Goal: Task Accomplishment & Management: Use online tool/utility

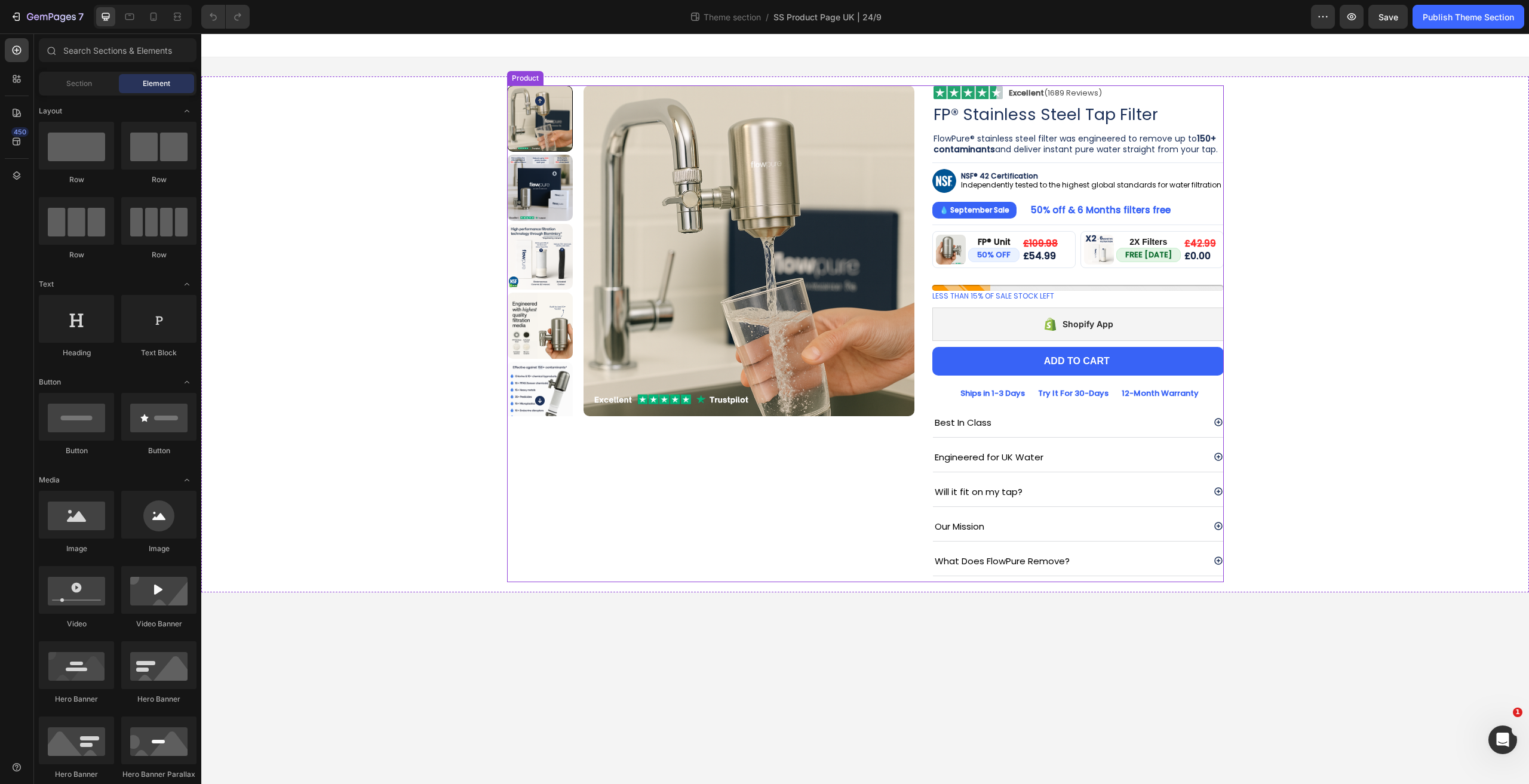
click at [915, 241] on div "Product Images Image Excellent (1689 Reviews) Heading Row Row FP® Stainless Ste…" at bounding box center [865, 334] width 717 height 496
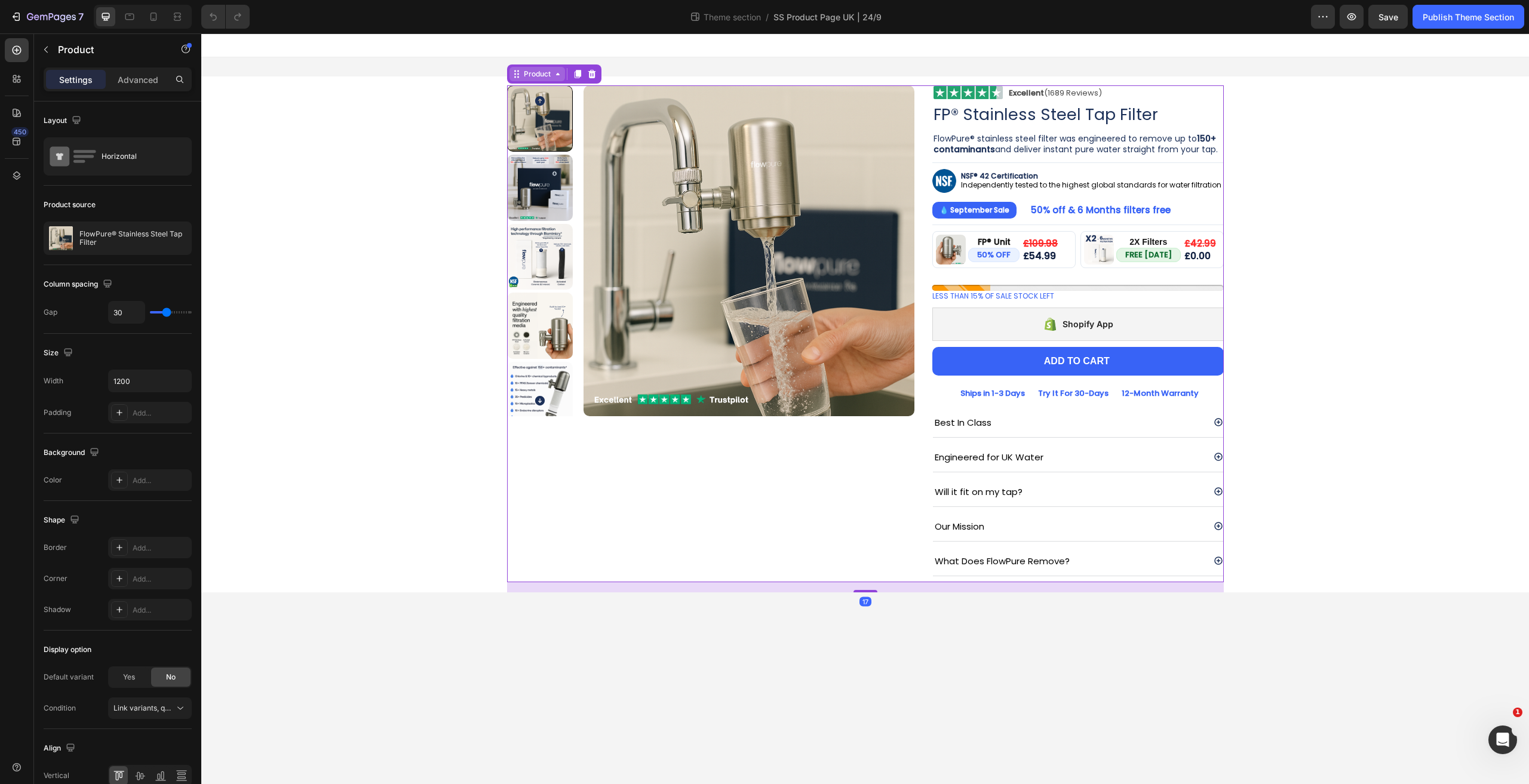
click at [536, 80] on div "Product" at bounding box center [537, 74] width 56 height 14
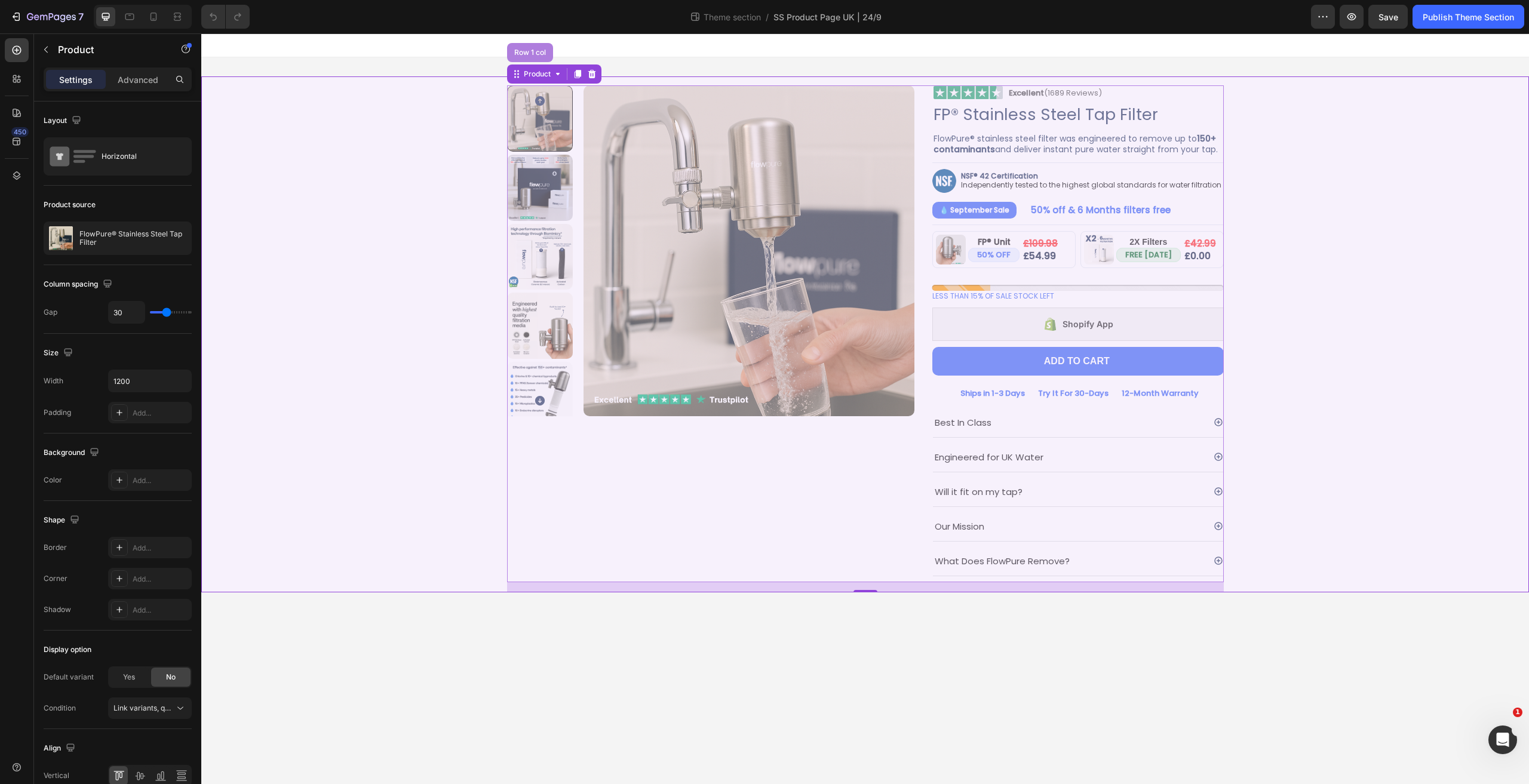
click at [528, 52] on div "Row 1 col" at bounding box center [529, 52] width 36 height 7
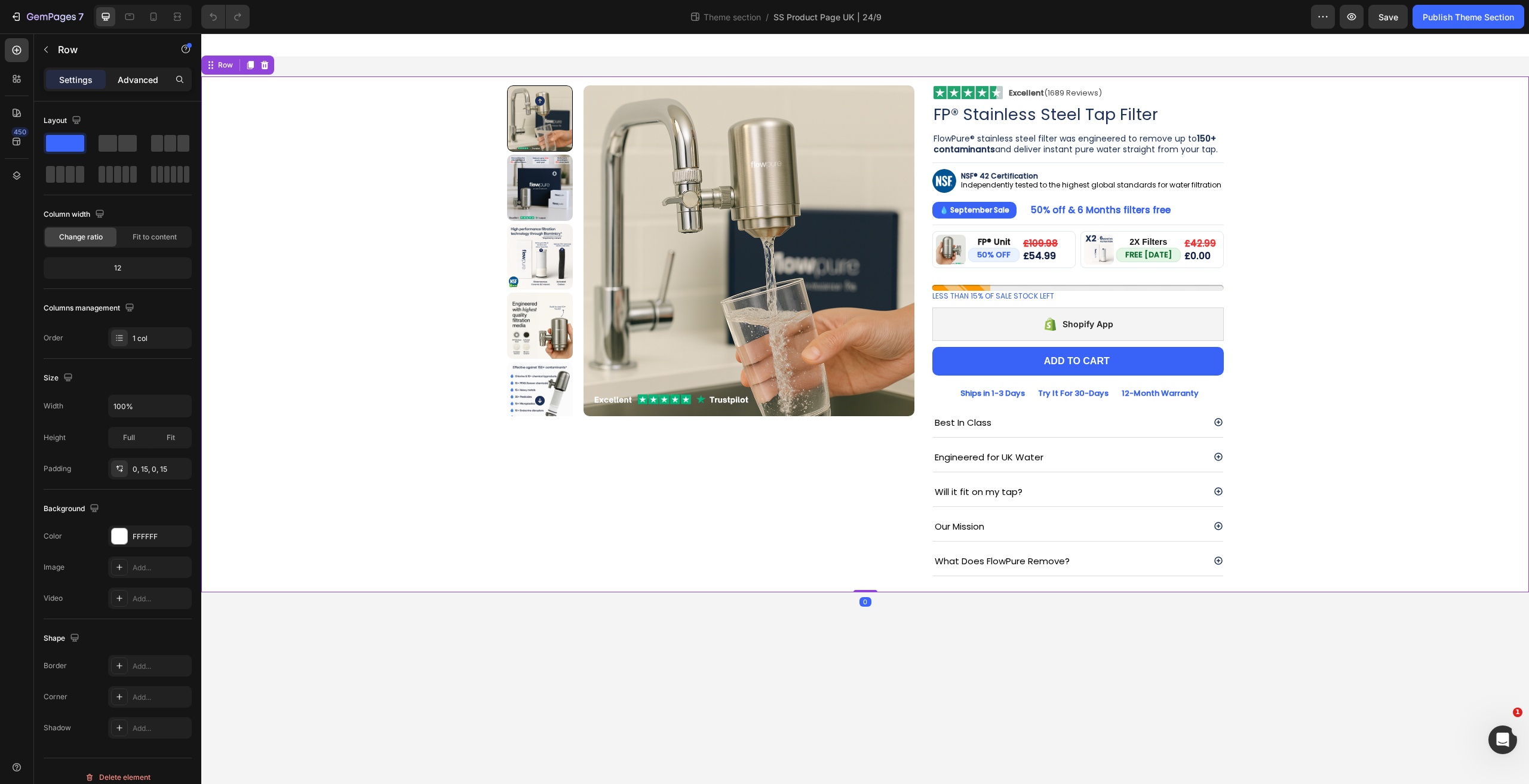
click at [135, 88] on div "Advanced" at bounding box center [138, 79] width 59 height 19
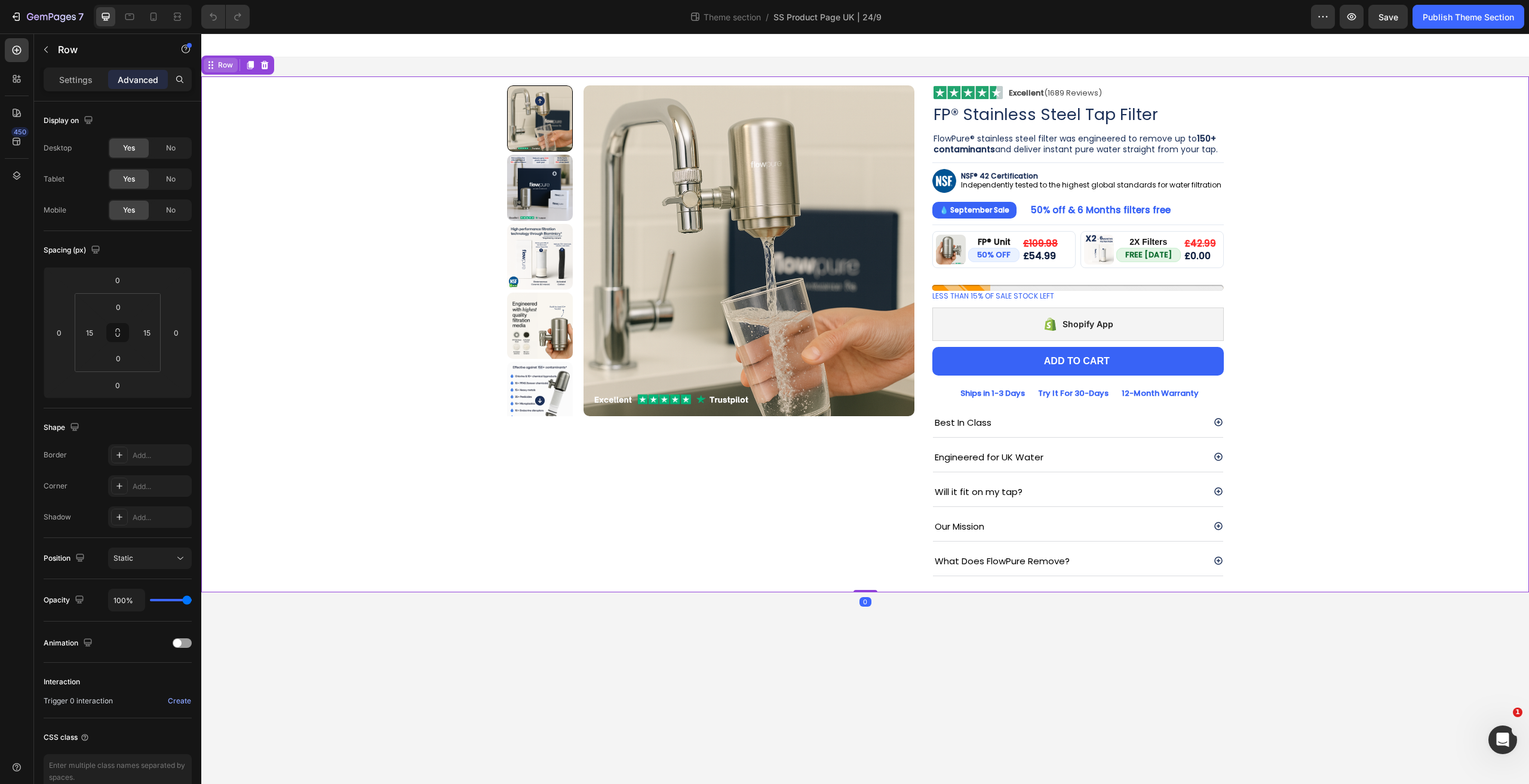
click at [210, 68] on icon at bounding box center [210, 64] width 9 height 9
click at [579, 100] on div at bounding box center [710, 251] width 407 height 331
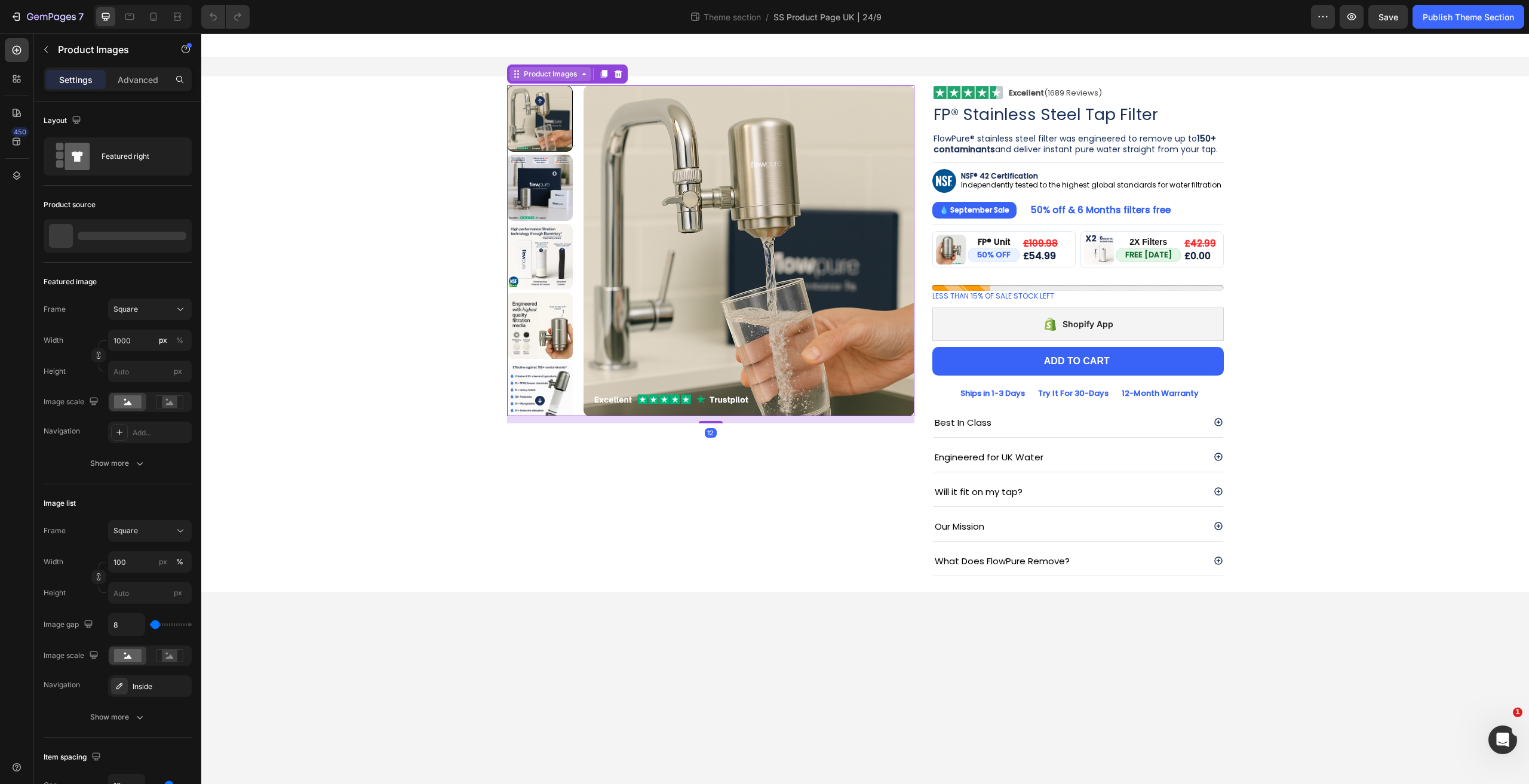
click at [550, 76] on div "Product Images" at bounding box center [550, 74] width 58 height 11
click at [538, 71] on div "Product Images" at bounding box center [550, 74] width 58 height 11
click at [525, 75] on div "Product Images" at bounding box center [550, 74] width 58 height 11
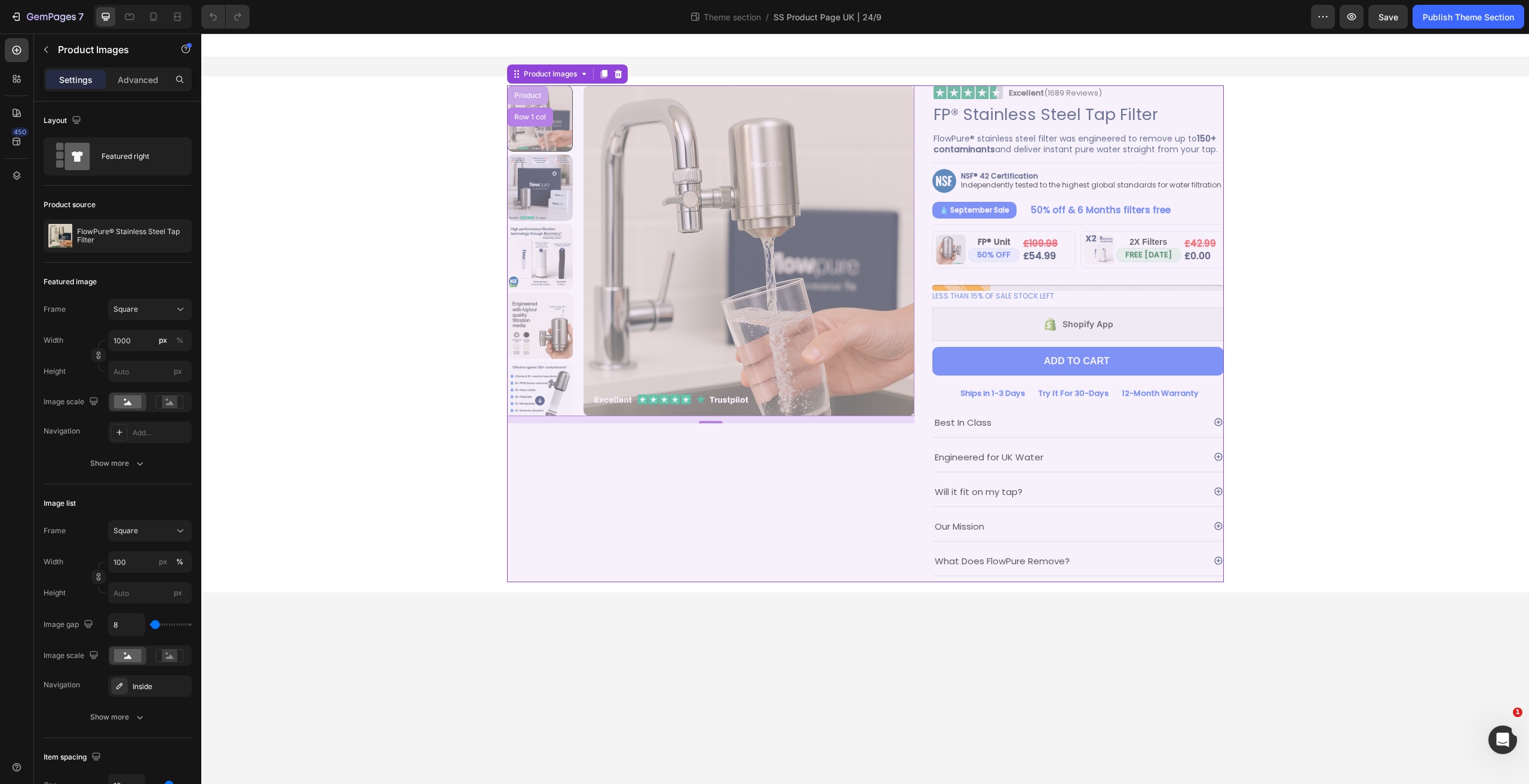
click at [528, 97] on div "Product" at bounding box center [527, 96] width 31 height 7
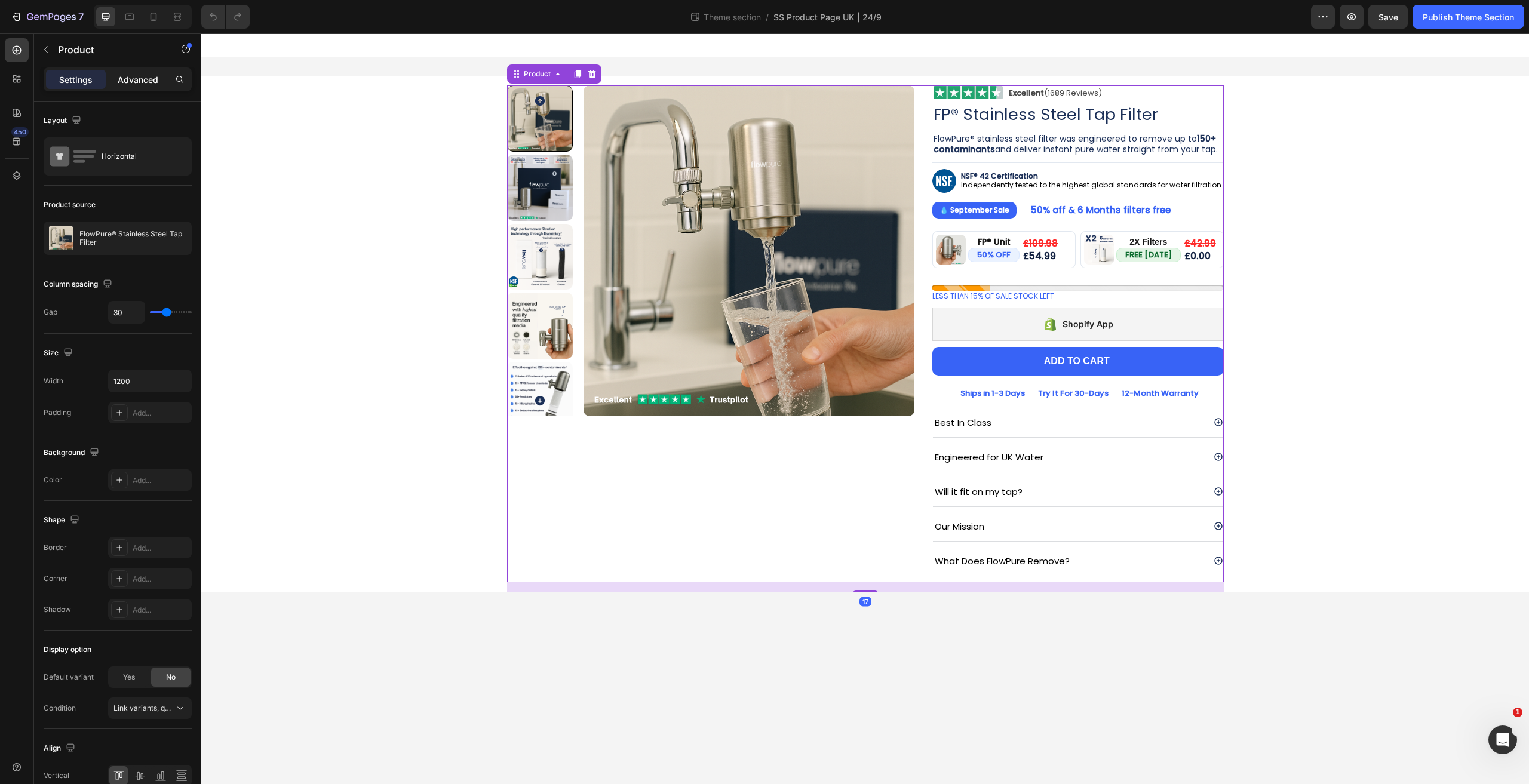
click at [134, 82] on p "Advanced" at bounding box center [138, 80] width 41 height 13
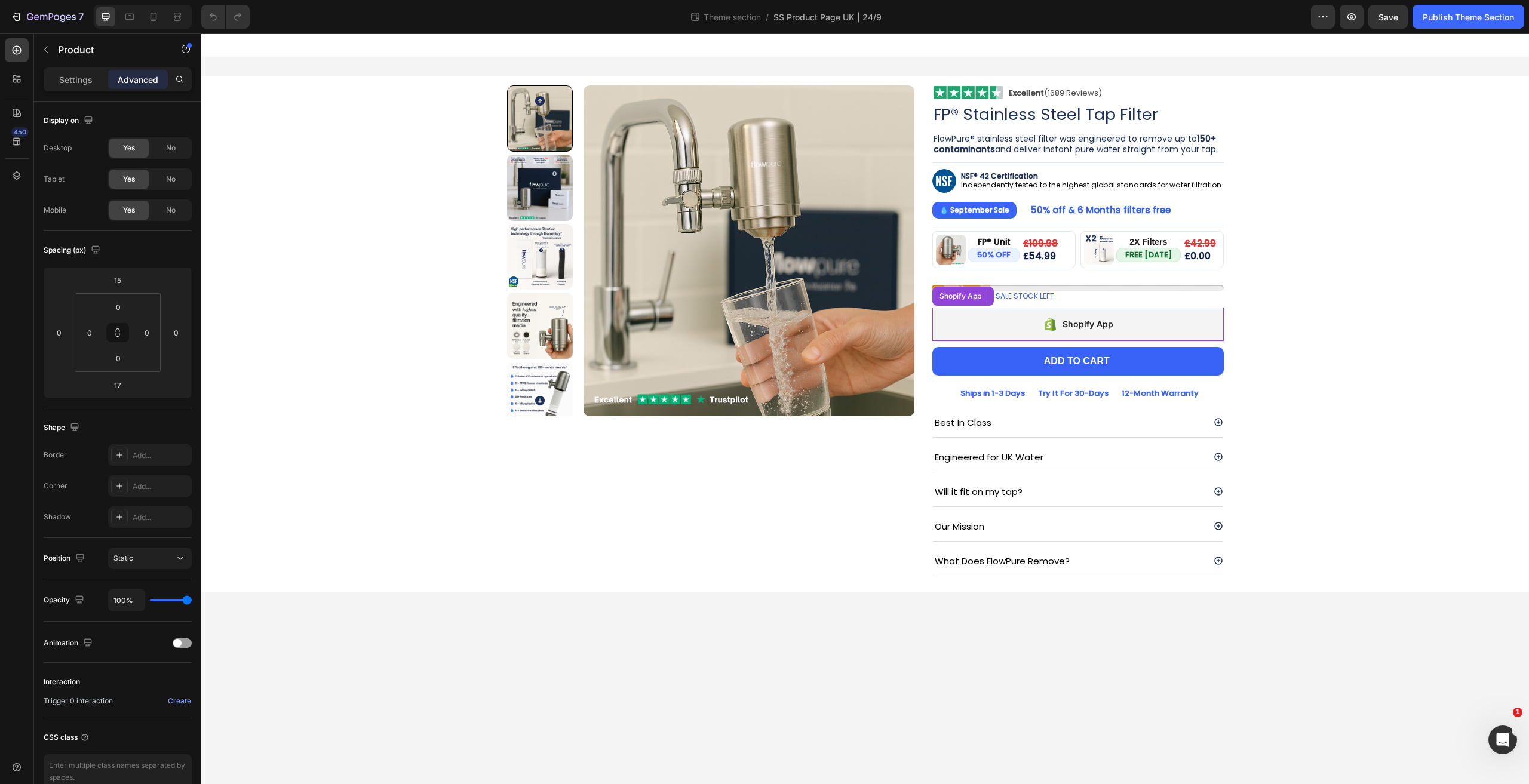
click at [990, 311] on div "Shopify App" at bounding box center [1078, 323] width 291 height 33
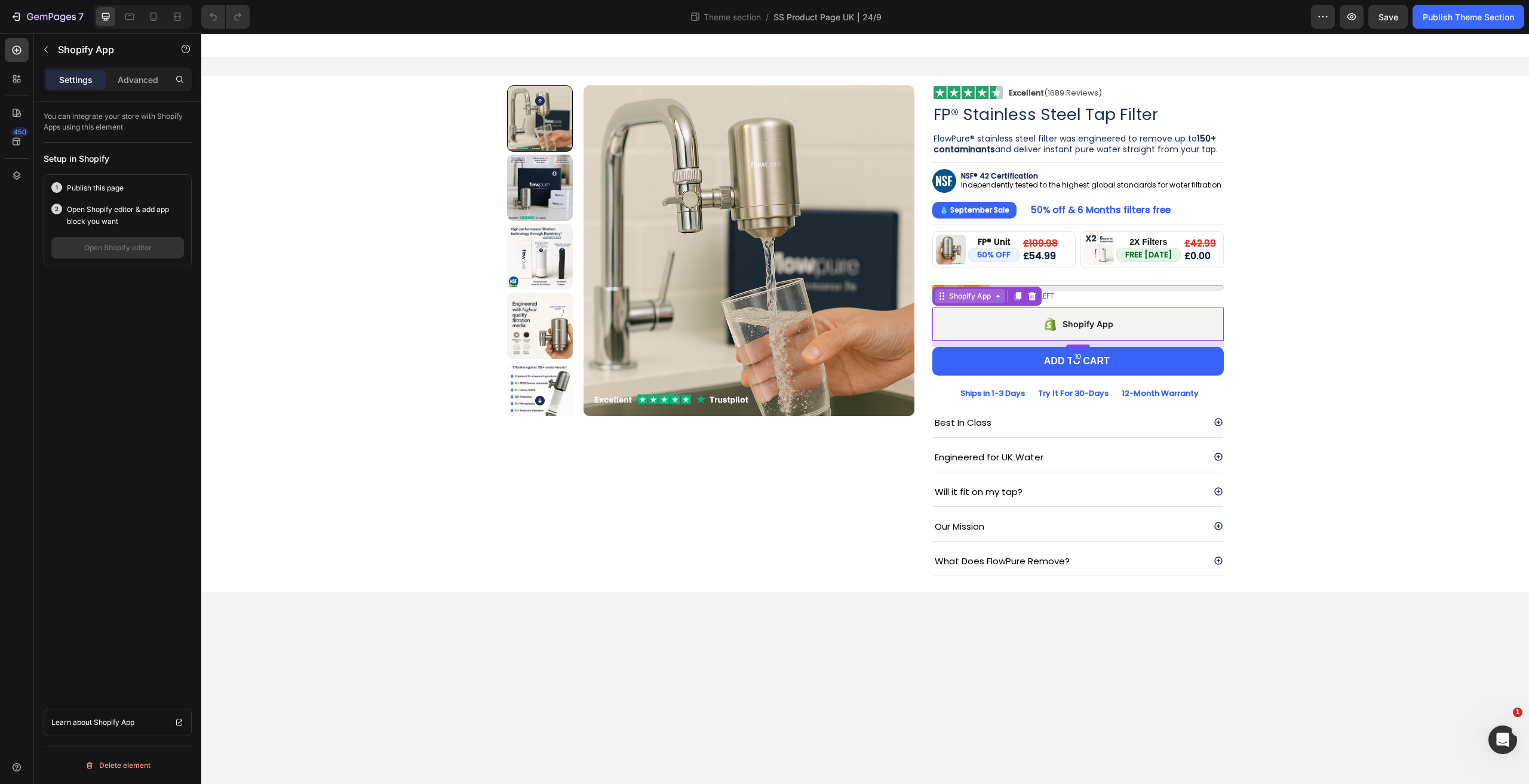
click at [978, 289] on div "Shopify App" at bounding box center [969, 295] width 70 height 14
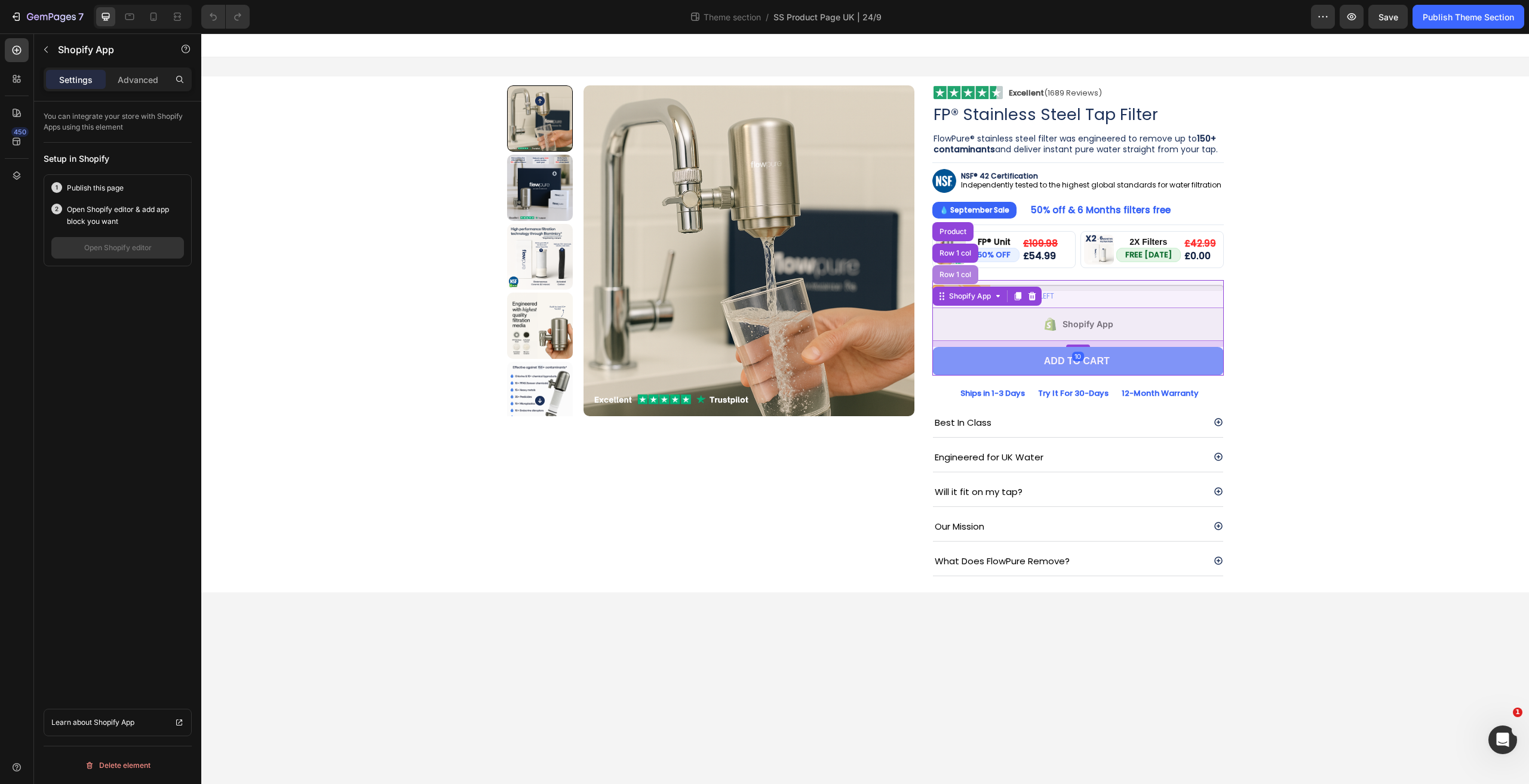
click at [963, 274] on div "Row 1 col" at bounding box center [955, 274] width 36 height 7
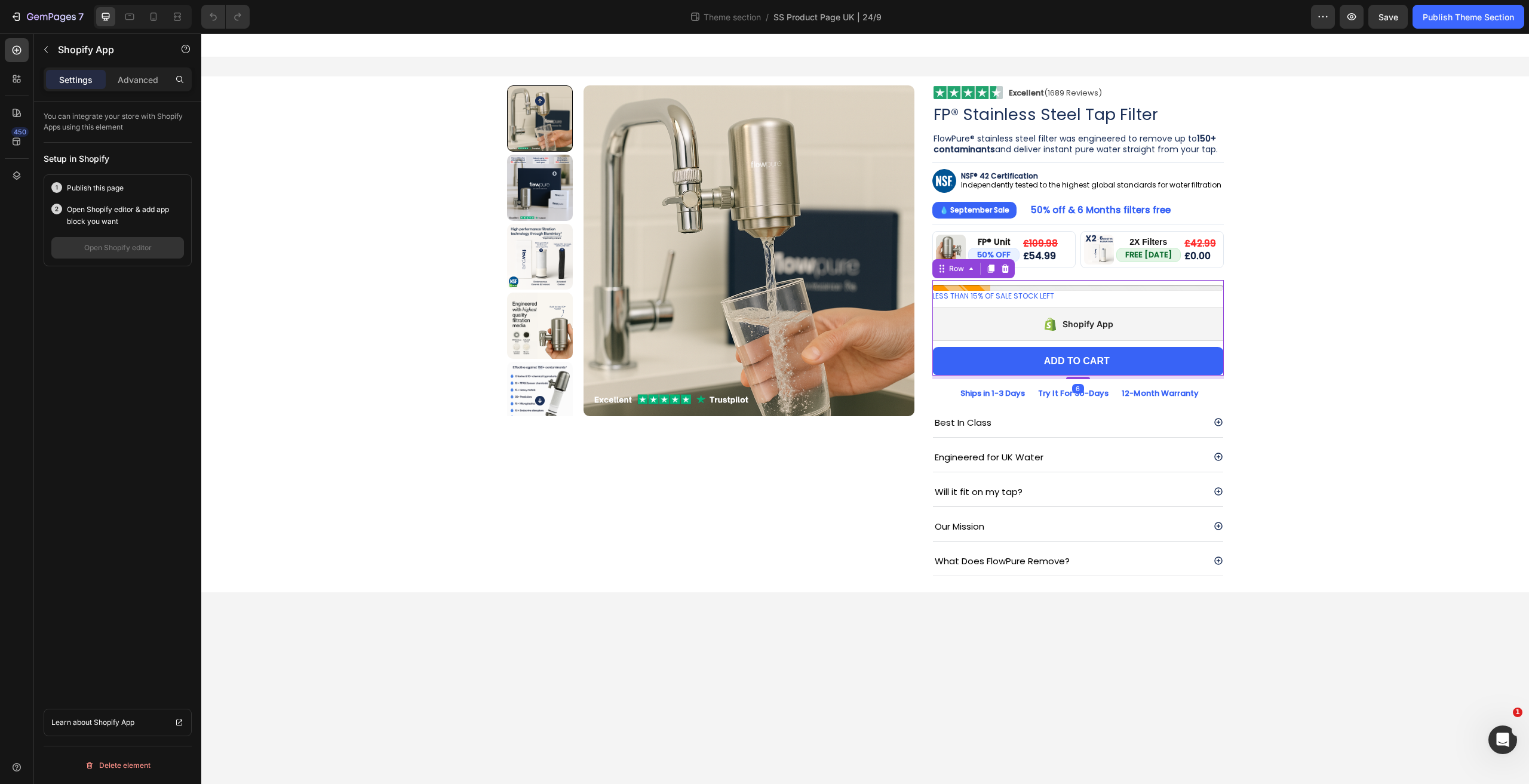
click at [962, 310] on div "Shopify App" at bounding box center [1078, 323] width 291 height 33
click at [136, 82] on p "Advanced" at bounding box center [138, 80] width 41 height 13
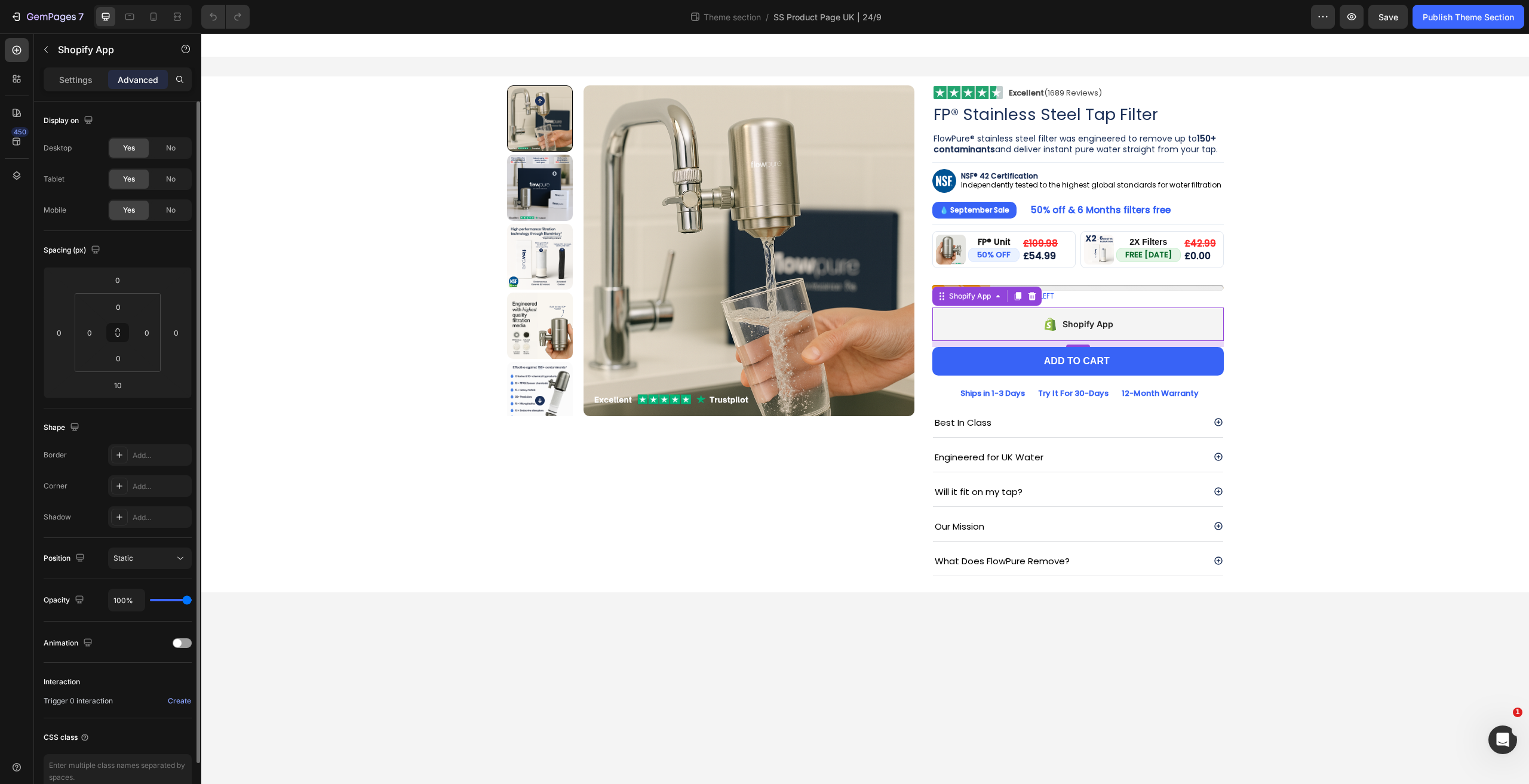
click at [952, 302] on div "Shopify App" at bounding box center [986, 295] width 109 height 19
click at [952, 301] on div "Shopify App" at bounding box center [969, 295] width 70 height 14
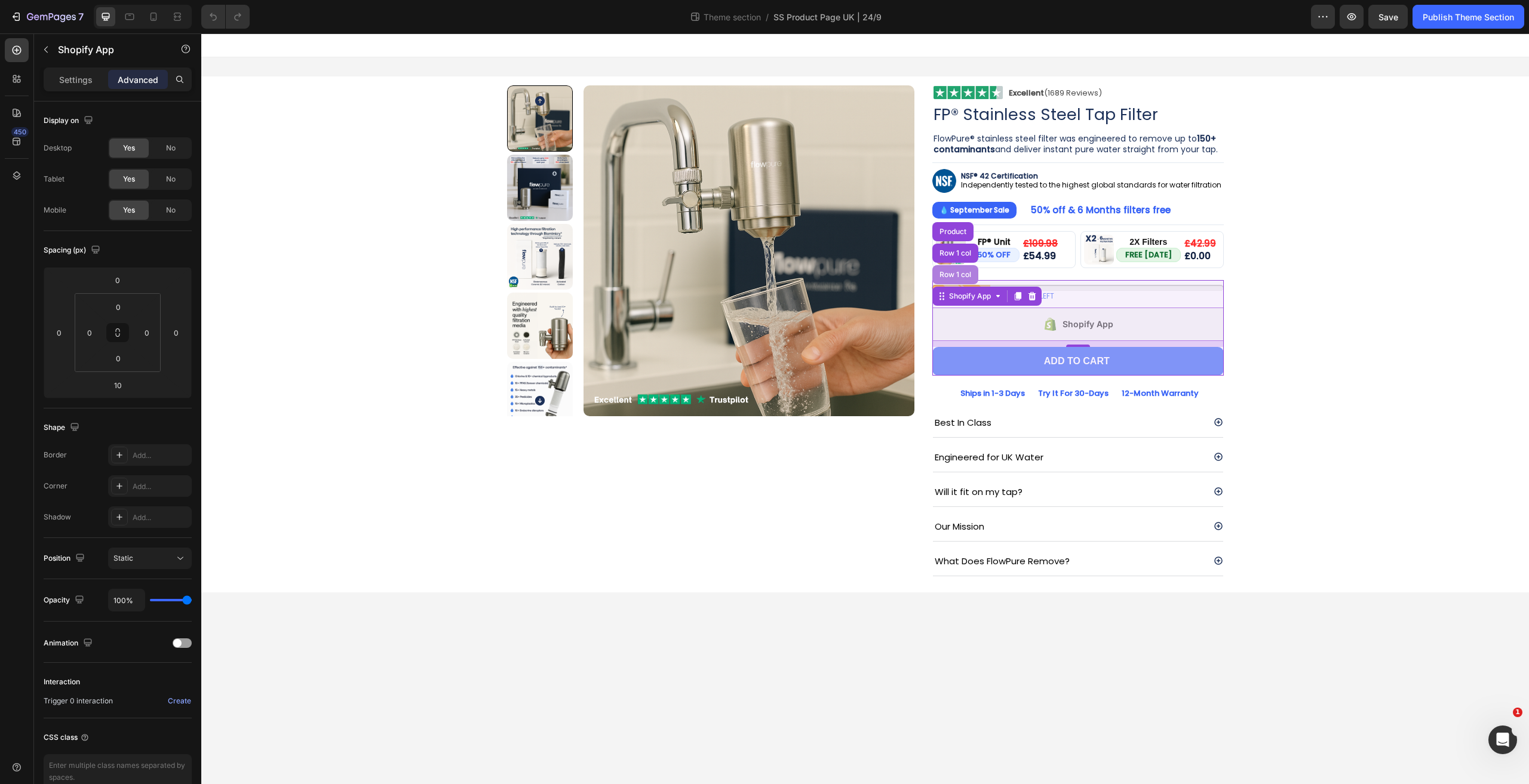
click at [949, 275] on div "Row 1 col" at bounding box center [955, 274] width 36 height 7
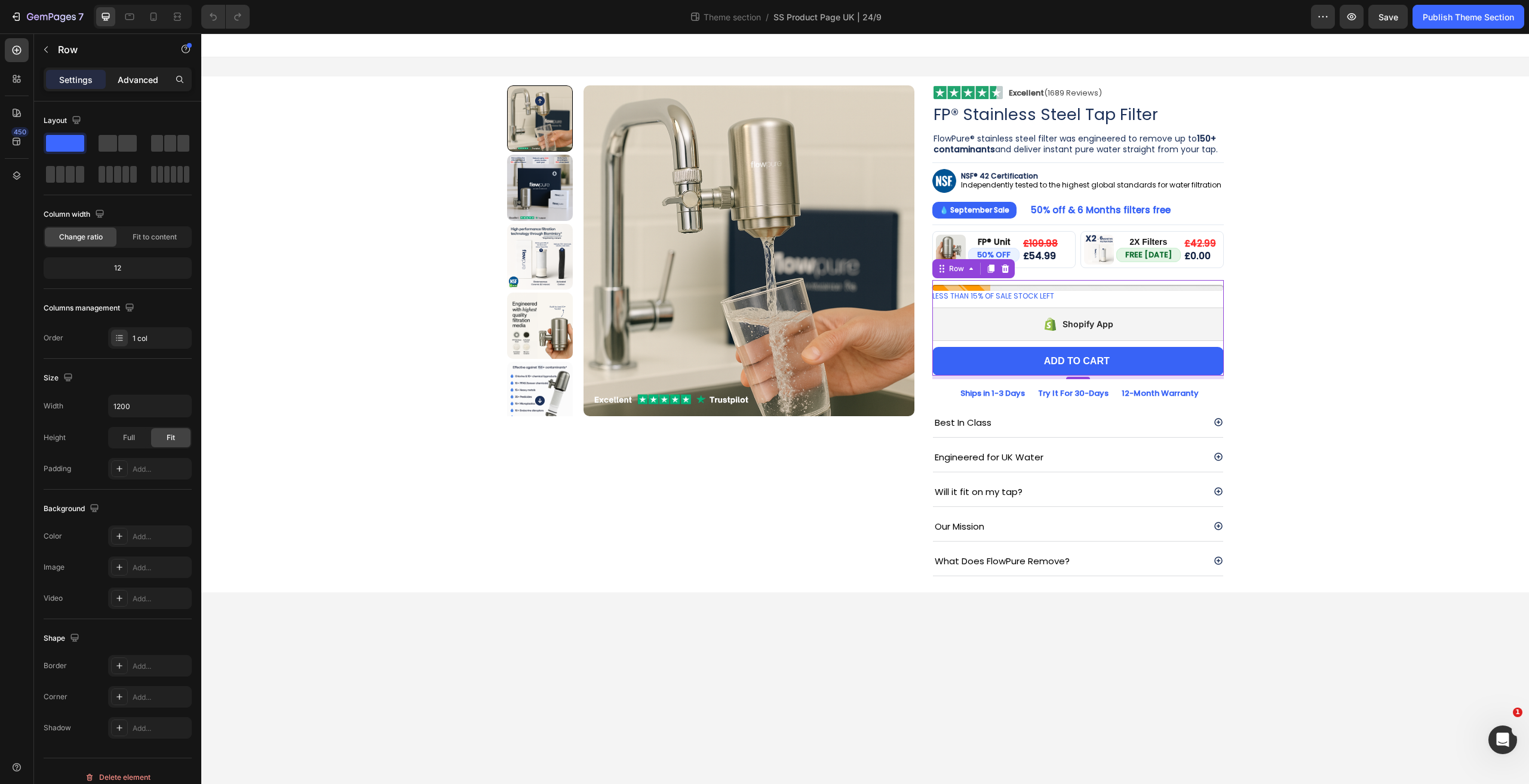
click at [130, 76] on p "Advanced" at bounding box center [138, 80] width 41 height 13
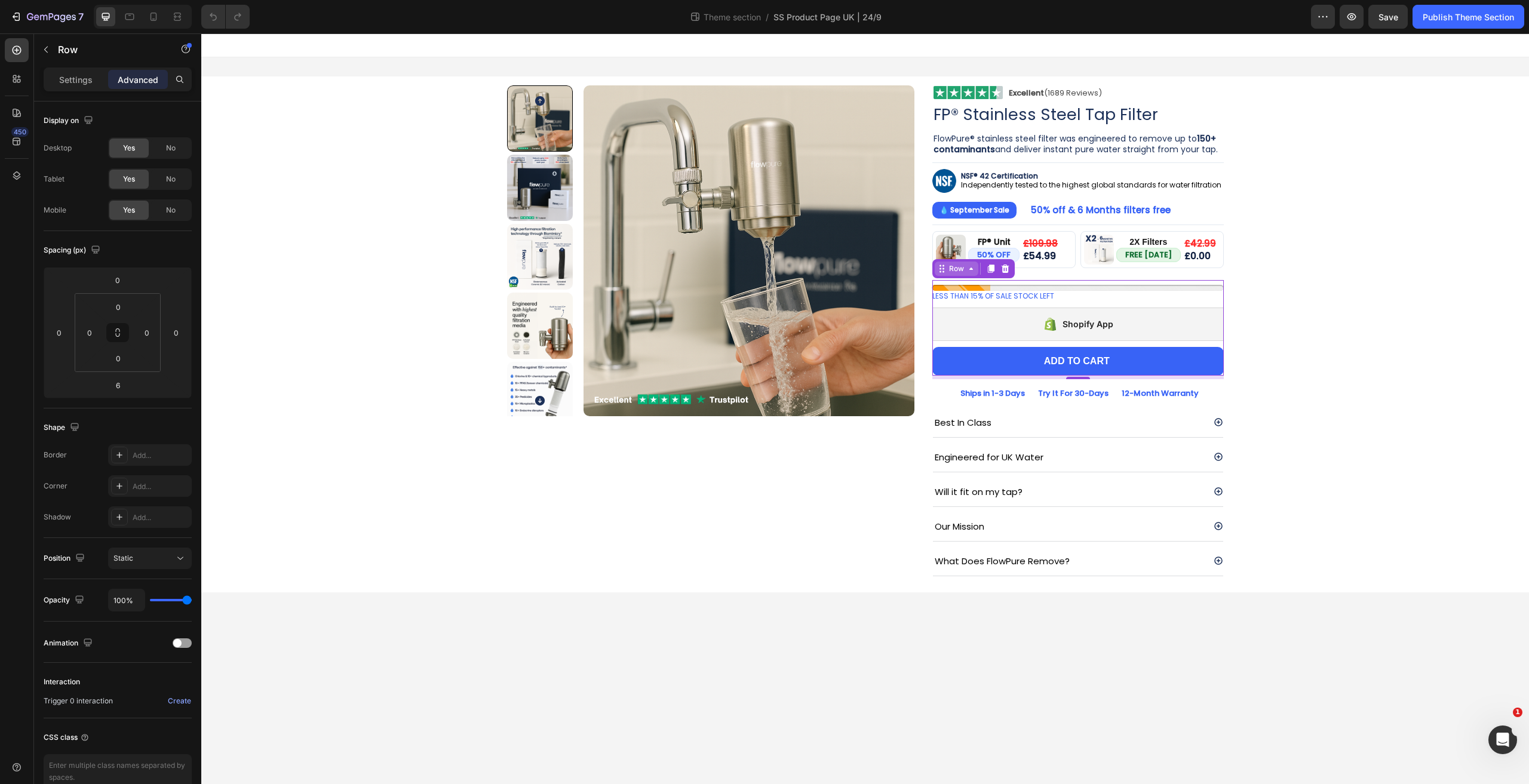
click at [954, 263] on div "Row" at bounding box center [956, 268] width 19 height 11
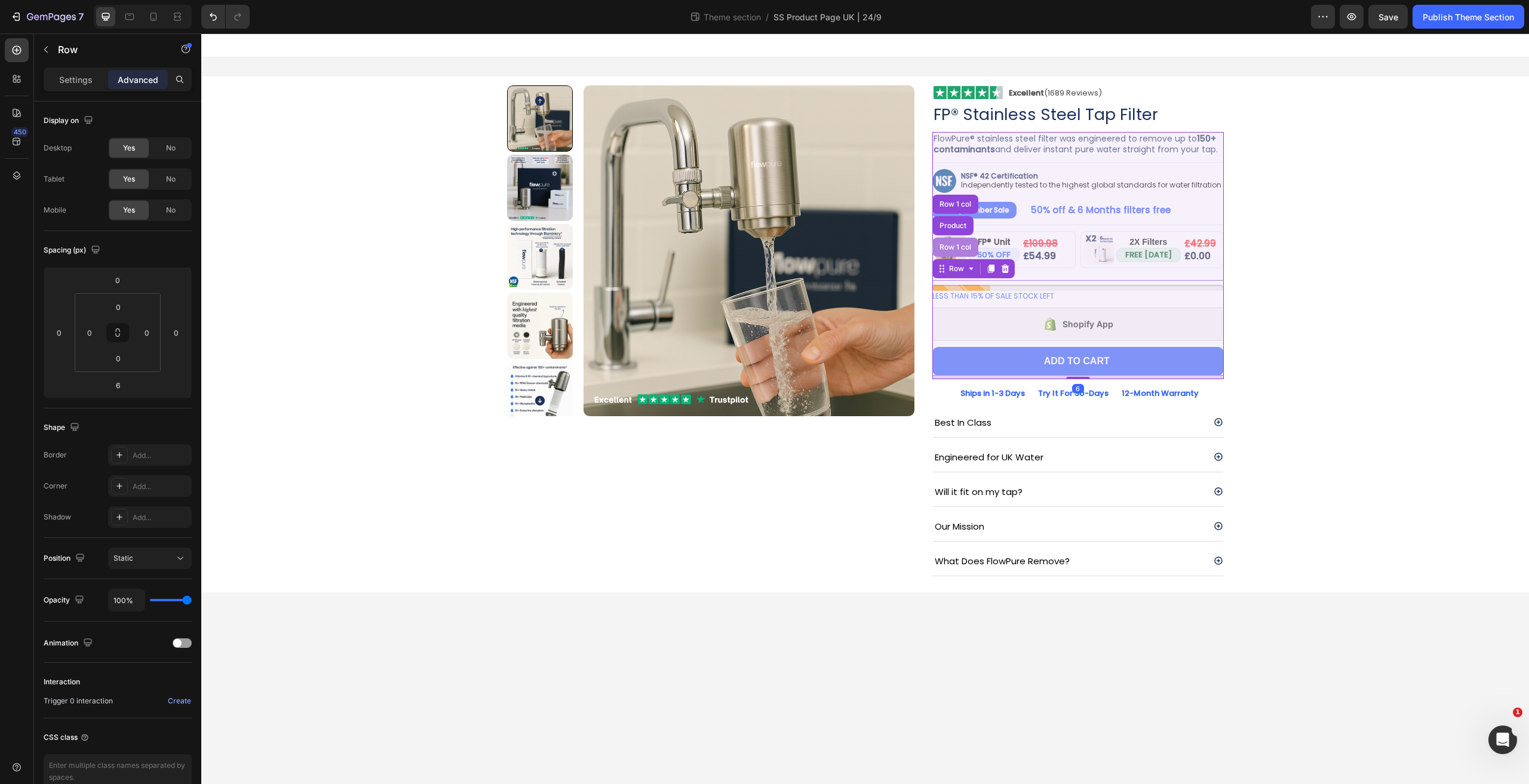
click at [954, 246] on div "Row 1 col" at bounding box center [955, 247] width 36 height 7
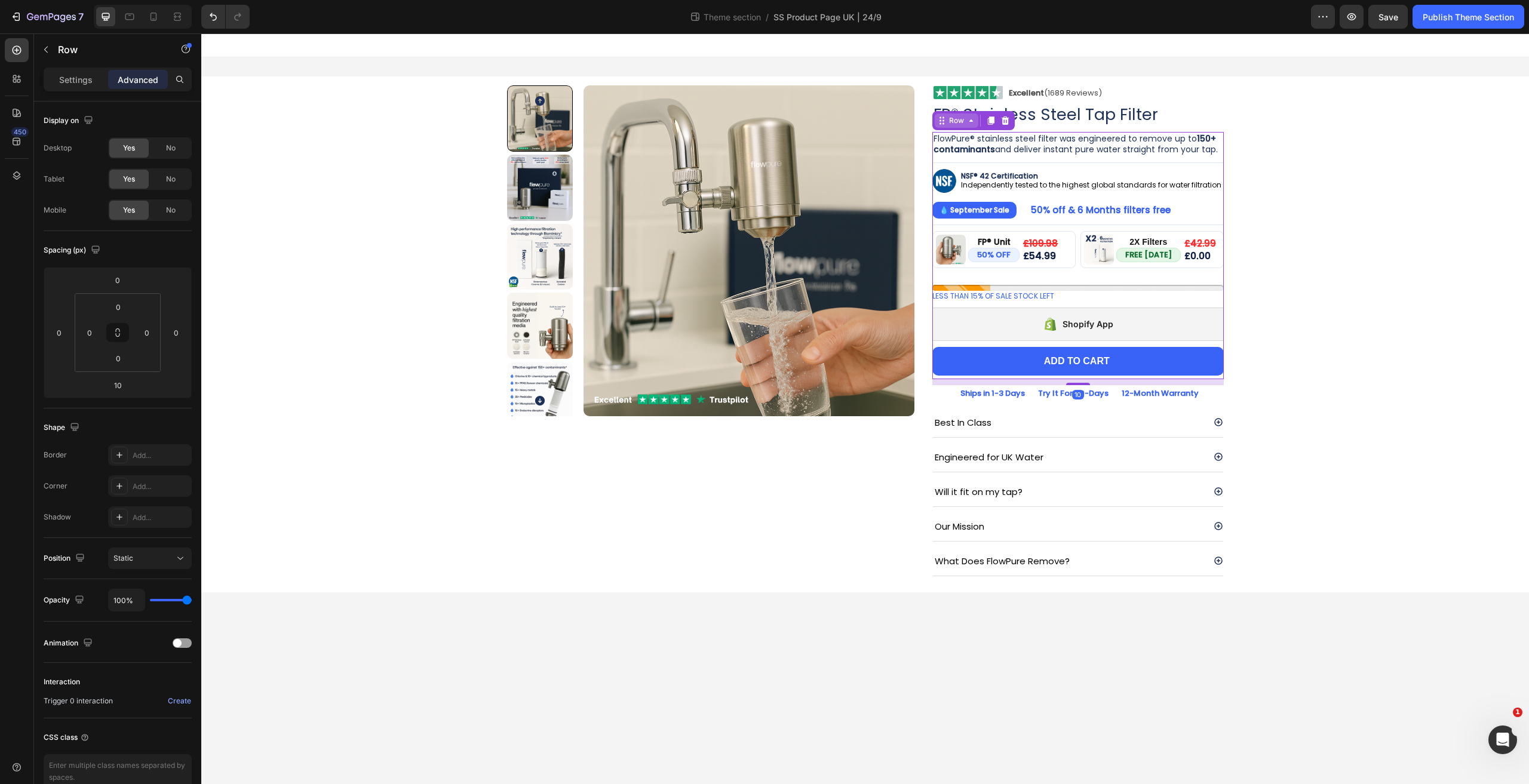
click at [954, 120] on div "Row" at bounding box center [956, 120] width 19 height 11
click at [970, 329] on div "Shopify App" at bounding box center [1078, 323] width 291 height 33
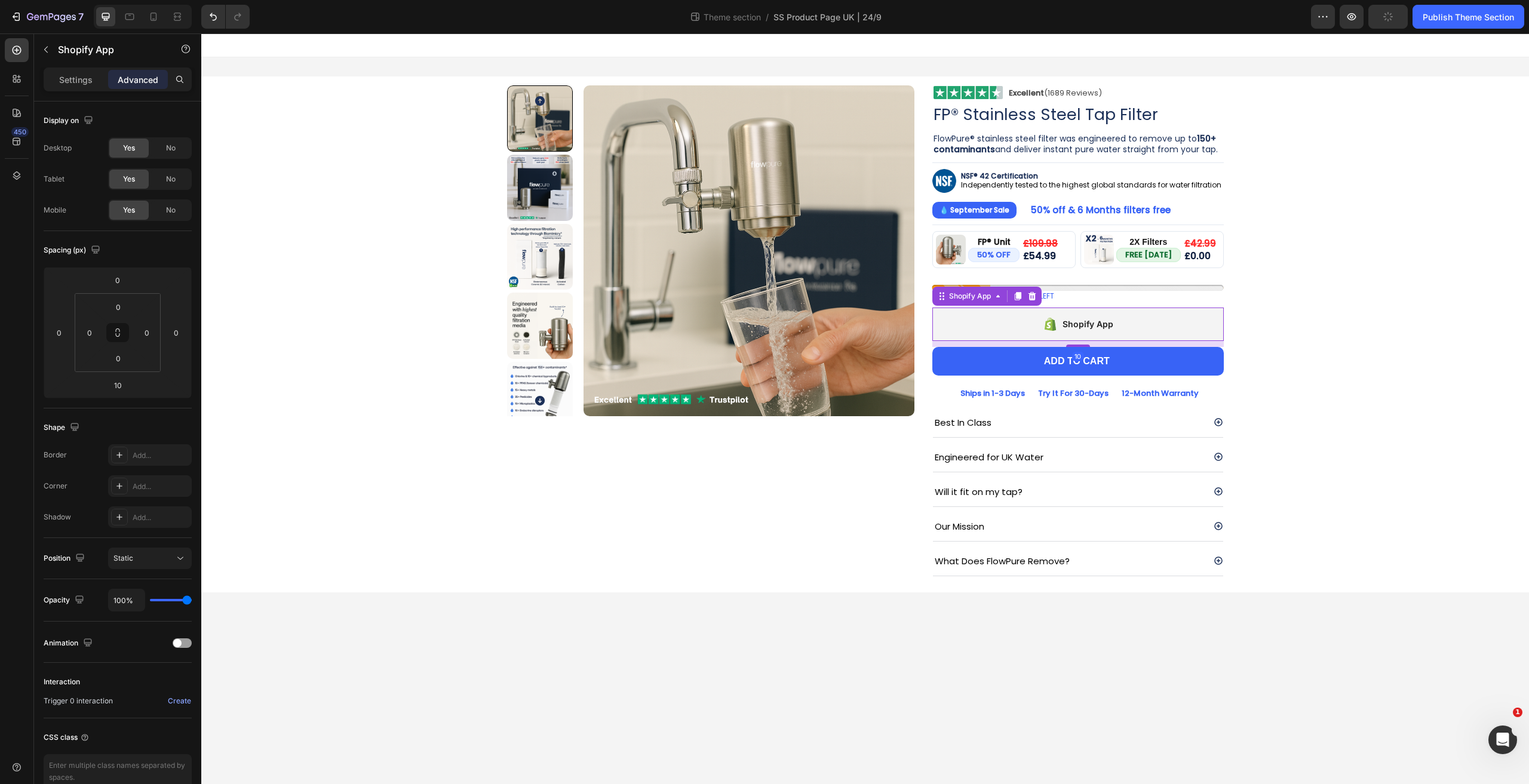
click at [972, 326] on div "Shopify App" at bounding box center [1078, 323] width 291 height 33
click at [974, 294] on div "Shopify App" at bounding box center [969, 295] width 47 height 11
click at [956, 298] on div "Shopify App" at bounding box center [969, 295] width 47 height 11
click at [67, 60] on div "Shopify App" at bounding box center [102, 49] width 136 height 31
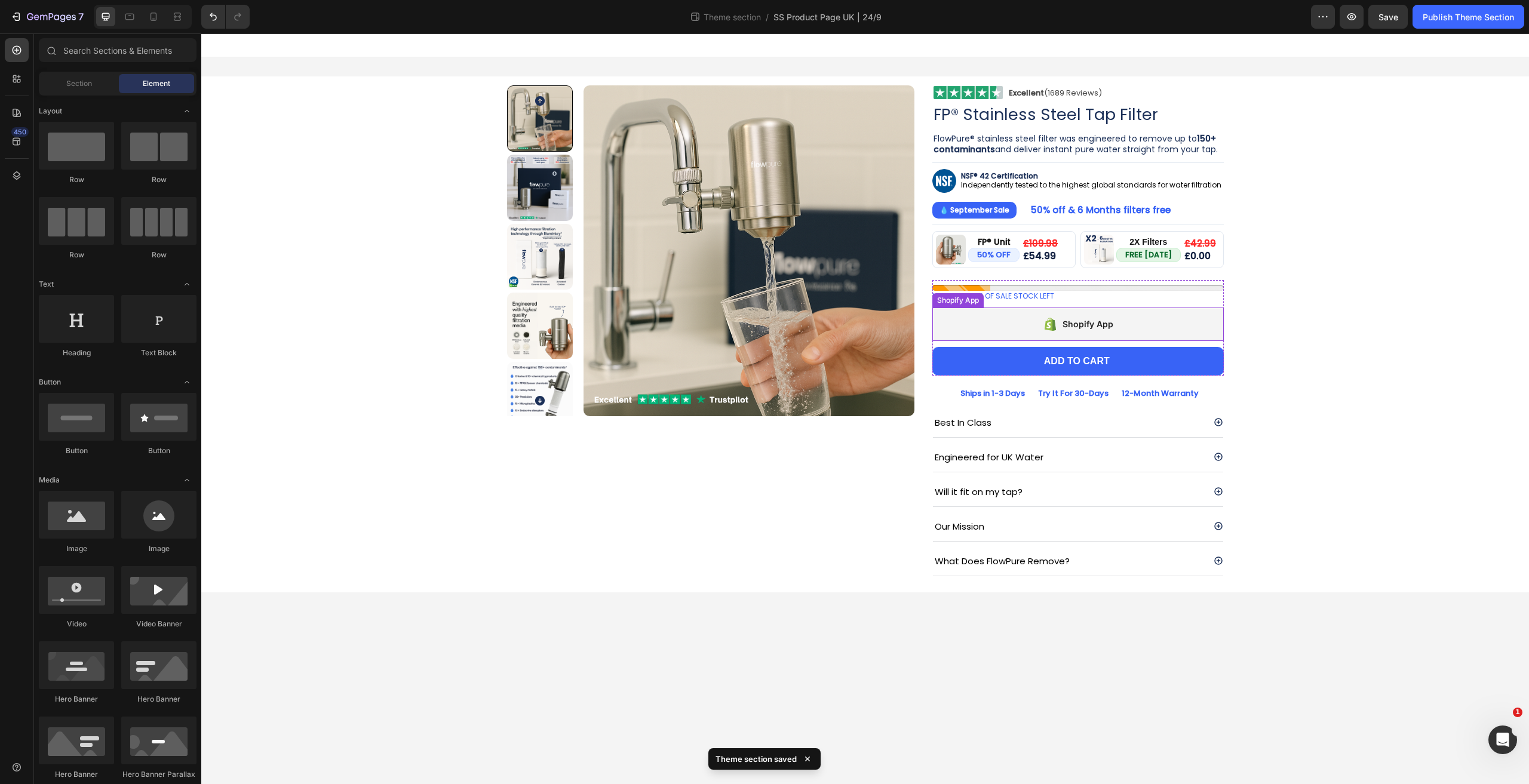
click at [1011, 312] on div "Shopify App" at bounding box center [1078, 323] width 291 height 33
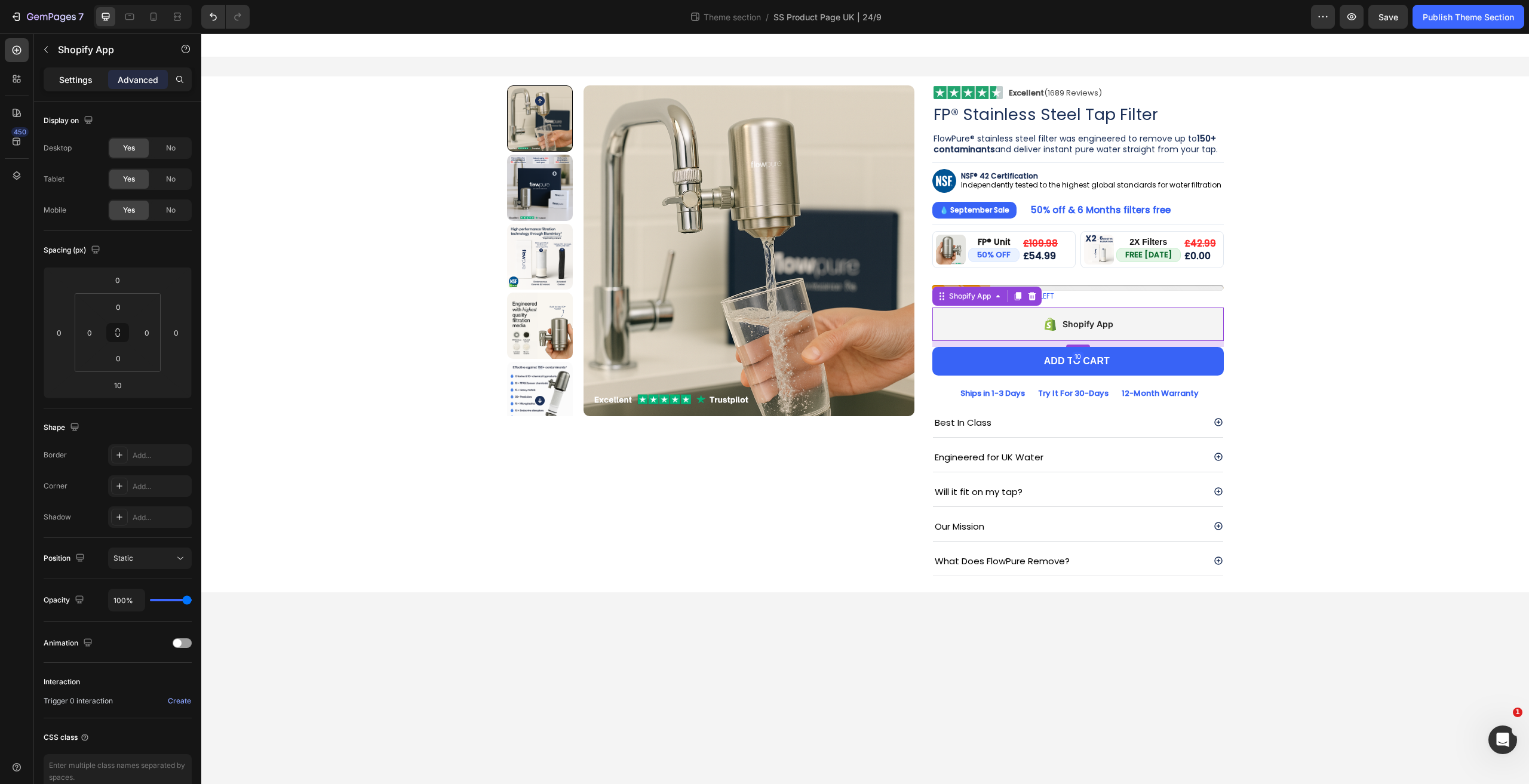
click at [67, 77] on p "Settings" at bounding box center [75, 80] width 33 height 13
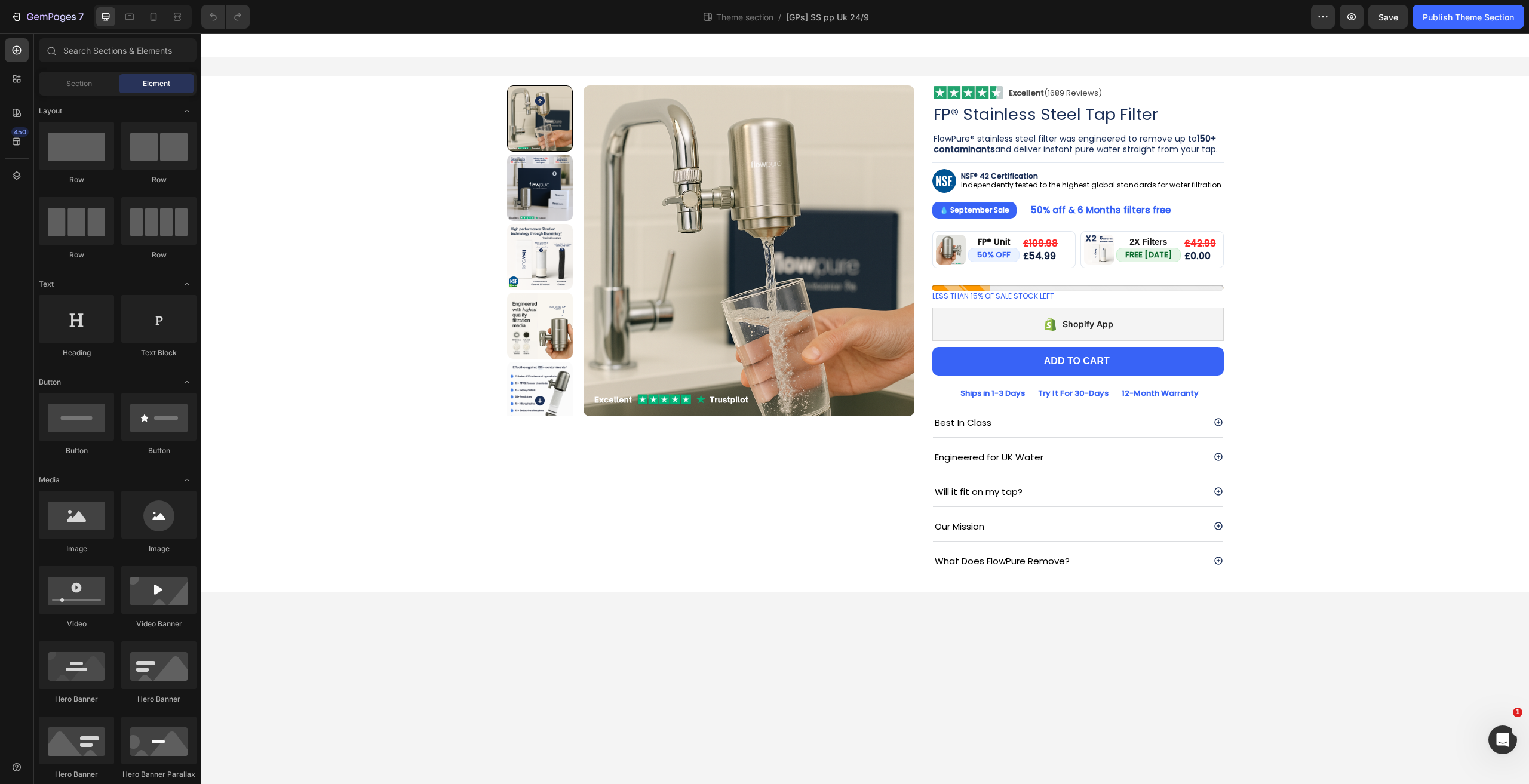
click at [129, 31] on div "7 Theme section / [GPs] SS pp Uk 24/9 Preview Save Publish Theme Section" at bounding box center [764, 17] width 1529 height 34
click at [937, 146] on strong "150+ contaminants" at bounding box center [1074, 143] width 282 height 23
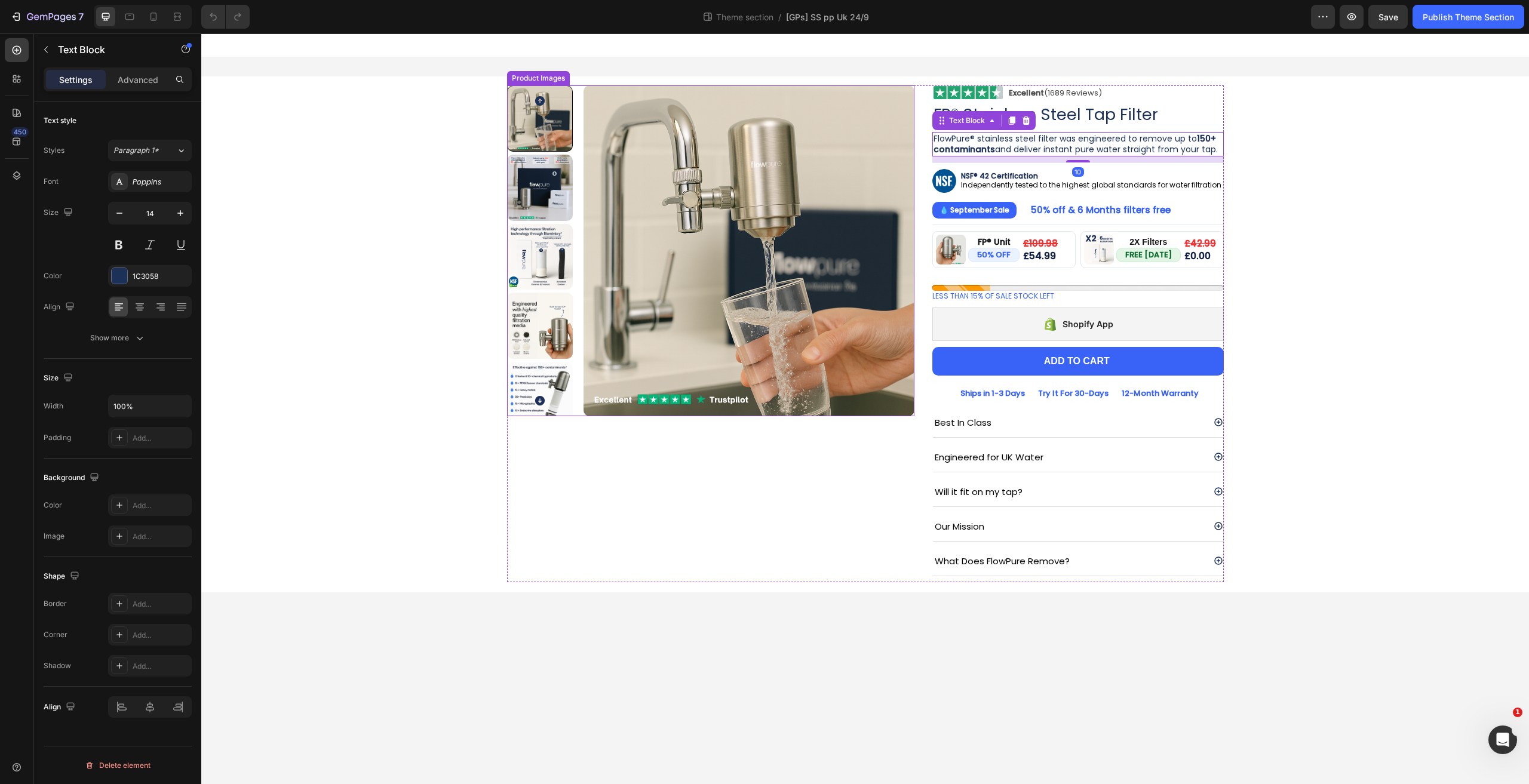
click at [912, 145] on img at bounding box center [749, 251] width 331 height 331
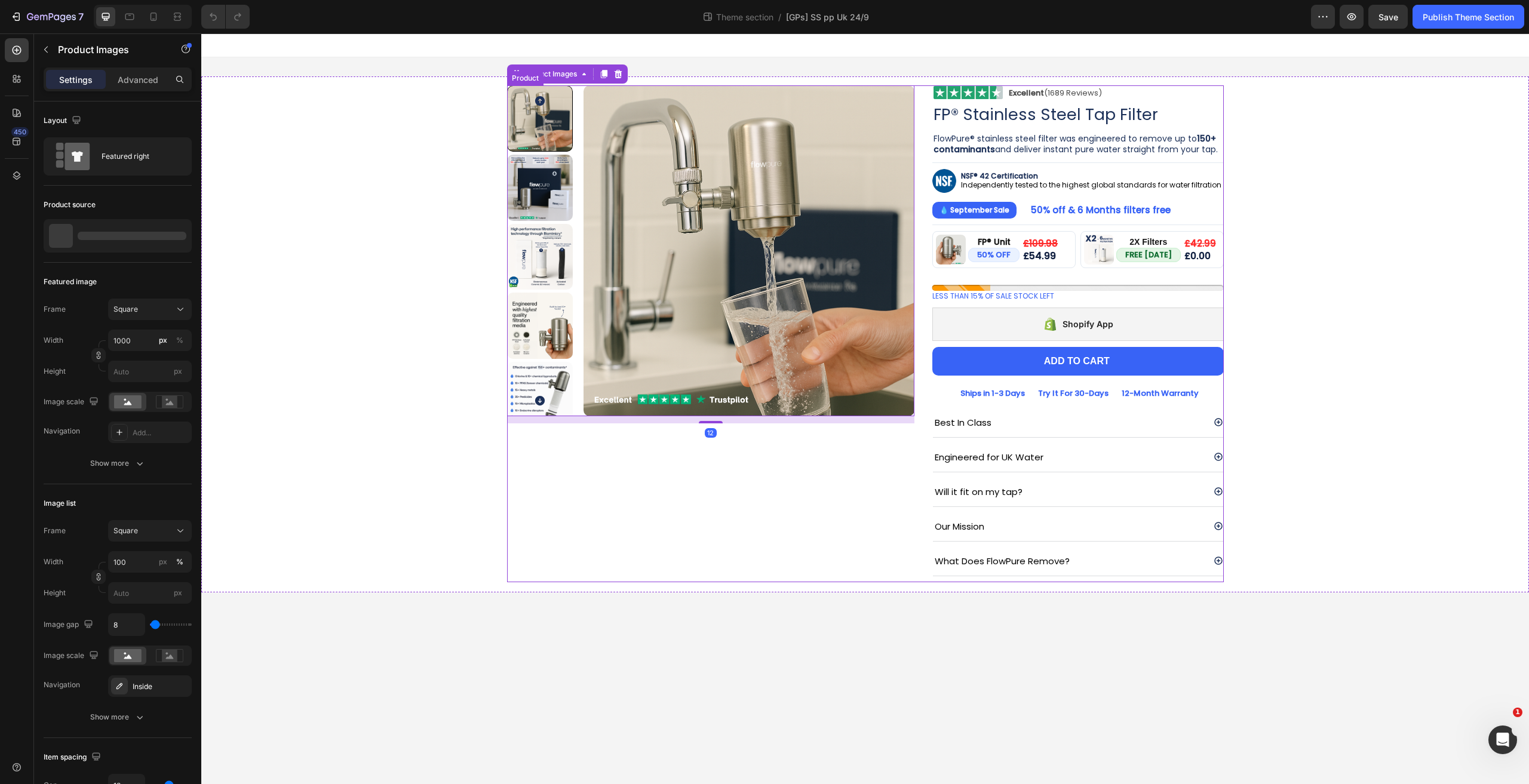
click at [919, 145] on div "Product Images 12 Image Excellent (1689 Reviews) Heading Row Row FP® Stainless …" at bounding box center [865, 334] width 717 height 496
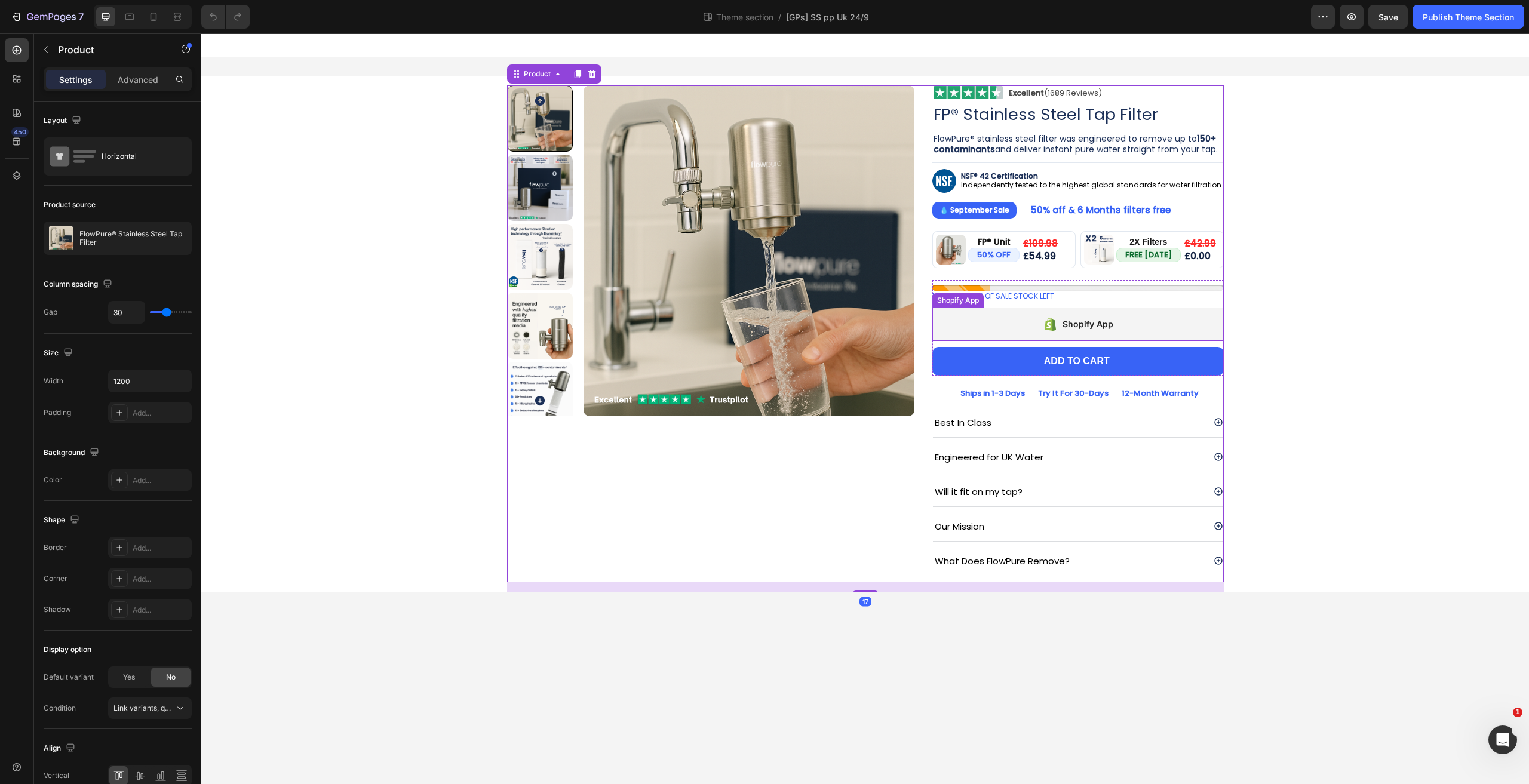
click at [966, 310] on div "Shopify App" at bounding box center [1078, 323] width 291 height 33
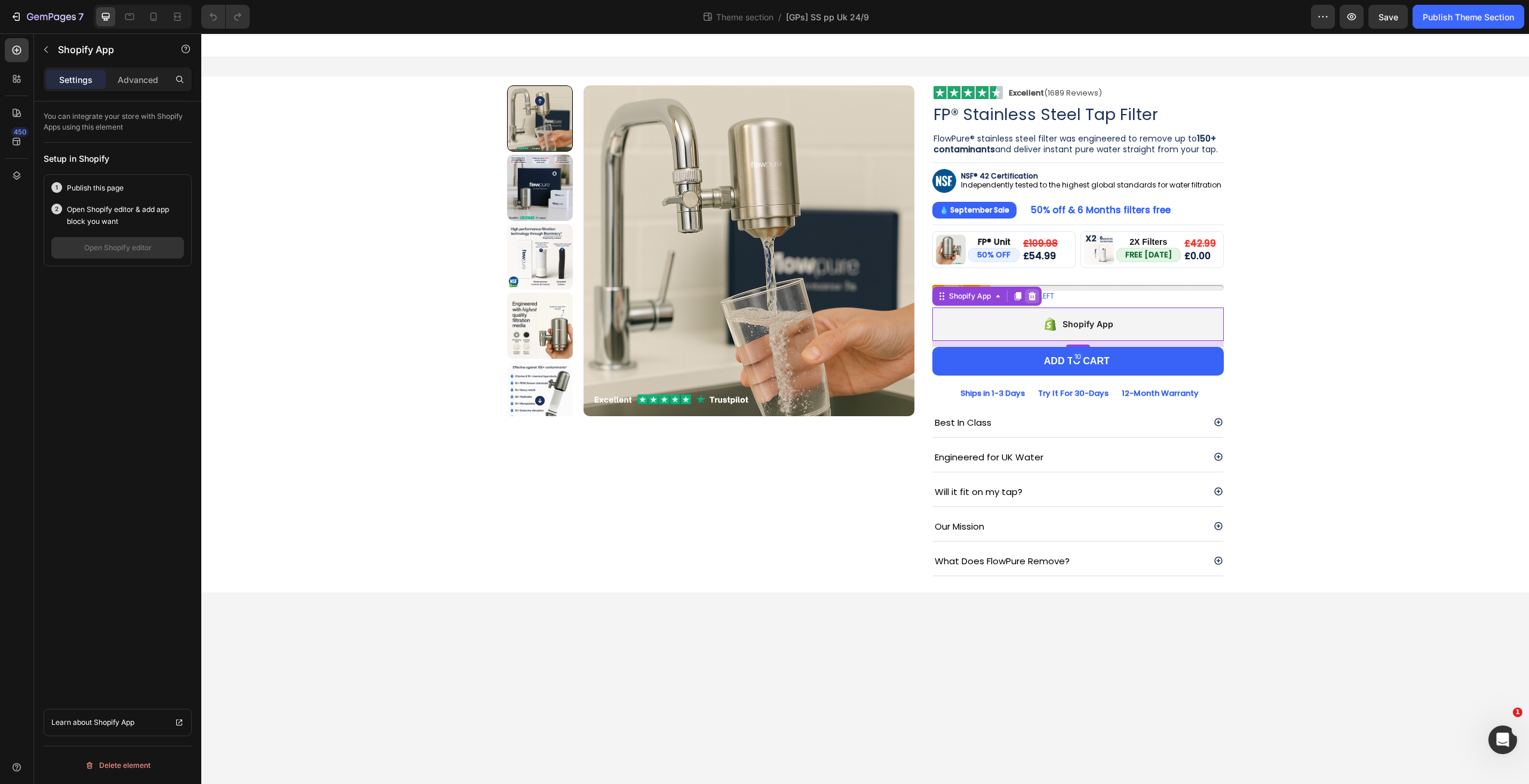
click at [1033, 293] on icon at bounding box center [1032, 295] width 8 height 8
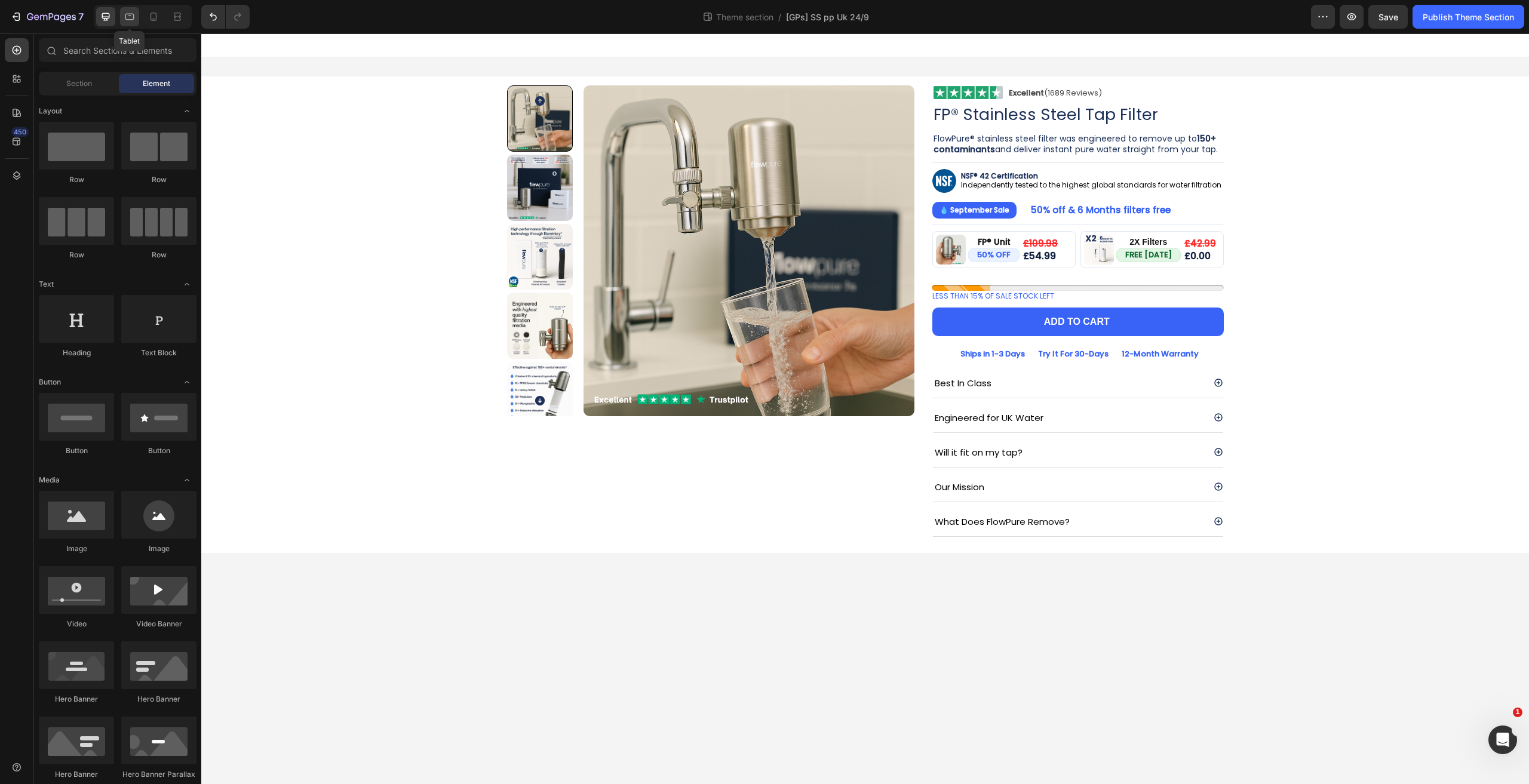
click at [129, 22] on icon at bounding box center [130, 17] width 12 height 12
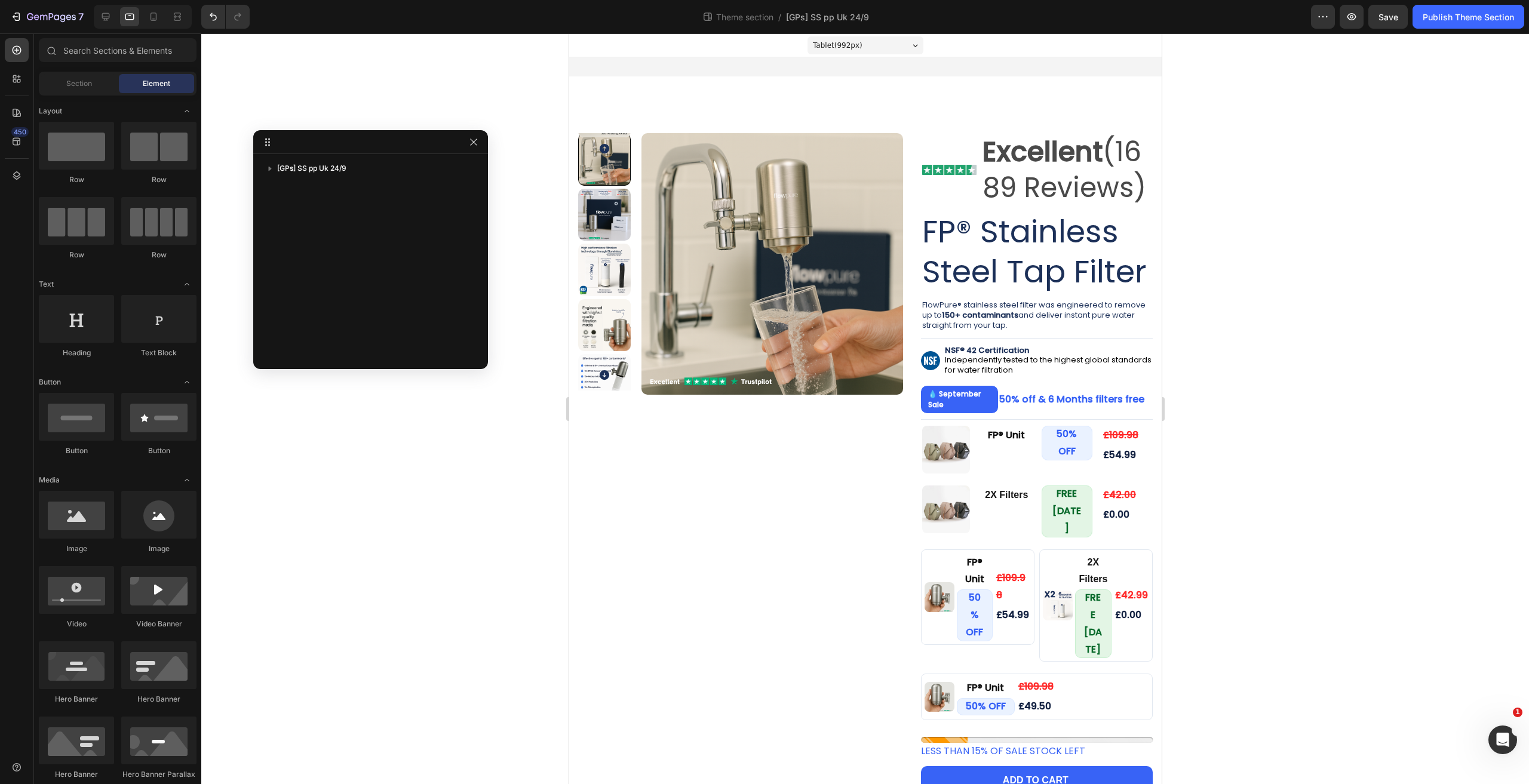
drag, startPoint x: 1007, startPoint y: 108, endPoint x: 329, endPoint y: 158, distance: 679.8
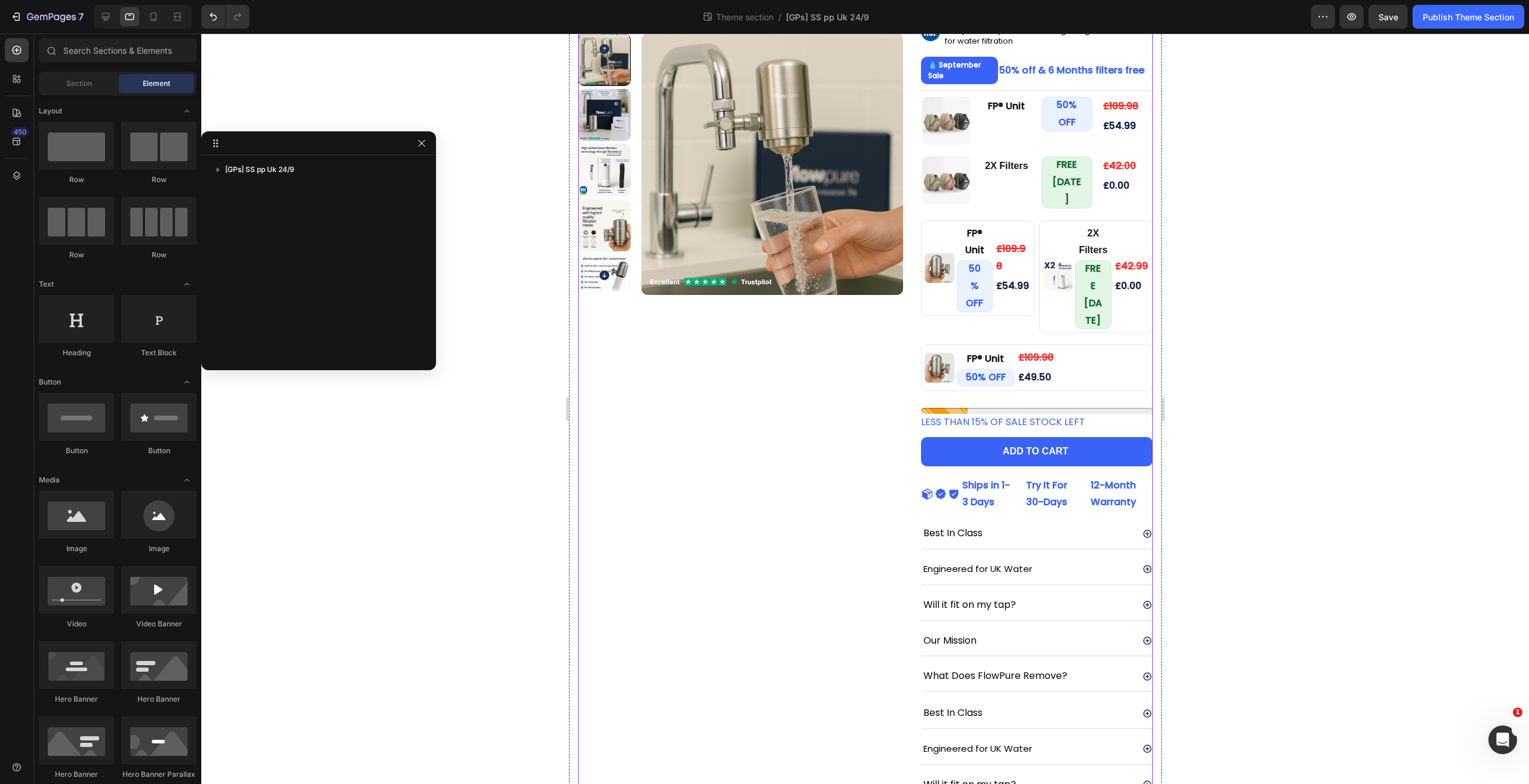
scroll to position [329, 0]
click at [155, 23] on div at bounding box center [153, 16] width 19 height 19
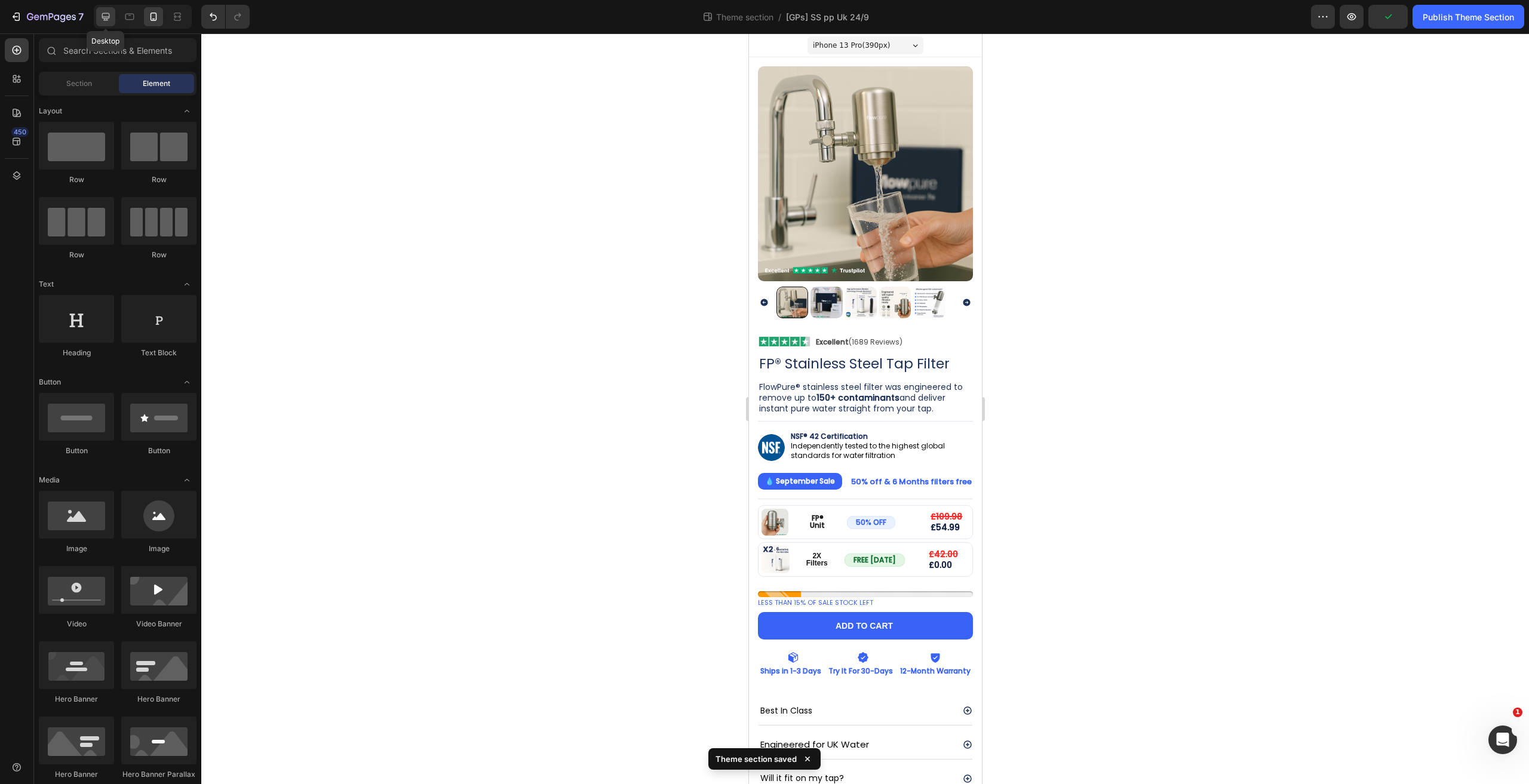
click at [106, 21] on icon at bounding box center [106, 17] width 12 height 12
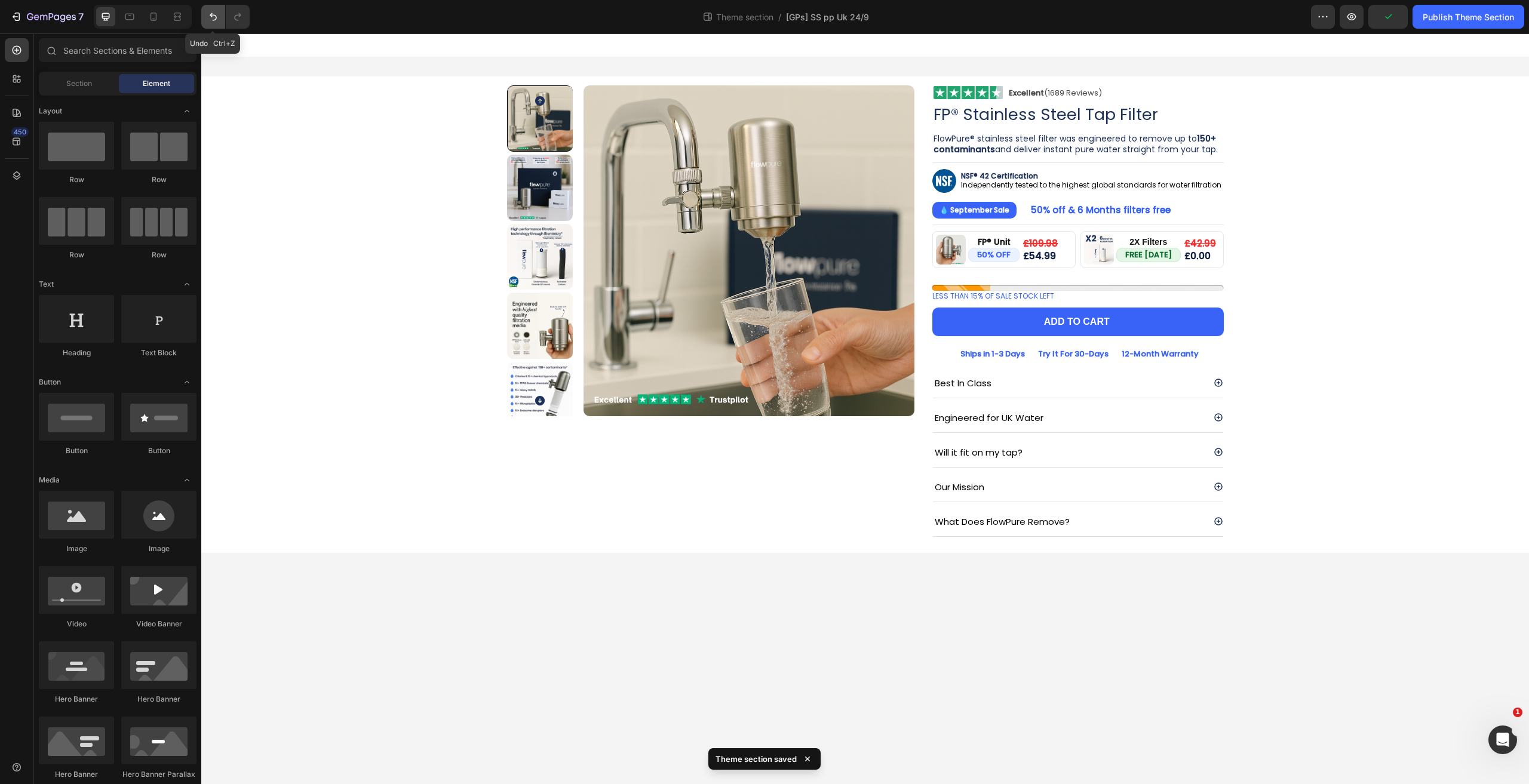
click at [213, 17] on icon "Undo/Redo" at bounding box center [213, 17] width 12 height 12
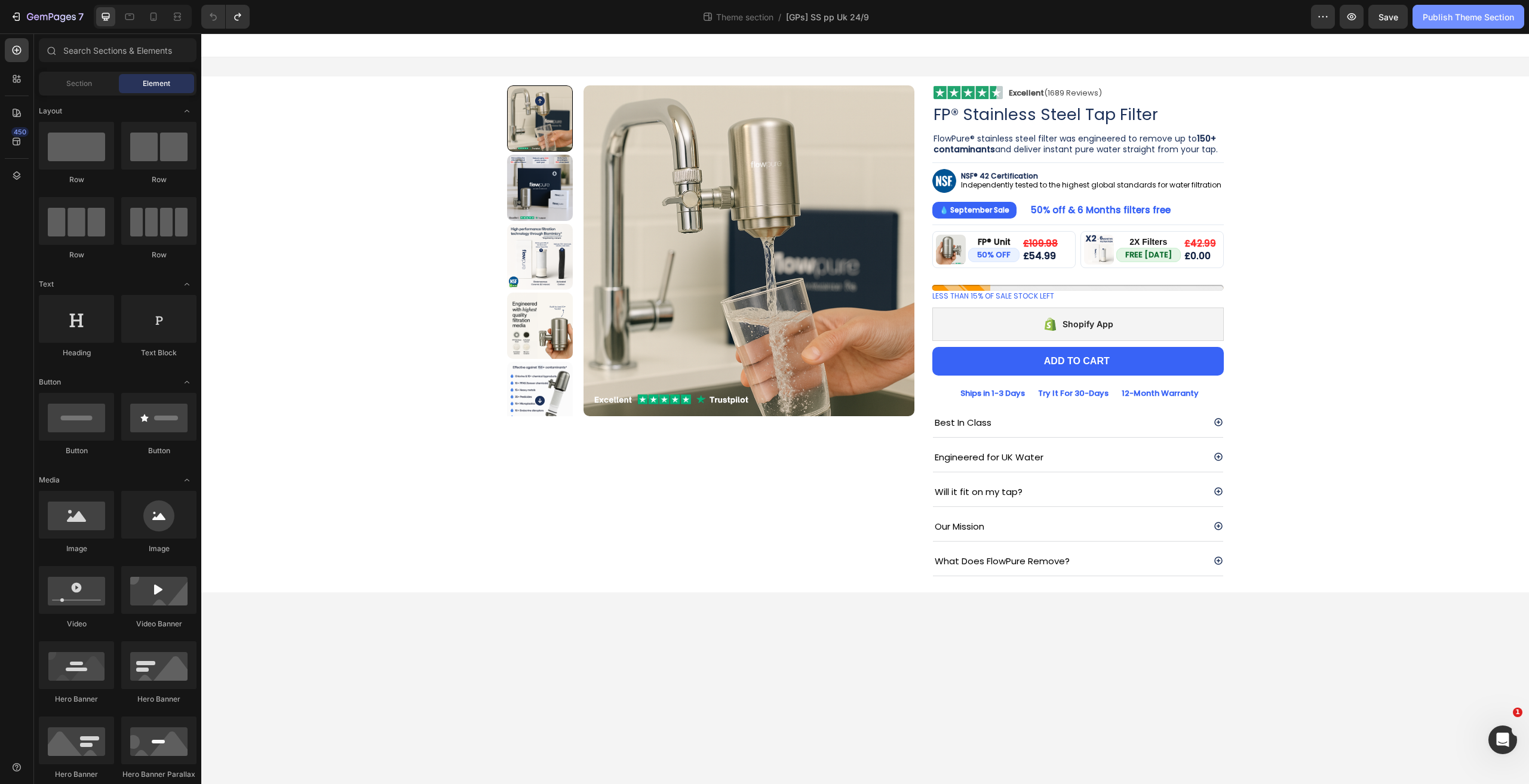
click at [1486, 14] on div "Publish Theme Section" at bounding box center [1468, 17] width 91 height 13
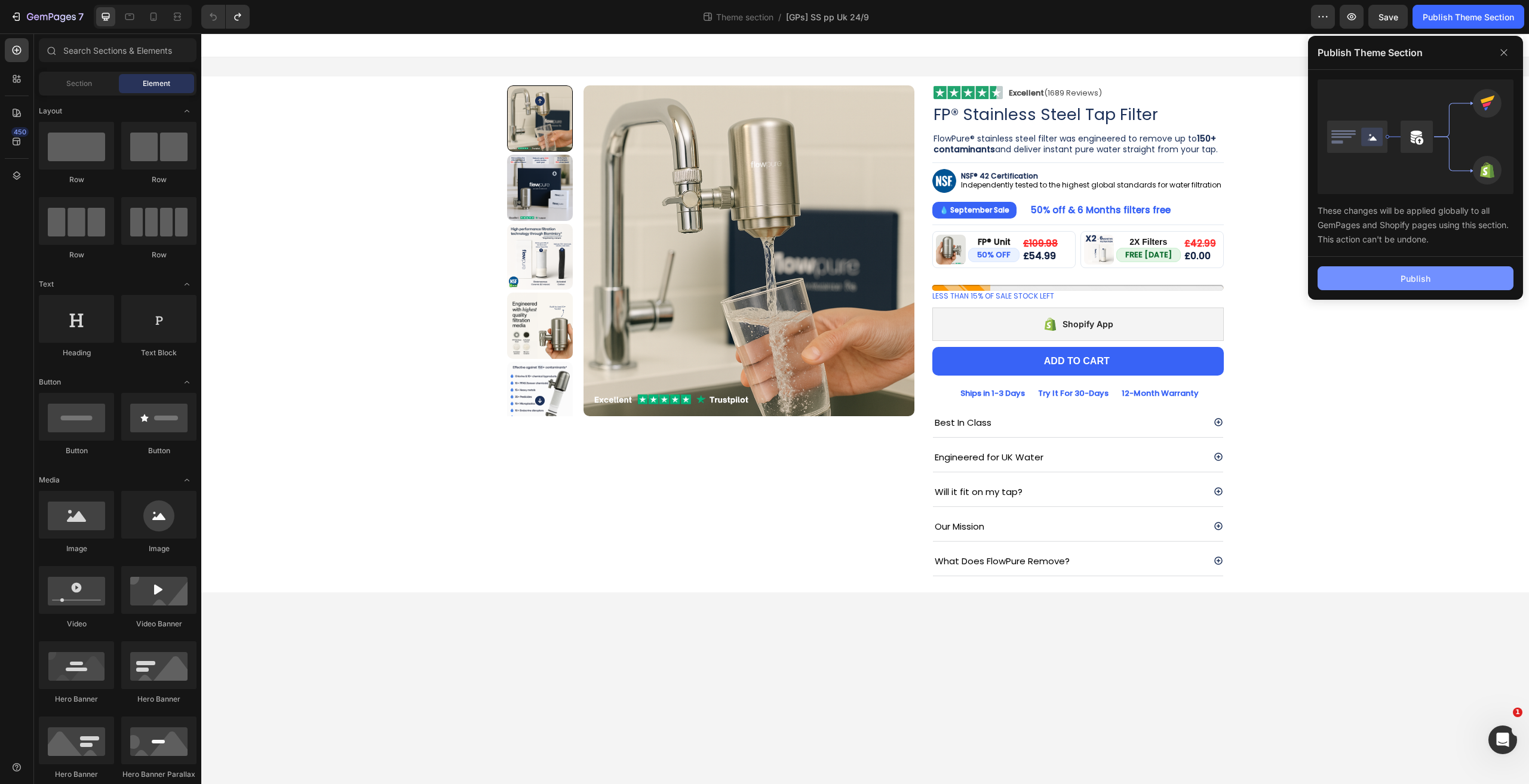
click at [1377, 274] on button "Publish" at bounding box center [1415, 278] width 196 height 24
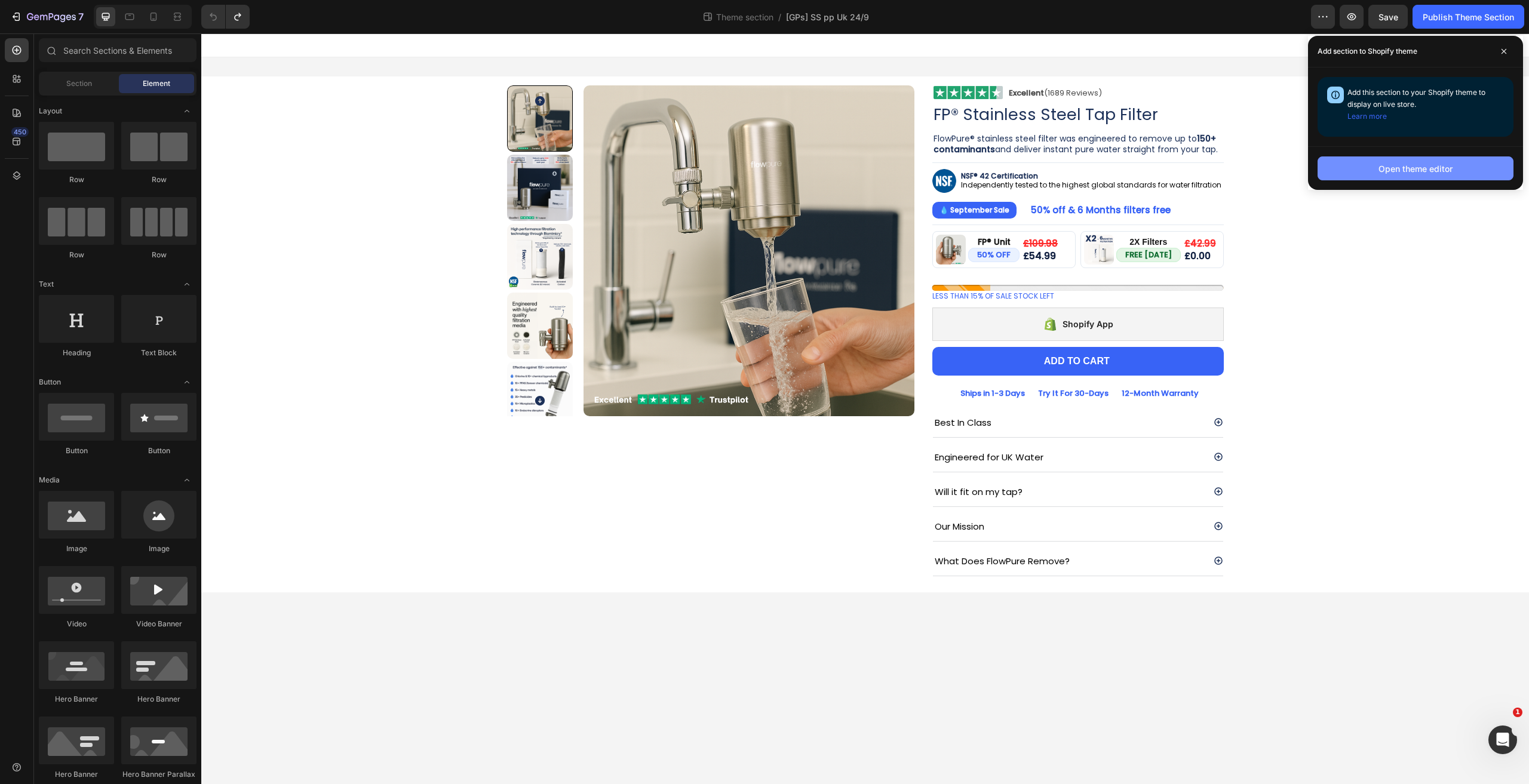
click at [1364, 167] on button "Open theme editor" at bounding box center [1415, 168] width 196 height 24
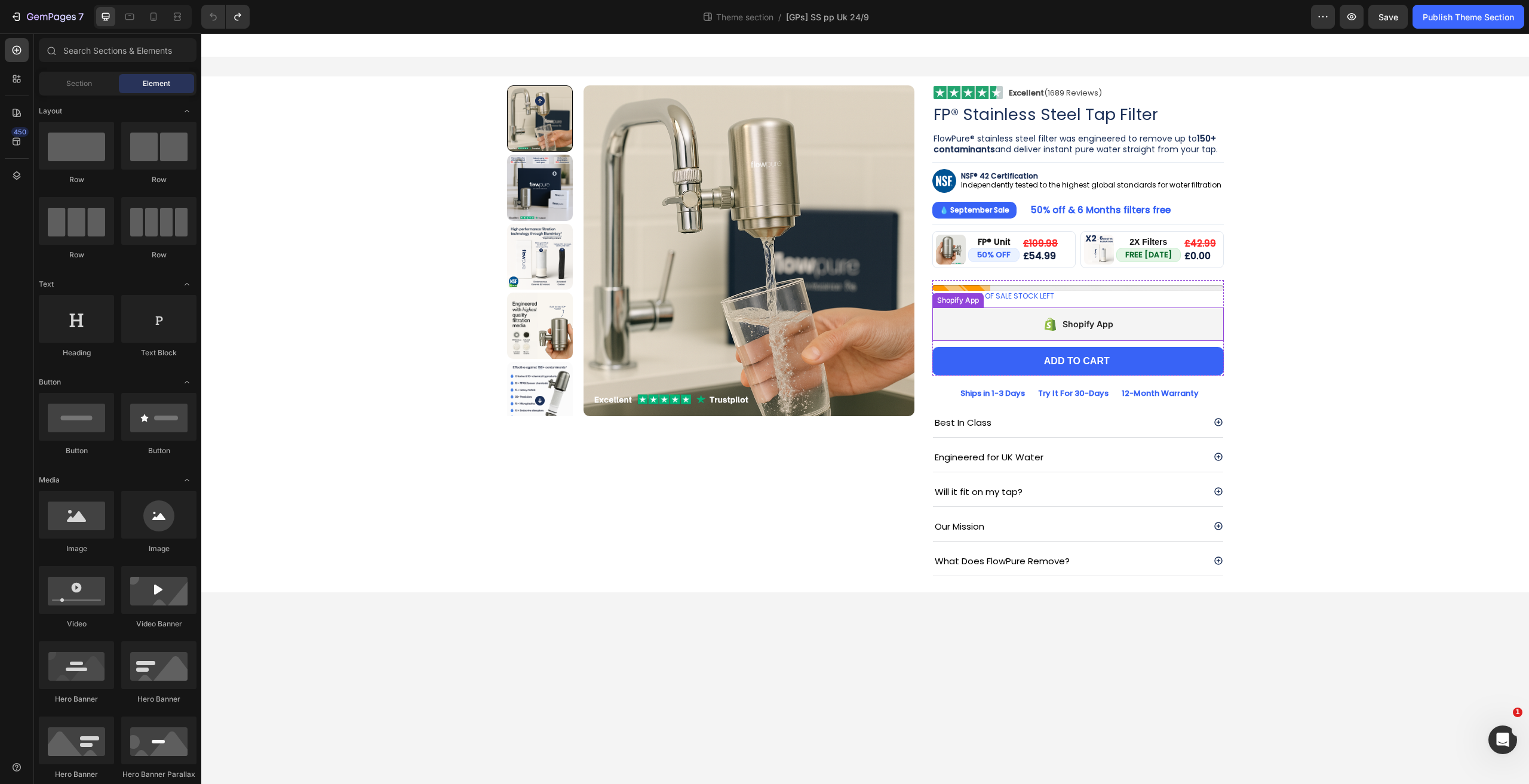
click at [1069, 334] on div "Shopify App" at bounding box center [1078, 323] width 291 height 33
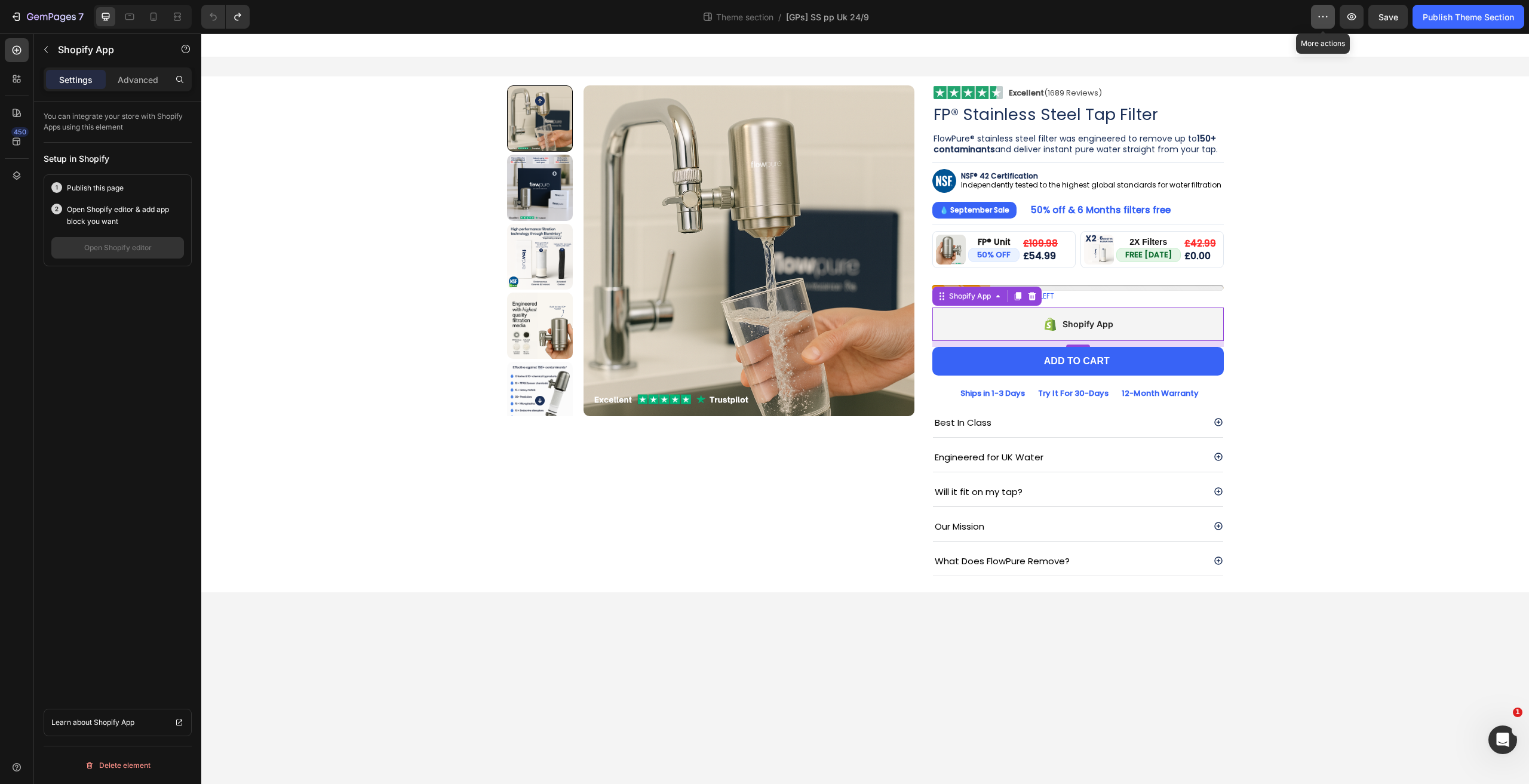
click at [1316, 21] on icon "button" at bounding box center [1322, 17] width 12 height 12
click at [915, 90] on div "Product Images Image Excellent (1689 Reviews) Heading Row Row FP® Stainless Ste…" at bounding box center [865, 334] width 717 height 496
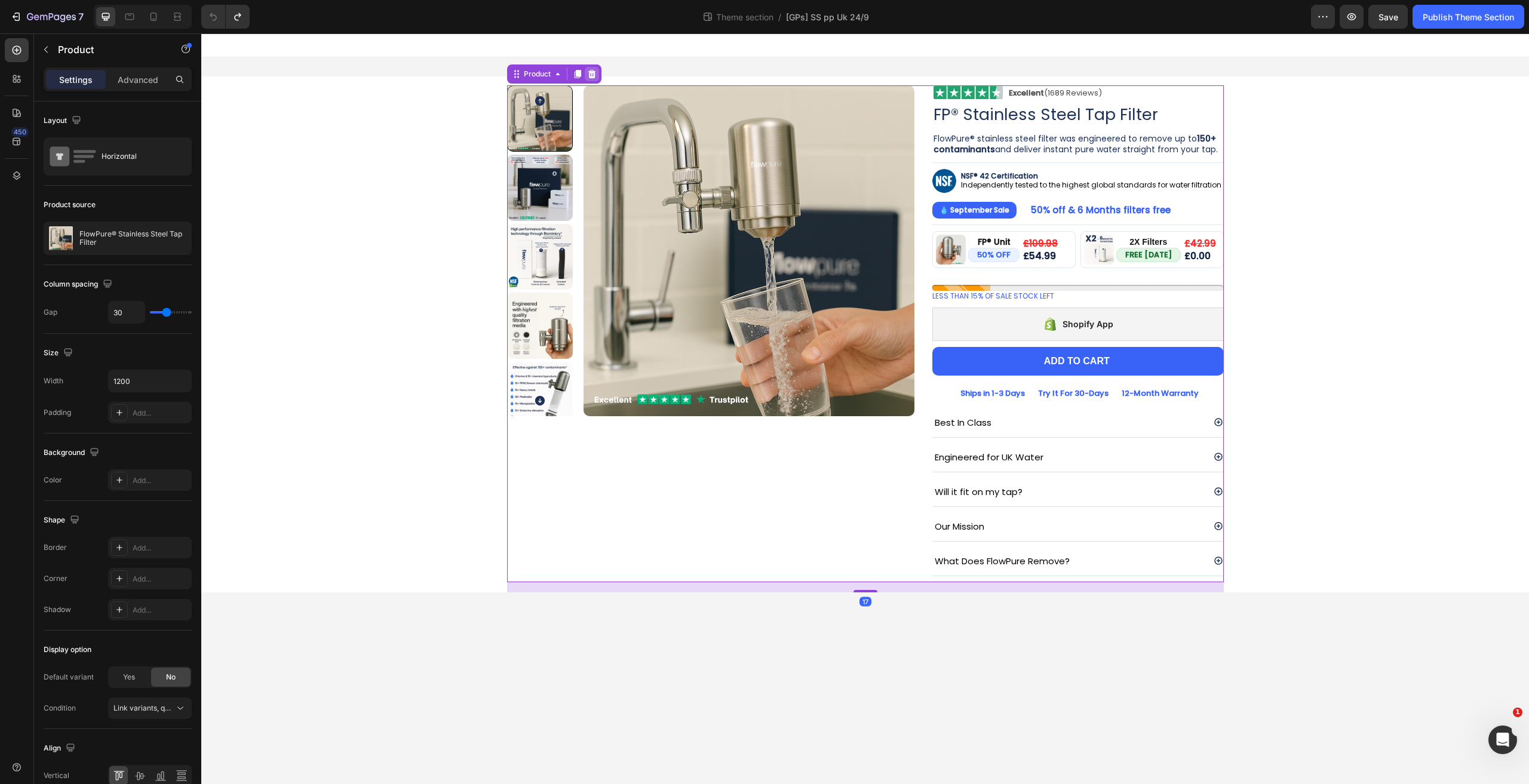
drag, startPoint x: 589, startPoint y: 71, endPoint x: 579, endPoint y: 75, distance: 10.8
click at [590, 71] on icon at bounding box center [591, 74] width 8 height 8
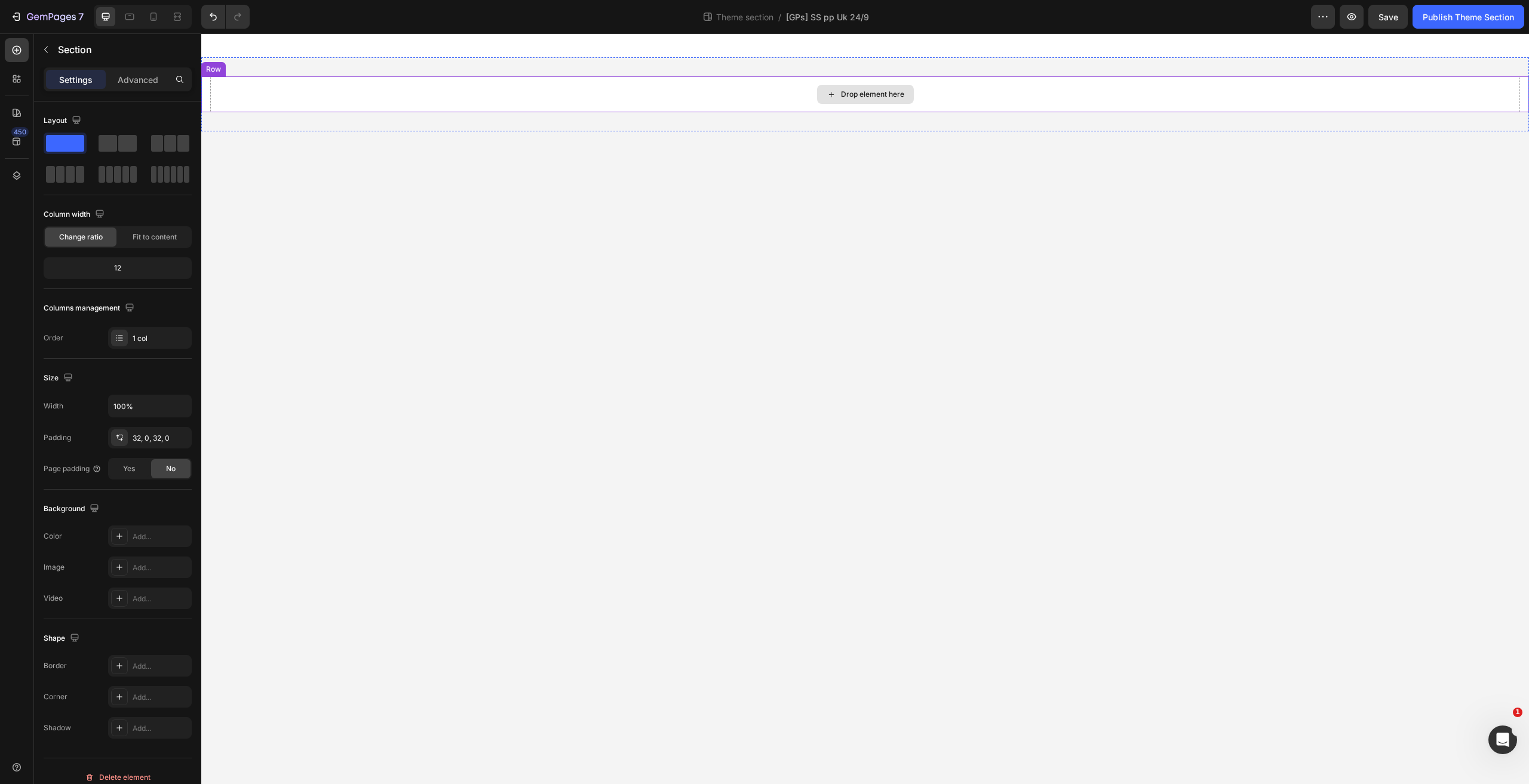
click at [445, 115] on div "Drop element here Row" at bounding box center [865, 94] width 1327 height 74
click at [458, 100] on div "Drop element here" at bounding box center [865, 94] width 1310 height 36
click at [271, 66] on div at bounding box center [264, 64] width 14 height 14
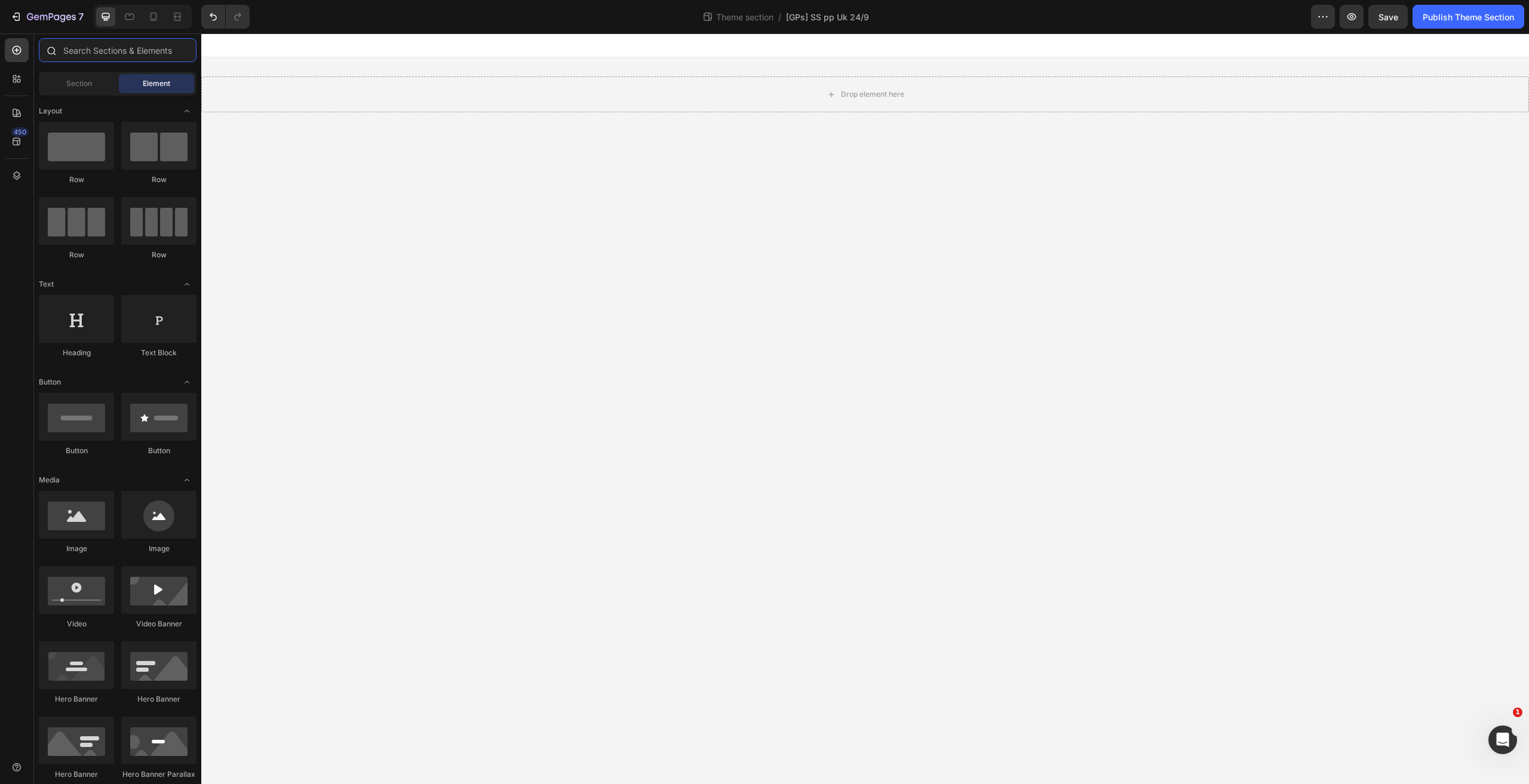
click at [108, 43] on input "text" at bounding box center [118, 50] width 158 height 24
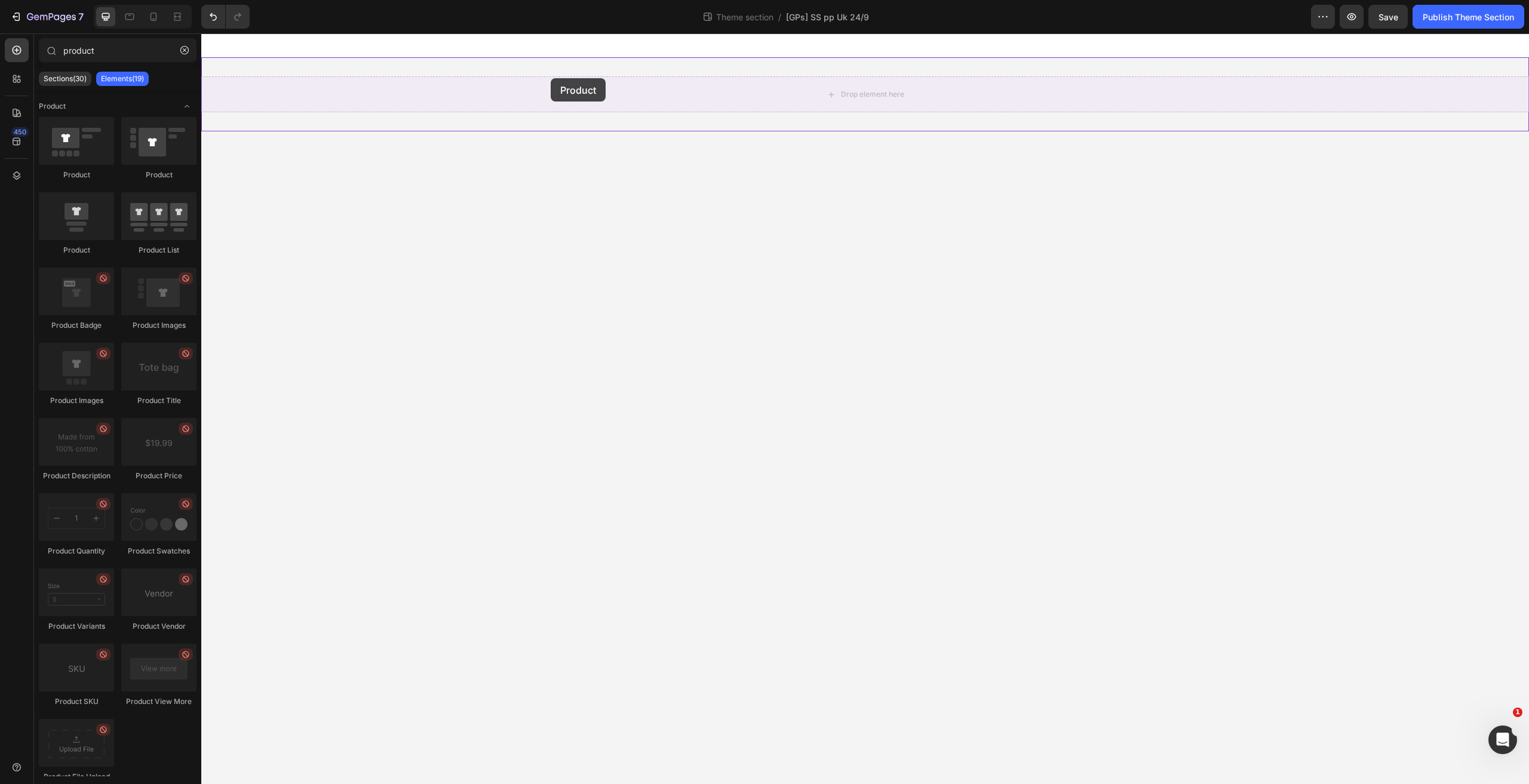
drag, startPoint x: 299, startPoint y: 167, endPoint x: 551, endPoint y: 78, distance: 267.3
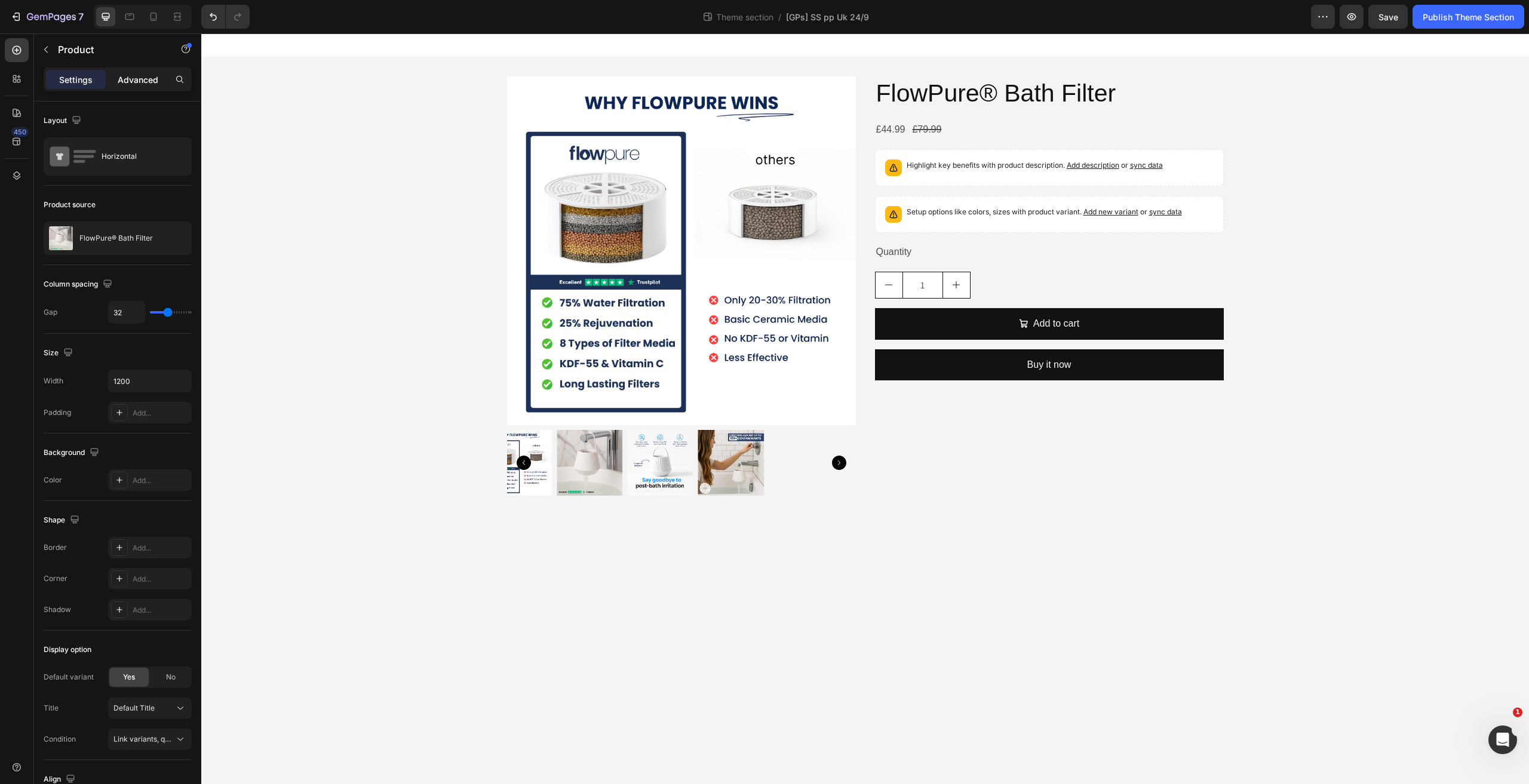
click at [153, 75] on p "Advanced" at bounding box center [138, 80] width 41 height 13
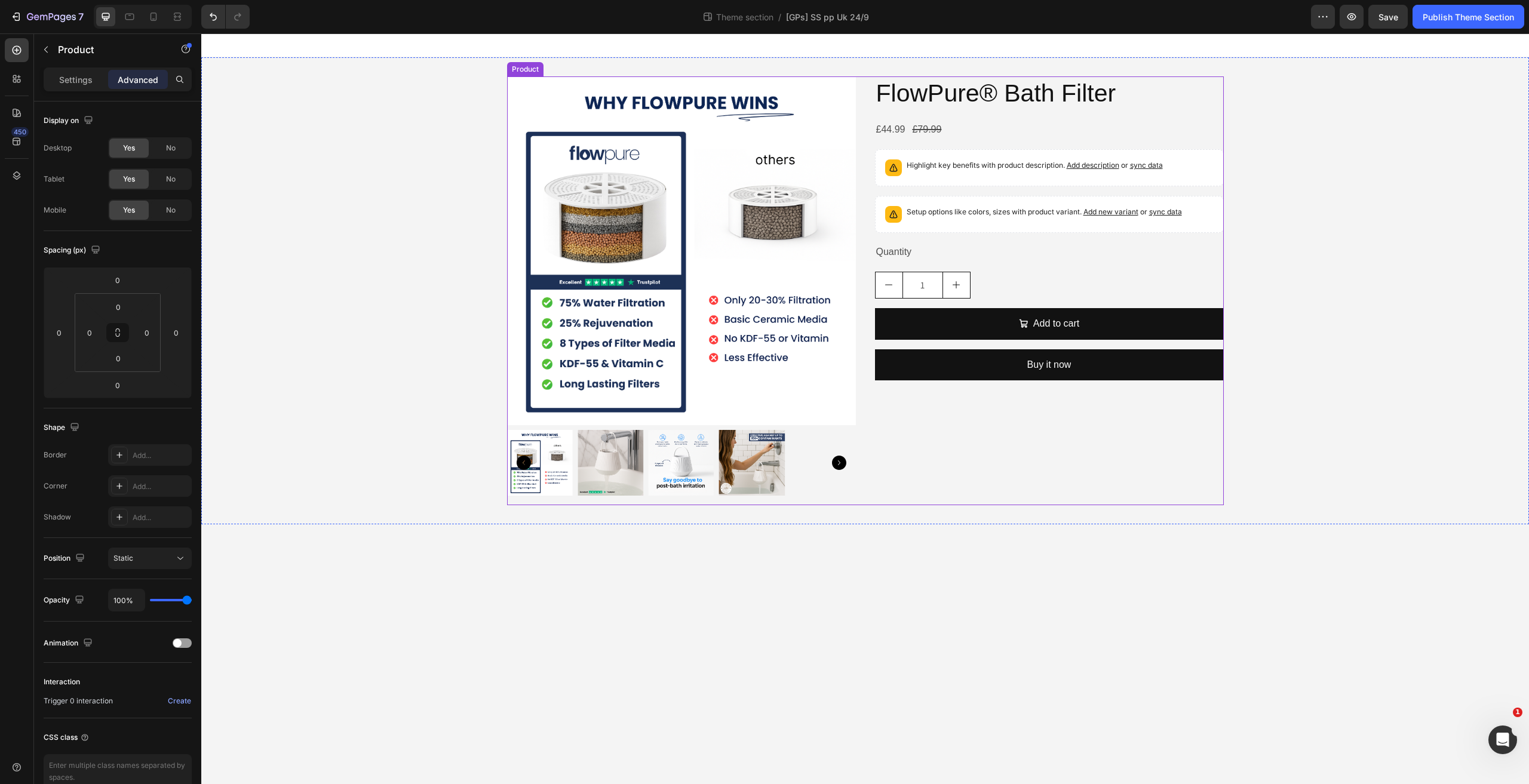
click at [862, 92] on div "Product Images FlowPure® Bath Filter Product Title £44.99 Product Price Product…" at bounding box center [865, 290] width 717 height 428
click at [532, 59] on div "Product" at bounding box center [536, 64] width 31 height 11
click at [528, 63] on div "Product" at bounding box center [536, 64] width 31 height 11
click at [76, 66] on div "Product" at bounding box center [102, 50] width 136 height 34
click at [77, 83] on p "Settings" at bounding box center [75, 80] width 33 height 13
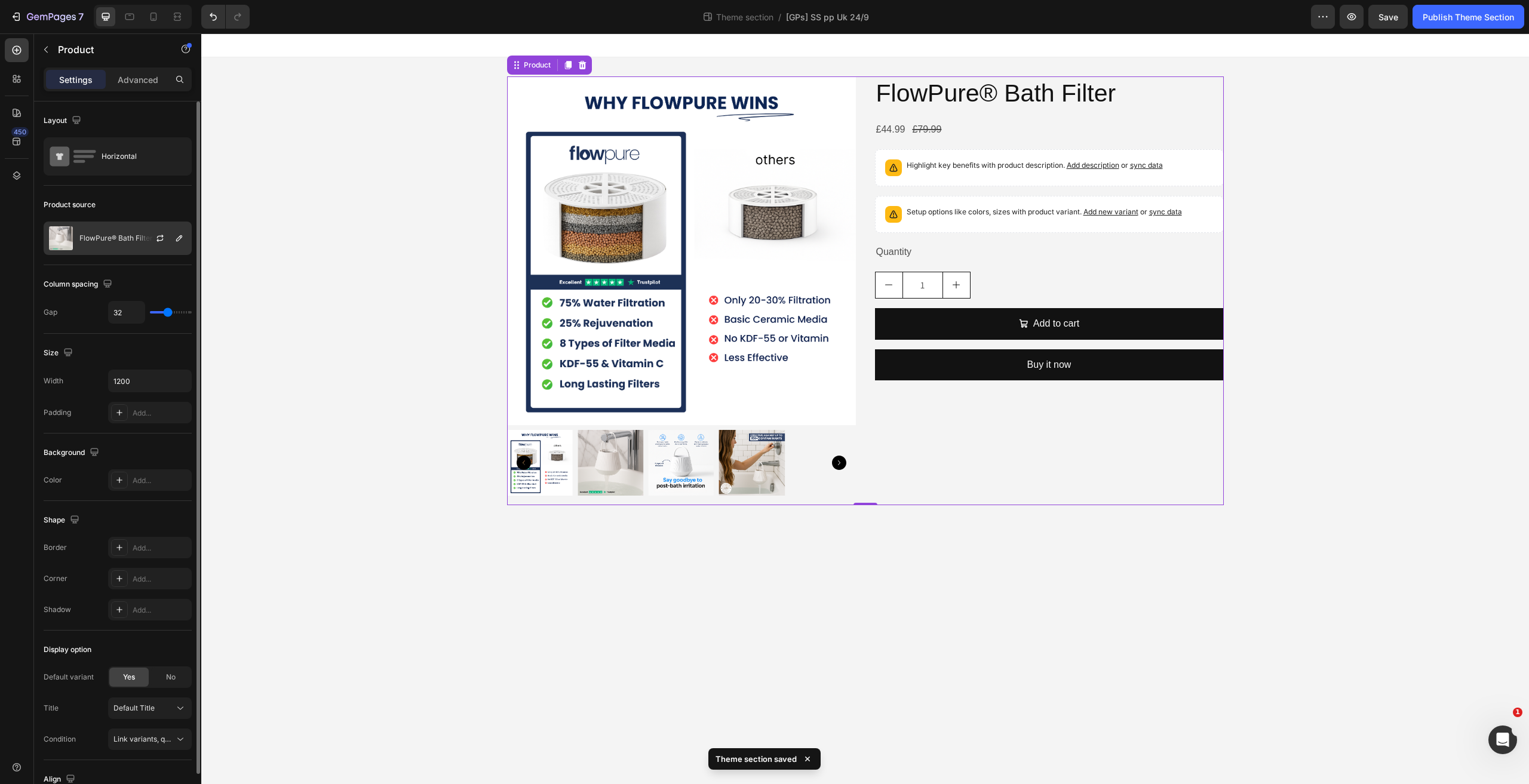
click at [113, 240] on p "FlowPure® Bath Filter" at bounding box center [116, 238] width 74 height 8
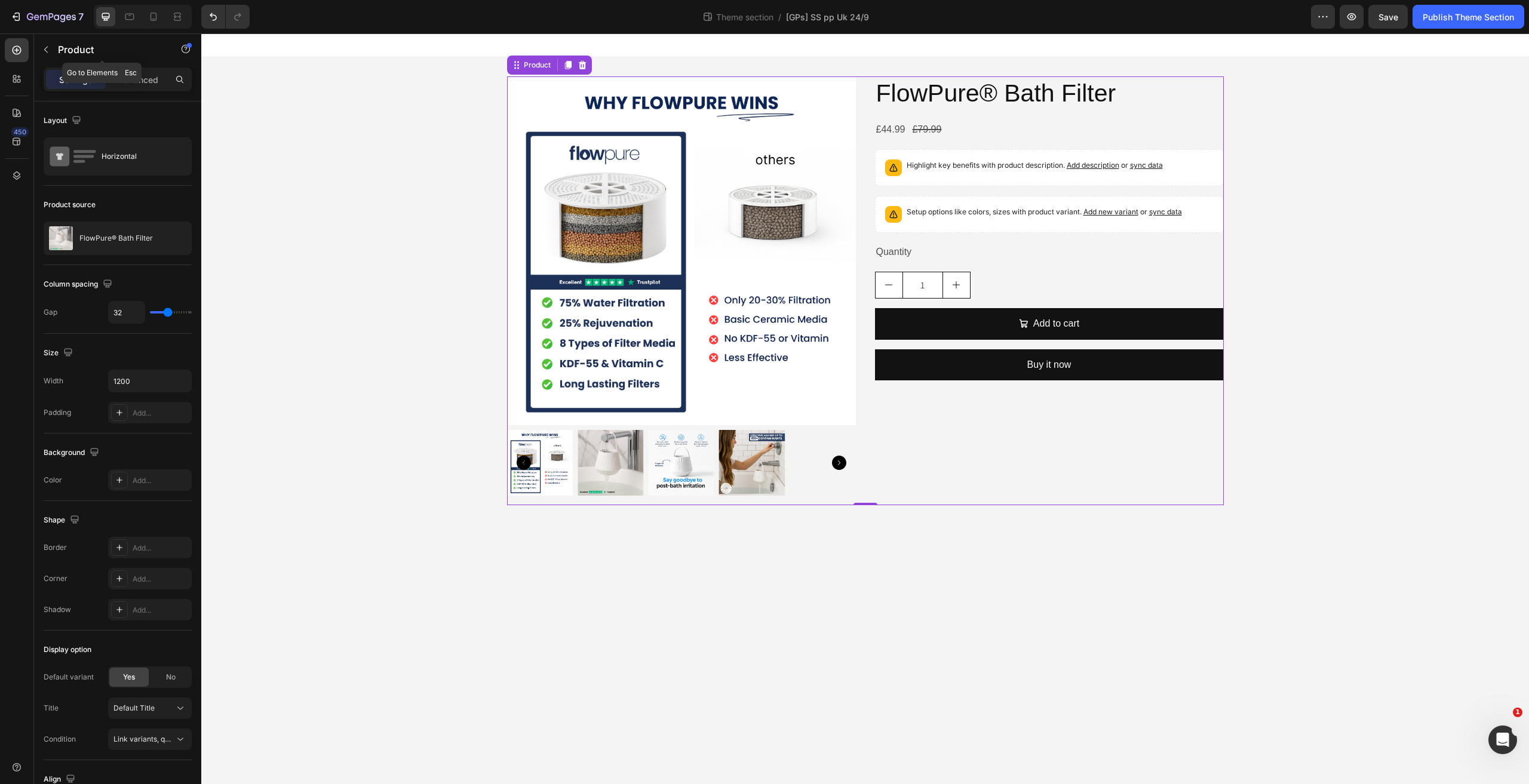
click at [134, 66] on div "Product" at bounding box center [102, 50] width 136 height 34
click at [130, 72] on div "Advanced" at bounding box center [138, 79] width 59 height 19
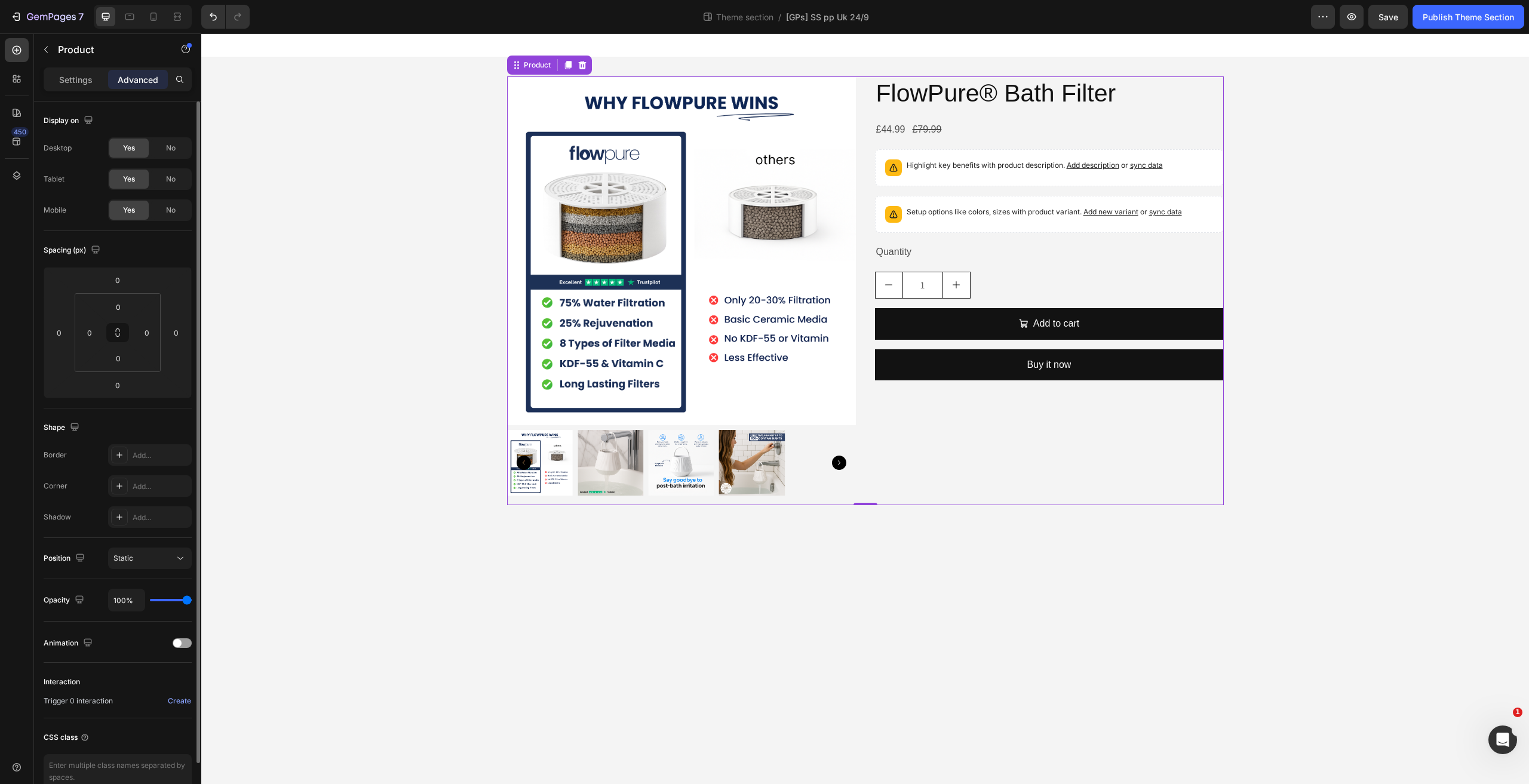
click at [135, 102] on div "Display on Desktop Yes No Tablet Yes No Mobile Yes No" at bounding box center [117, 166] width 148 height 130
click at [59, 55] on p "Product" at bounding box center [108, 49] width 102 height 14
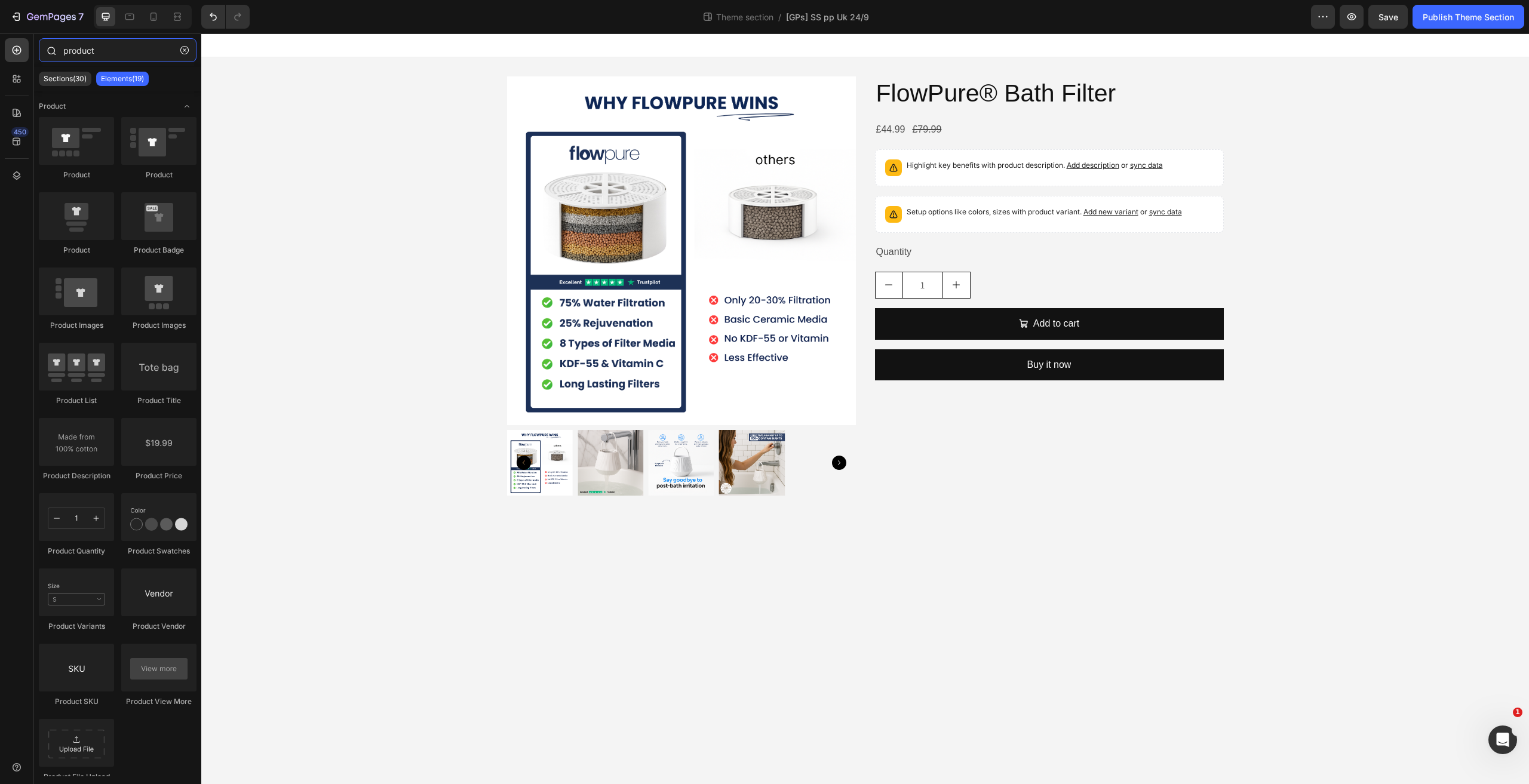
click at [125, 50] on input "product" at bounding box center [118, 50] width 158 height 24
click at [124, 50] on input "product" at bounding box center [118, 50] width 158 height 24
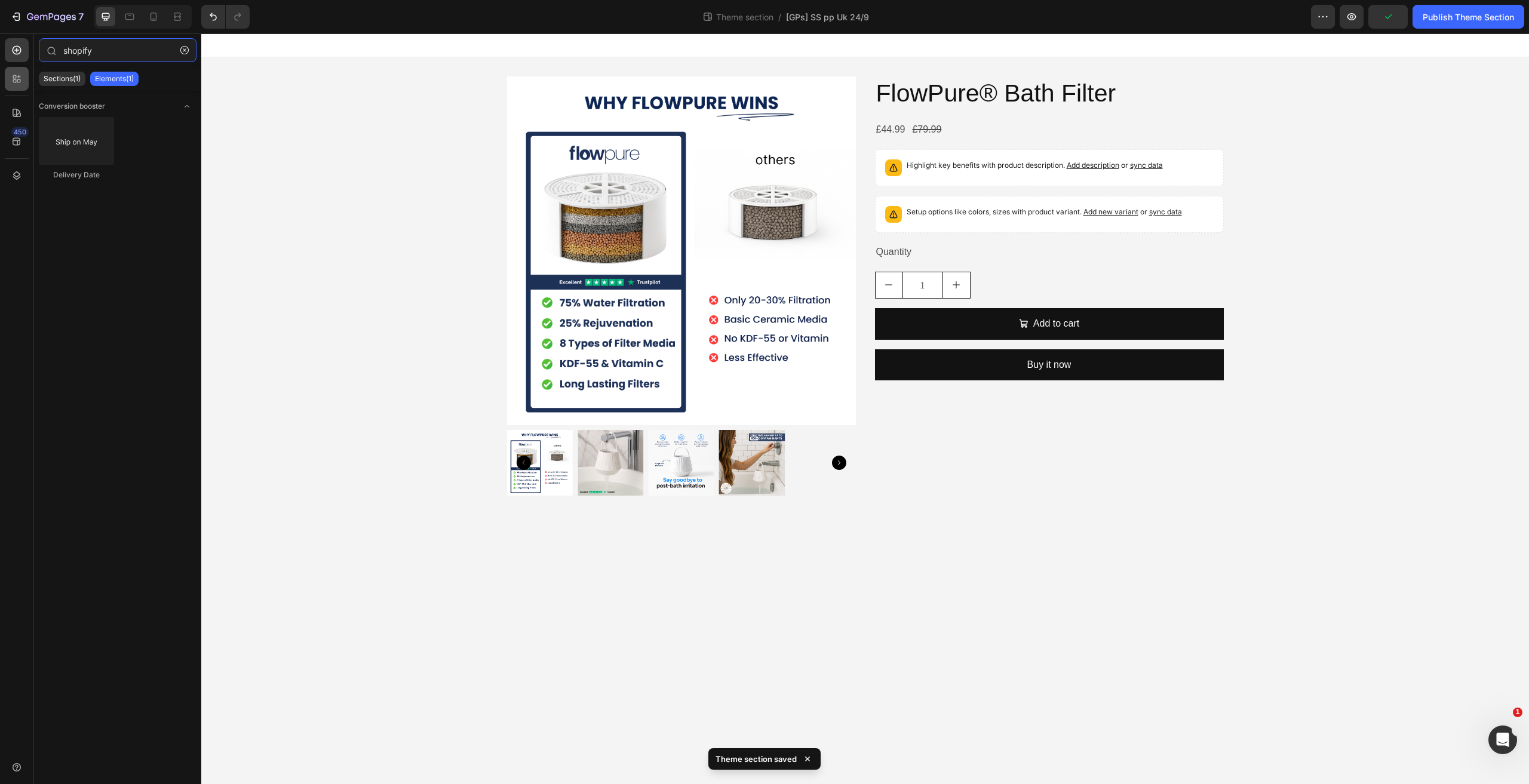
type input "shopify"
click at [20, 75] on icon at bounding box center [17, 79] width 12 height 12
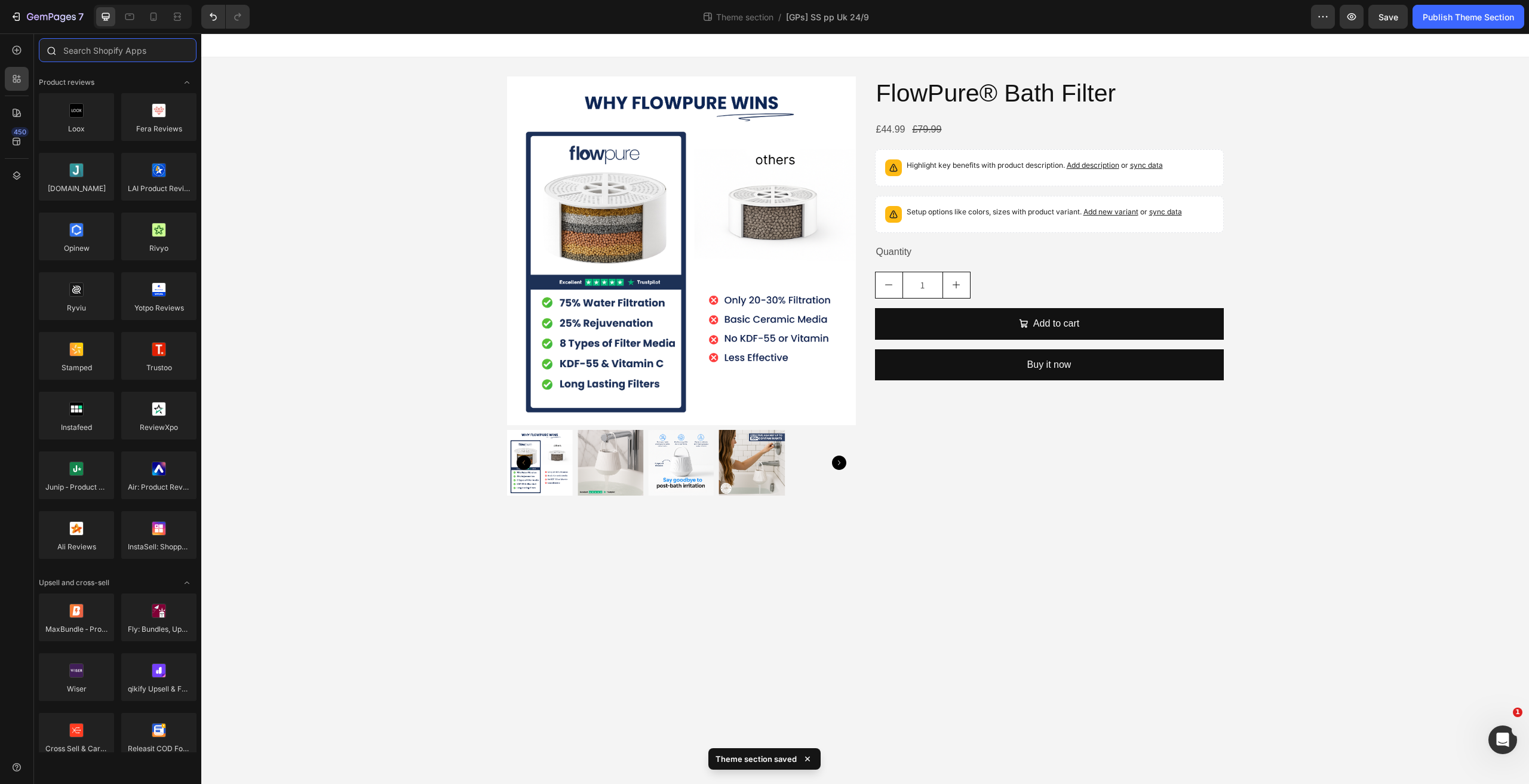
click at [137, 53] on input "text" at bounding box center [118, 50] width 158 height 24
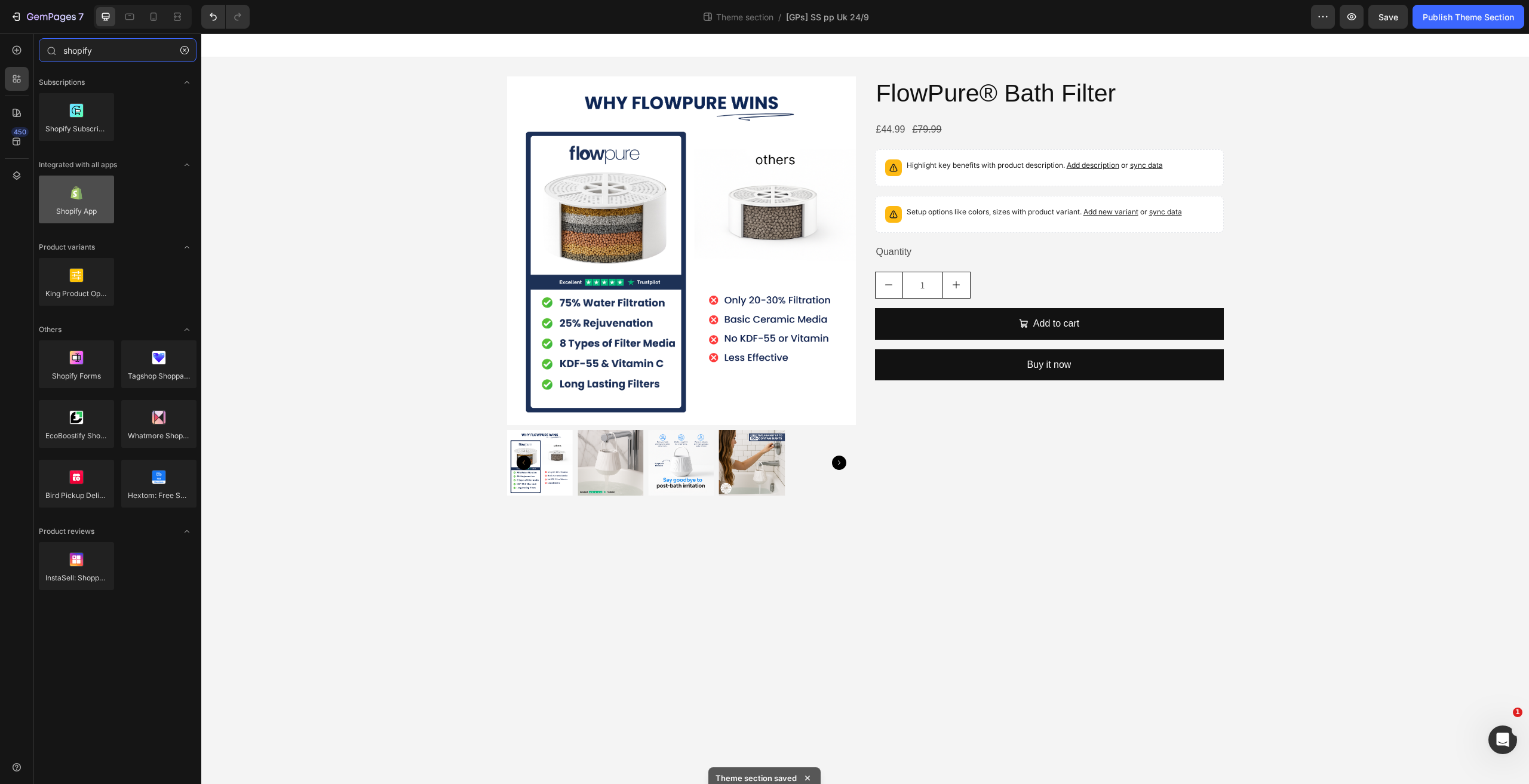
type input "shopify"
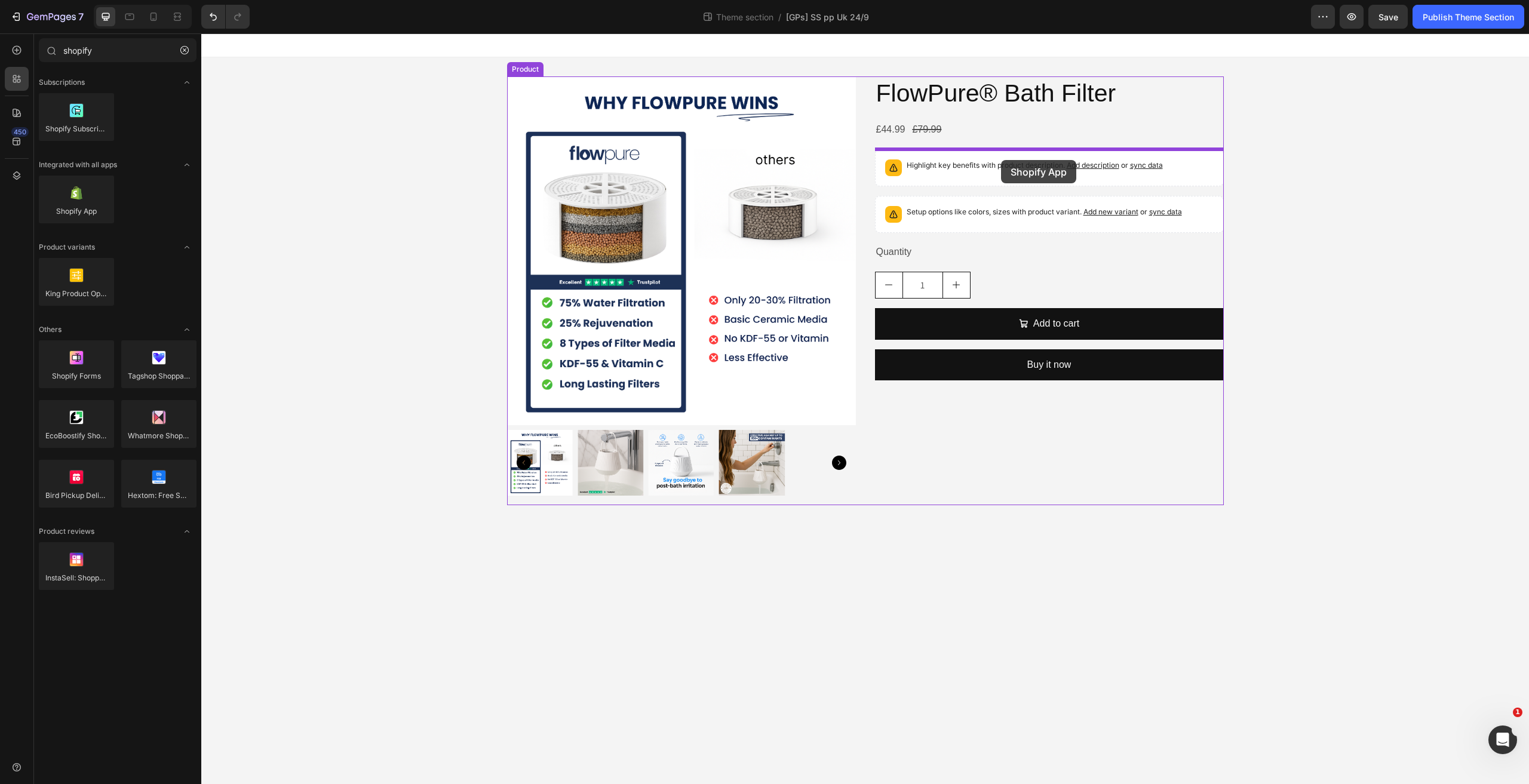
drag, startPoint x: 290, startPoint y: 233, endPoint x: 1000, endPoint y: 160, distance: 713.7
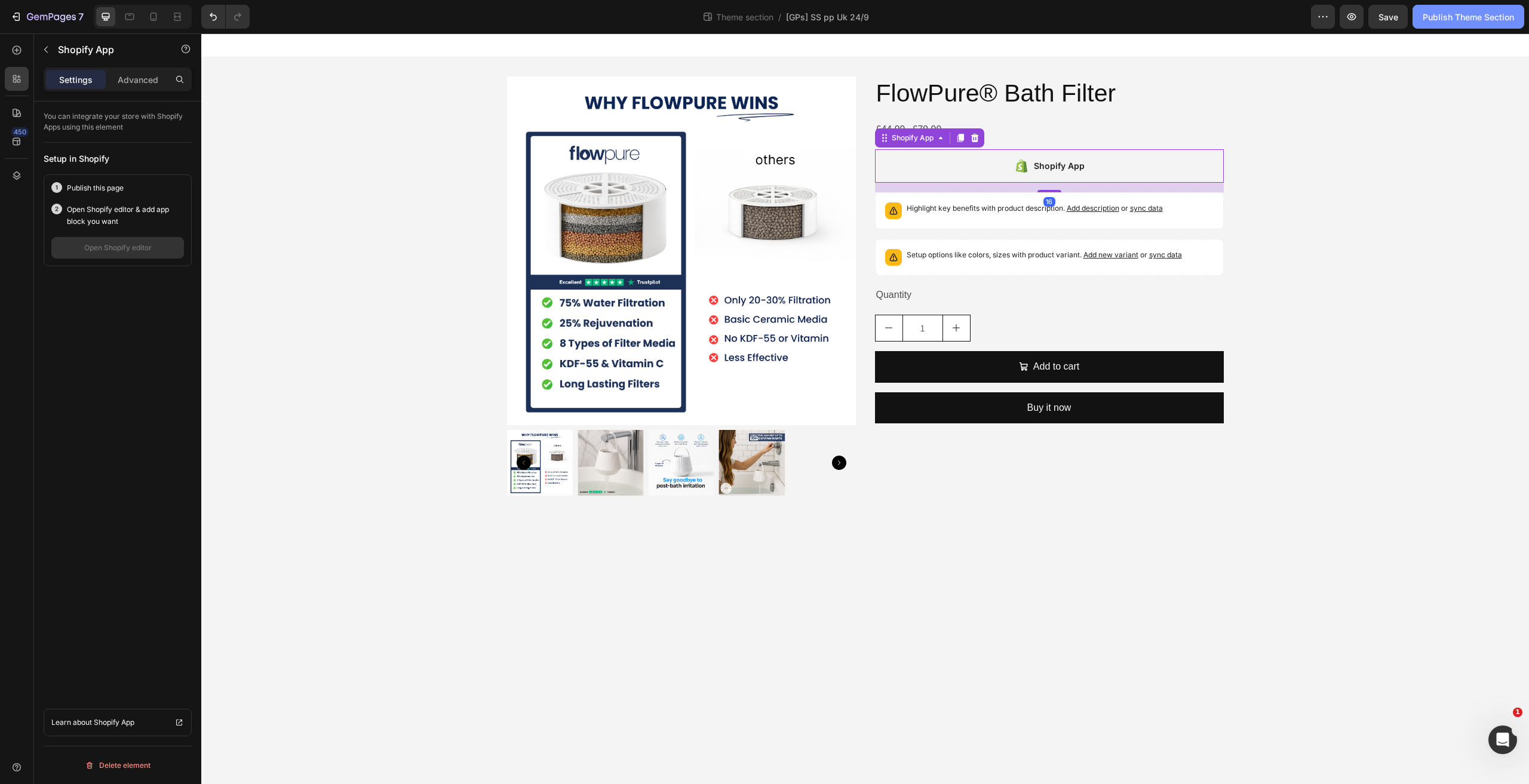
click at [1437, 16] on div "Publish Theme Section" at bounding box center [1468, 17] width 91 height 13
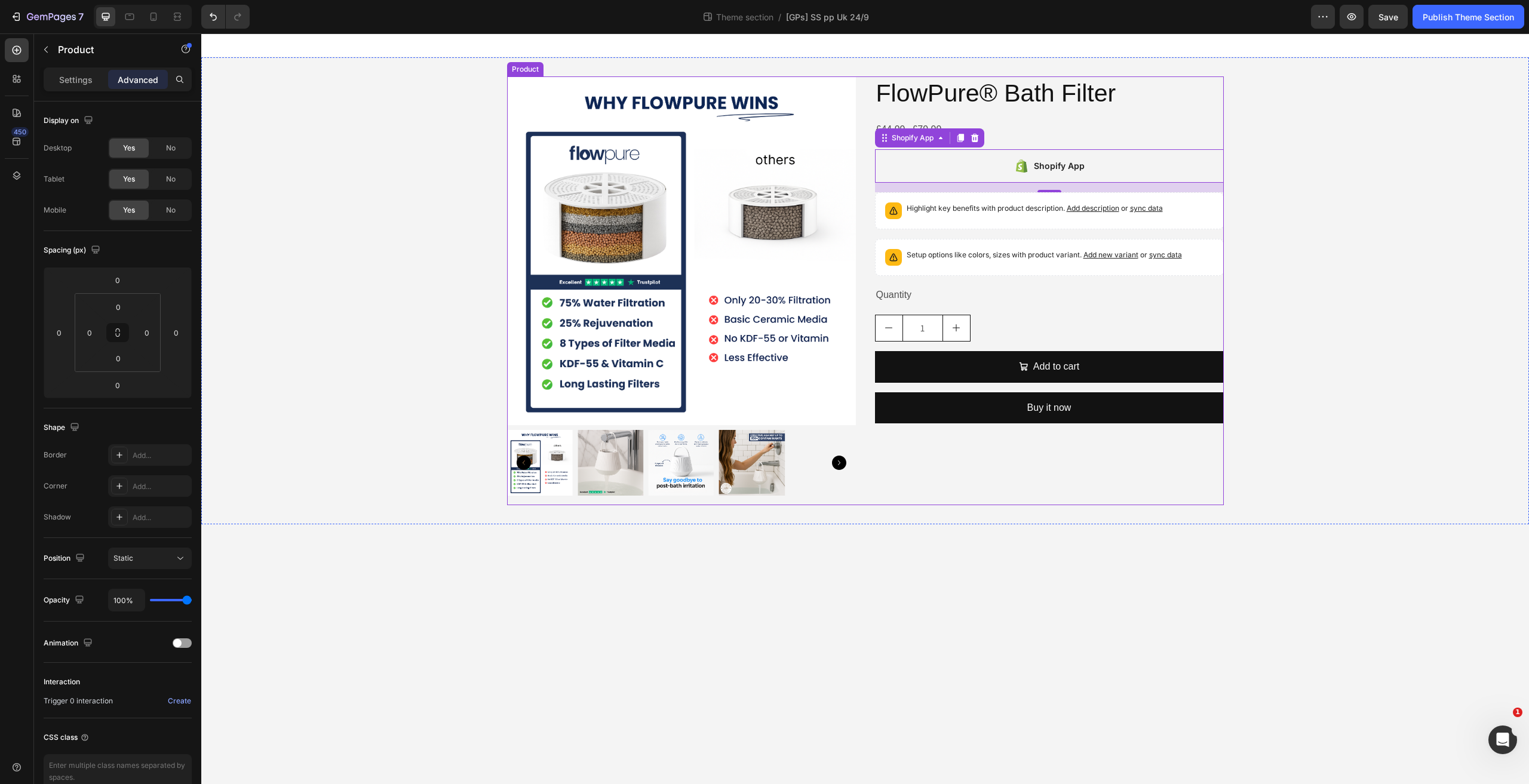
click at [858, 92] on div "Product Images FlowPure® Bath Filter Product Title £44.99 Product Price Product…" at bounding box center [865, 290] width 717 height 428
click at [524, 66] on div "Product" at bounding box center [536, 64] width 31 height 11
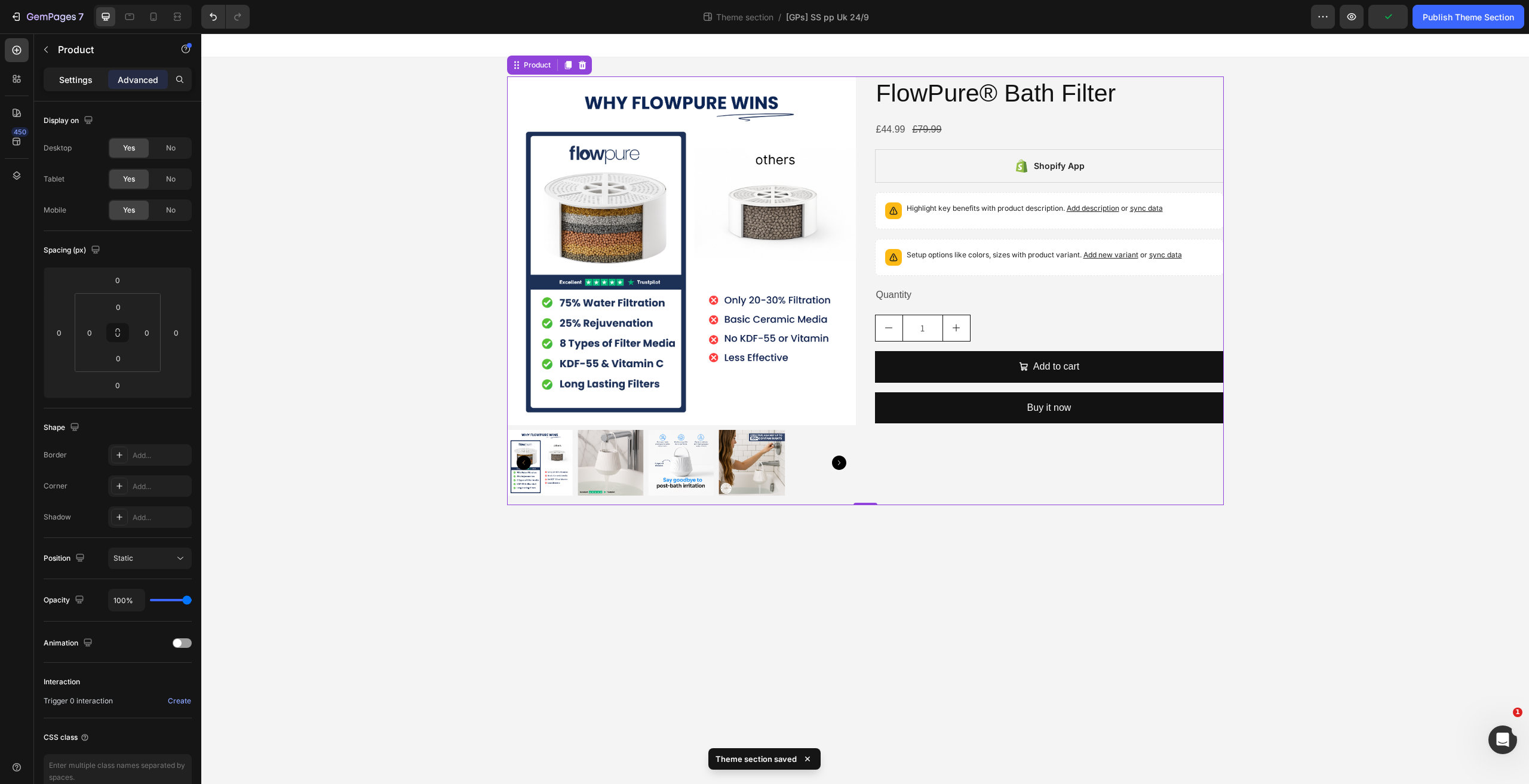
click at [82, 78] on p "Settings" at bounding box center [75, 80] width 33 height 13
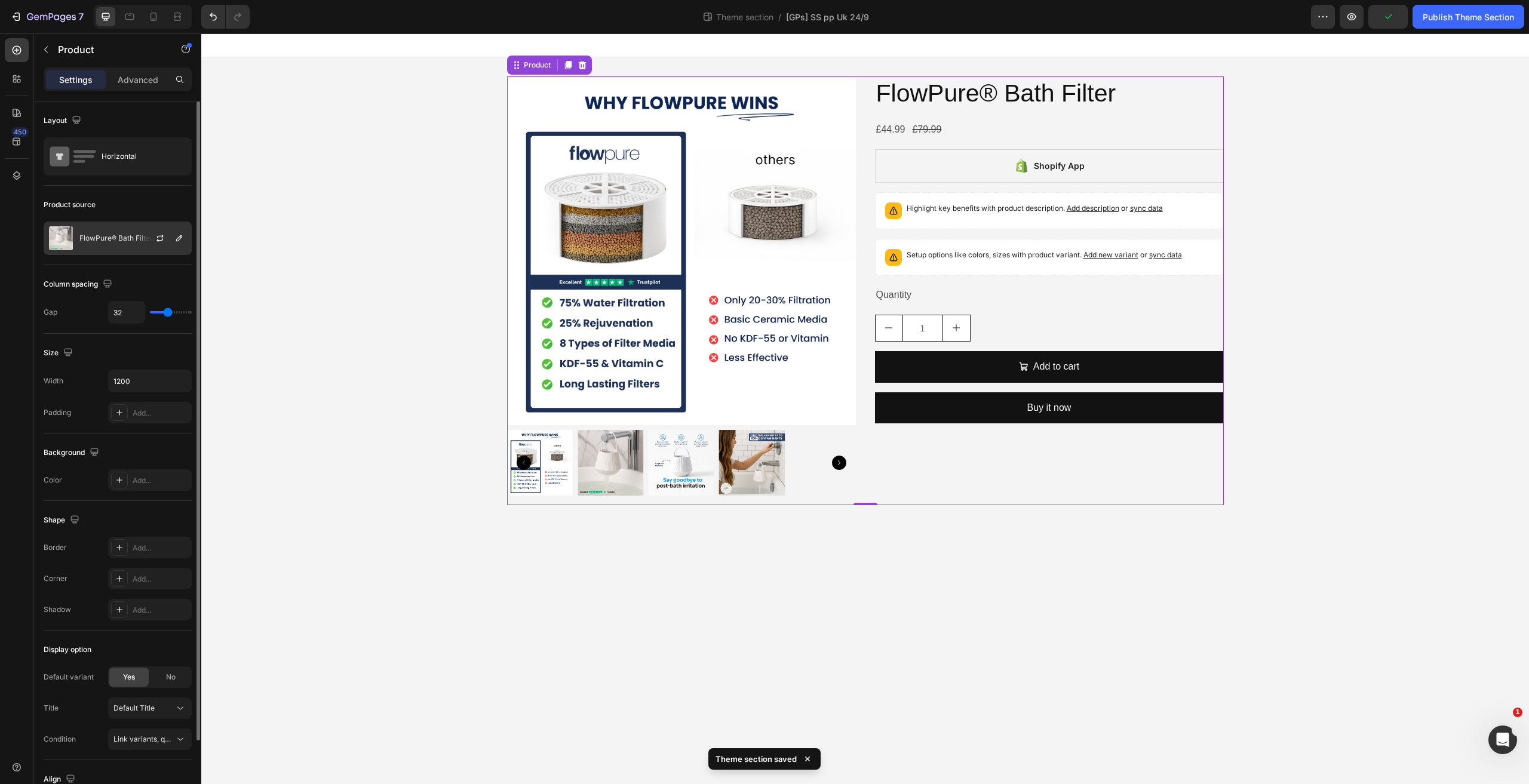
click at [122, 234] on p "FlowPure® Bath Filter" at bounding box center [116, 238] width 74 height 8
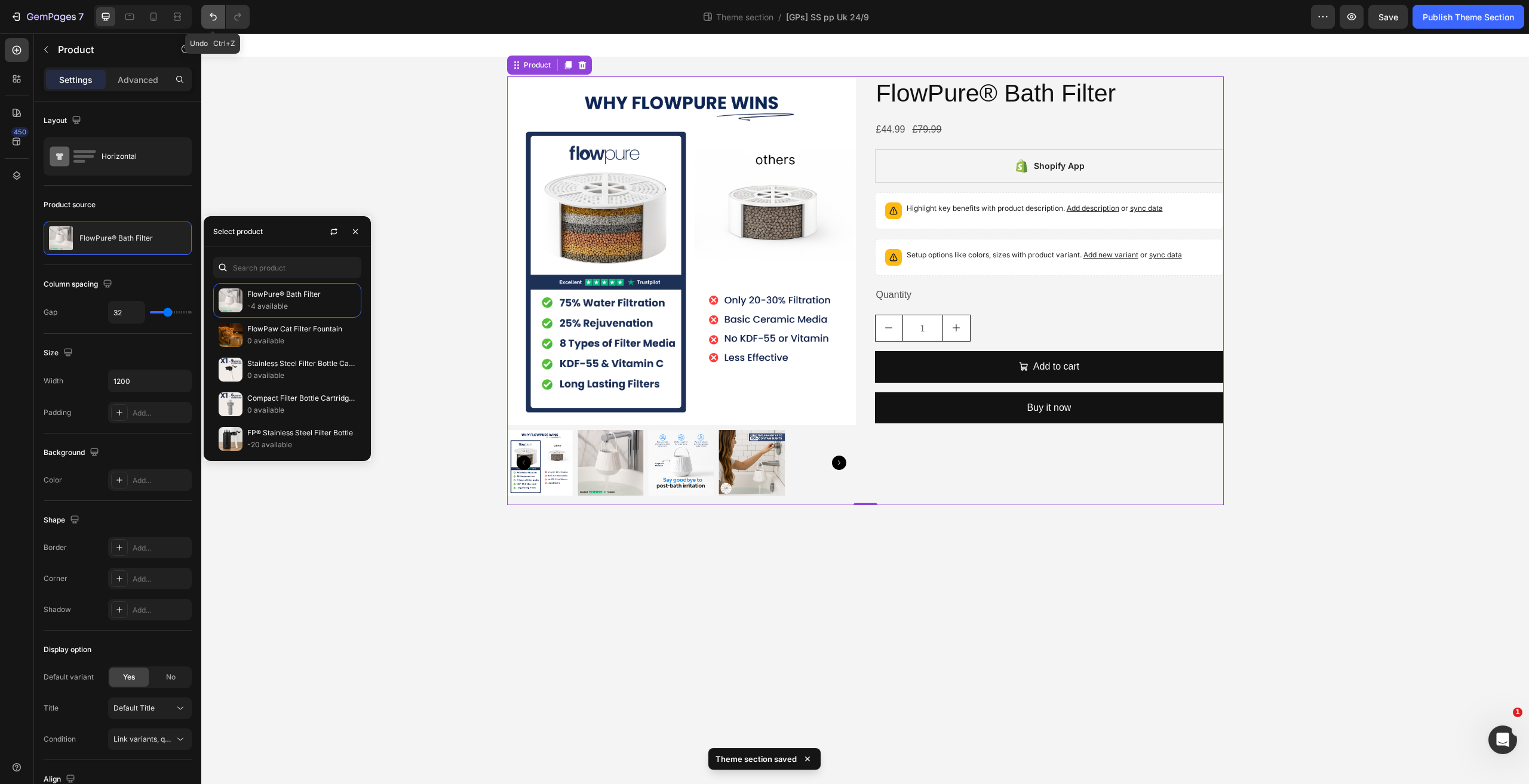
click at [208, 11] on icon "Undo/Redo" at bounding box center [213, 17] width 12 height 12
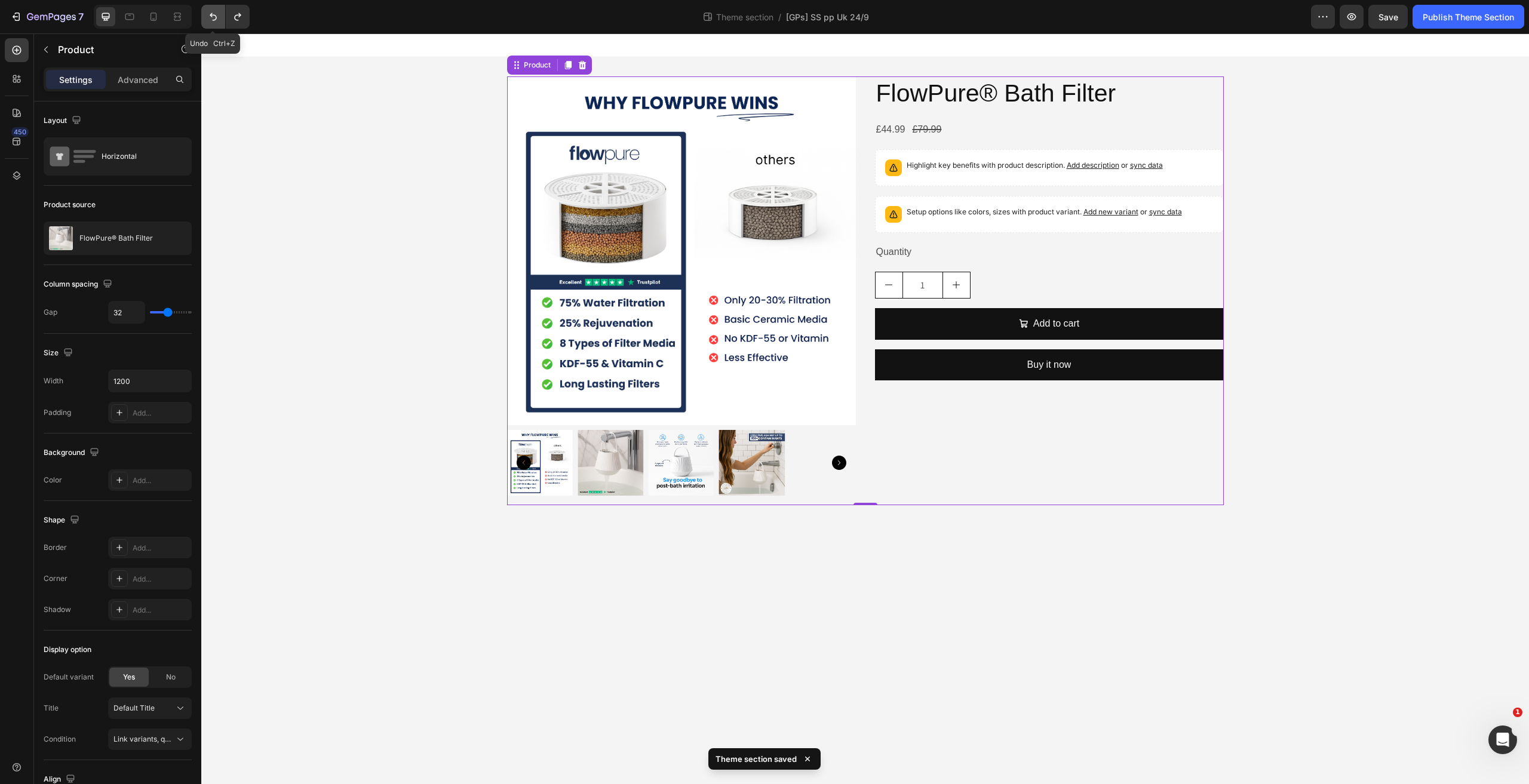
click at [208, 11] on icon "Undo/Redo" at bounding box center [213, 17] width 12 height 12
click at [216, 14] on icon "Undo/Redo" at bounding box center [213, 17] width 12 height 12
click at [222, 17] on button "Undo/Redo" at bounding box center [213, 17] width 24 height 24
click at [221, 17] on button "Undo/Redo" at bounding box center [213, 17] width 24 height 24
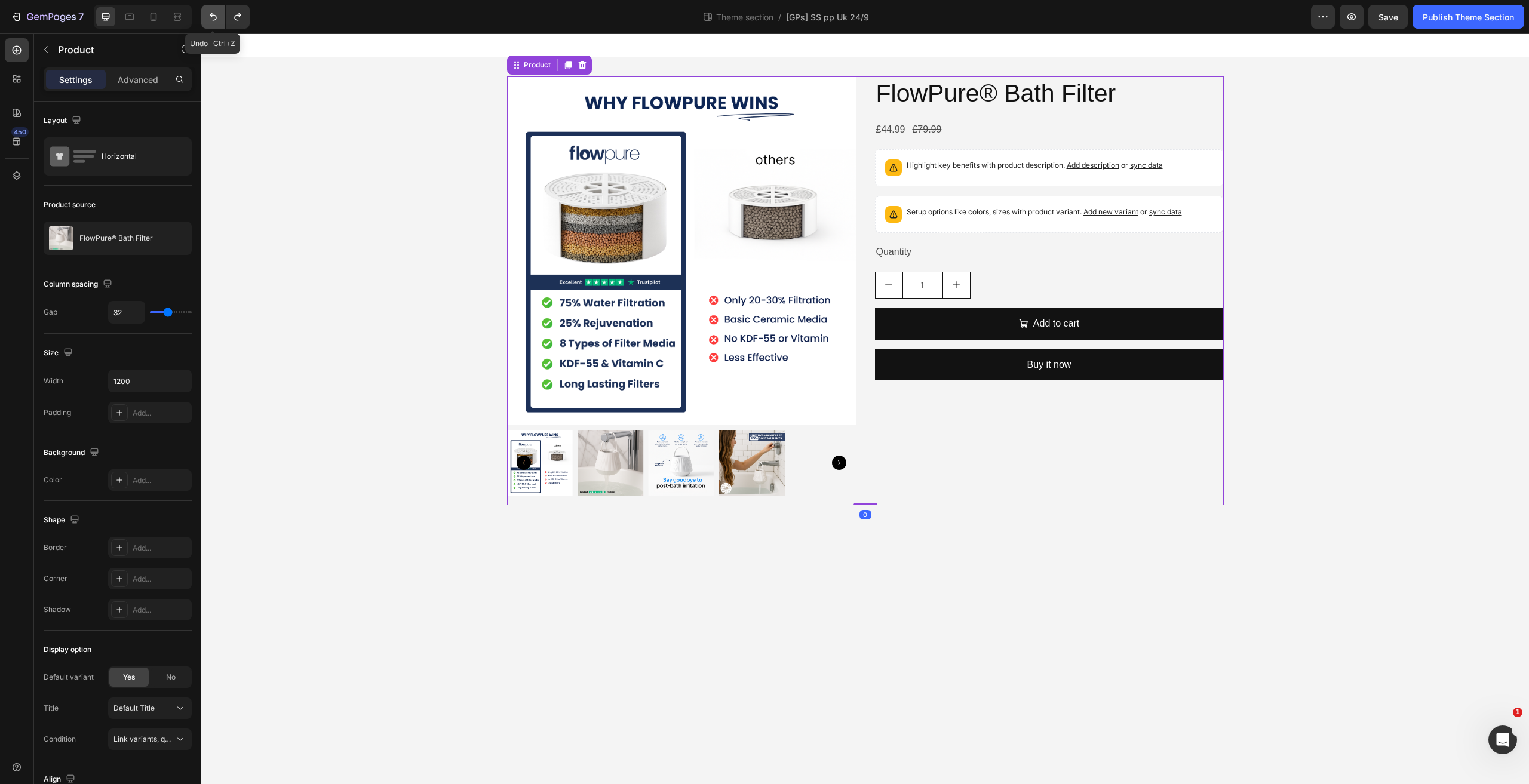
click at [218, 15] on icon "Undo/Redo" at bounding box center [213, 17] width 12 height 12
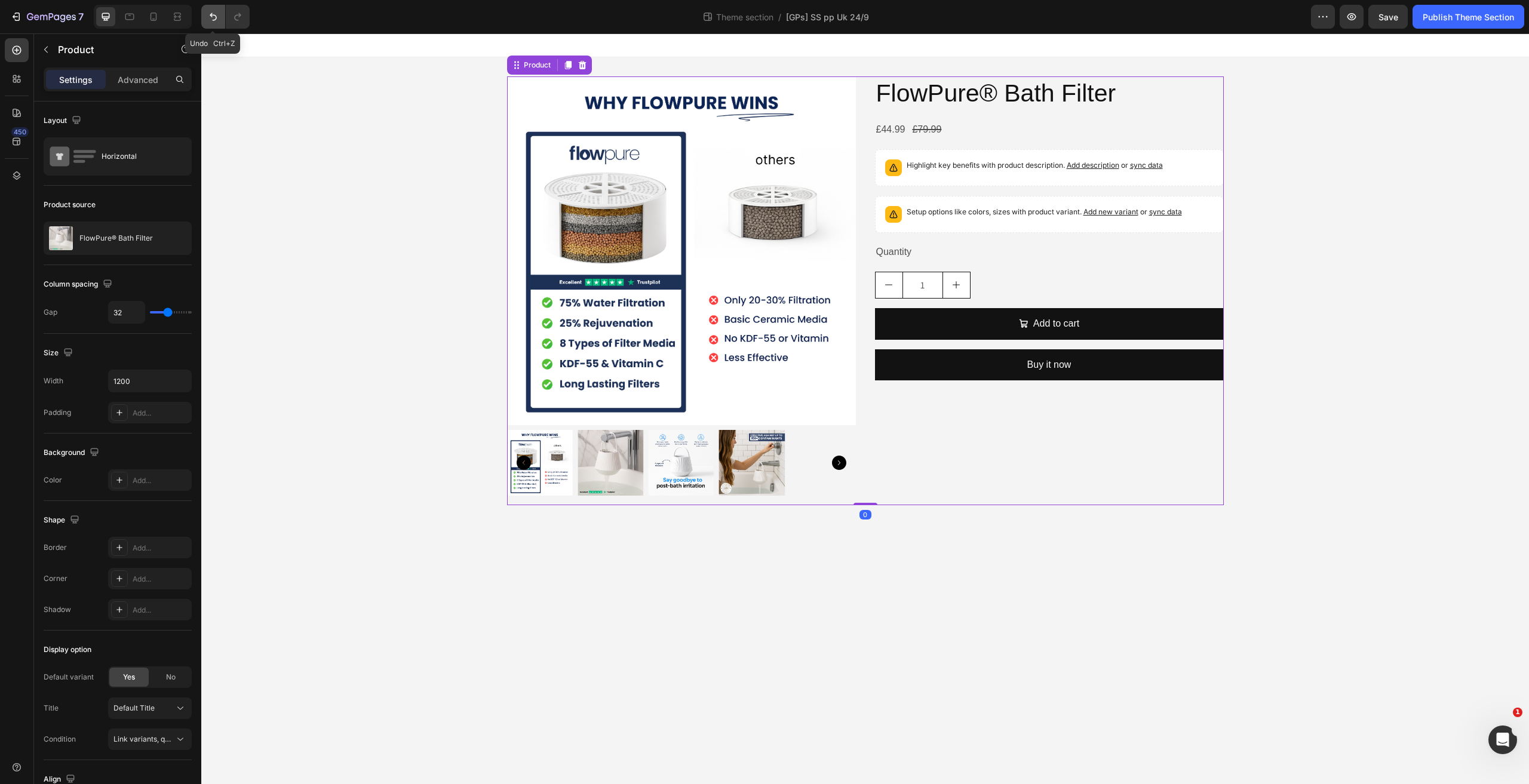
click at [218, 15] on icon "Undo/Redo" at bounding box center [213, 17] width 12 height 12
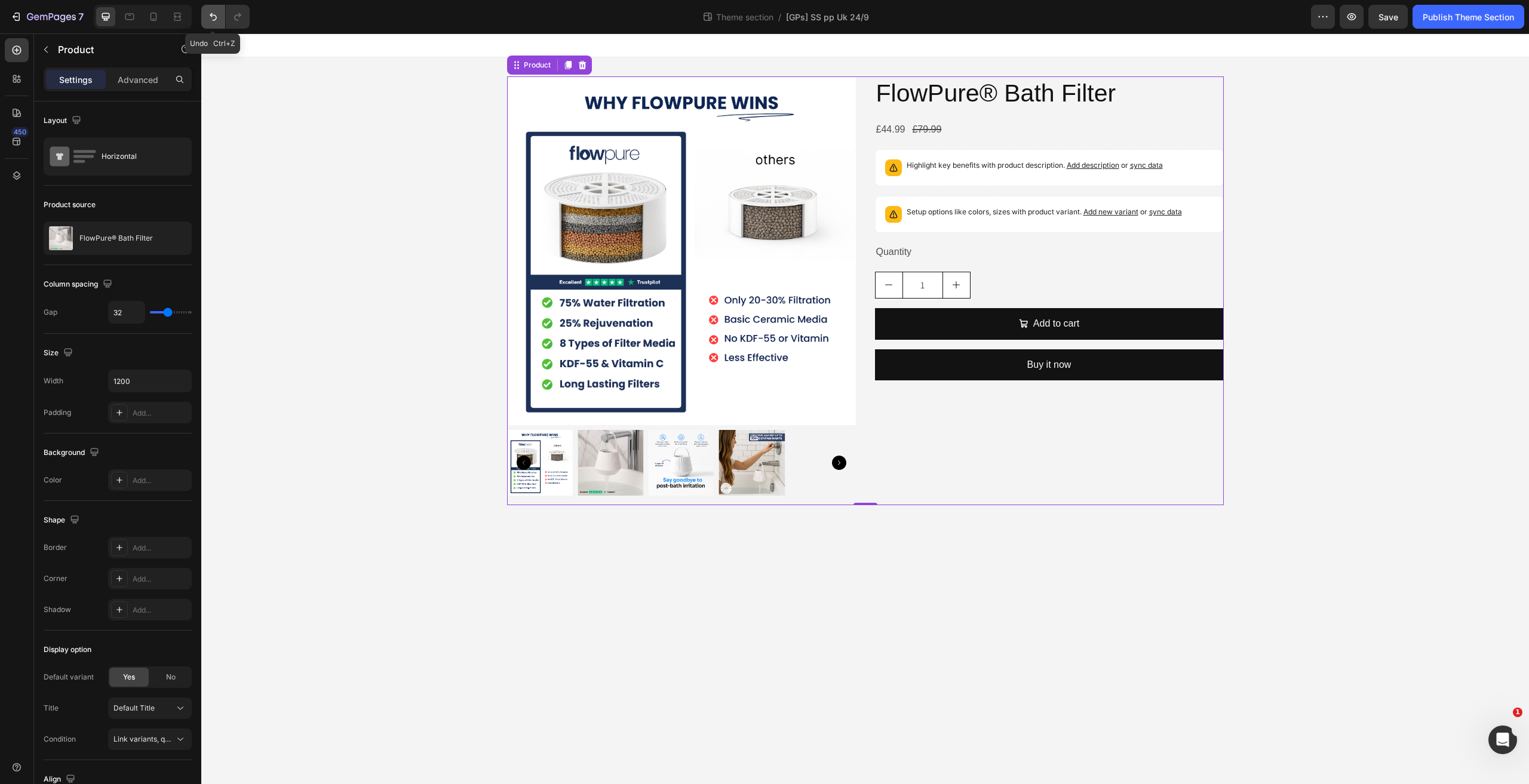
click at [218, 15] on icon "Undo/Redo" at bounding box center [213, 17] width 12 height 12
click at [212, 19] on icon "Undo/Redo" at bounding box center [213, 17] width 12 height 12
click at [212, 18] on icon "Undo/Redo" at bounding box center [213, 17] width 12 height 12
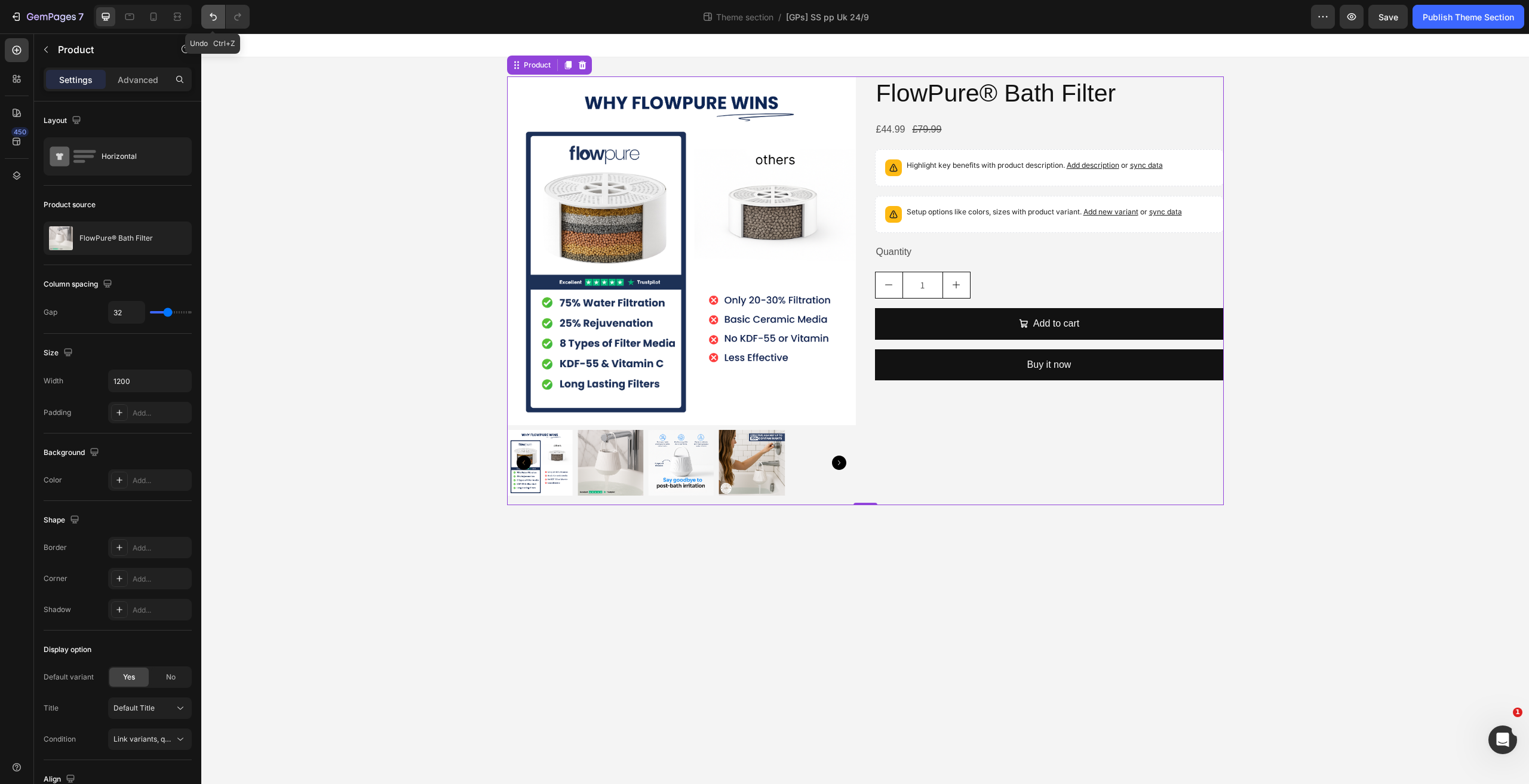
click at [212, 18] on icon "Undo/Redo" at bounding box center [213, 17] width 12 height 12
click at [80, 54] on p "Product" at bounding box center [108, 49] width 102 height 14
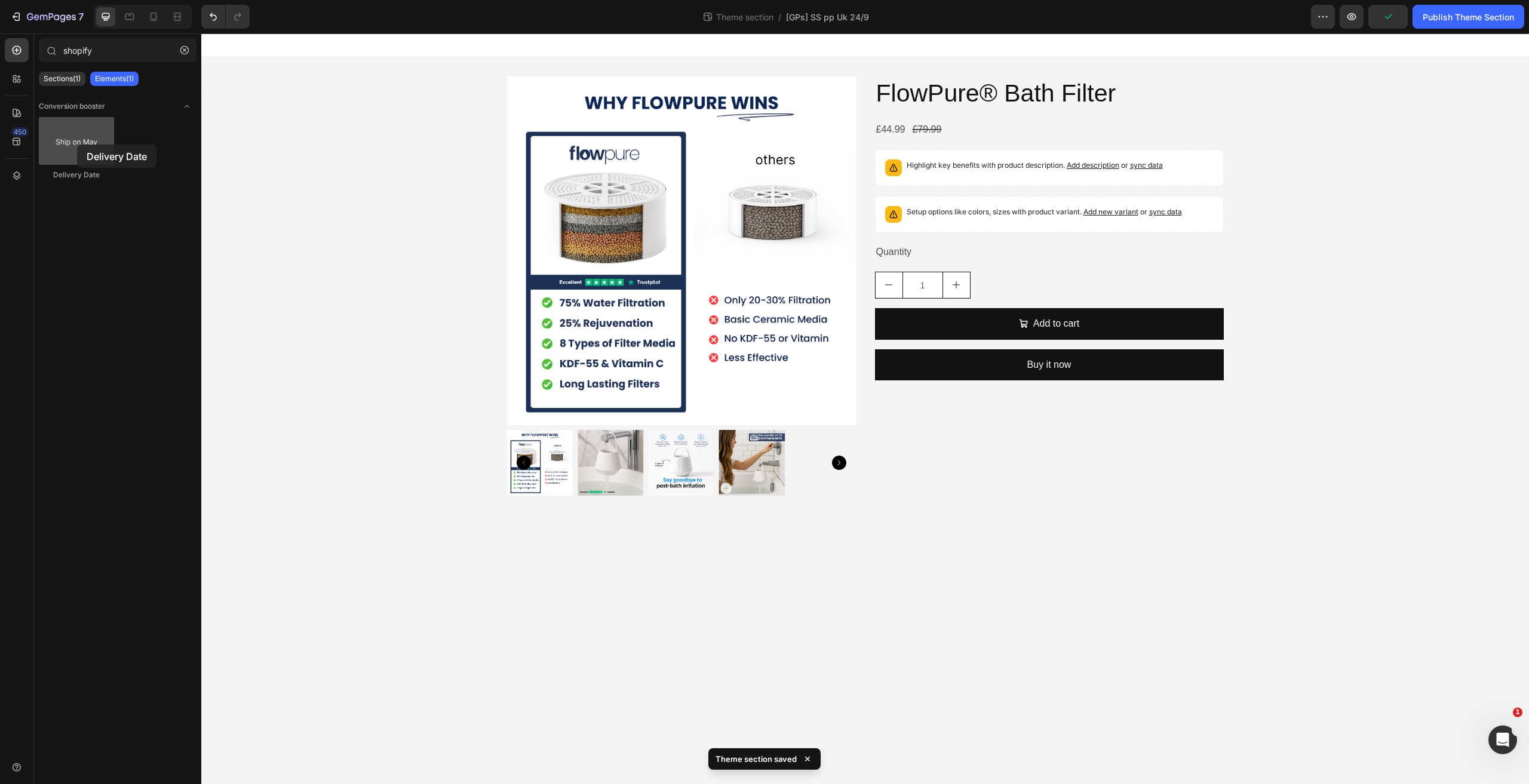
click at [77, 145] on div at bounding box center [76, 141] width 75 height 47
click at [11, 90] on div at bounding box center [17, 79] width 24 height 24
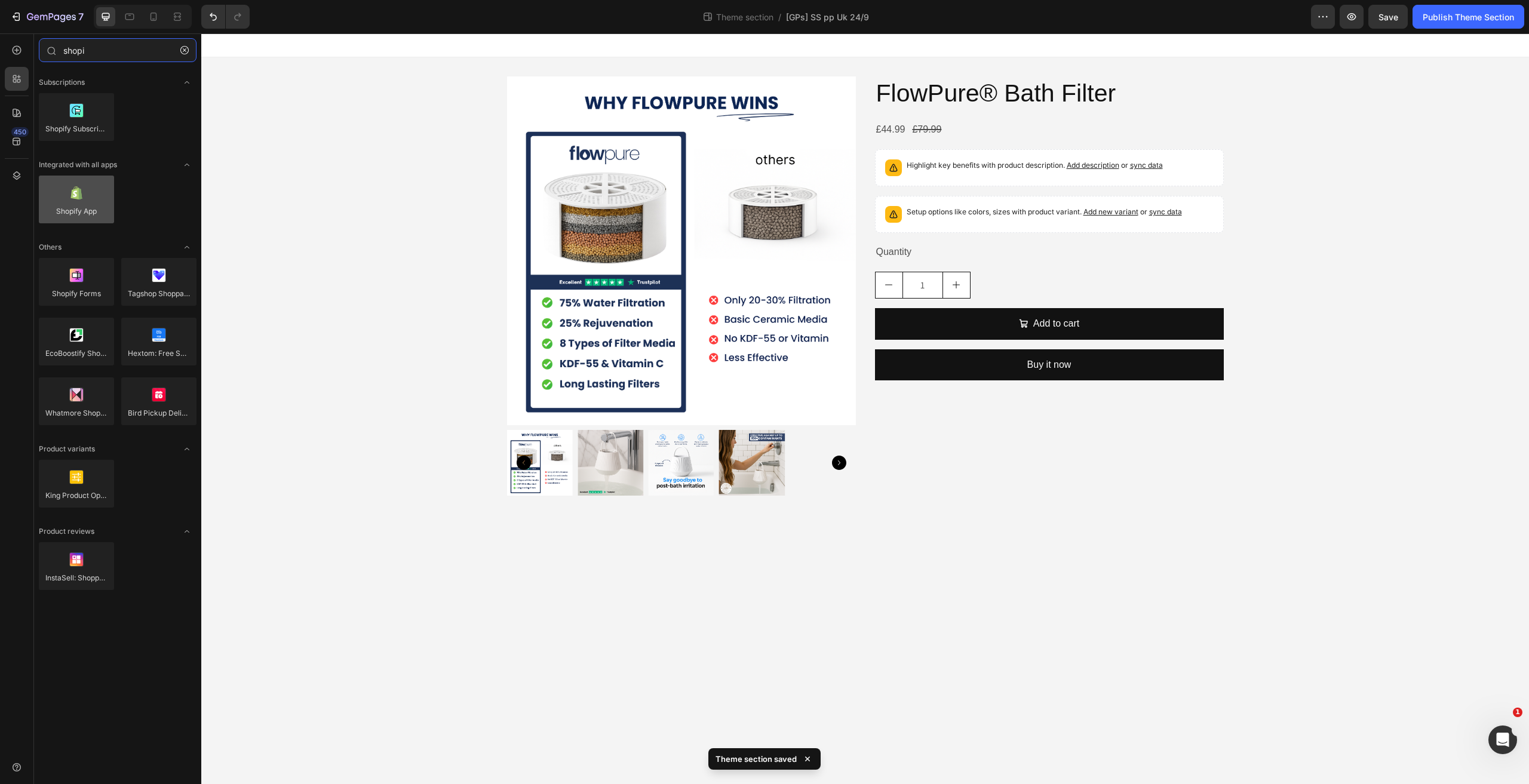
type input "shopi"
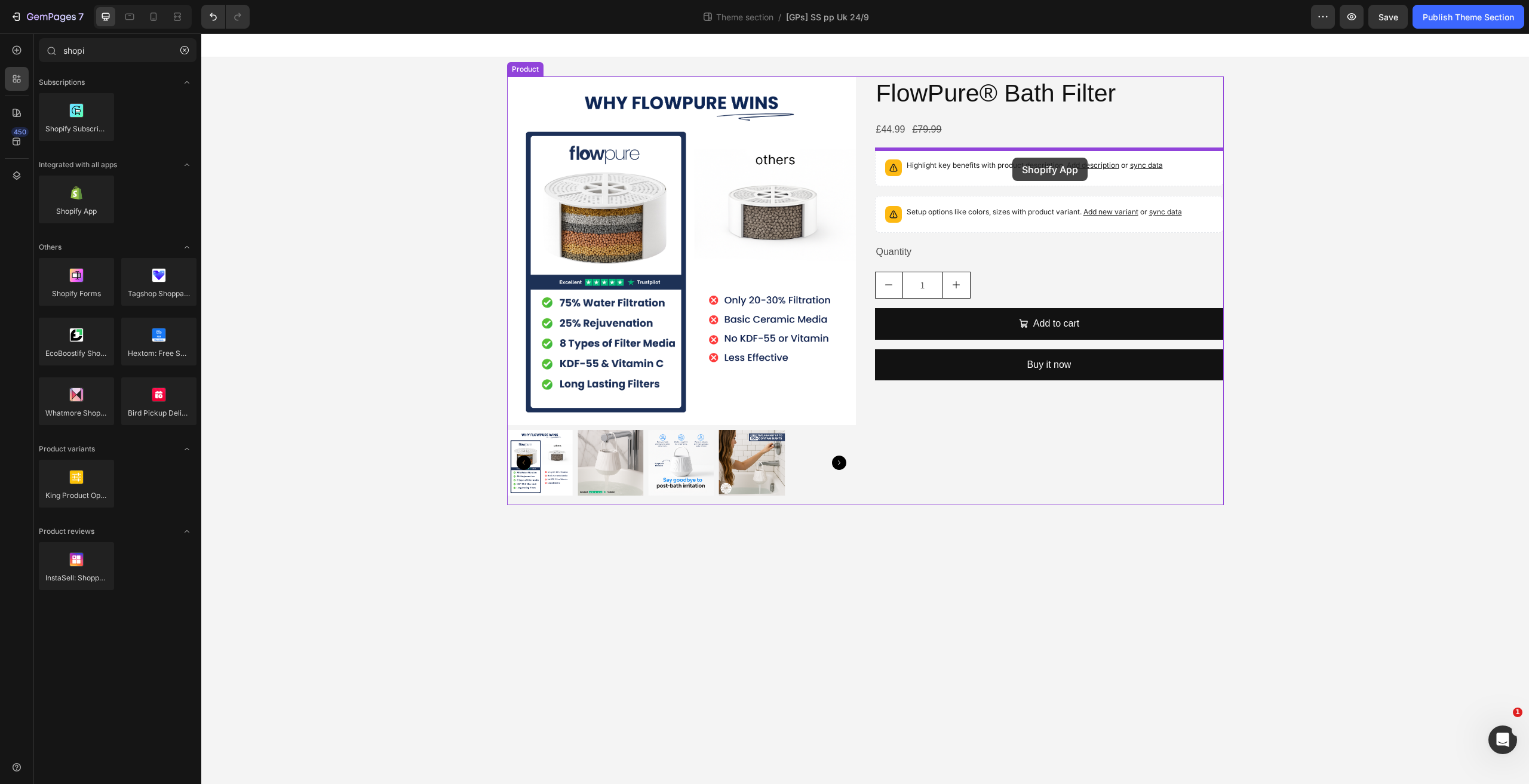
drag, startPoint x: 300, startPoint y: 240, endPoint x: 1012, endPoint y: 157, distance: 716.8
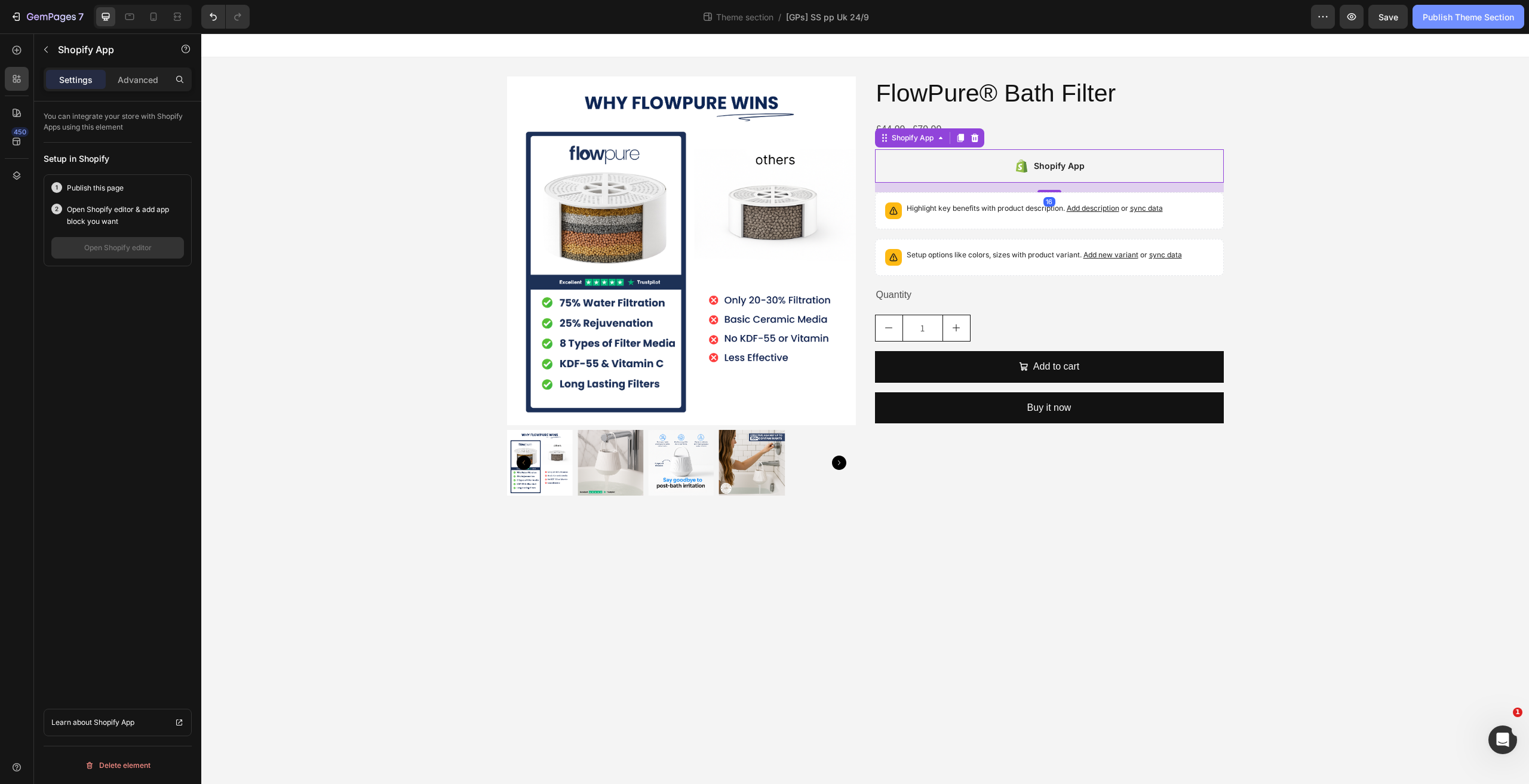
click at [1466, 21] on div "Publish Theme Section" at bounding box center [1468, 17] width 91 height 13
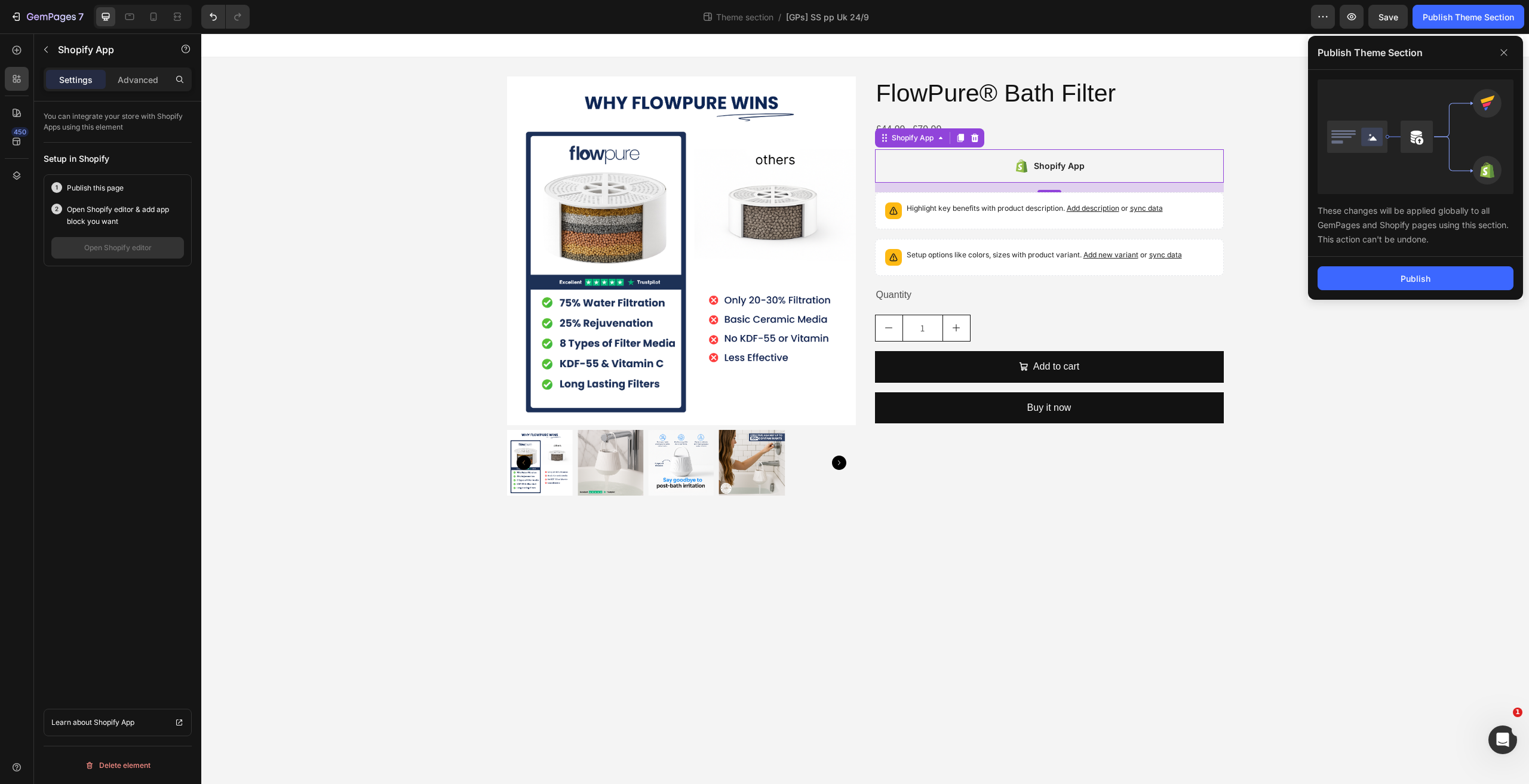
click at [1417, 259] on div "Publish" at bounding box center [1415, 278] width 215 height 43
click at [1423, 273] on div "Publish" at bounding box center [1415, 278] width 30 height 13
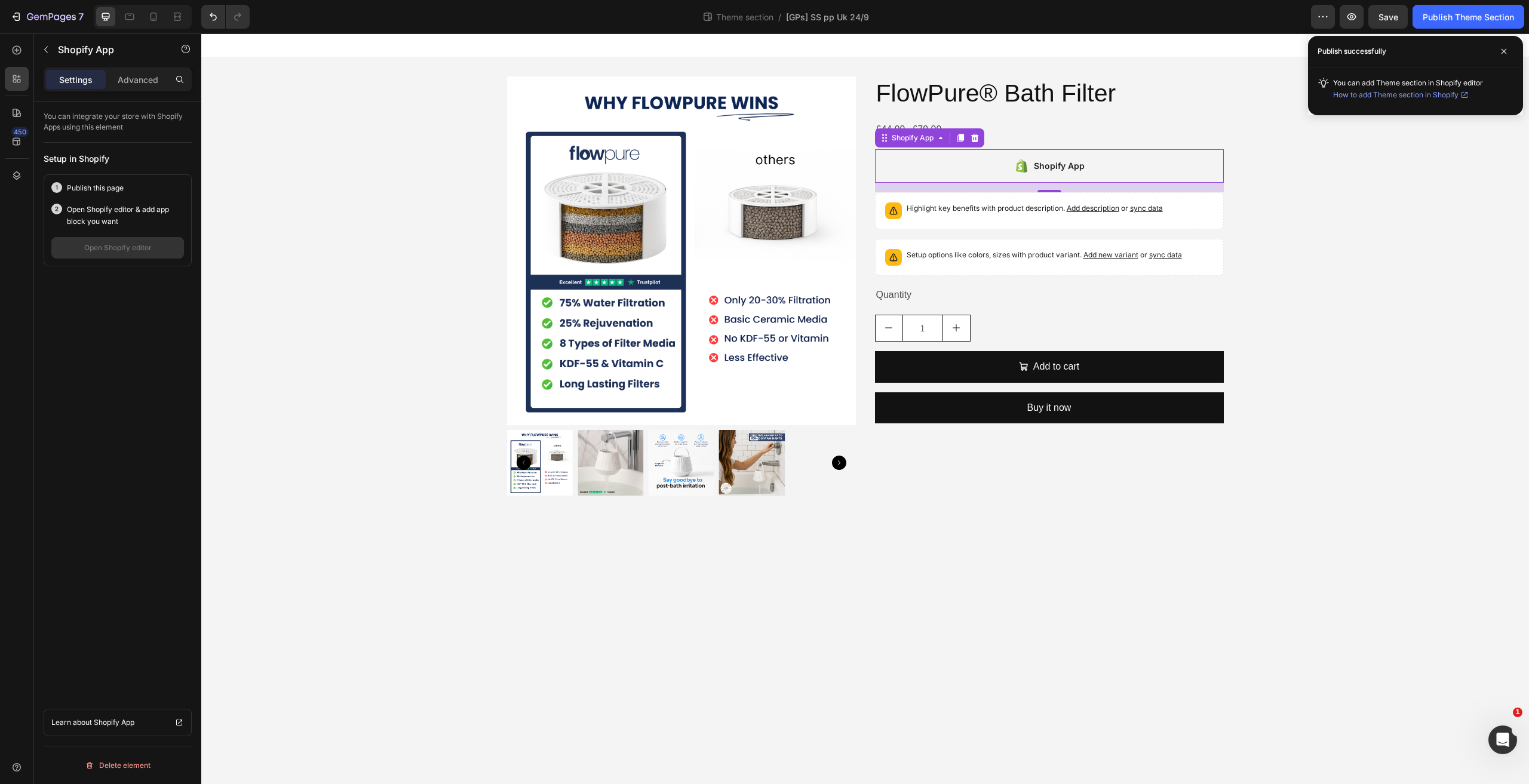
click at [1467, 96] on icon at bounding box center [1464, 94] width 9 height 9
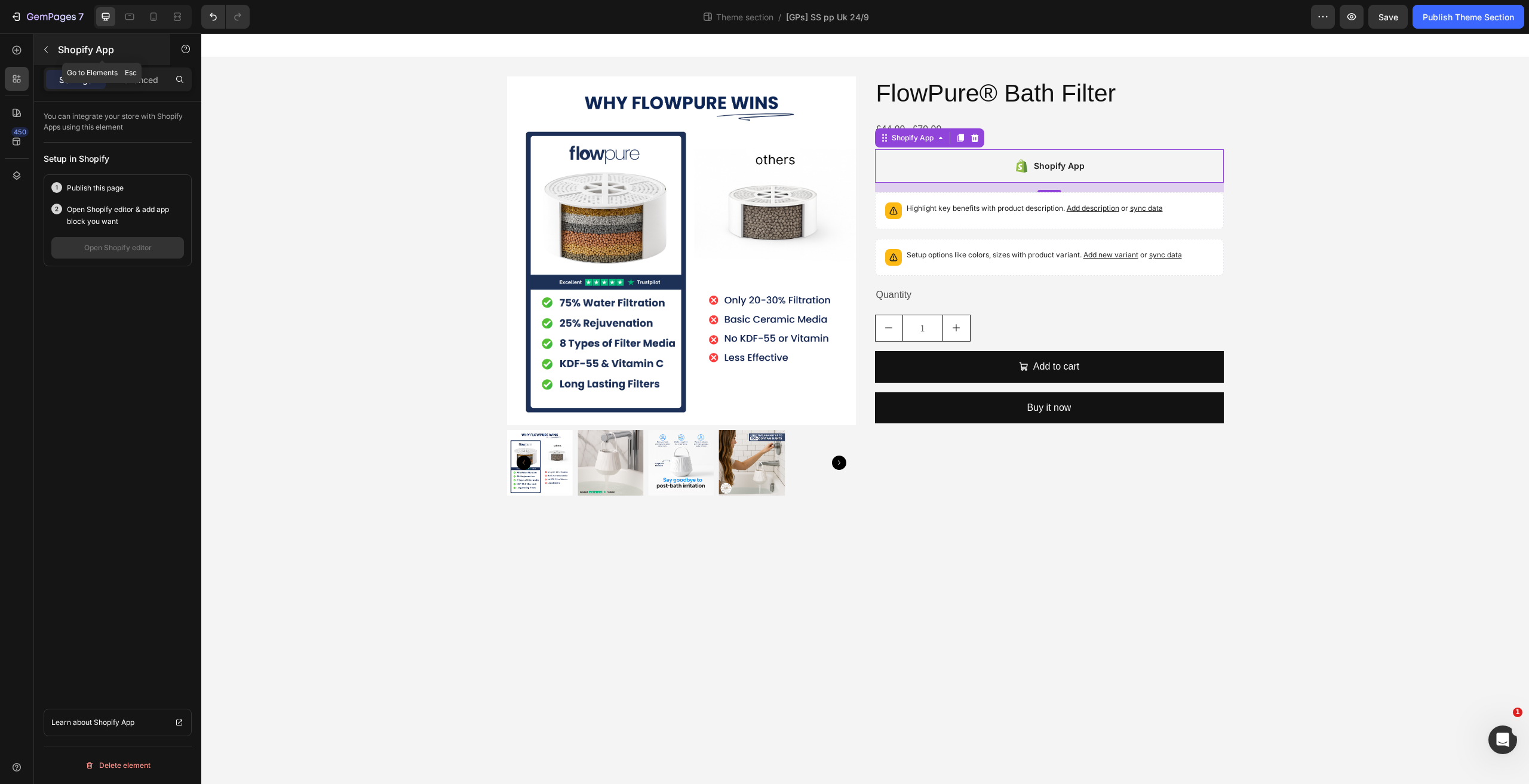
click at [37, 48] on button "button" at bounding box center [46, 49] width 19 height 19
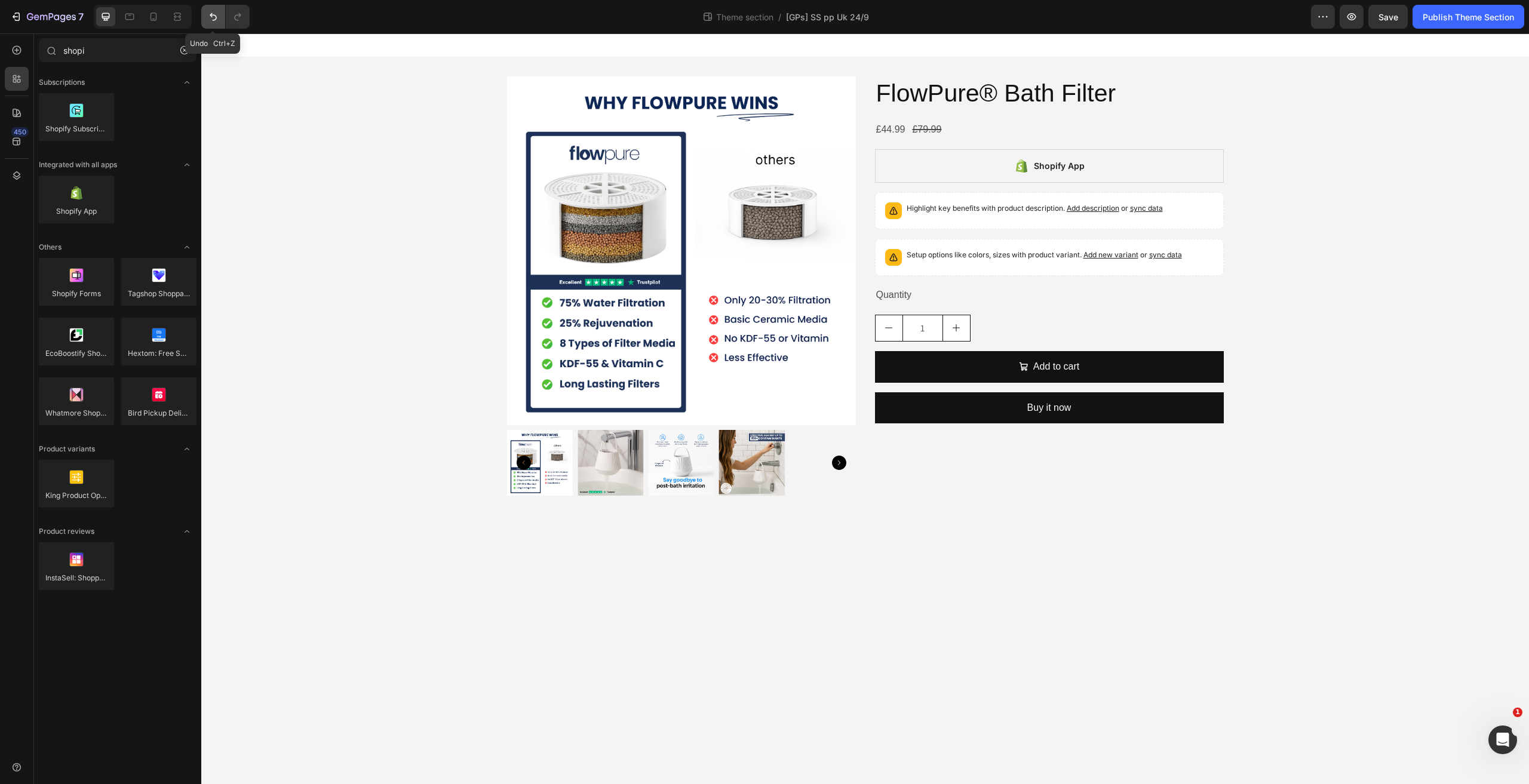
click at [215, 25] on button "Undo/Redo" at bounding box center [213, 17] width 24 height 24
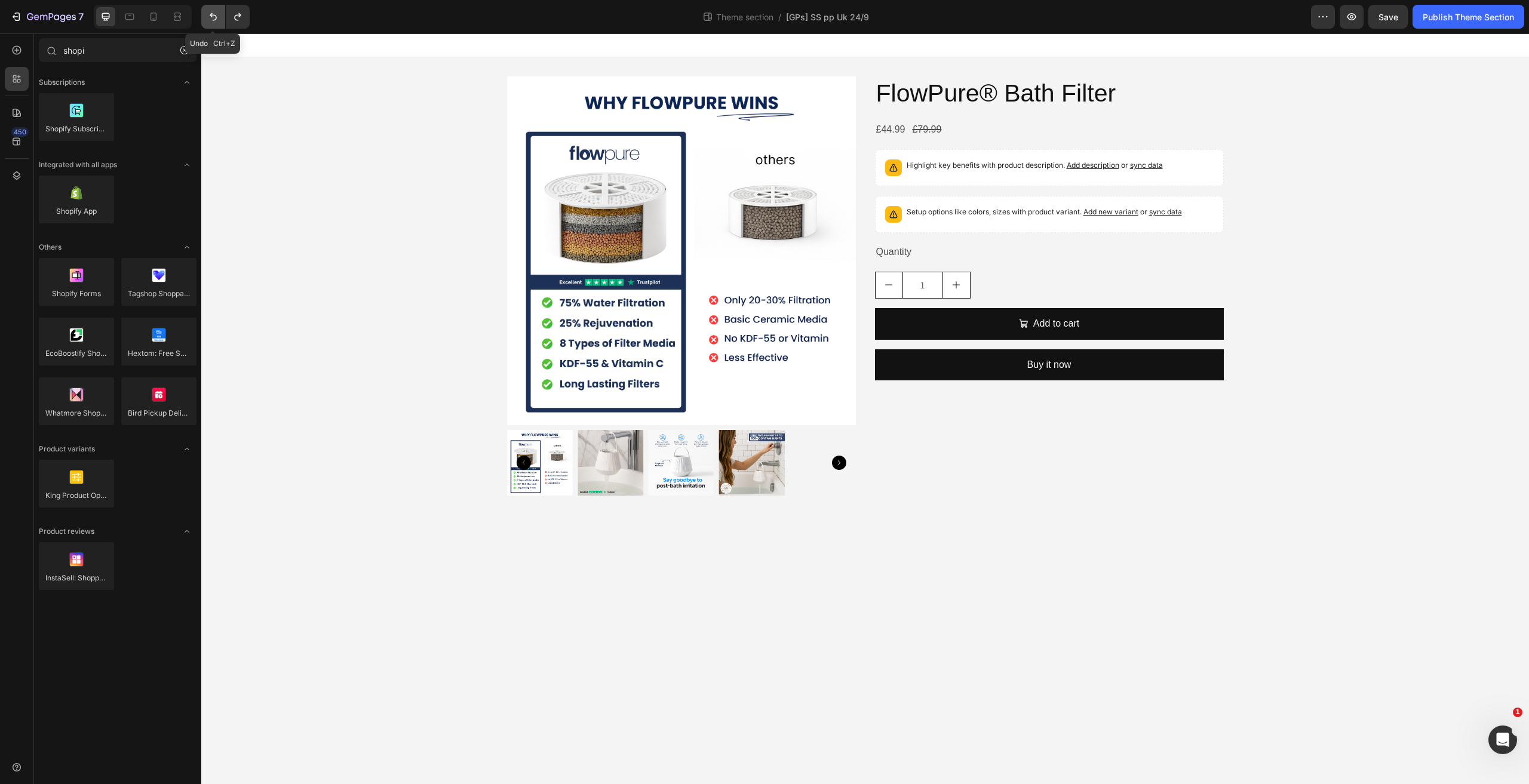
click at [215, 25] on button "Undo/Redo" at bounding box center [213, 17] width 24 height 24
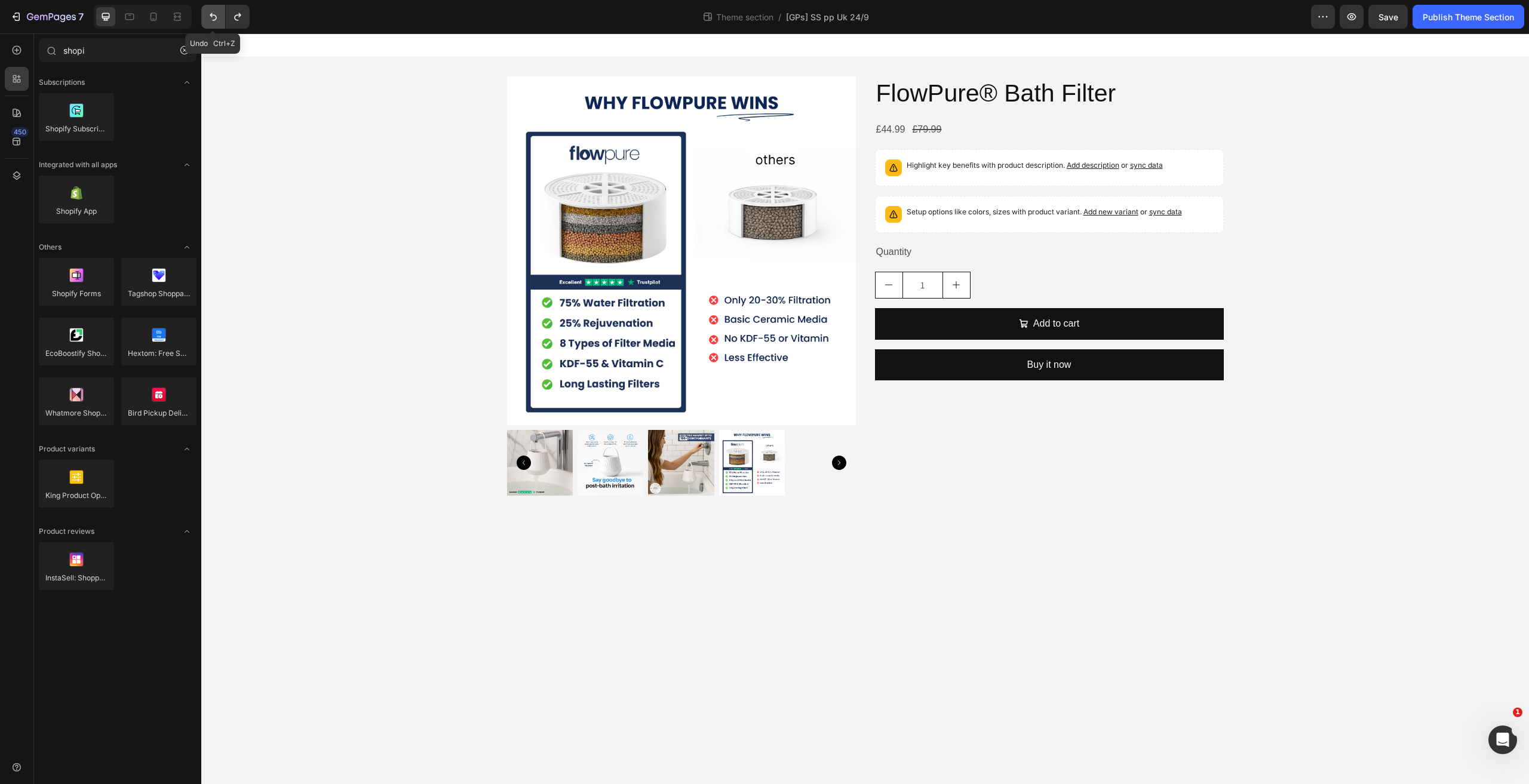
click at [215, 25] on button "Undo/Redo" at bounding box center [213, 17] width 24 height 24
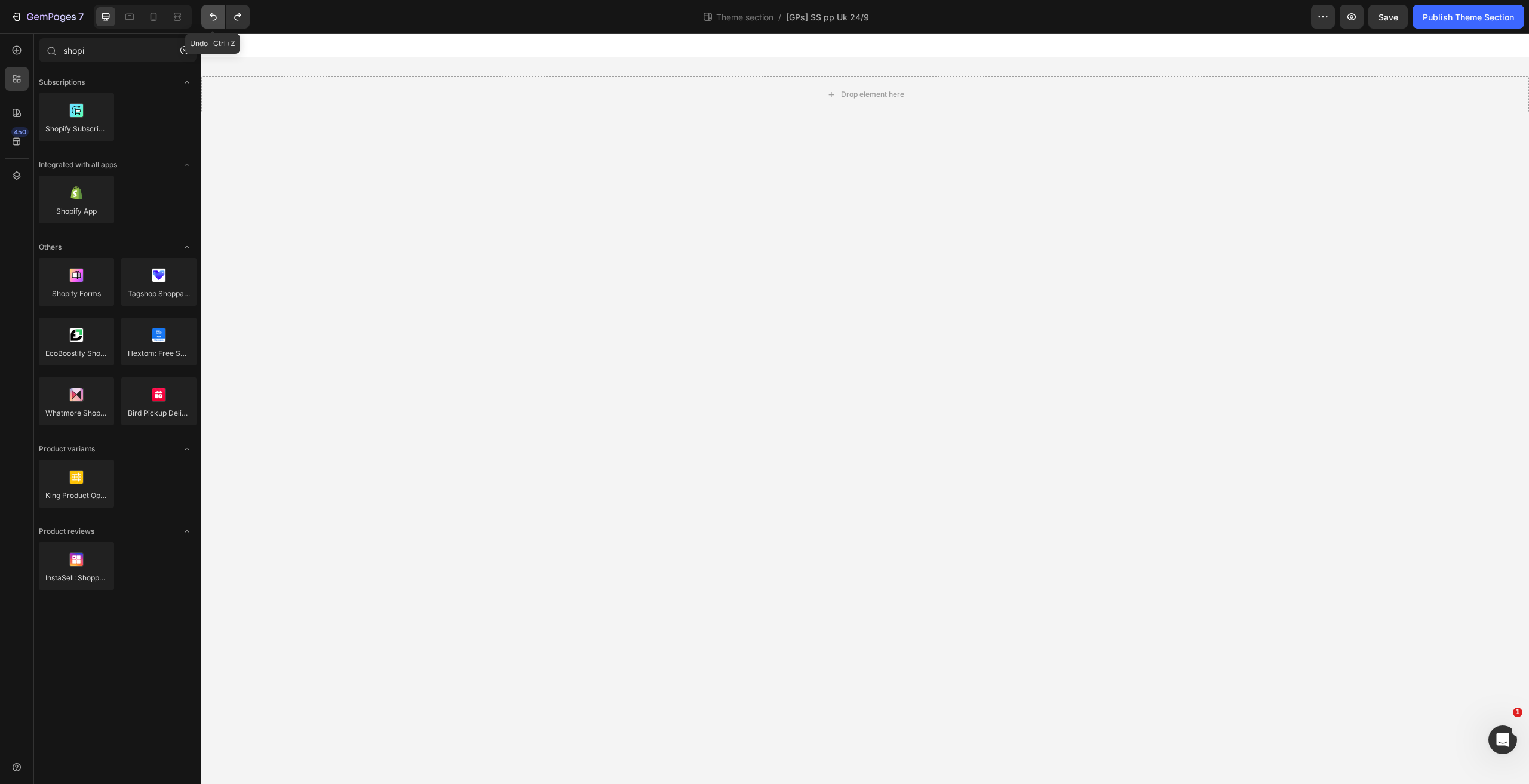
click at [215, 25] on button "Undo/Redo" at bounding box center [213, 17] width 24 height 24
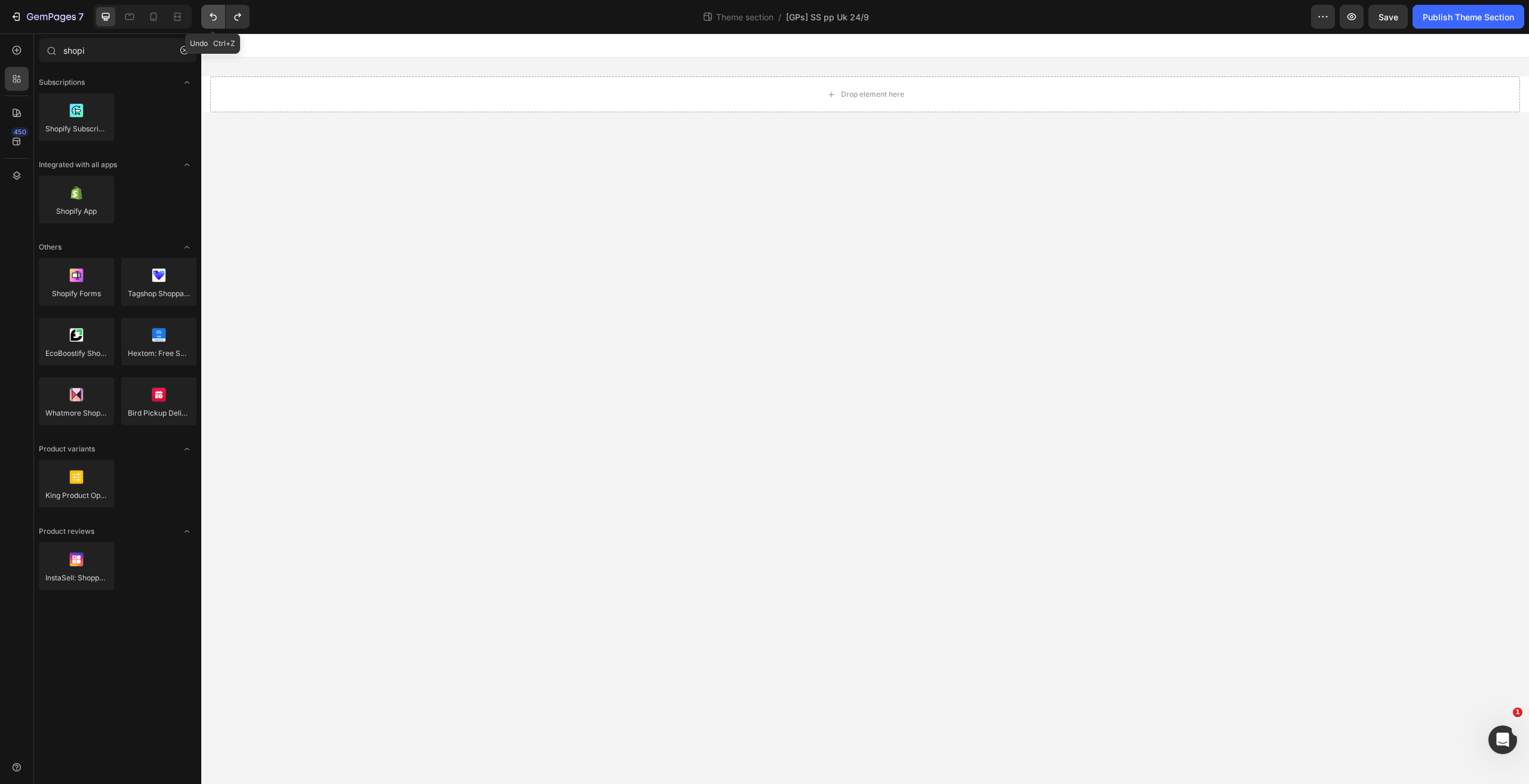
click at [215, 25] on button "Undo/Redo" at bounding box center [213, 17] width 24 height 24
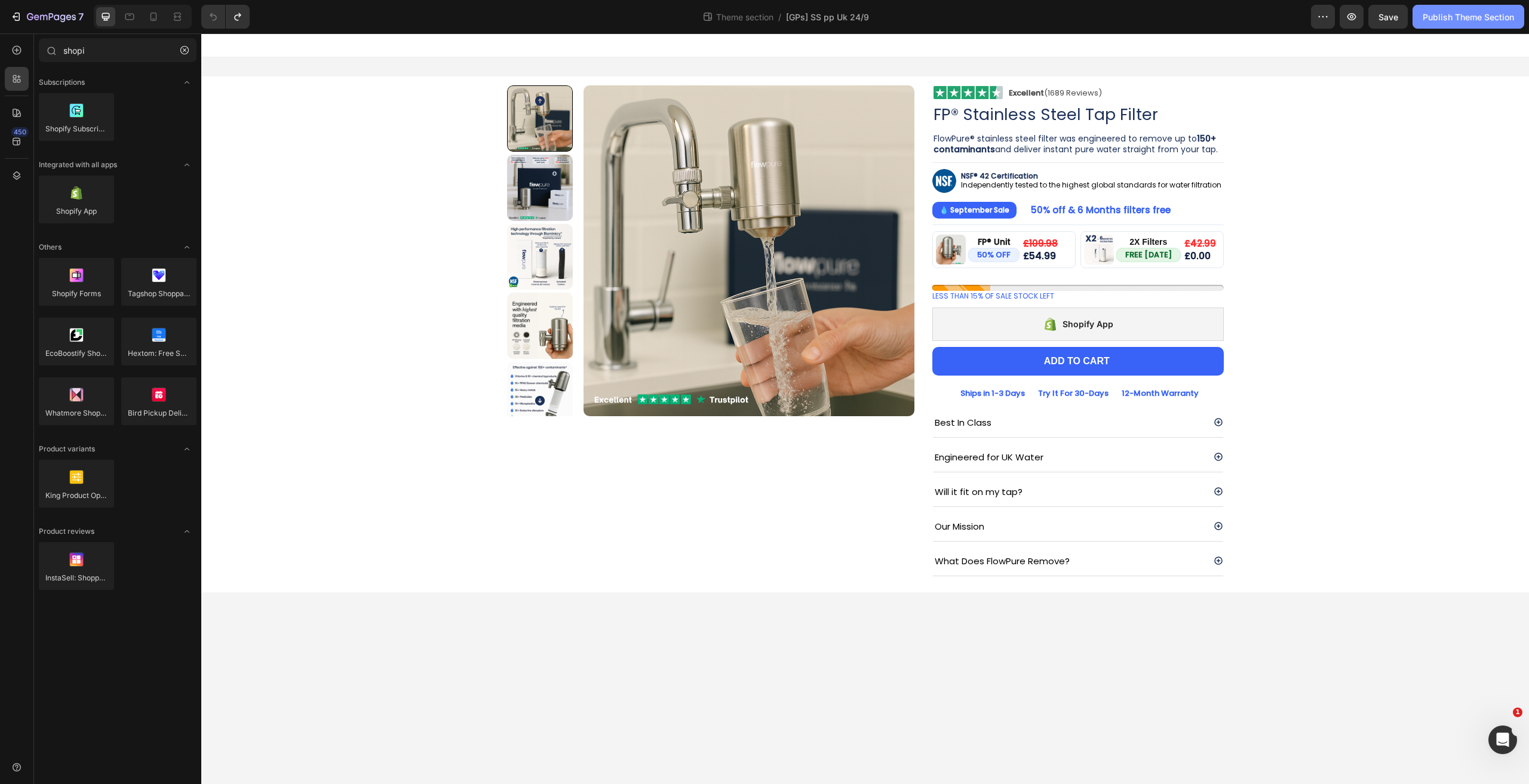
click at [1438, 19] on div "Publish Theme Section" at bounding box center [1468, 17] width 91 height 13
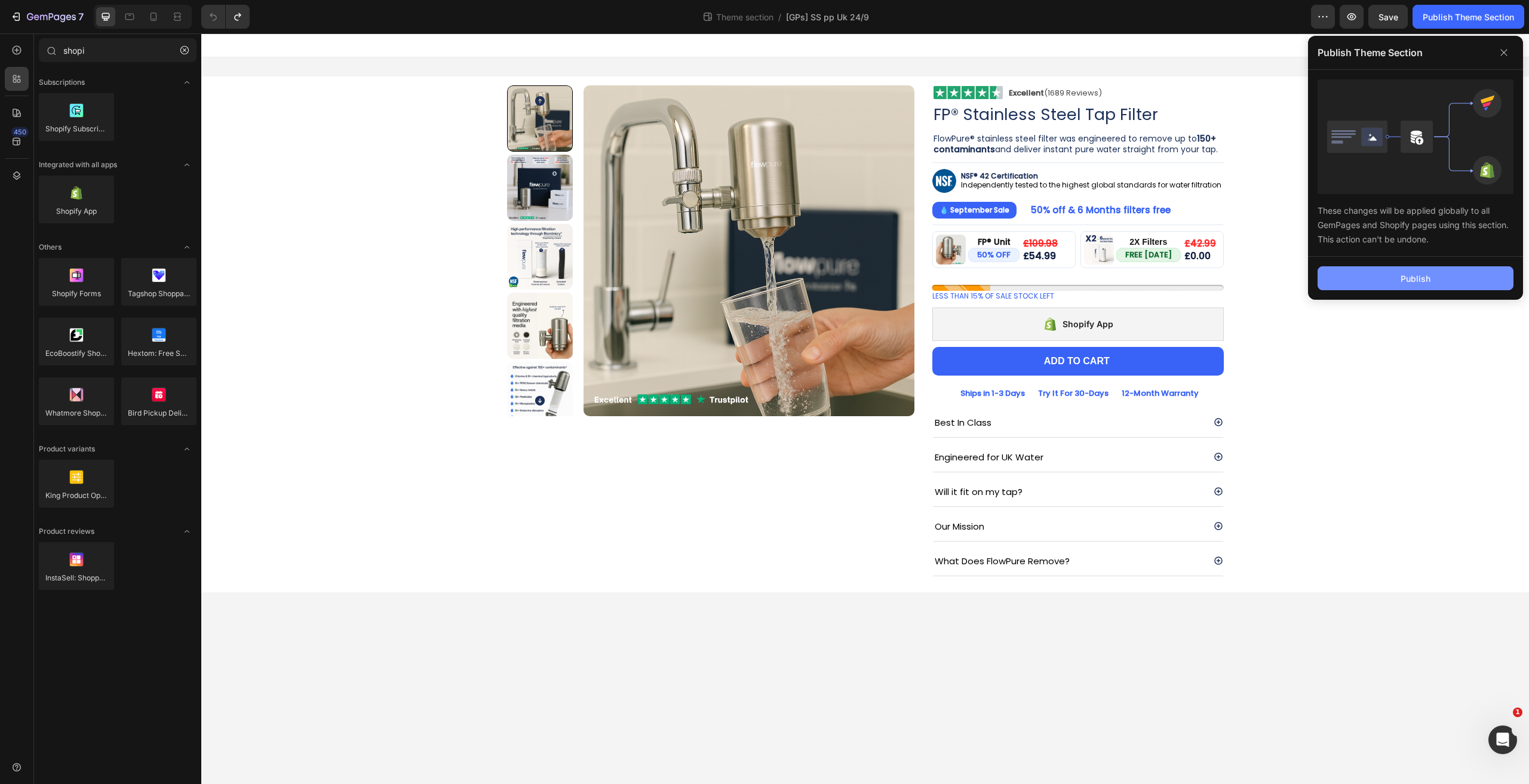
click at [1411, 282] on div "Publish" at bounding box center [1415, 278] width 30 height 13
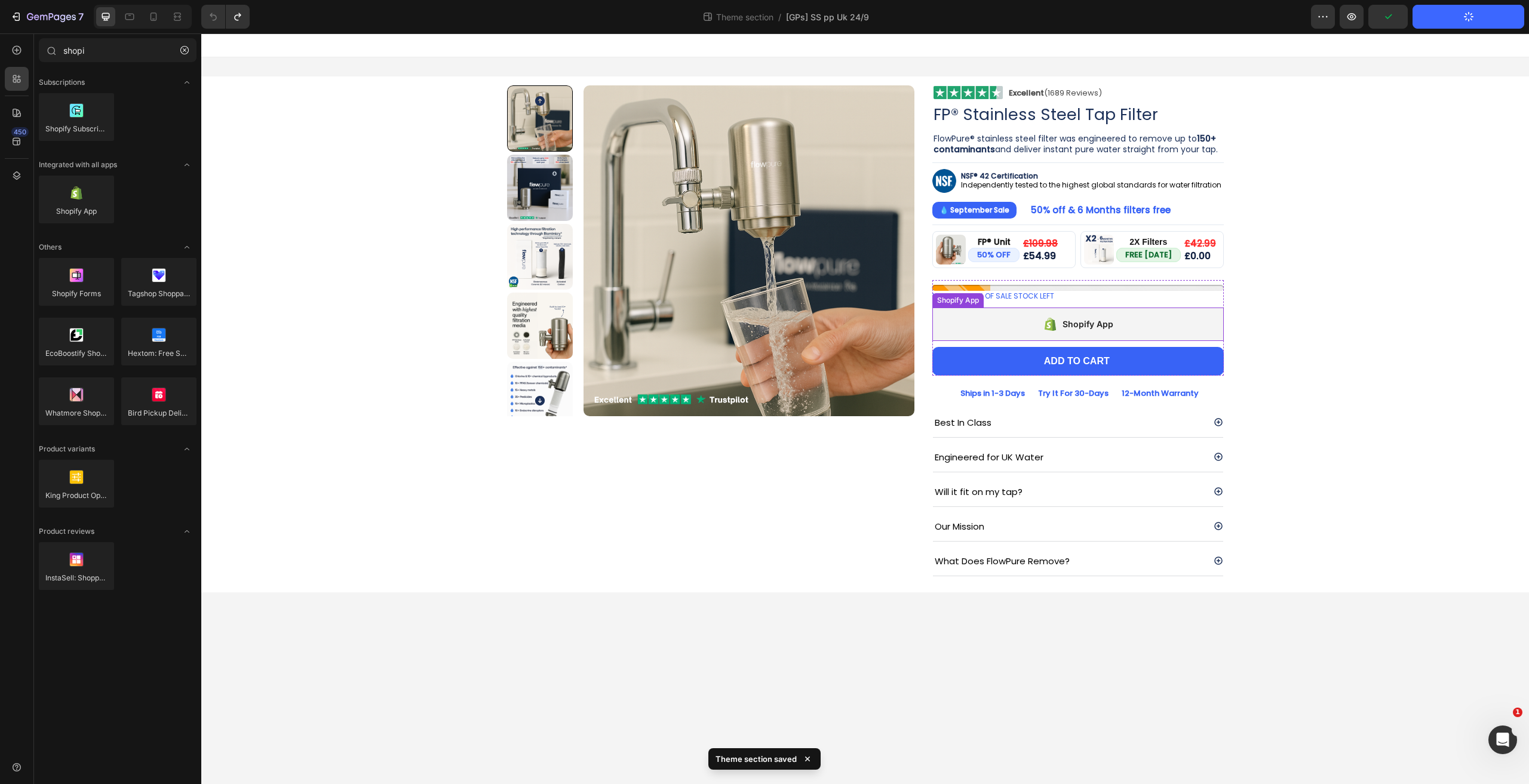
click at [1053, 318] on icon at bounding box center [1054, 324] width 3 height 12
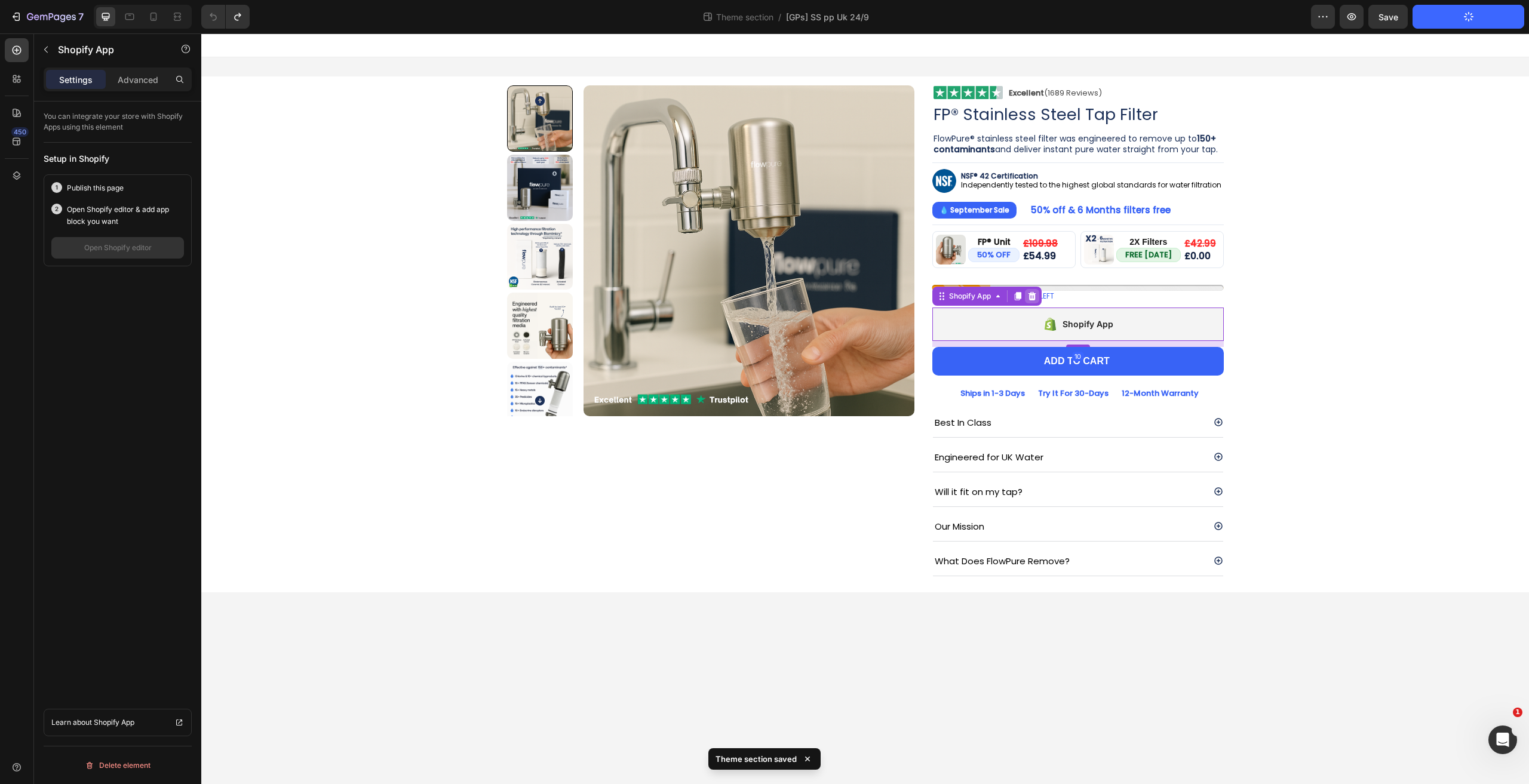
click at [1032, 296] on icon at bounding box center [1032, 295] width 8 height 8
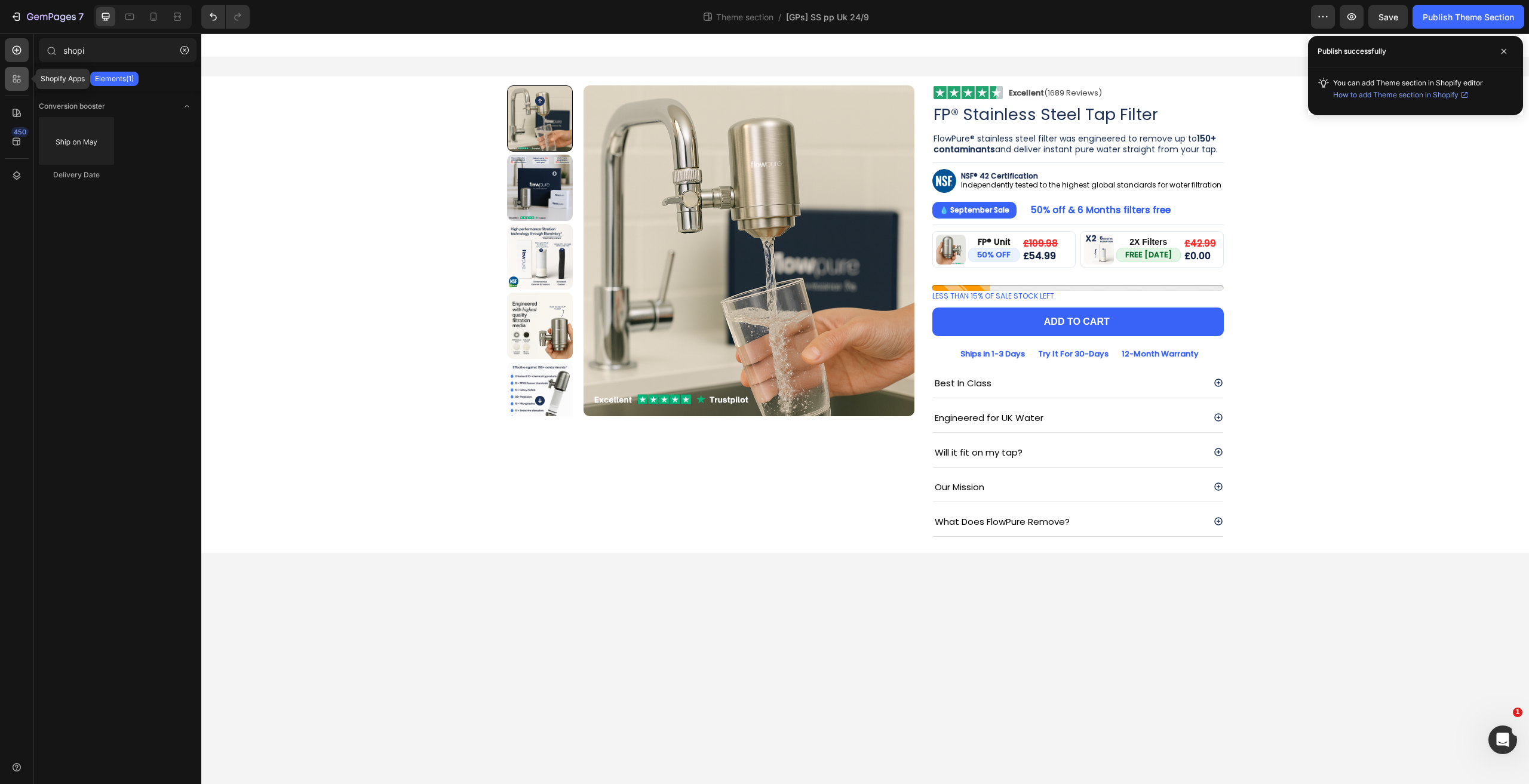
click at [11, 80] on icon at bounding box center [17, 79] width 12 height 12
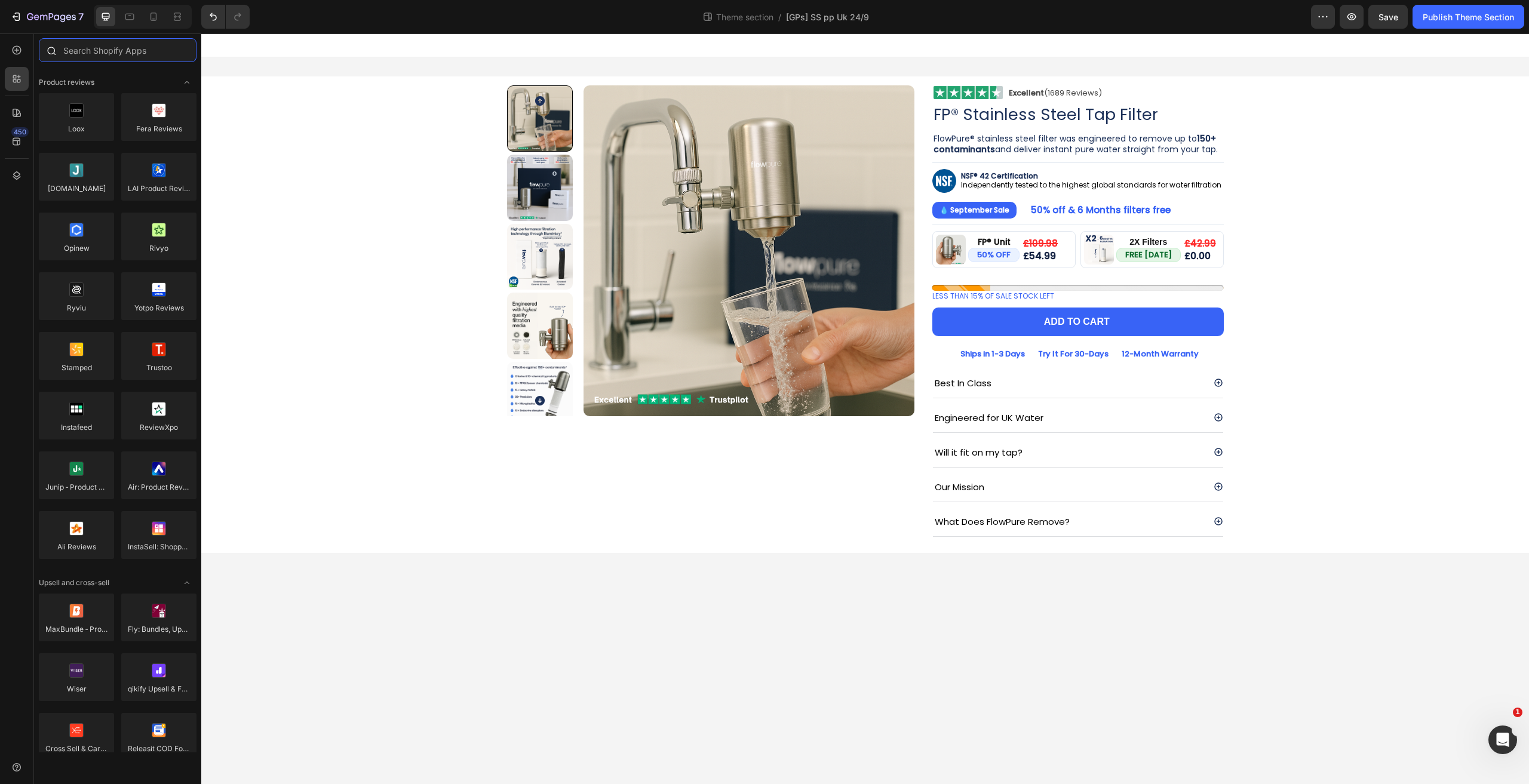
click at [90, 48] on input "text" at bounding box center [118, 50] width 158 height 24
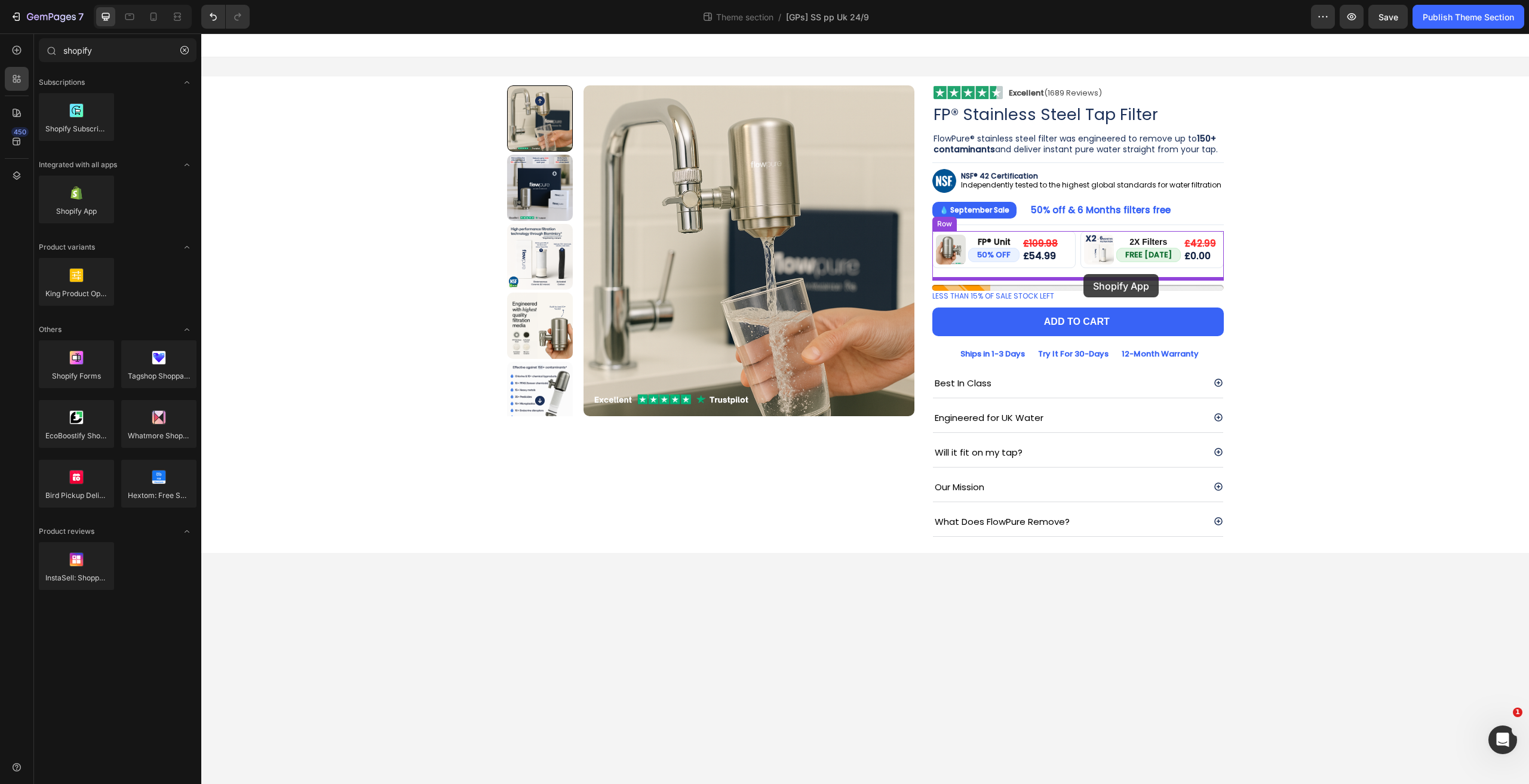
drag, startPoint x: 268, startPoint y: 245, endPoint x: 1083, endPoint y: 274, distance: 815.5
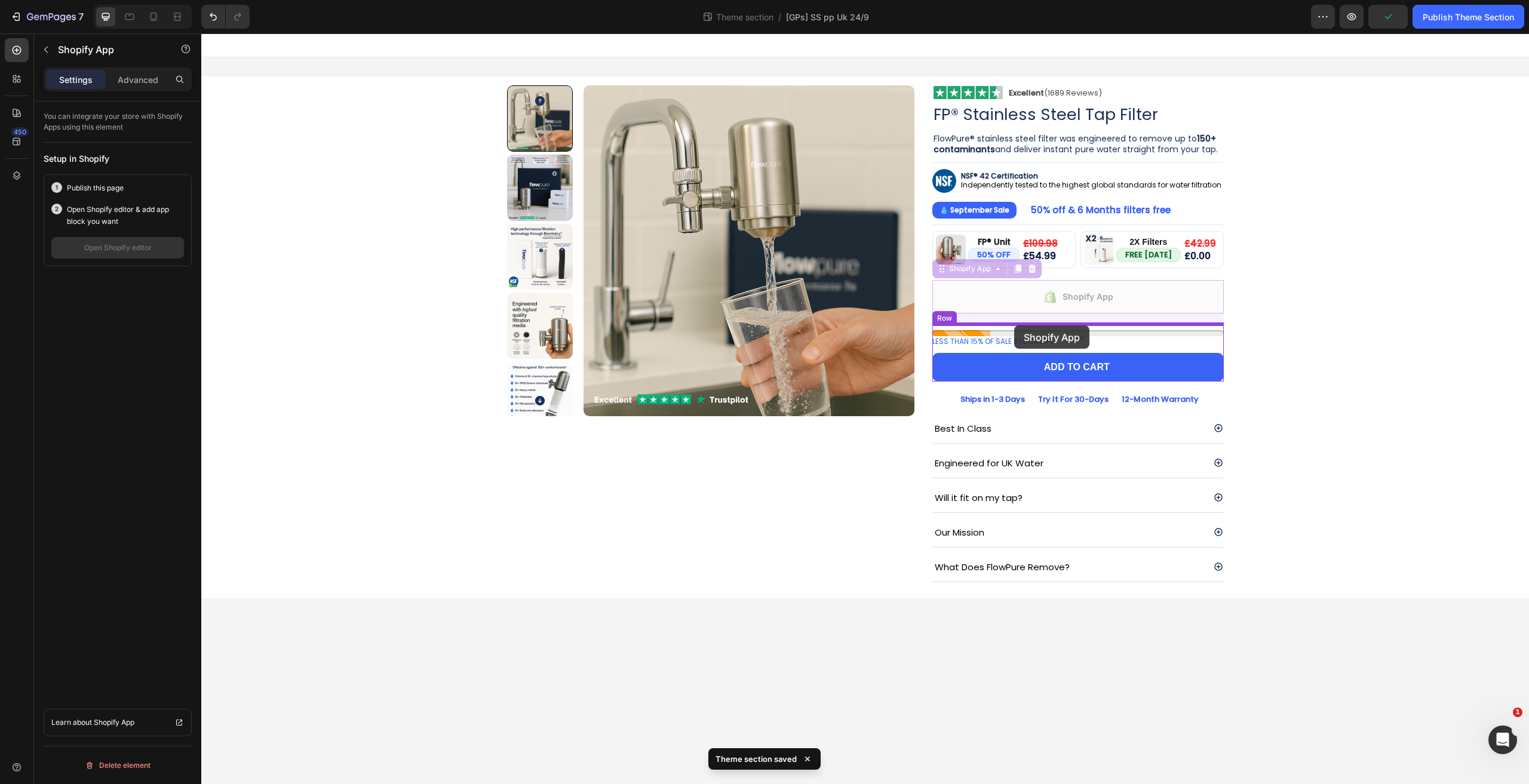
drag, startPoint x: 967, startPoint y: 273, endPoint x: 1014, endPoint y: 325, distance: 70.1
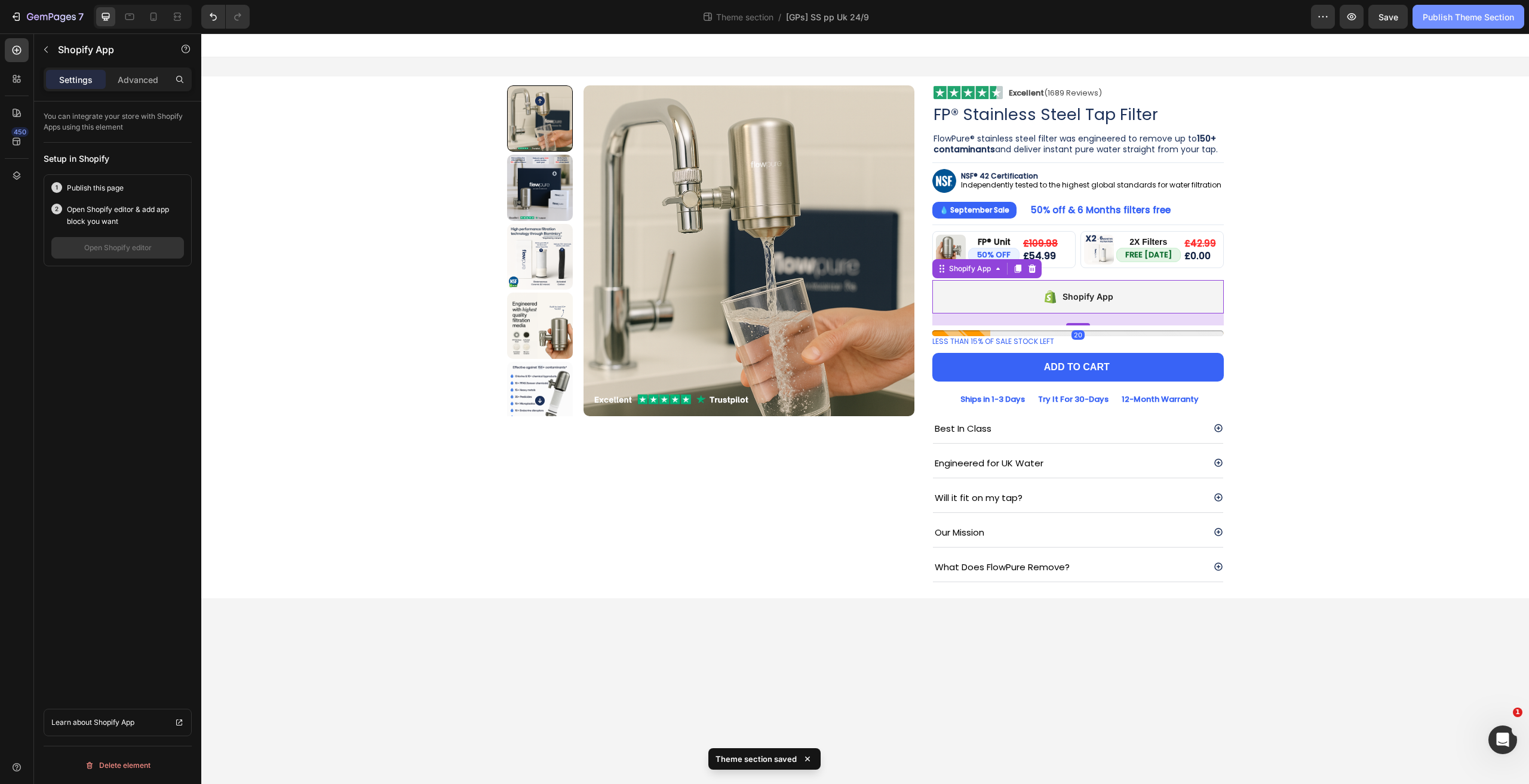
click at [1437, 19] on div "Publish Theme Section" at bounding box center [1468, 17] width 91 height 13
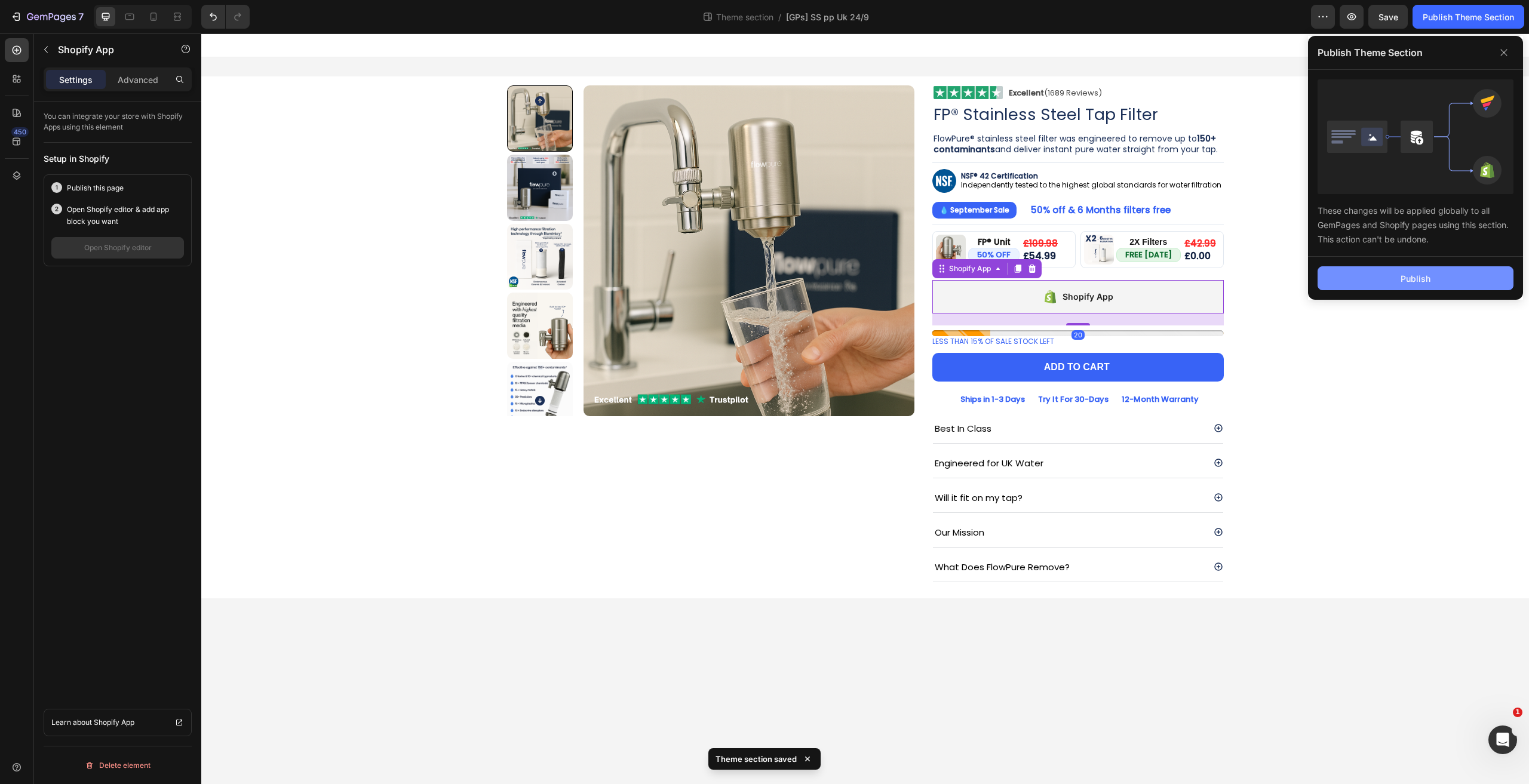
click at [1362, 280] on button "Publish" at bounding box center [1415, 278] width 196 height 24
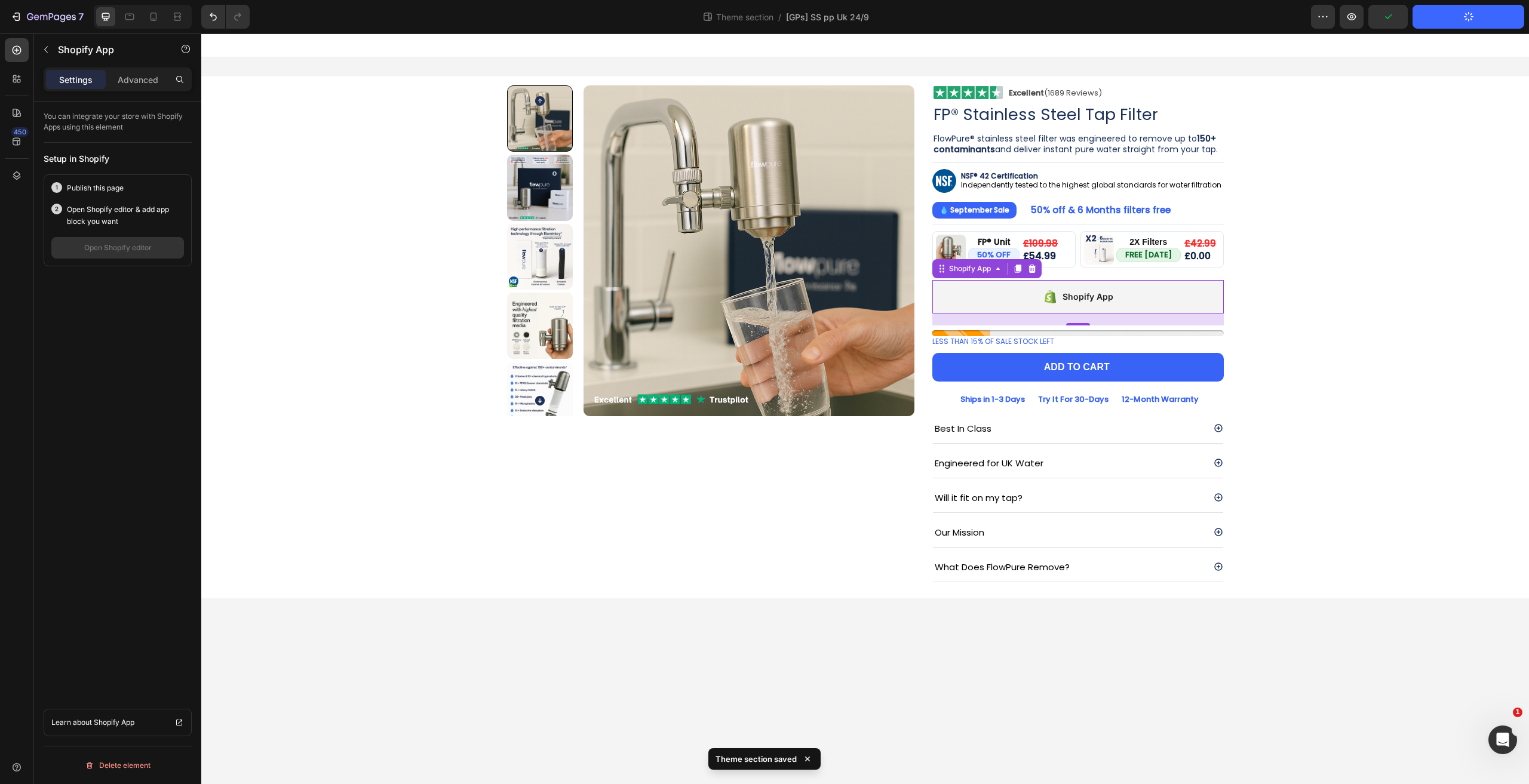
click at [950, 278] on div "Image FP® Unit Text Block 50% OFF Button £109.98 Compare Price Compare Price £5…" at bounding box center [1078, 256] width 291 height 49
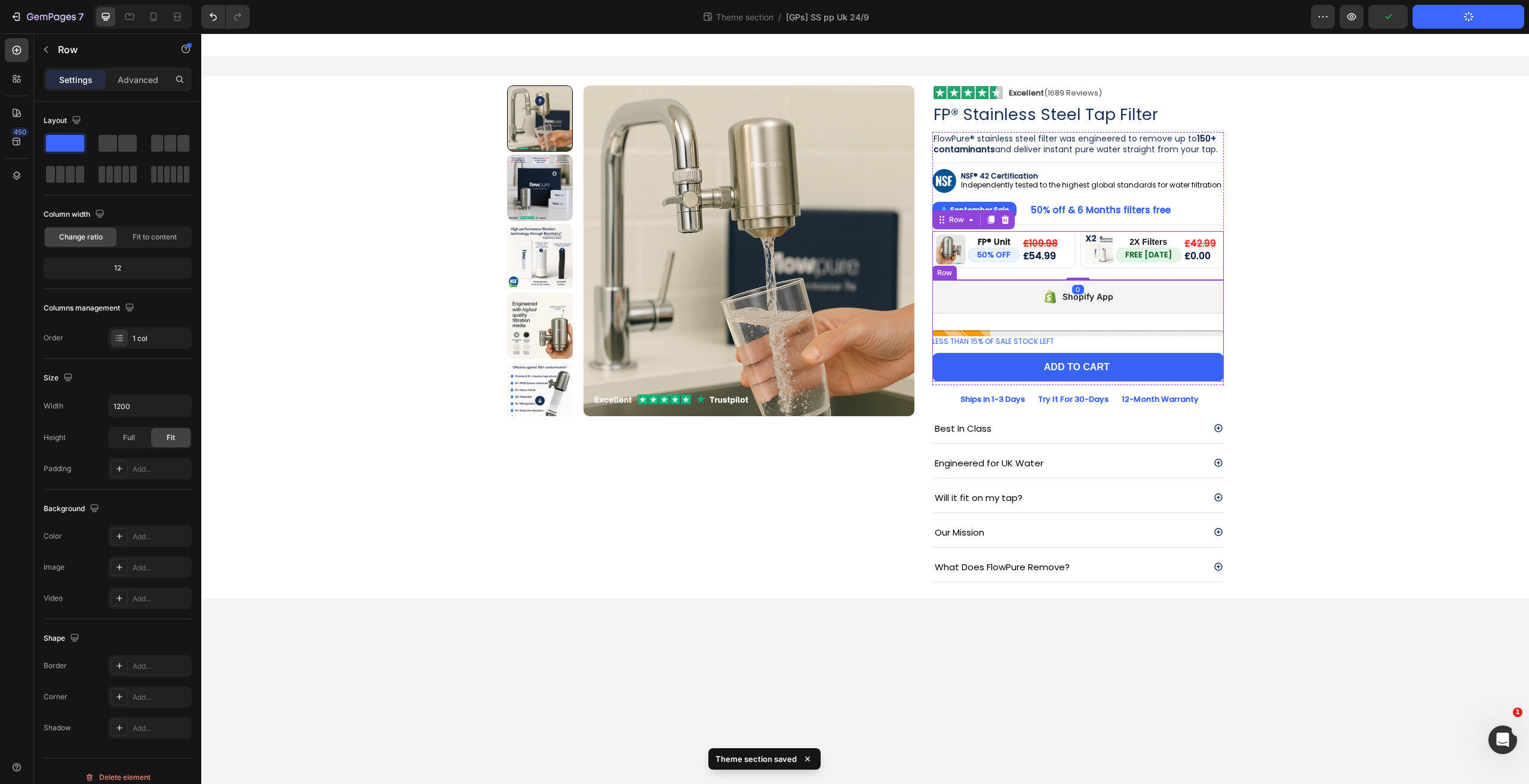
click at [988, 316] on div "Shopify App Shopify App LESS THAN 15% OF SALE STOCK LEFT Stock Counter Add to c…" at bounding box center [1078, 331] width 291 height 102
click at [968, 269] on icon at bounding box center [971, 268] width 9 height 9
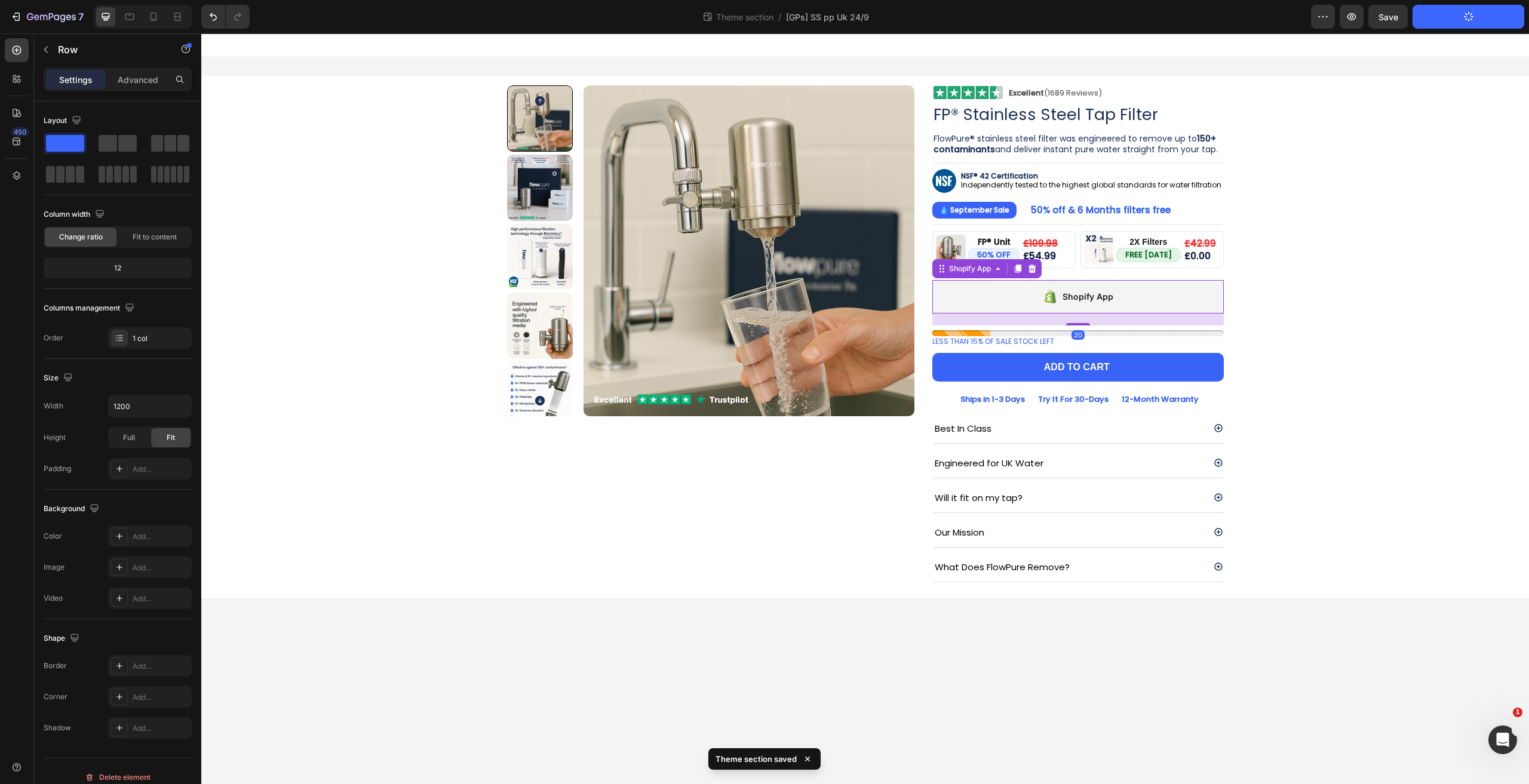
click at [1029, 301] on div "Shopify App" at bounding box center [1078, 296] width 291 height 33
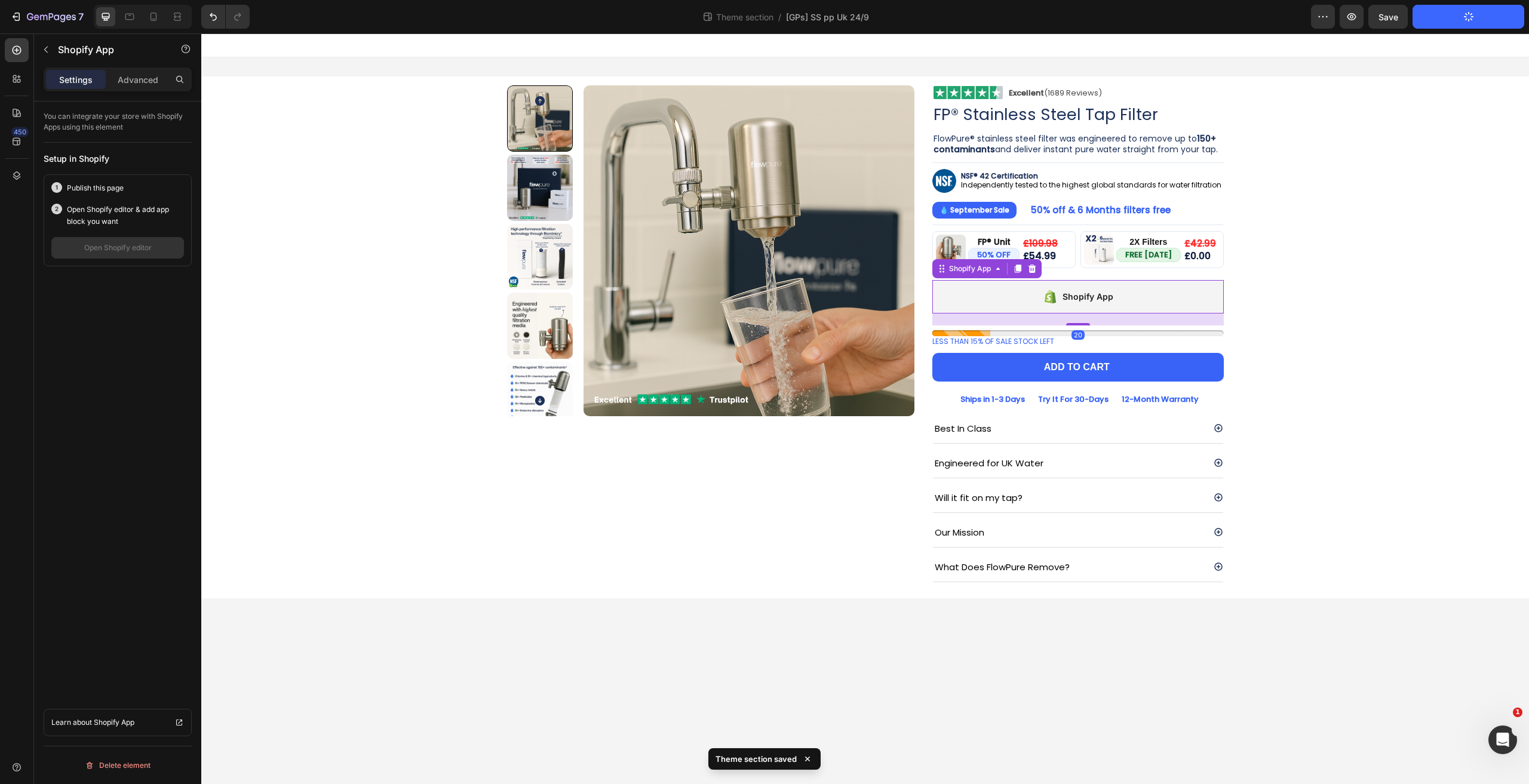
click at [986, 274] on div "Shopify App" at bounding box center [986, 268] width 109 height 19
click at [978, 267] on div "Shopify App" at bounding box center [969, 268] width 47 height 11
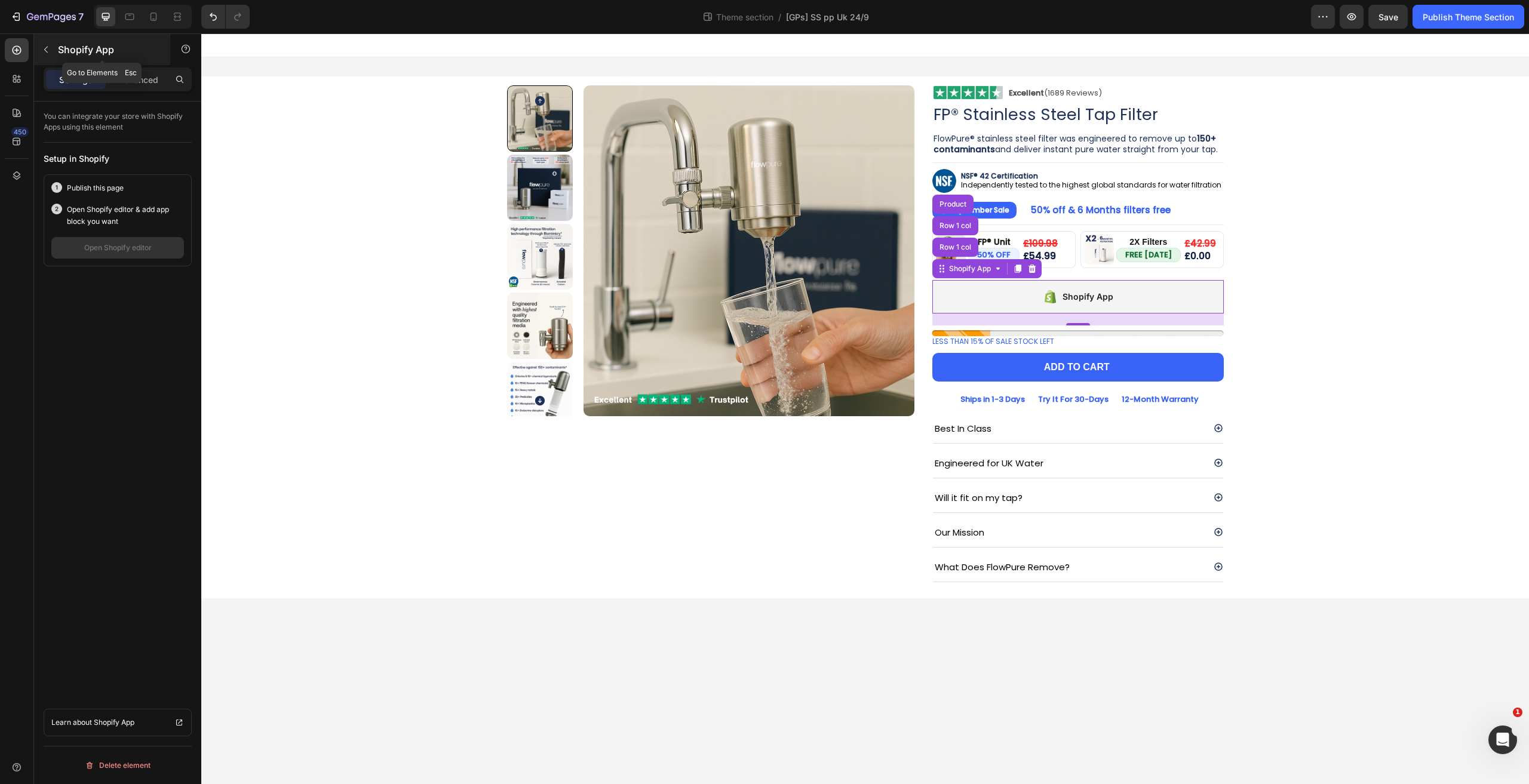
click at [110, 46] on p "Shopify App" at bounding box center [108, 49] width 102 height 14
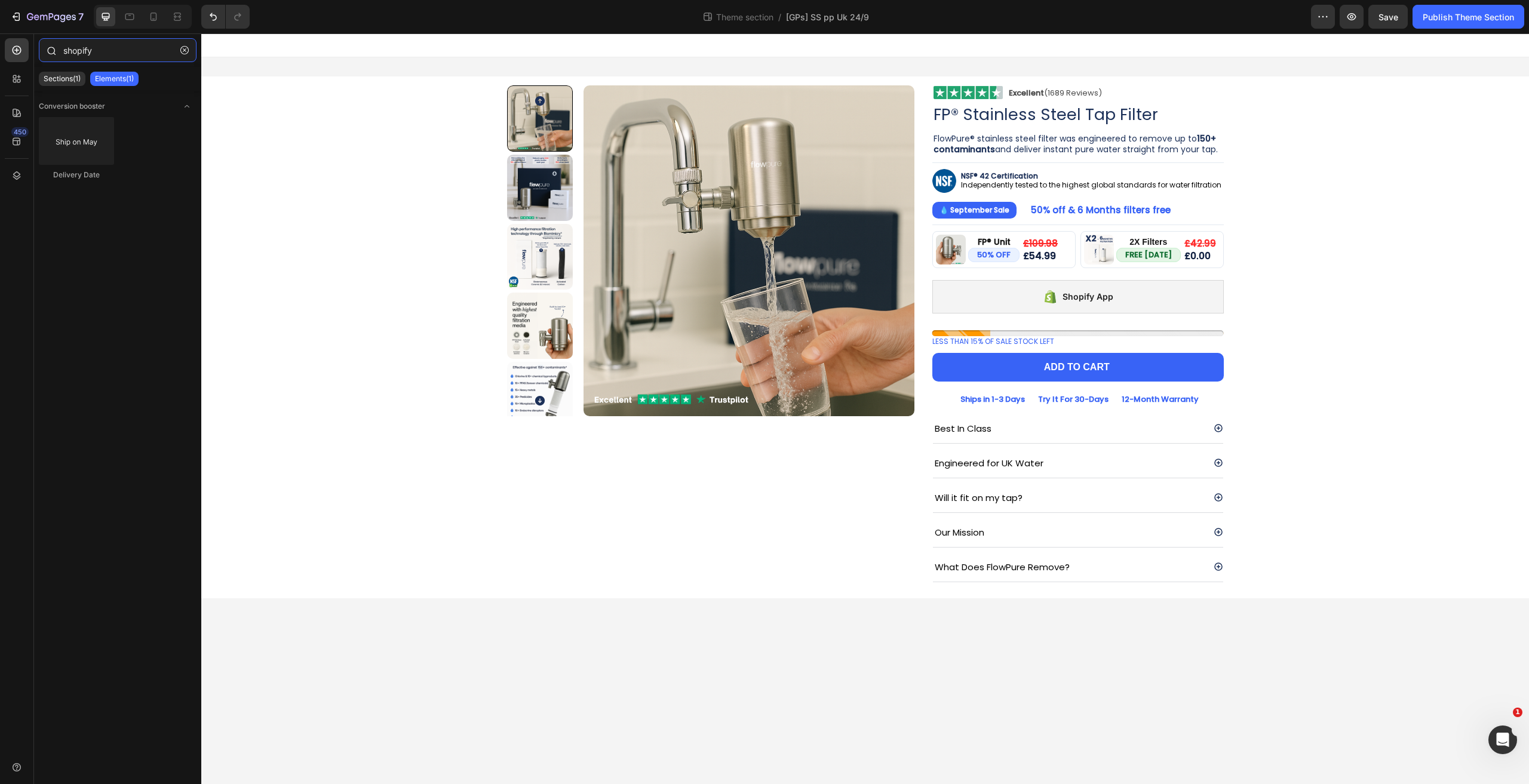
click at [124, 46] on input "shopify" at bounding box center [118, 50] width 158 height 24
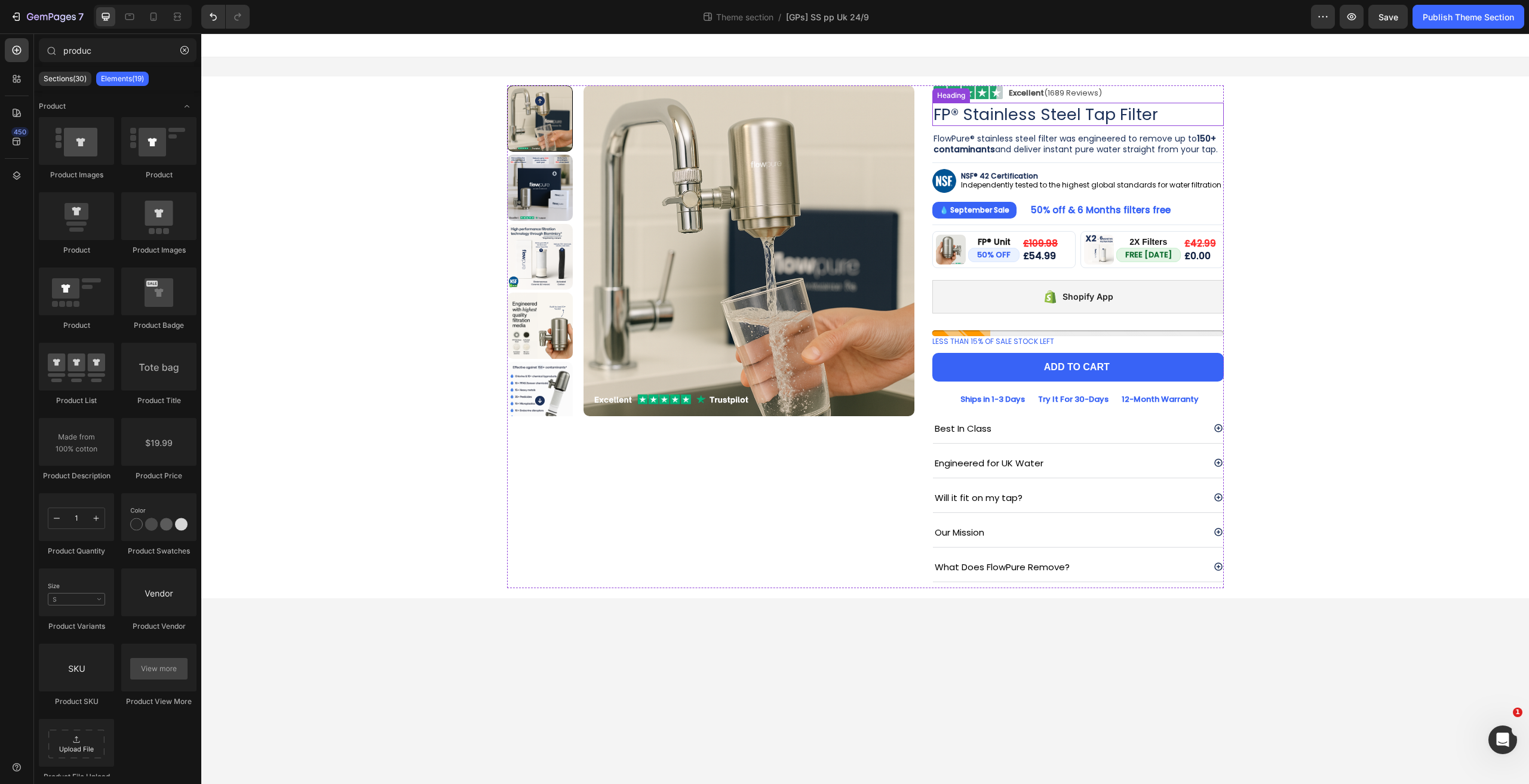
click at [936, 106] on h2 "FP® Stainless Steel Tap Filter" at bounding box center [1078, 113] width 291 height 23
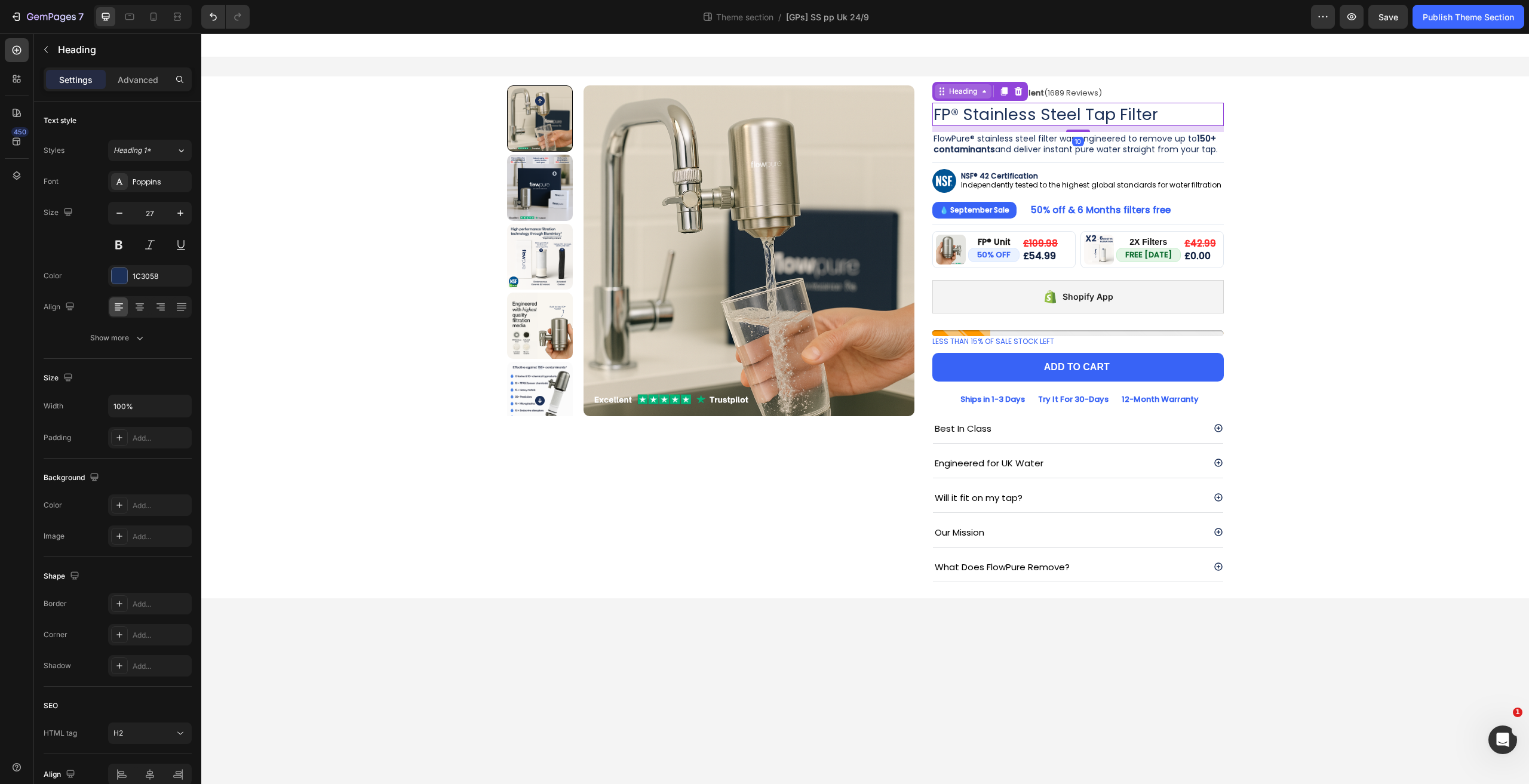
click at [967, 90] on div "Heading" at bounding box center [962, 91] width 33 height 11
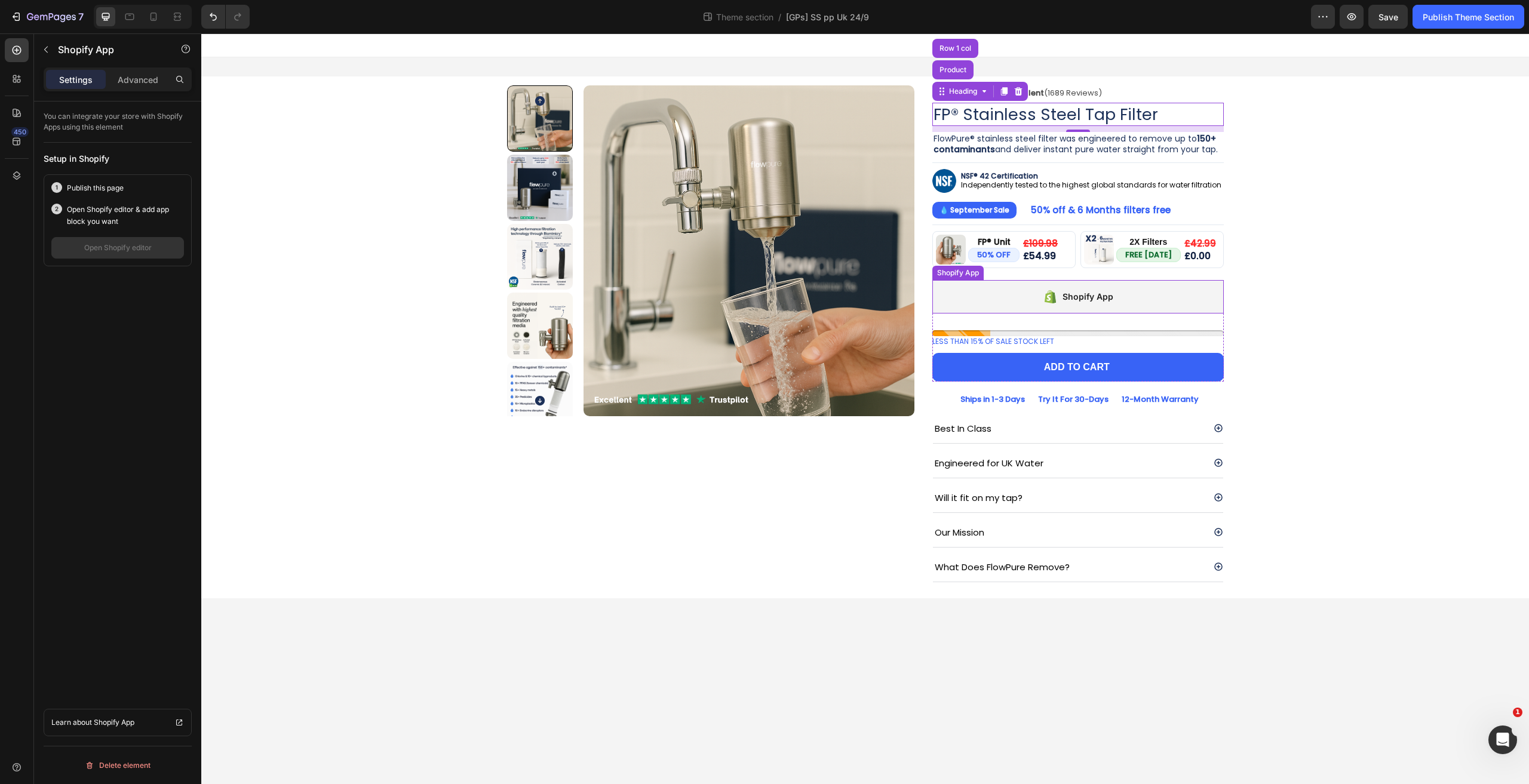
click at [983, 287] on div "Shopify App" at bounding box center [1078, 296] width 291 height 33
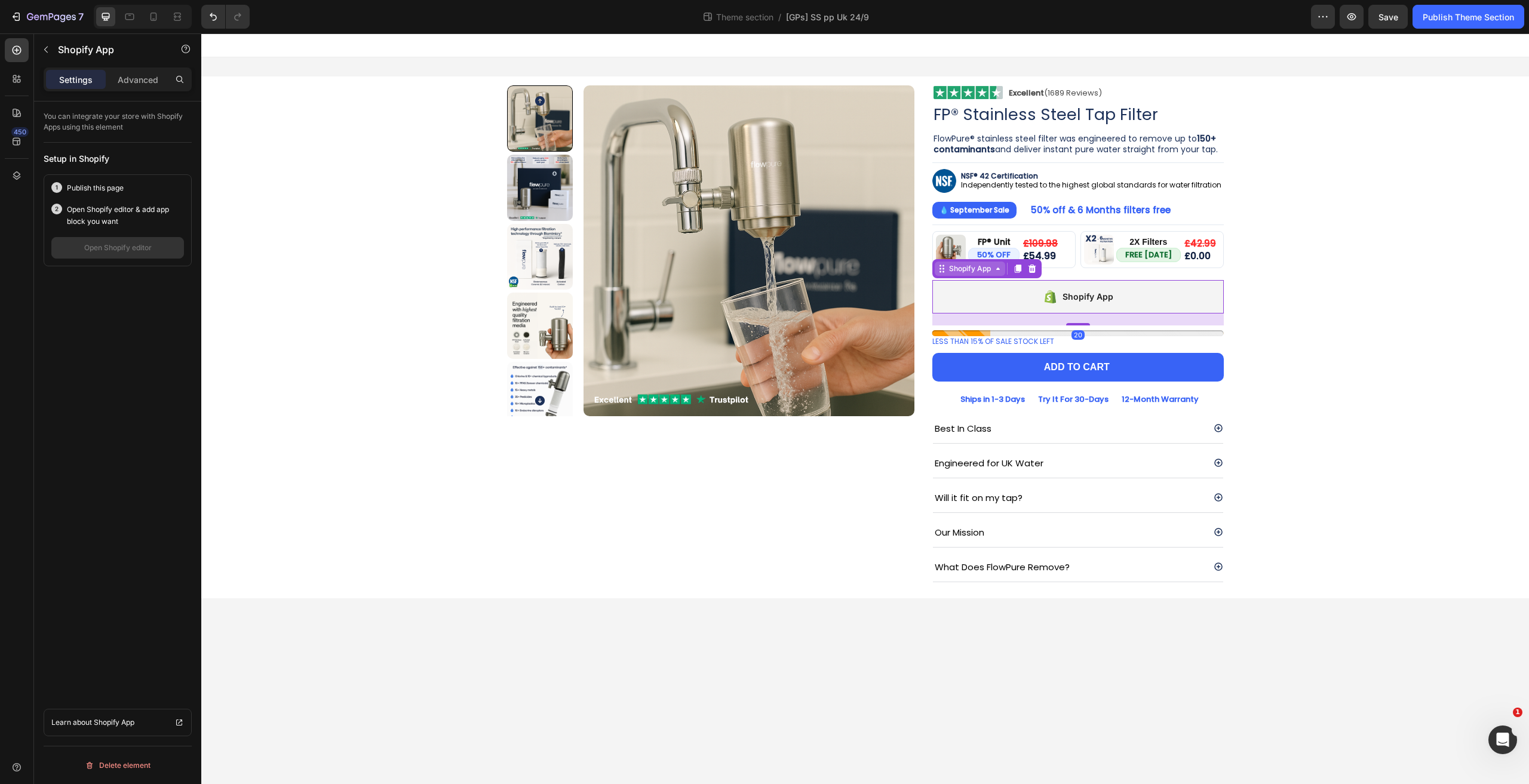
click at [971, 269] on div "Shopify App" at bounding box center [969, 268] width 47 height 11
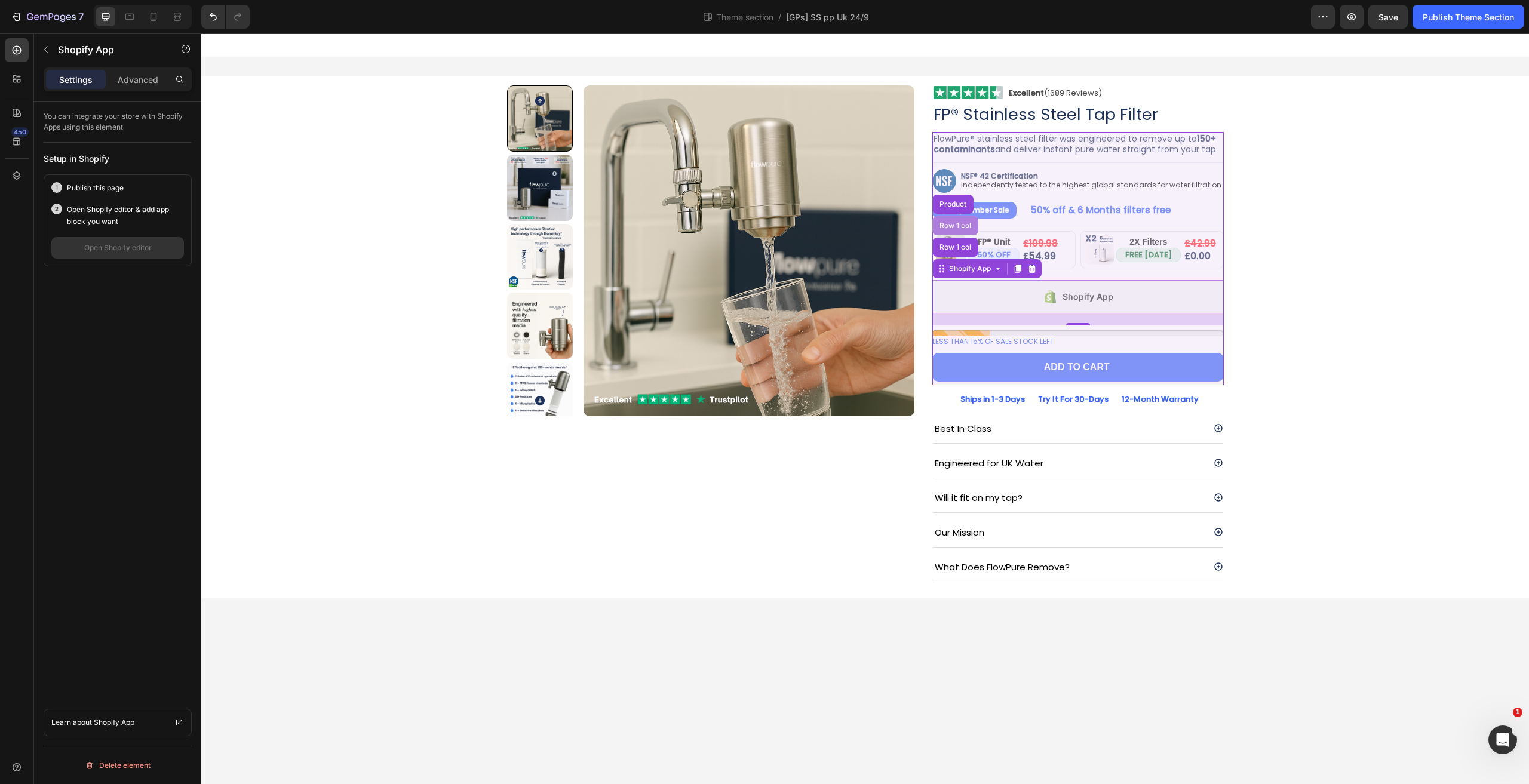
click at [956, 222] on div "Row 1 col" at bounding box center [955, 225] width 36 height 7
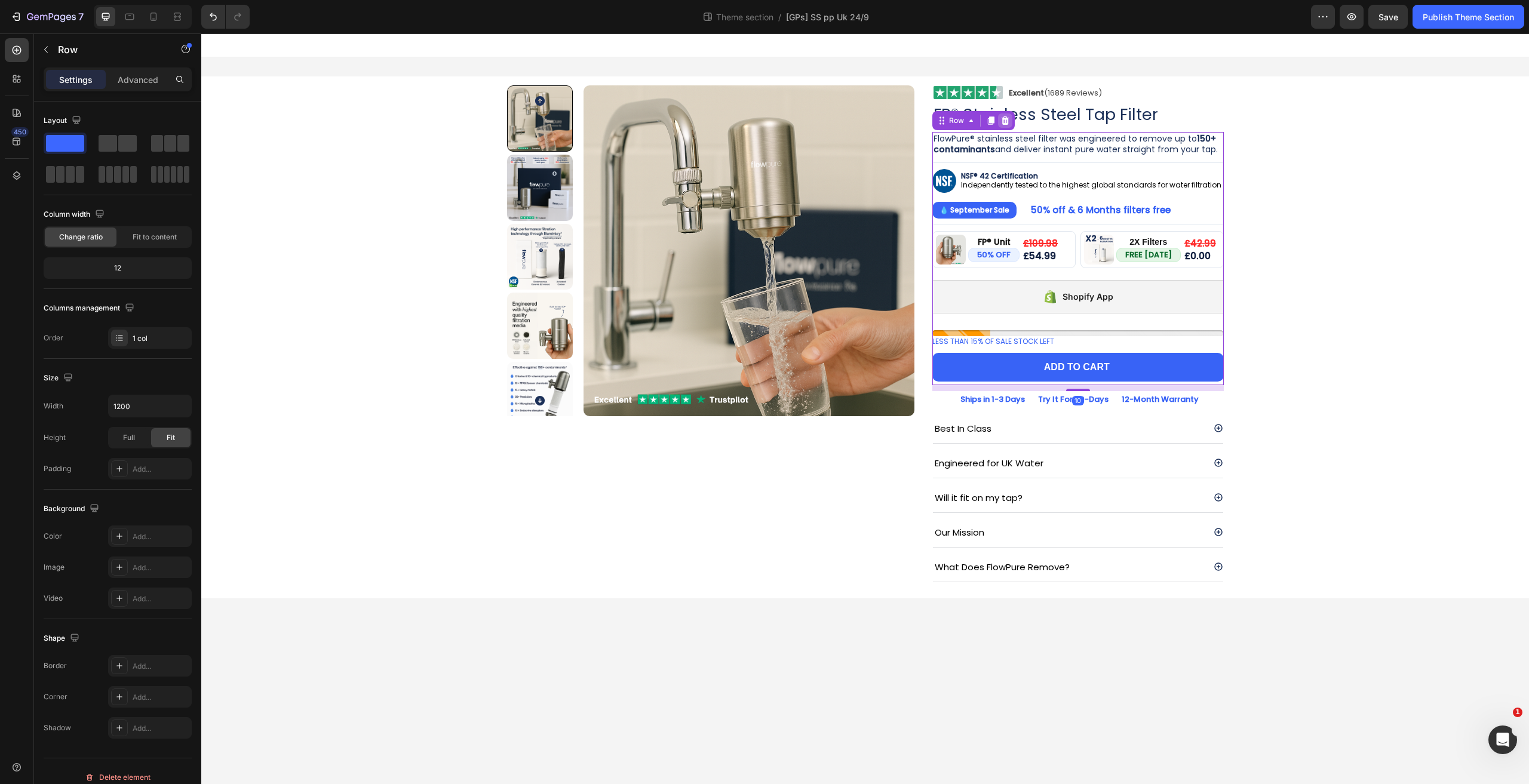
click at [1008, 120] on icon at bounding box center [1005, 120] width 9 height 9
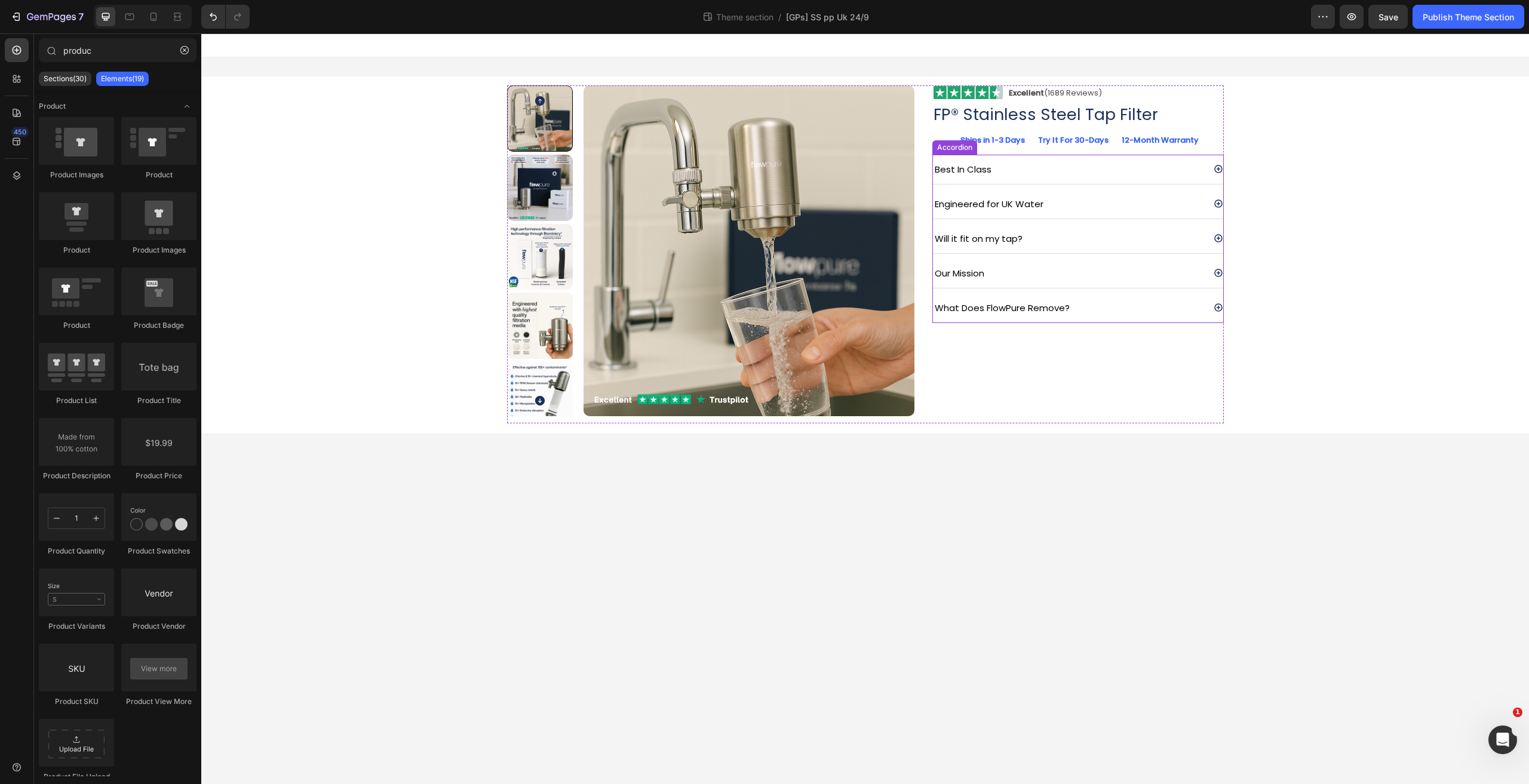
click at [999, 159] on div "Best In Class" at bounding box center [1068, 168] width 271 height 19
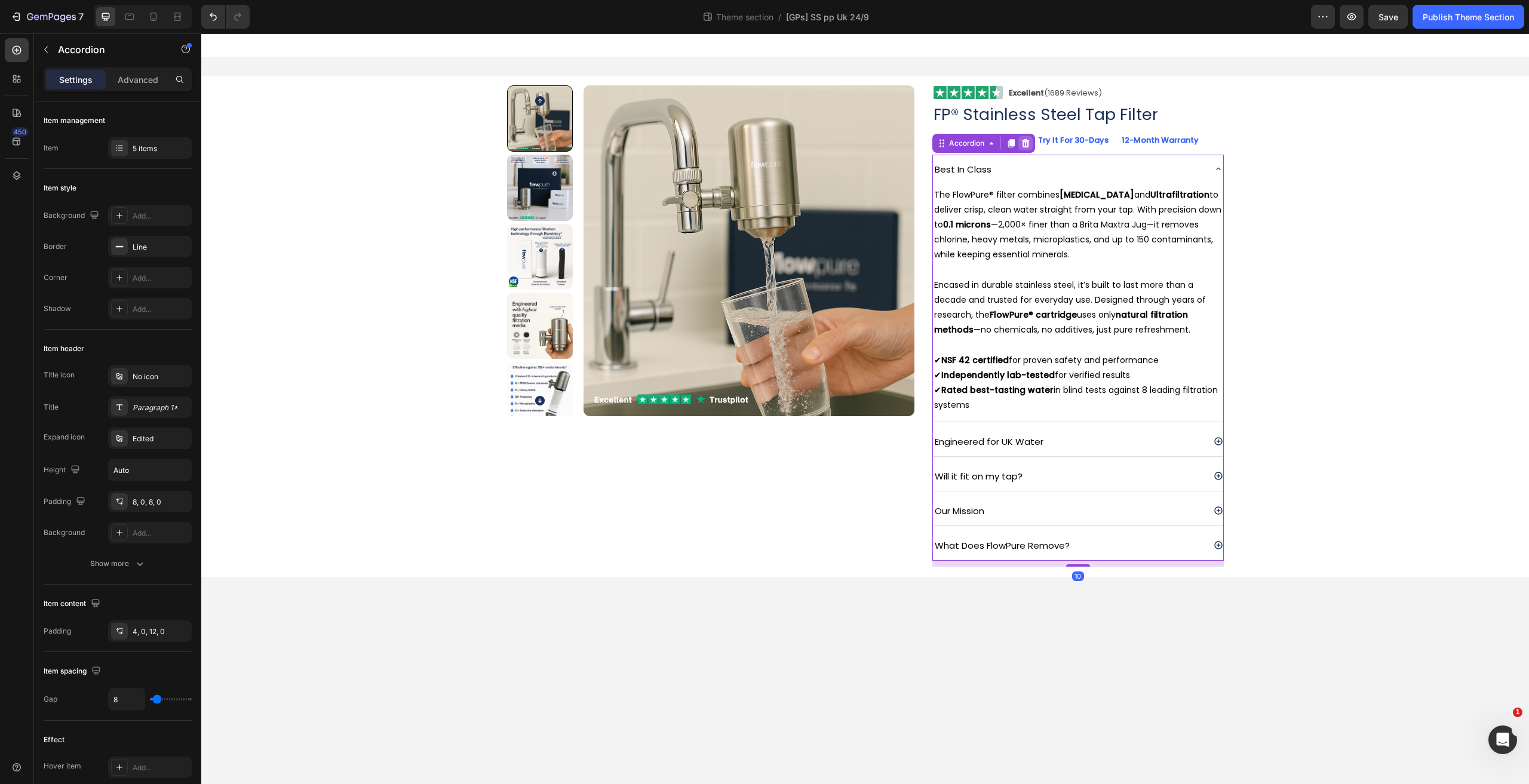
click at [1022, 145] on icon at bounding box center [1025, 143] width 9 height 9
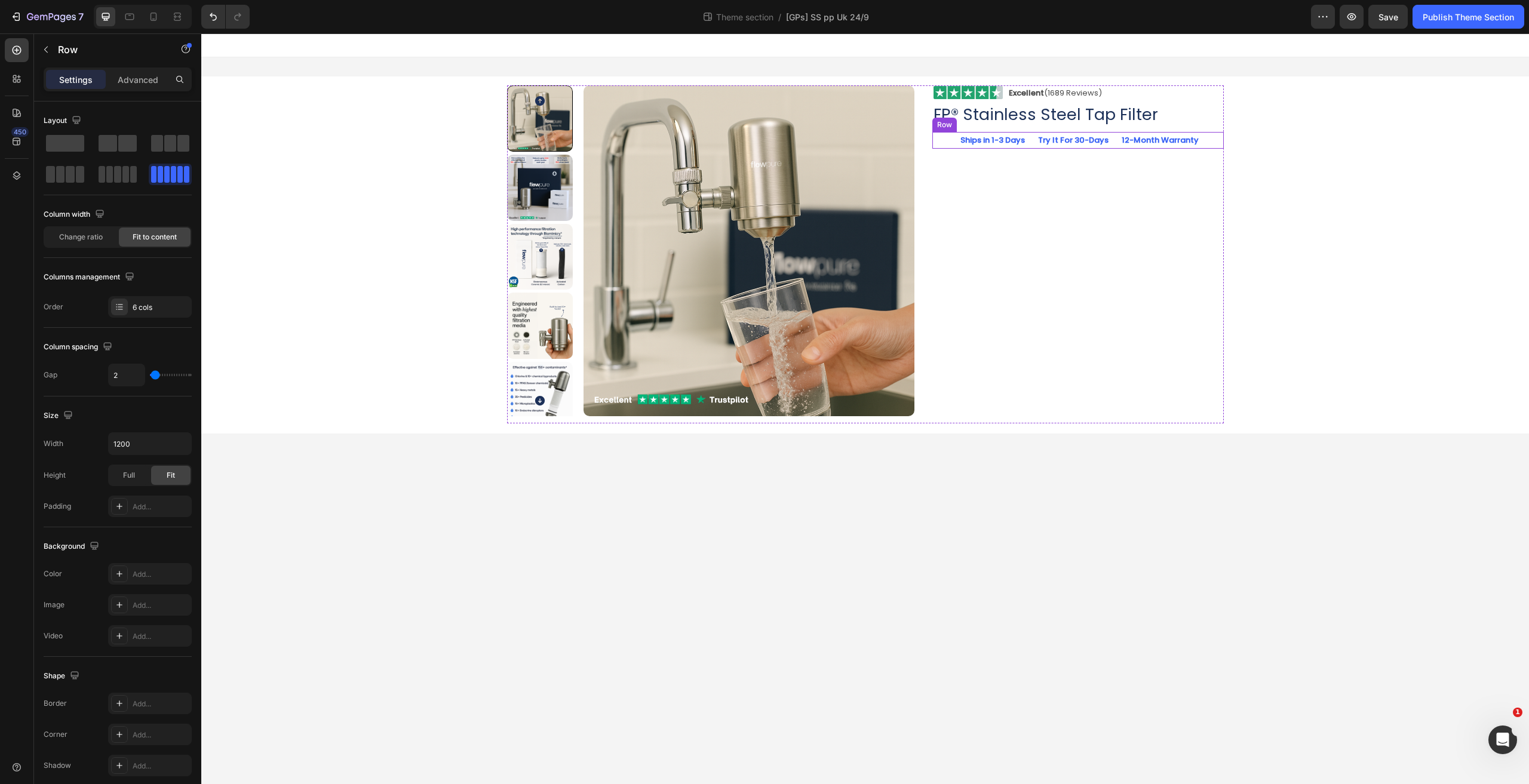
click at [950, 141] on div "Icon Icon Icon Ships in 1-3 Days Text Block Try It For 30-Days Text Block 12-Mo…" at bounding box center [1078, 140] width 291 height 16
click at [1009, 120] on icon at bounding box center [1005, 120] width 9 height 9
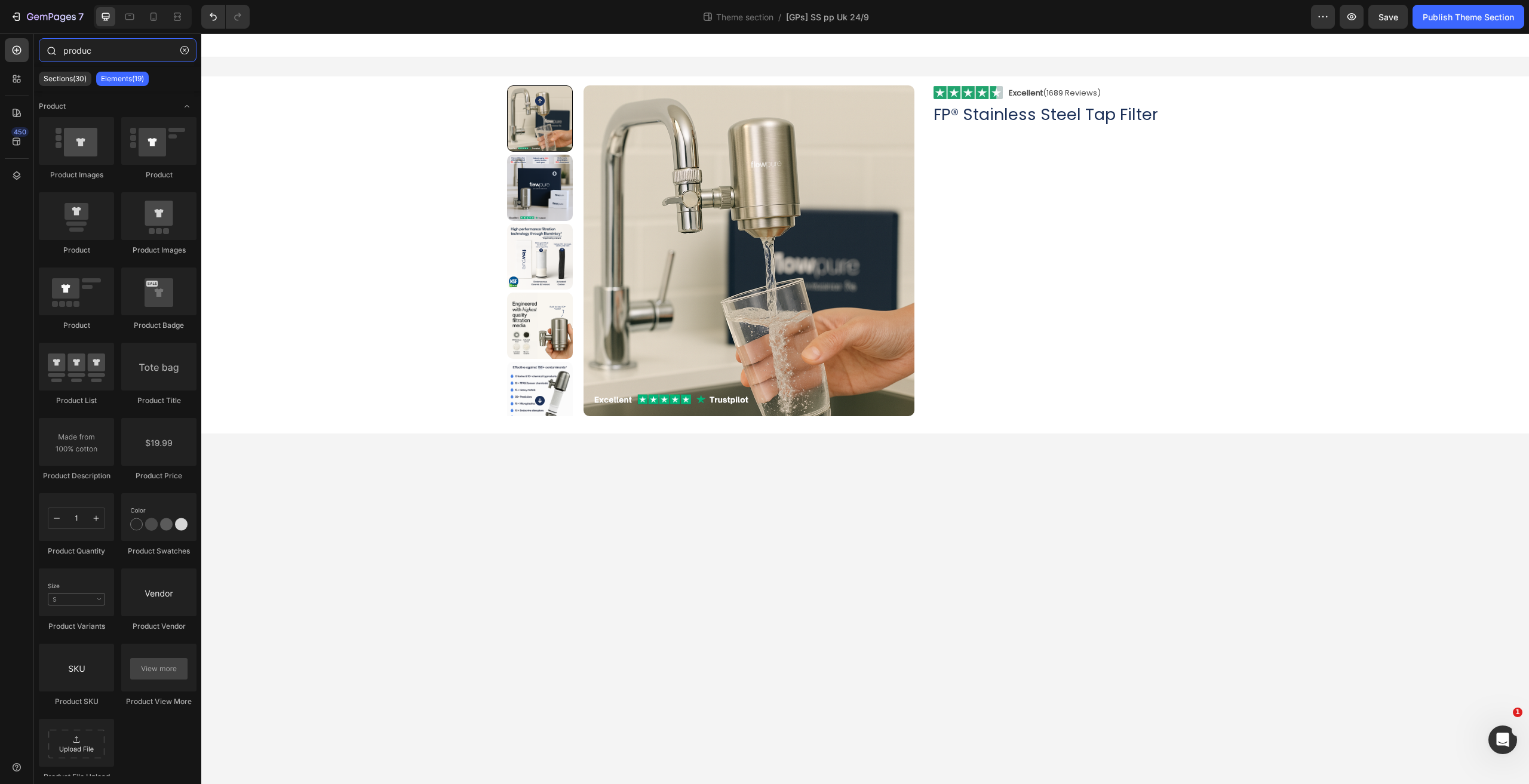
click at [102, 48] on input "produc" at bounding box center [118, 50] width 158 height 24
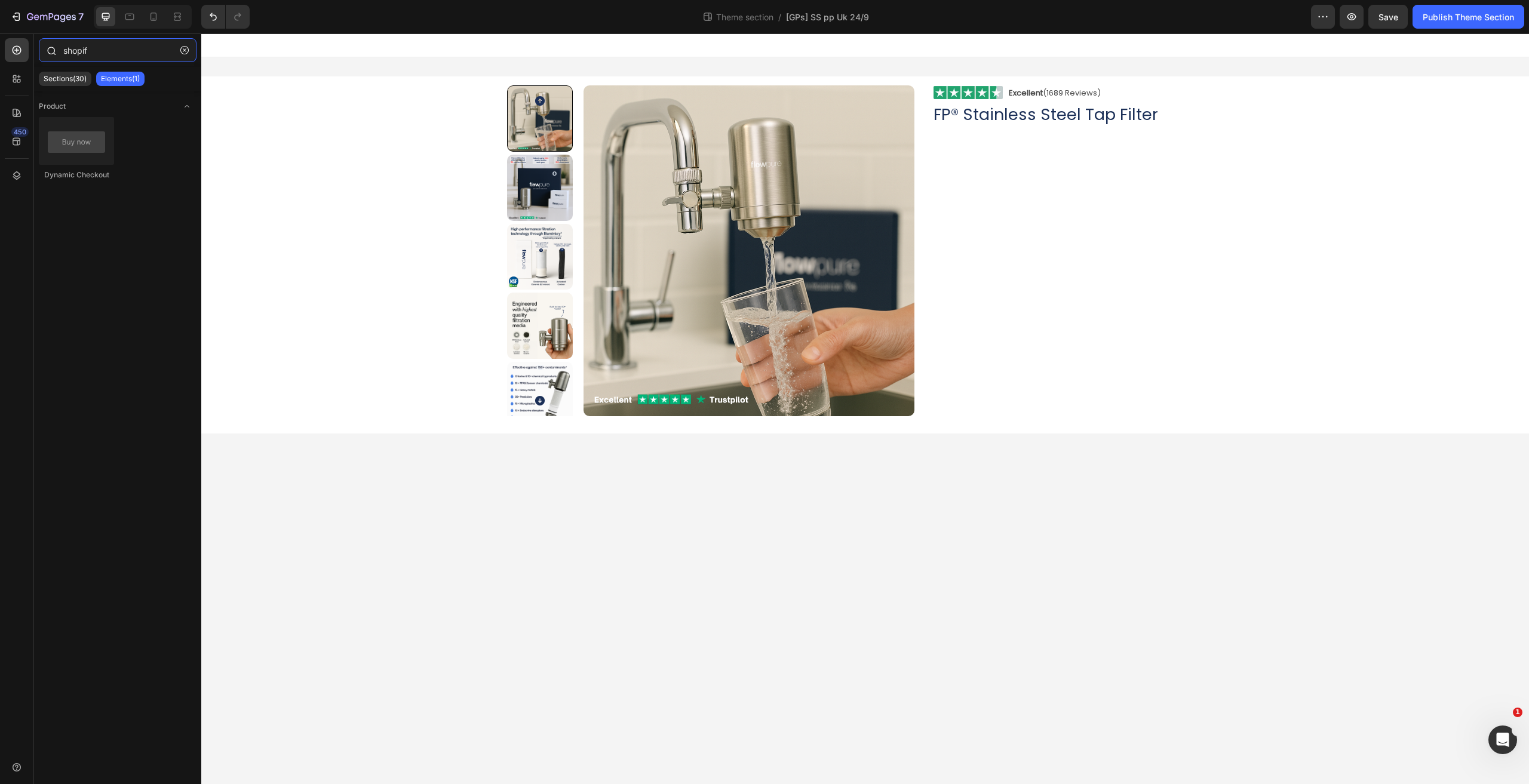
type input "shopify"
click at [327, 153] on div "Product Images Image Excellent (1689 Reviews) Heading Row Row FP® Stainless Ste…" at bounding box center [865, 255] width 1310 height 357
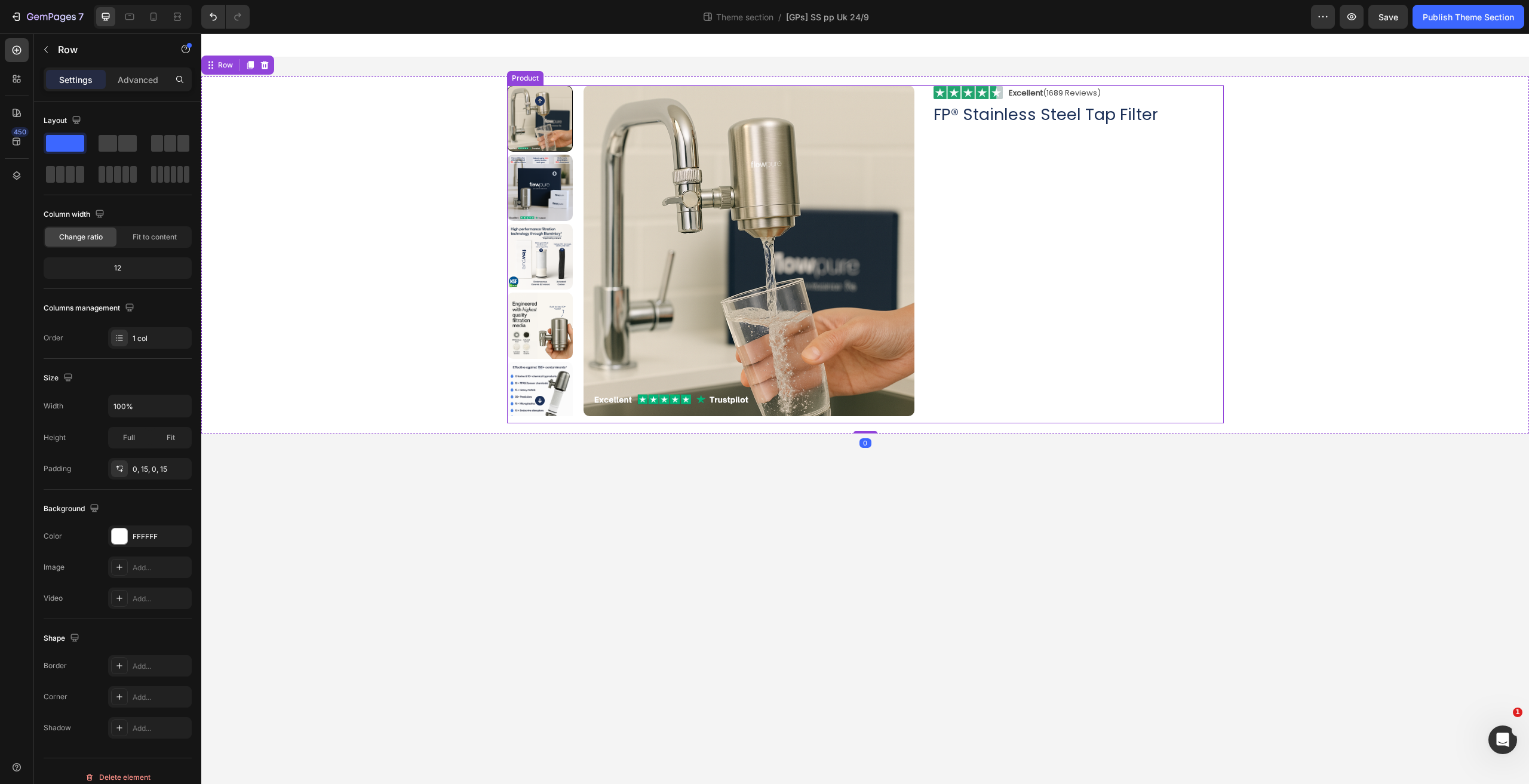
click at [932, 149] on div "Image Excellent (1689 Reviews) Heading Row Row FP® Stainless Steel Tap Filter H…" at bounding box center [1078, 254] width 291 height 338
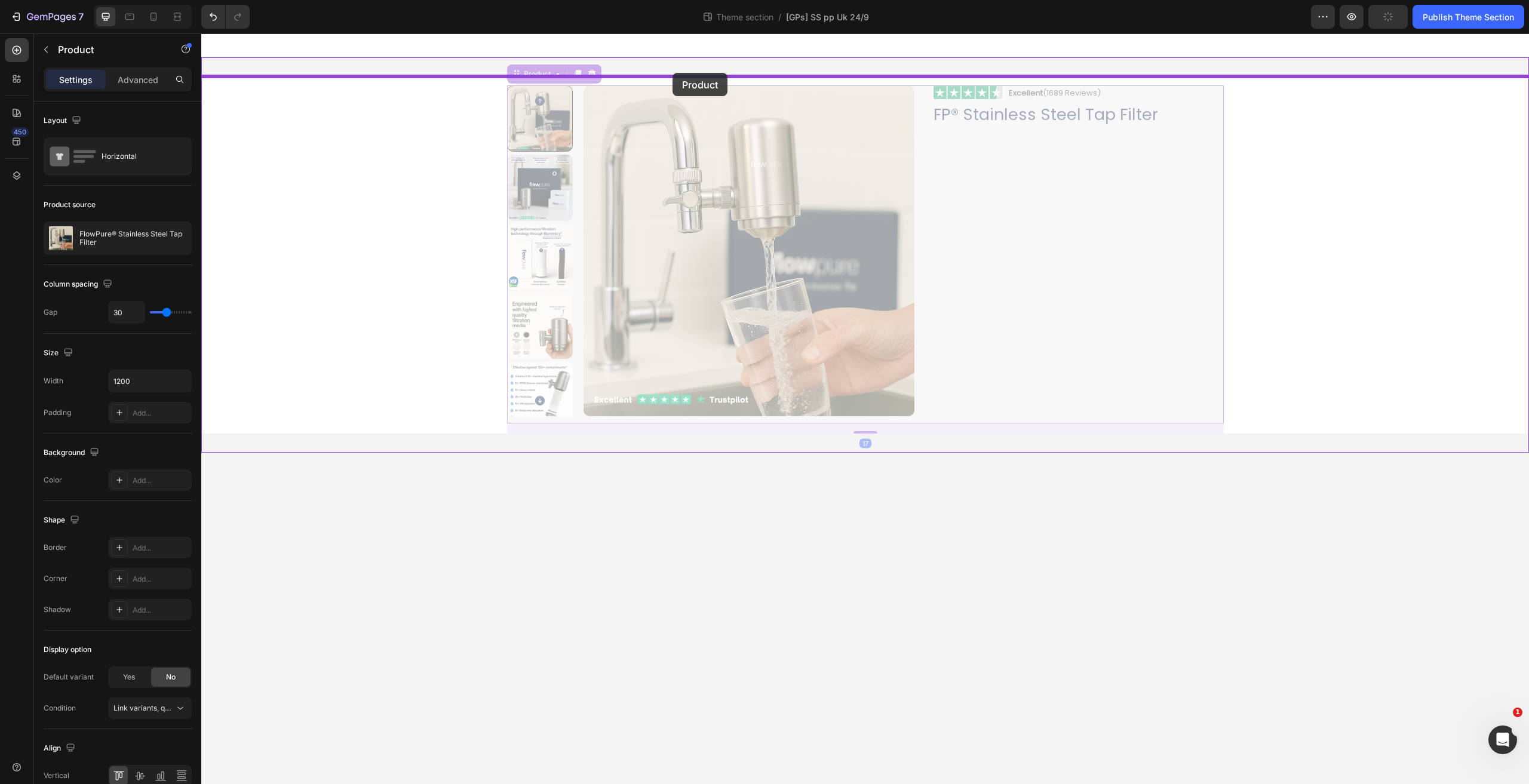
drag, startPoint x: 528, startPoint y: 72, endPoint x: 673, endPoint y: 73, distance: 145.0
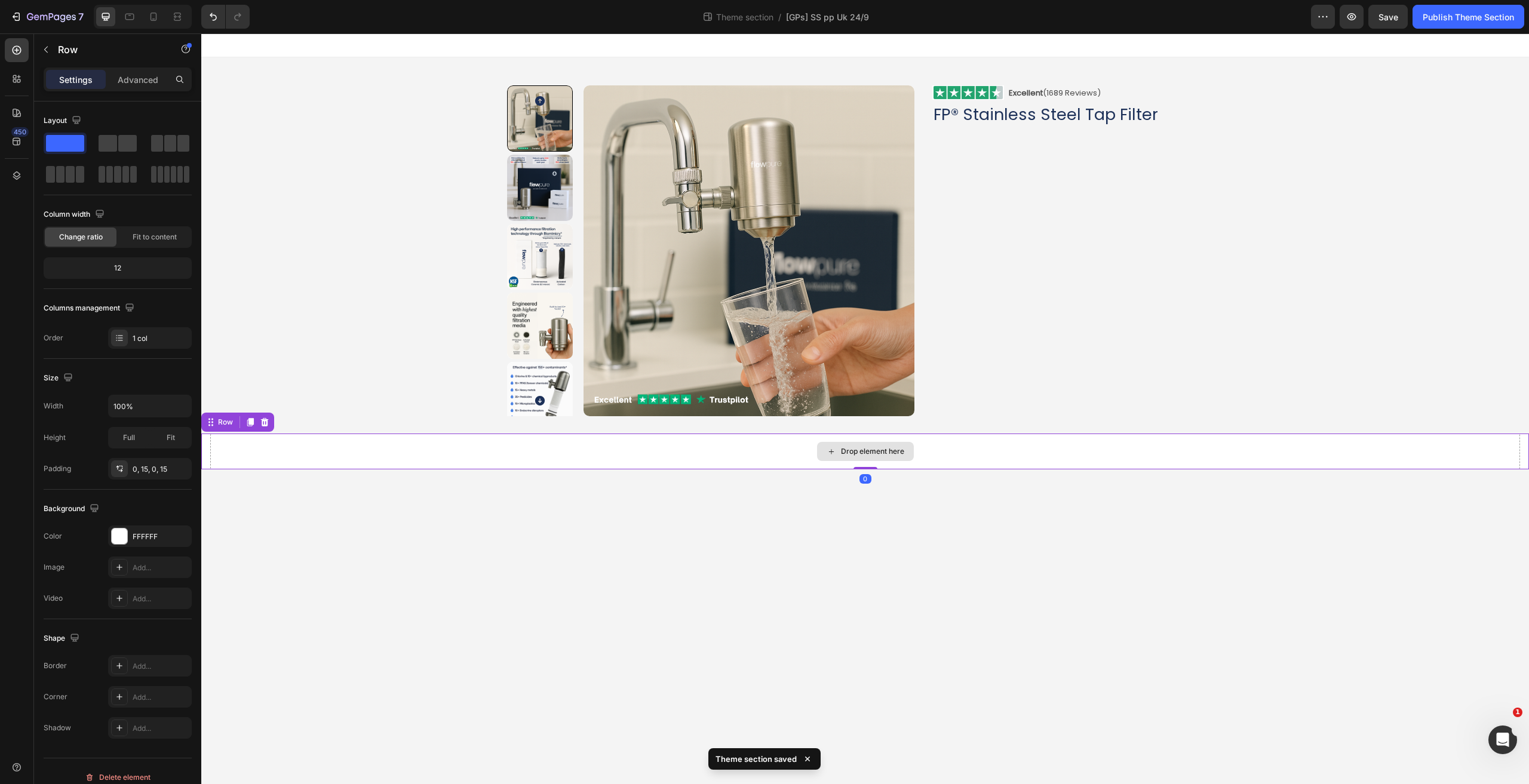
click at [576, 436] on div "Drop element here" at bounding box center [865, 451] width 1310 height 36
click at [261, 422] on icon at bounding box center [264, 422] width 9 height 9
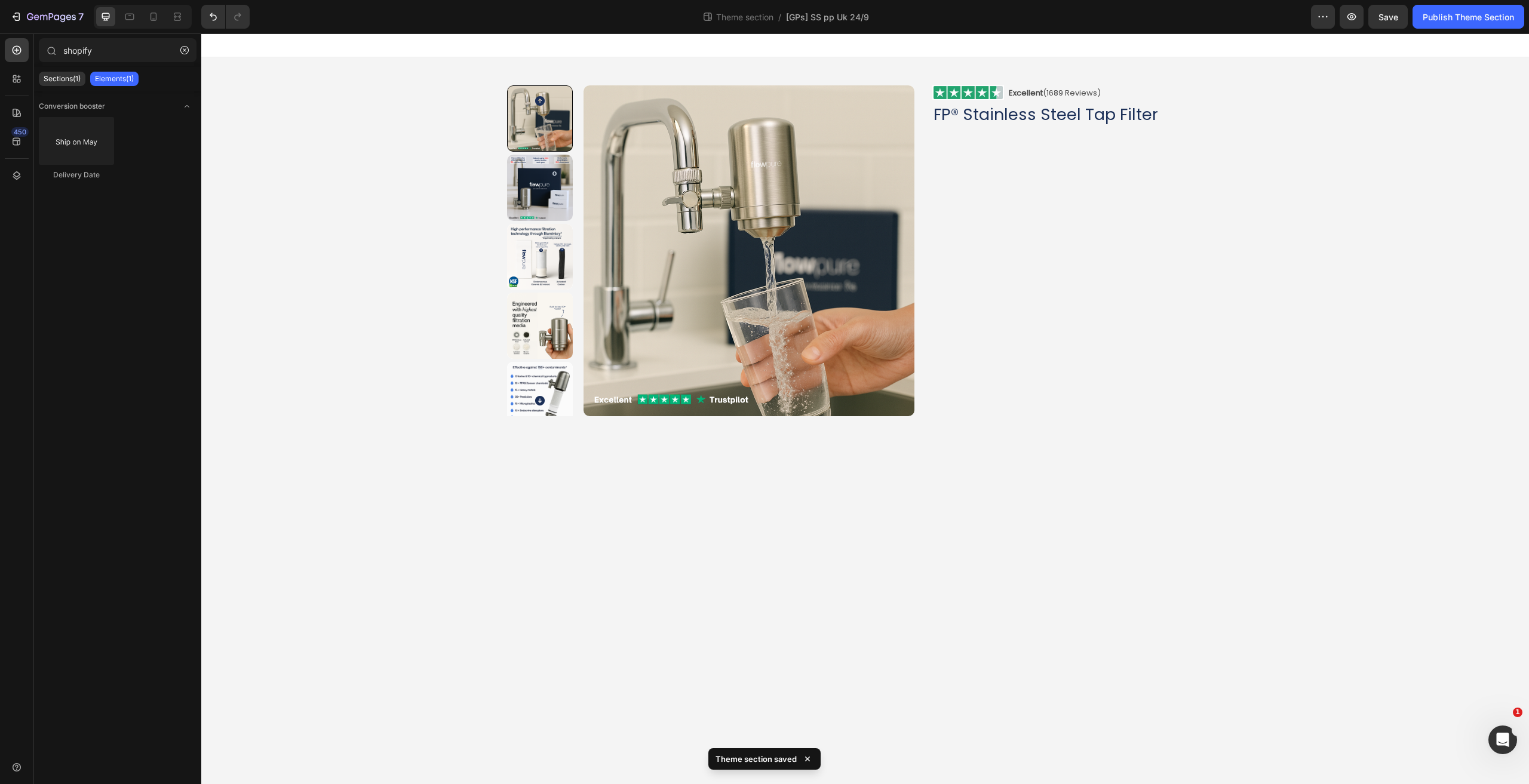
click at [120, 37] on div "shopify Sections(1) Elements(1) Conversion booster Delivery Date" at bounding box center [117, 408] width 167 height 750
click at [123, 51] on input "shopify" at bounding box center [118, 50] width 158 height 24
click at [8, 88] on div at bounding box center [17, 79] width 24 height 24
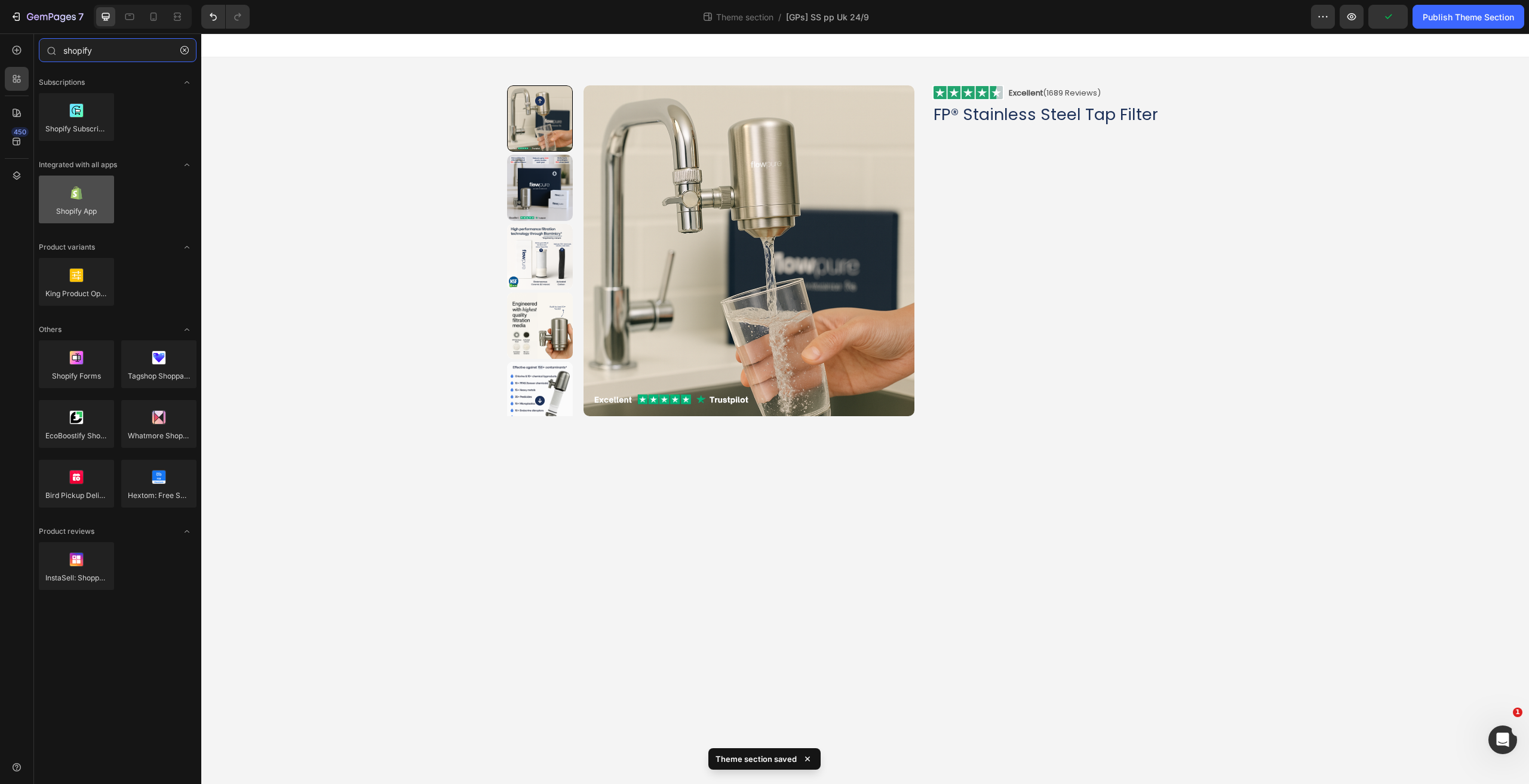
type input "shopify"
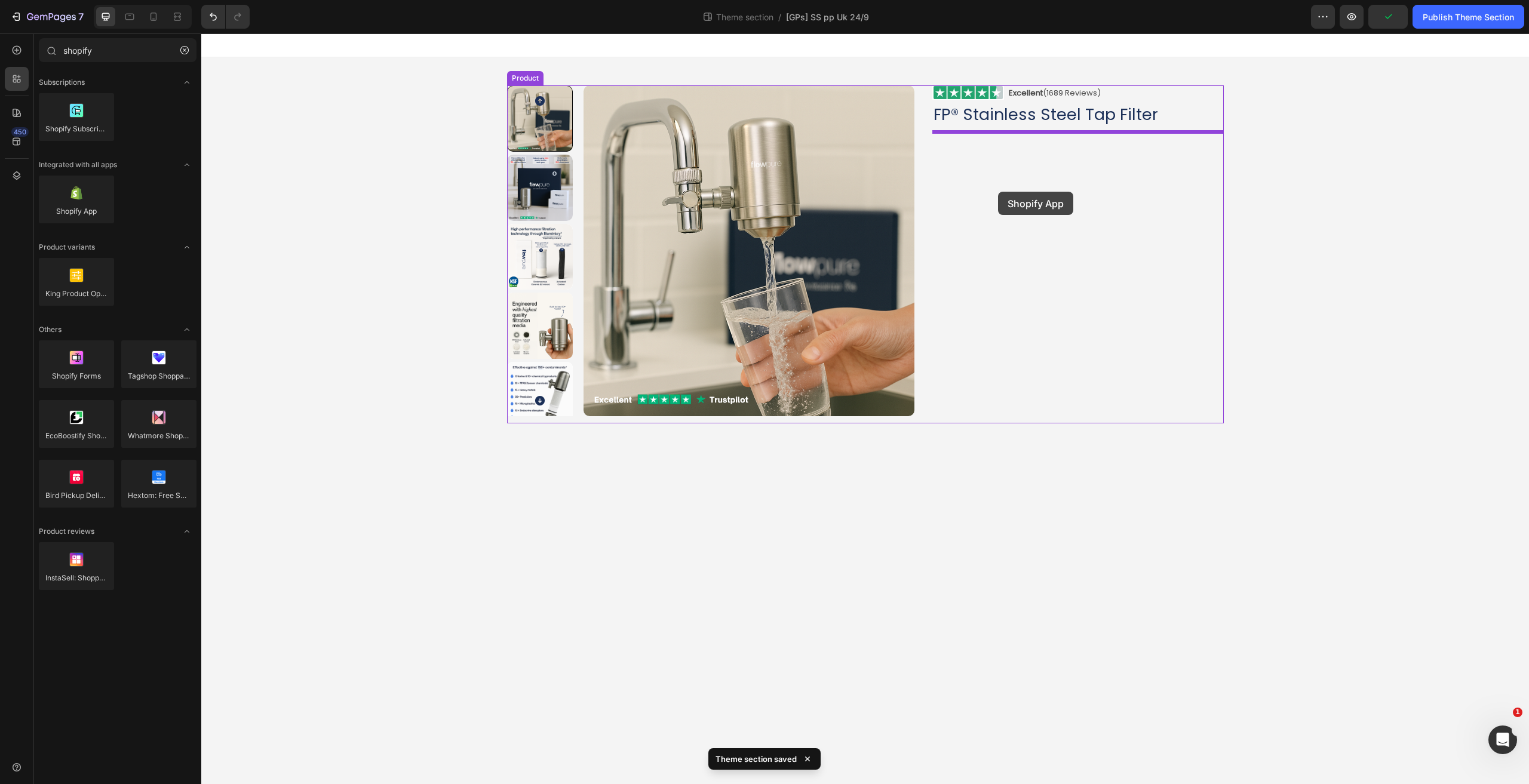
drag, startPoint x: 276, startPoint y: 241, endPoint x: 998, endPoint y: 191, distance: 723.7
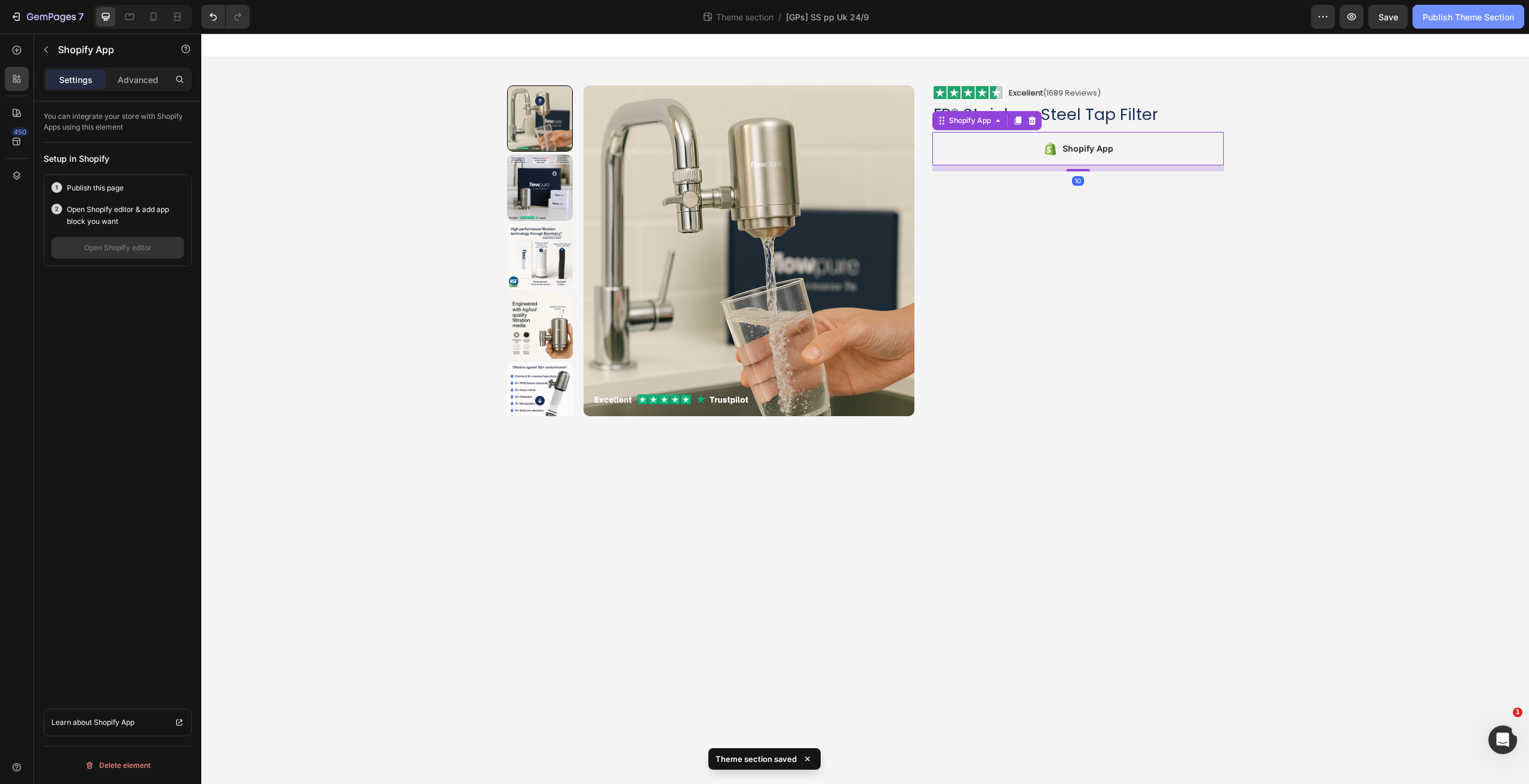
click at [1449, 17] on div "Publish Theme Section" at bounding box center [1468, 17] width 91 height 13
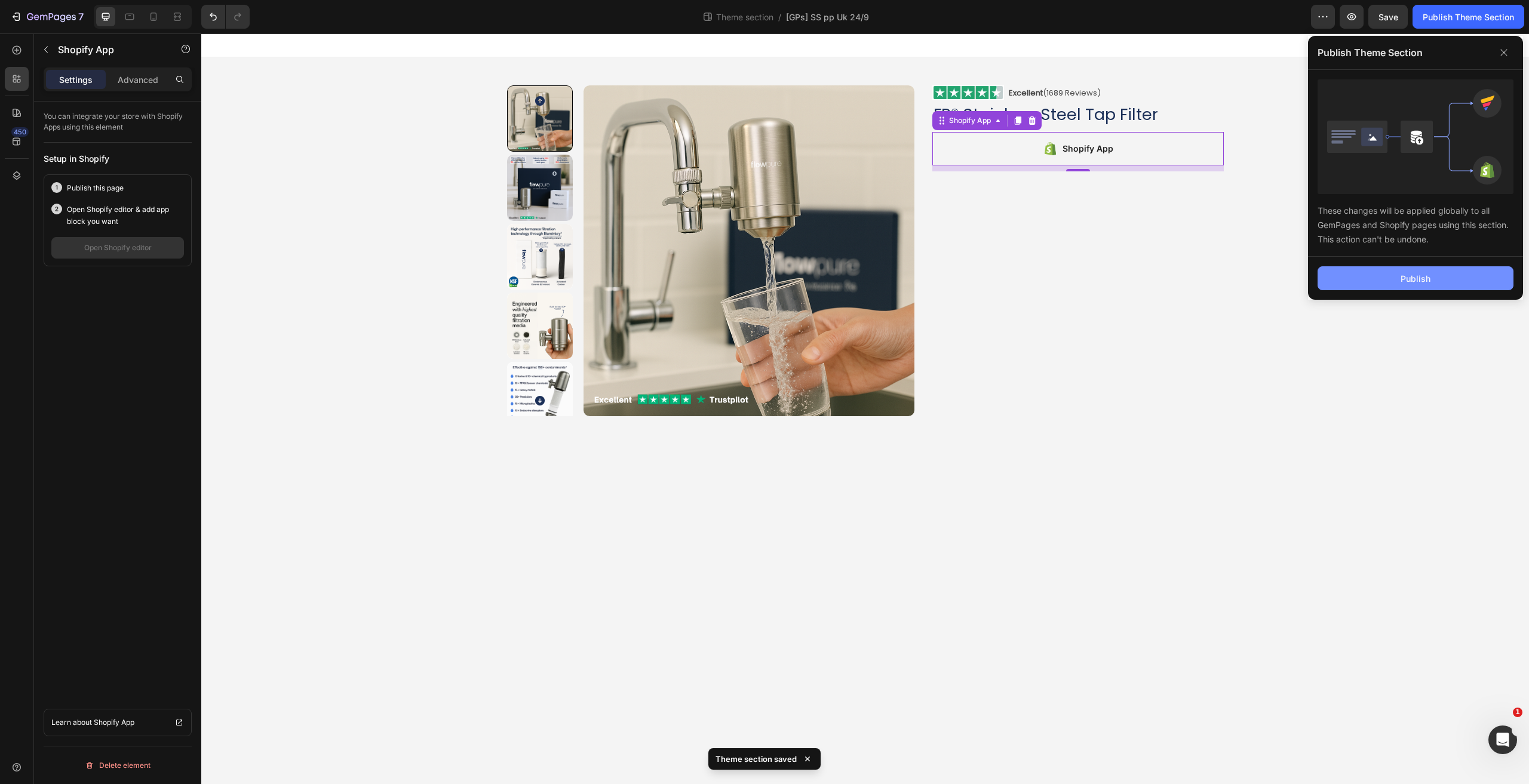
click at [1400, 287] on button "Publish" at bounding box center [1415, 278] width 196 height 24
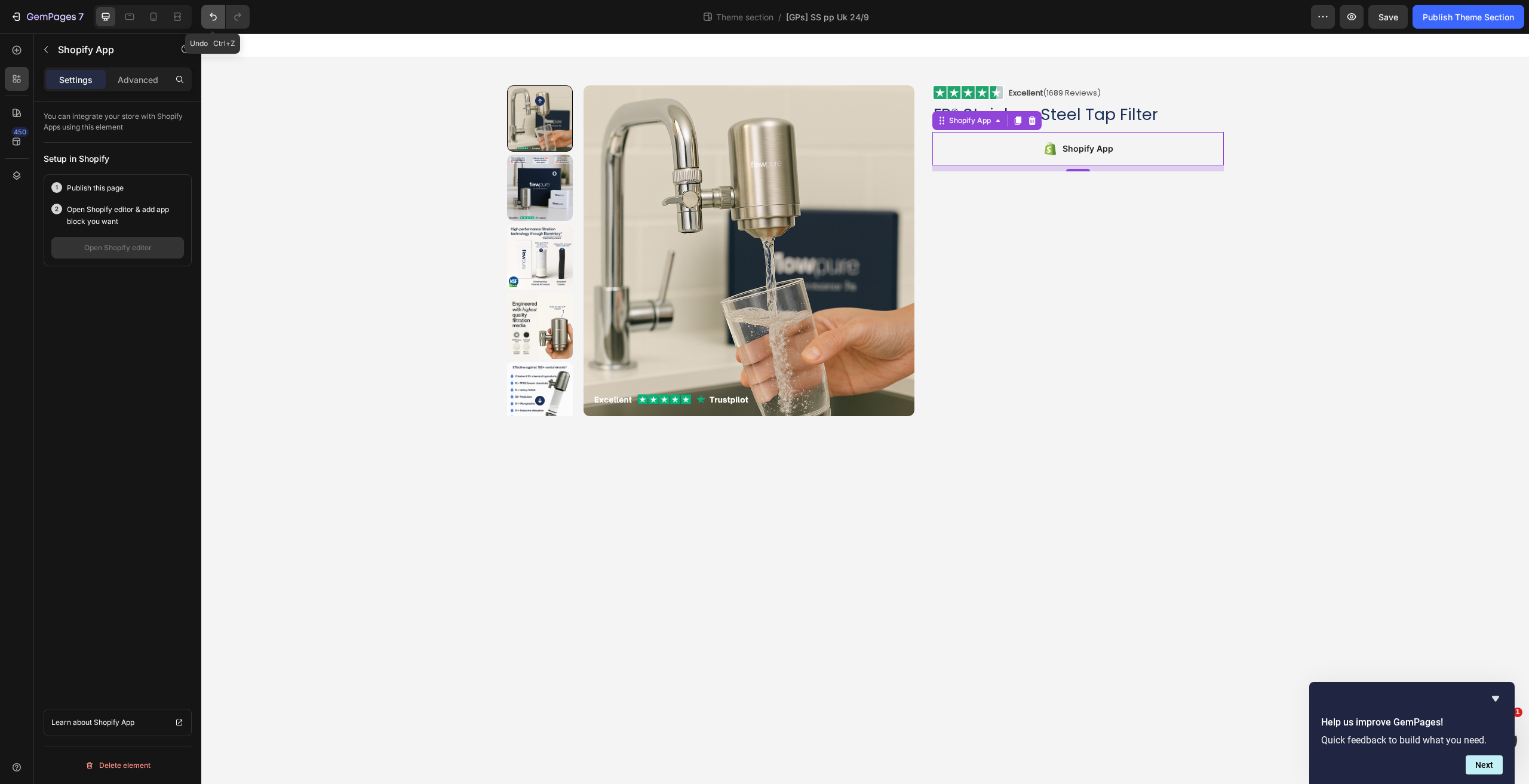
click at [222, 22] on button "Undo/Redo" at bounding box center [213, 17] width 24 height 24
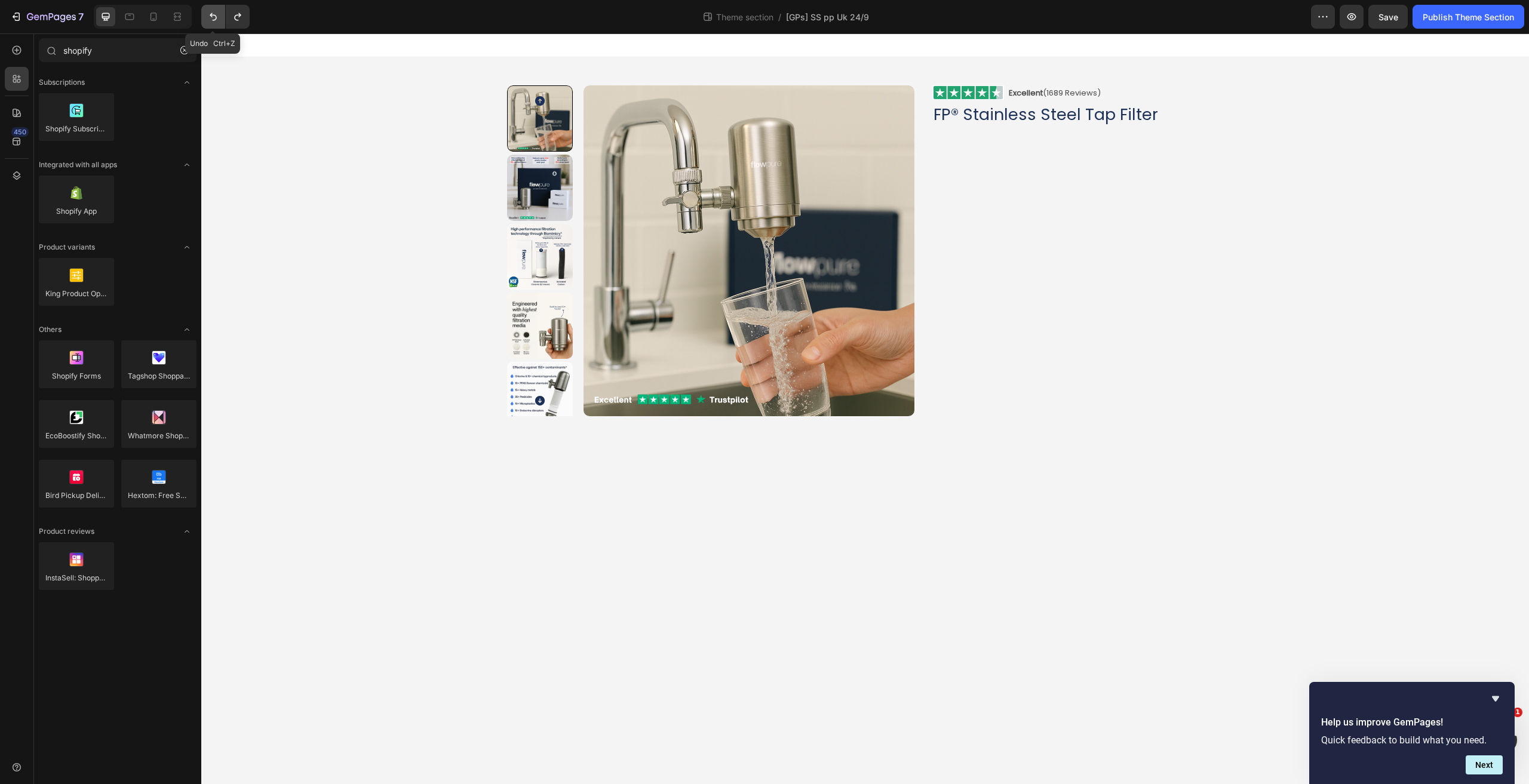
click at [222, 22] on button "Undo/Redo" at bounding box center [213, 17] width 24 height 24
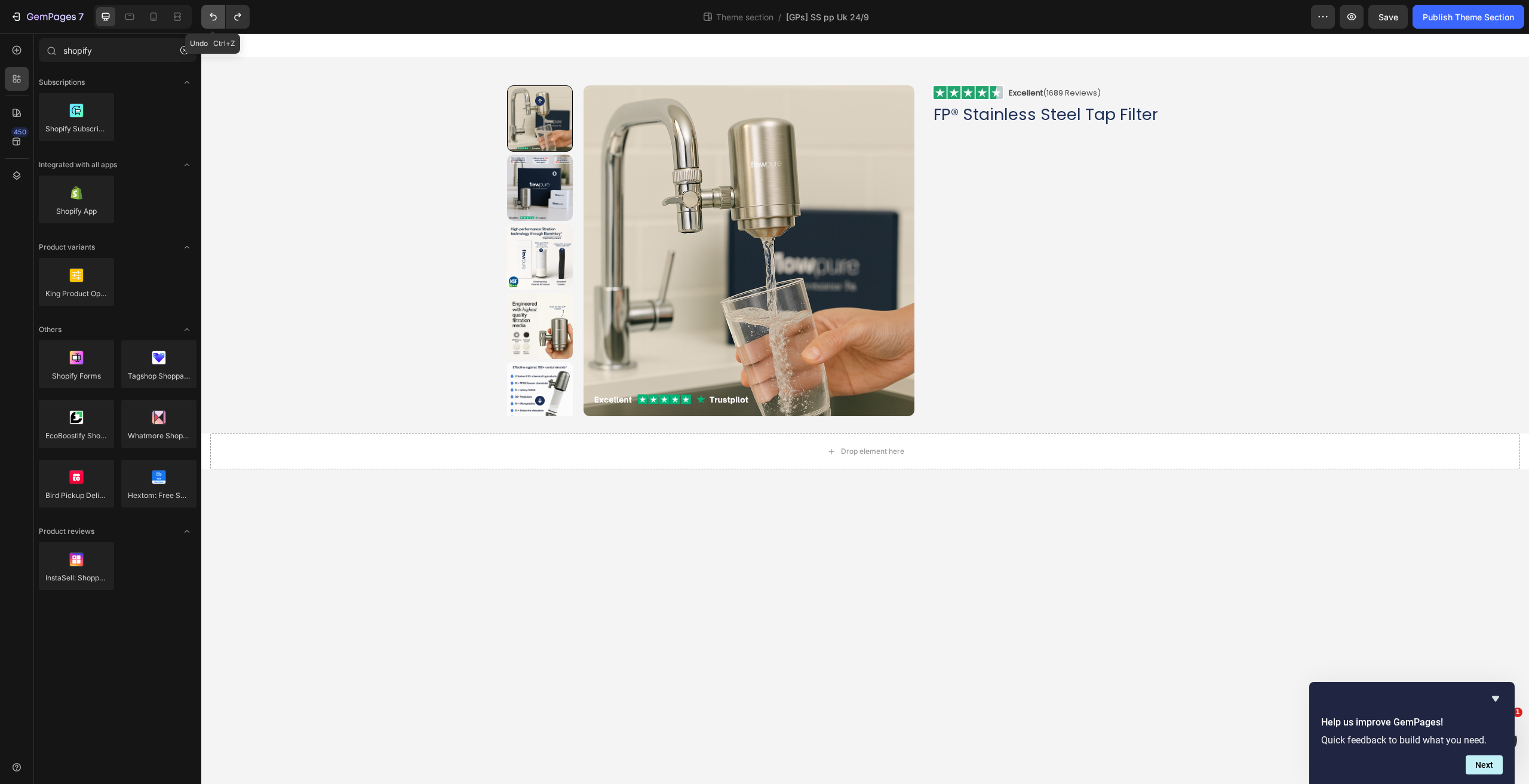
click at [222, 22] on button "Undo/Redo" at bounding box center [213, 17] width 24 height 24
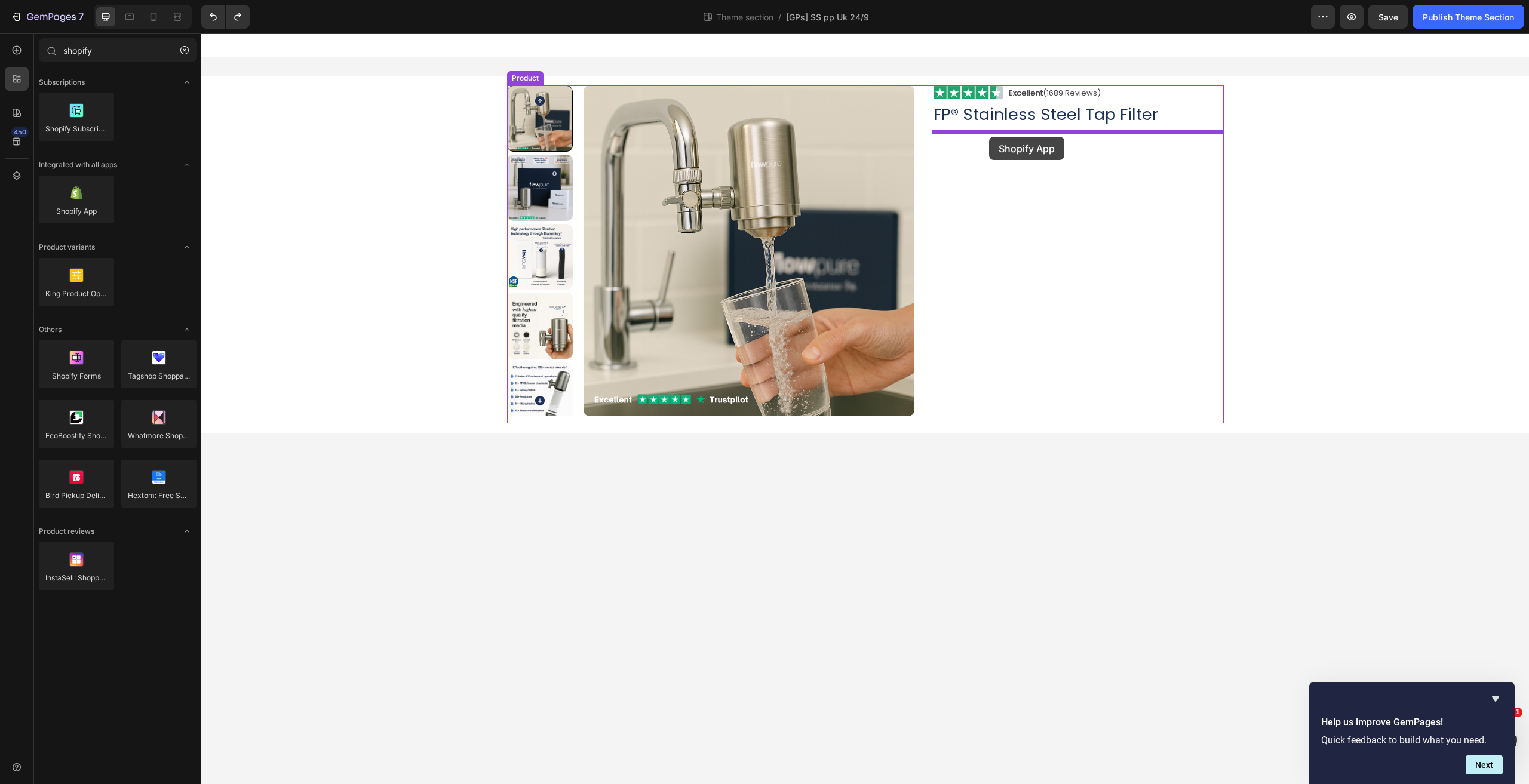
drag, startPoint x: 279, startPoint y: 233, endPoint x: 989, endPoint y: 136, distance: 716.6
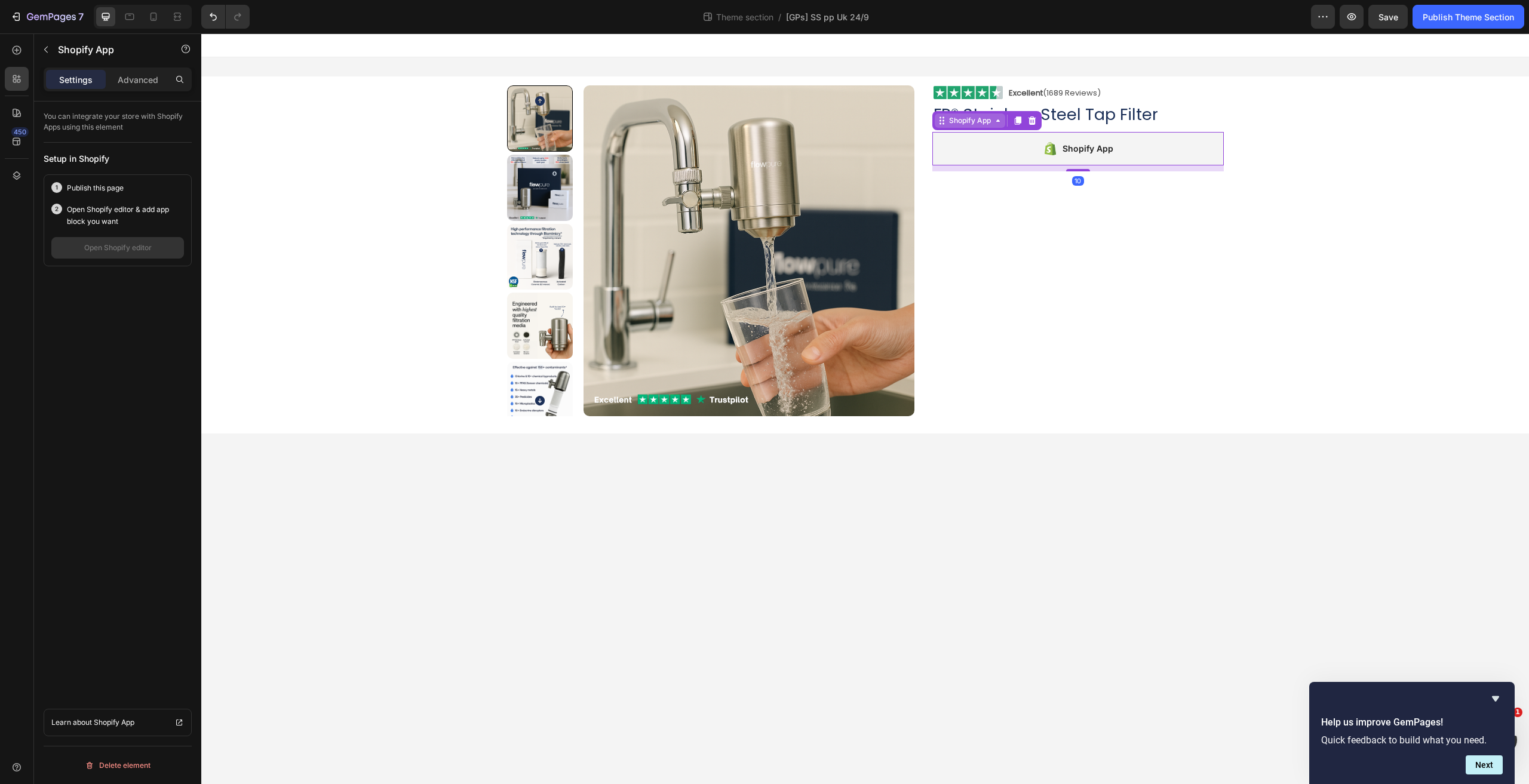
click at [960, 127] on div "Shopify App" at bounding box center [969, 120] width 70 height 14
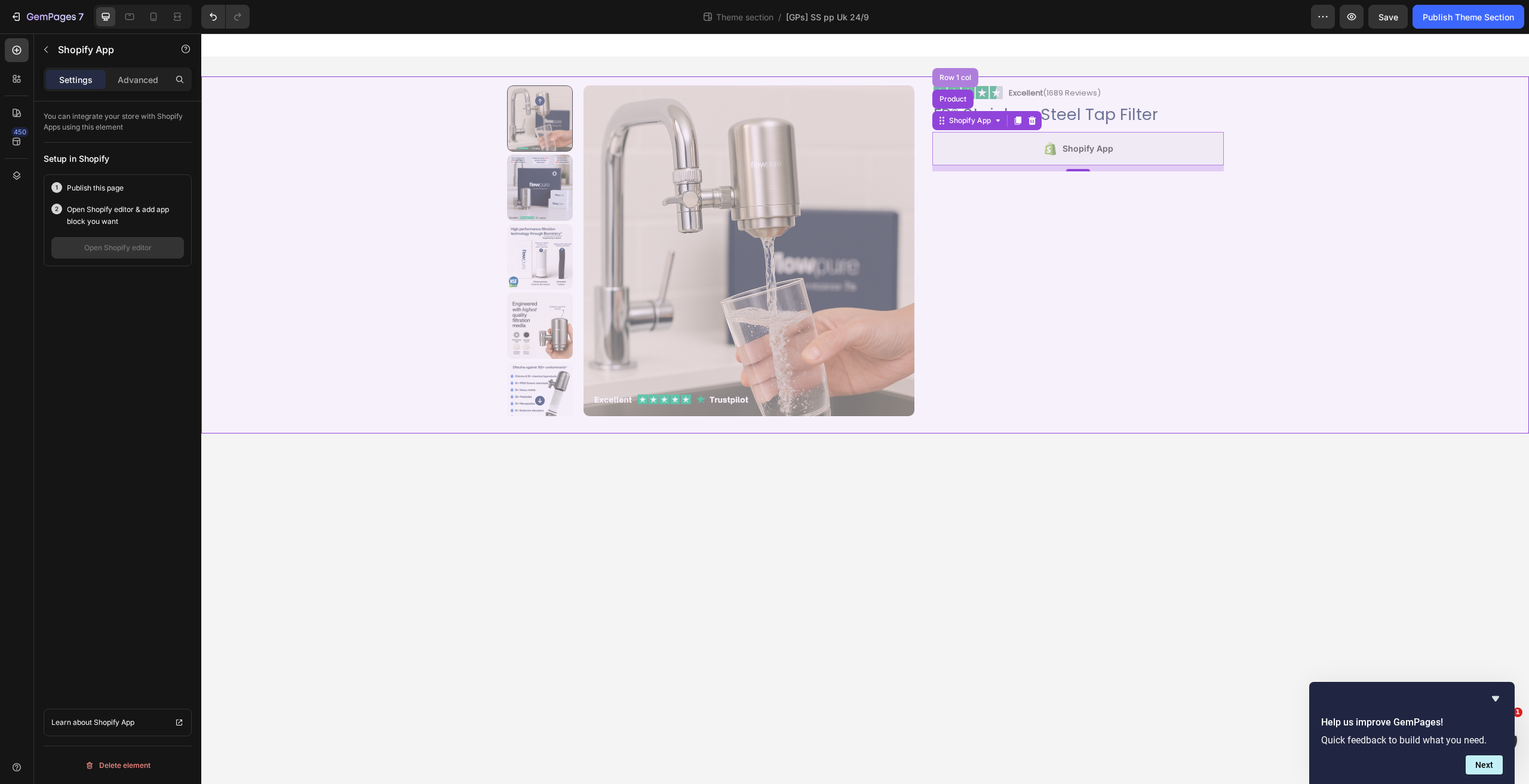
click at [955, 80] on div "Row 1 col" at bounding box center [955, 77] width 36 height 7
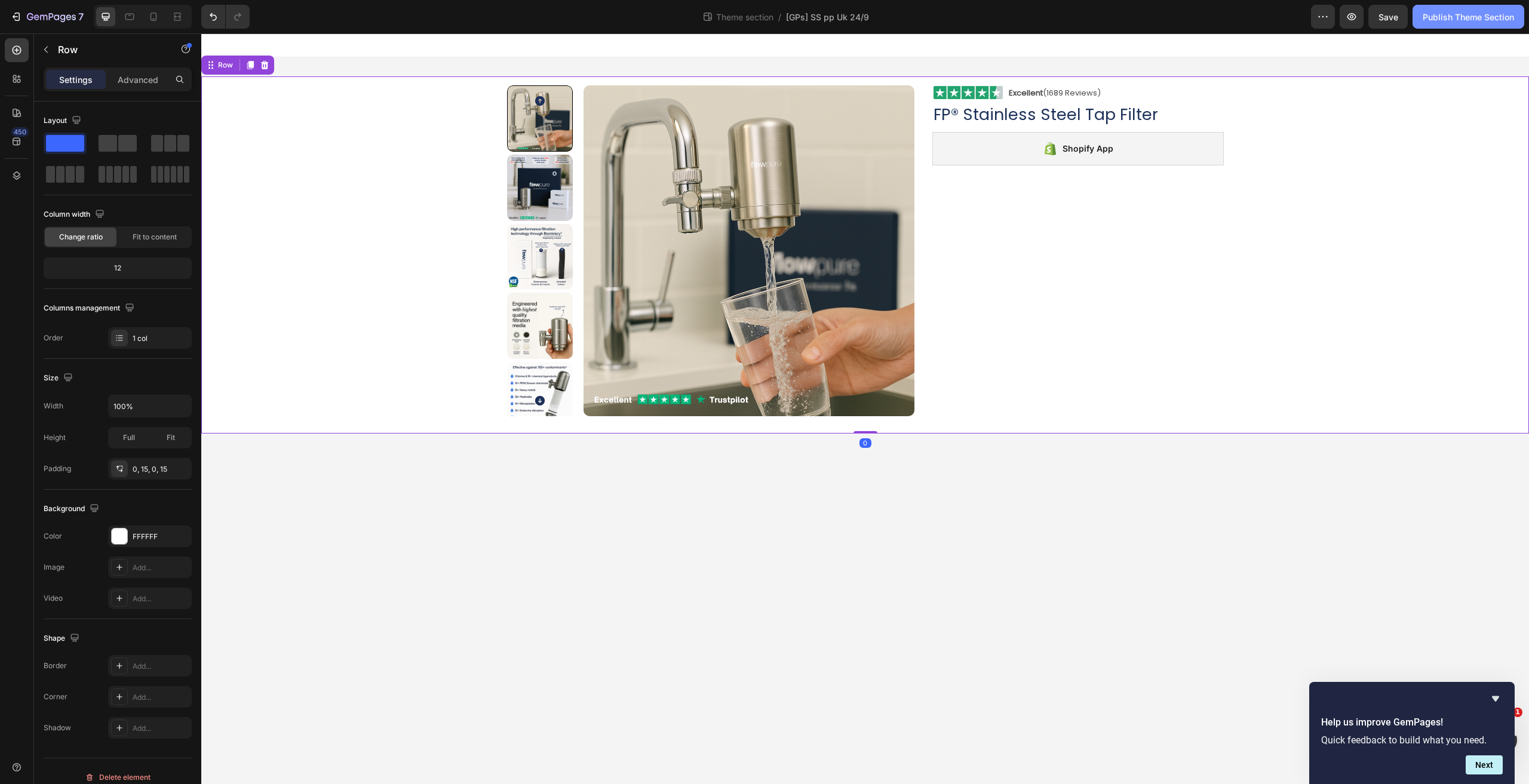
click at [1462, 17] on div "Publish Theme Section" at bounding box center [1468, 17] width 91 height 13
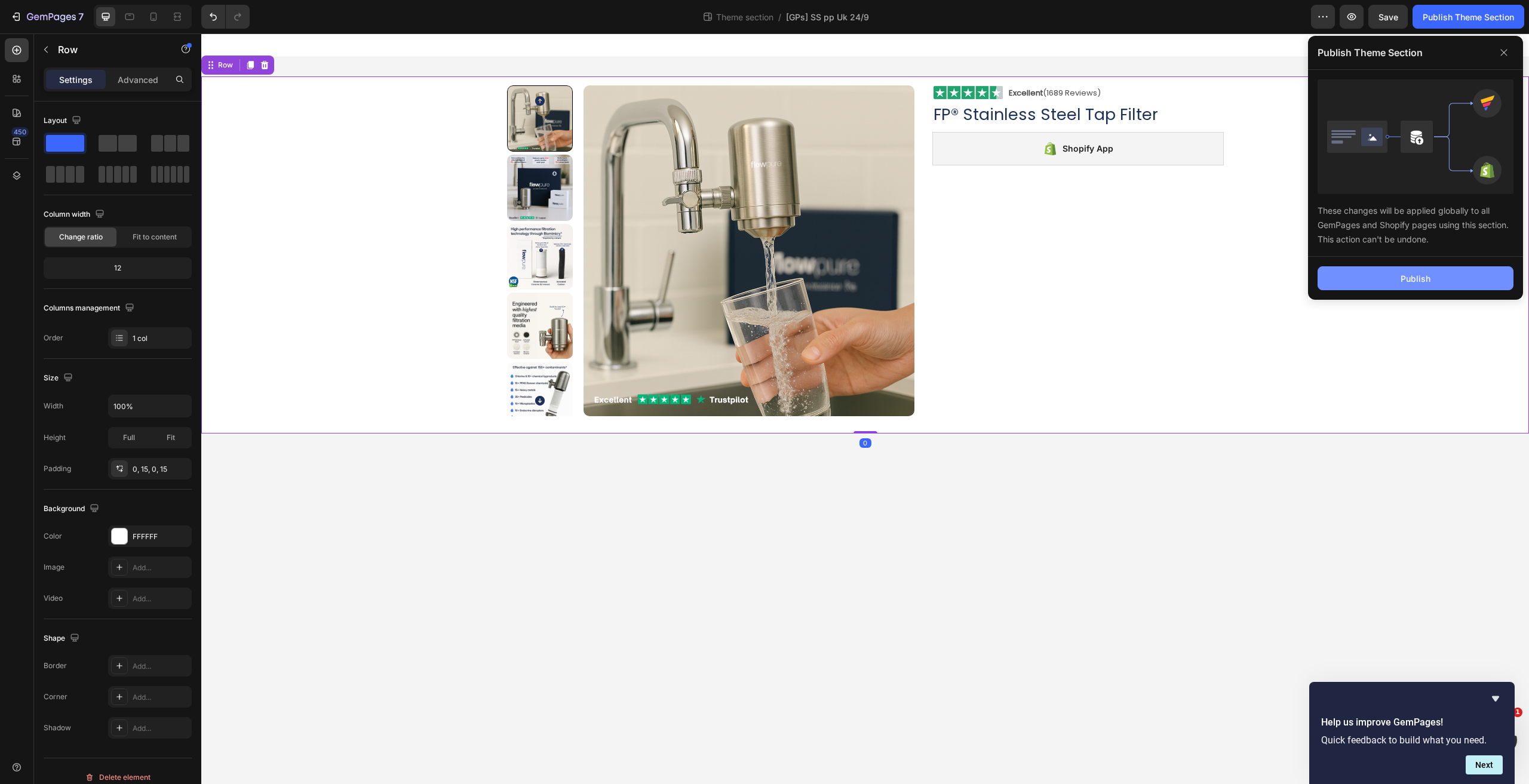
click at [1414, 278] on div "Publish" at bounding box center [1415, 278] width 30 height 13
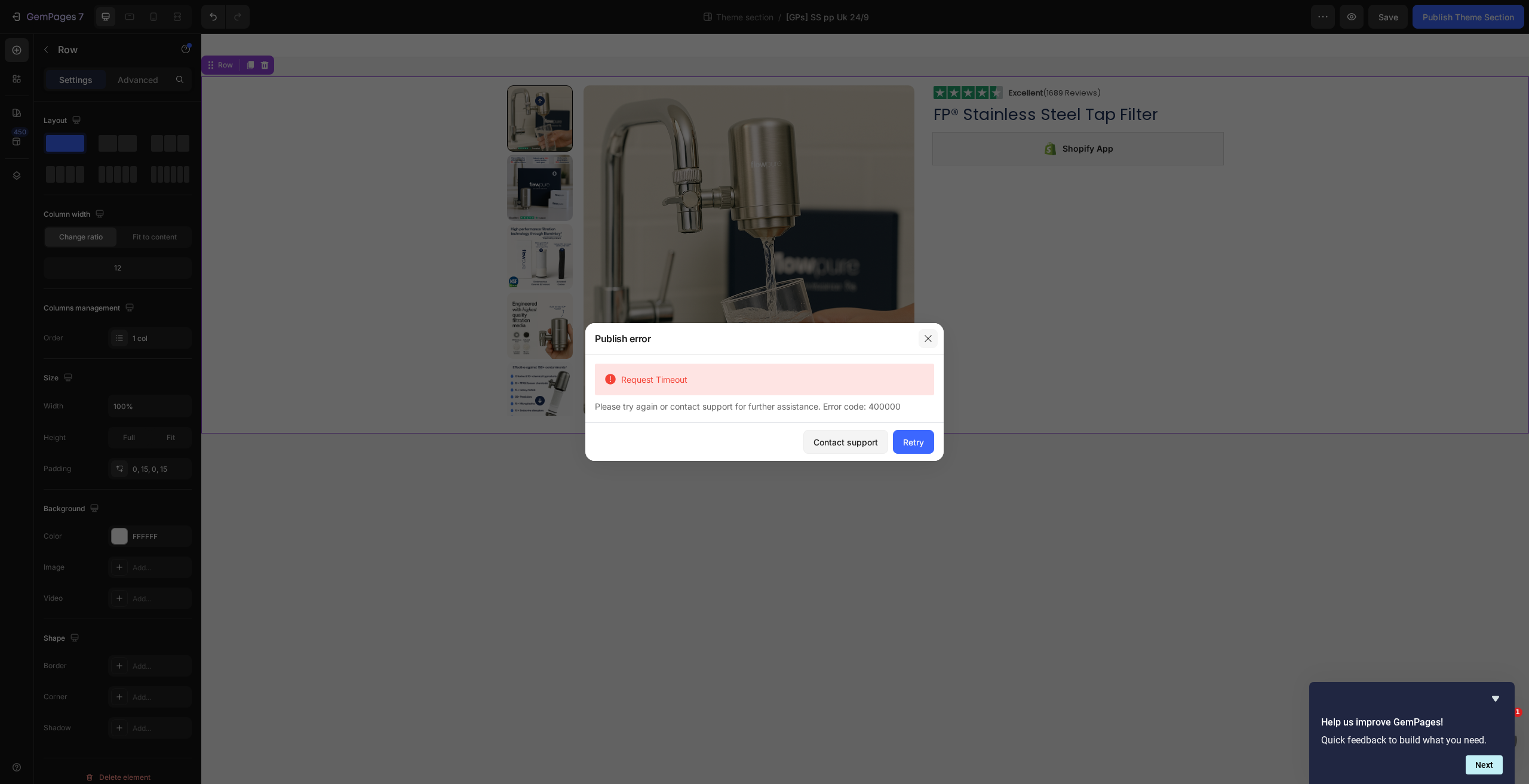
drag, startPoint x: 925, startPoint y: 338, endPoint x: 1141, endPoint y: 157, distance: 281.8
click at [925, 338] on icon "button" at bounding box center [928, 338] width 9 height 9
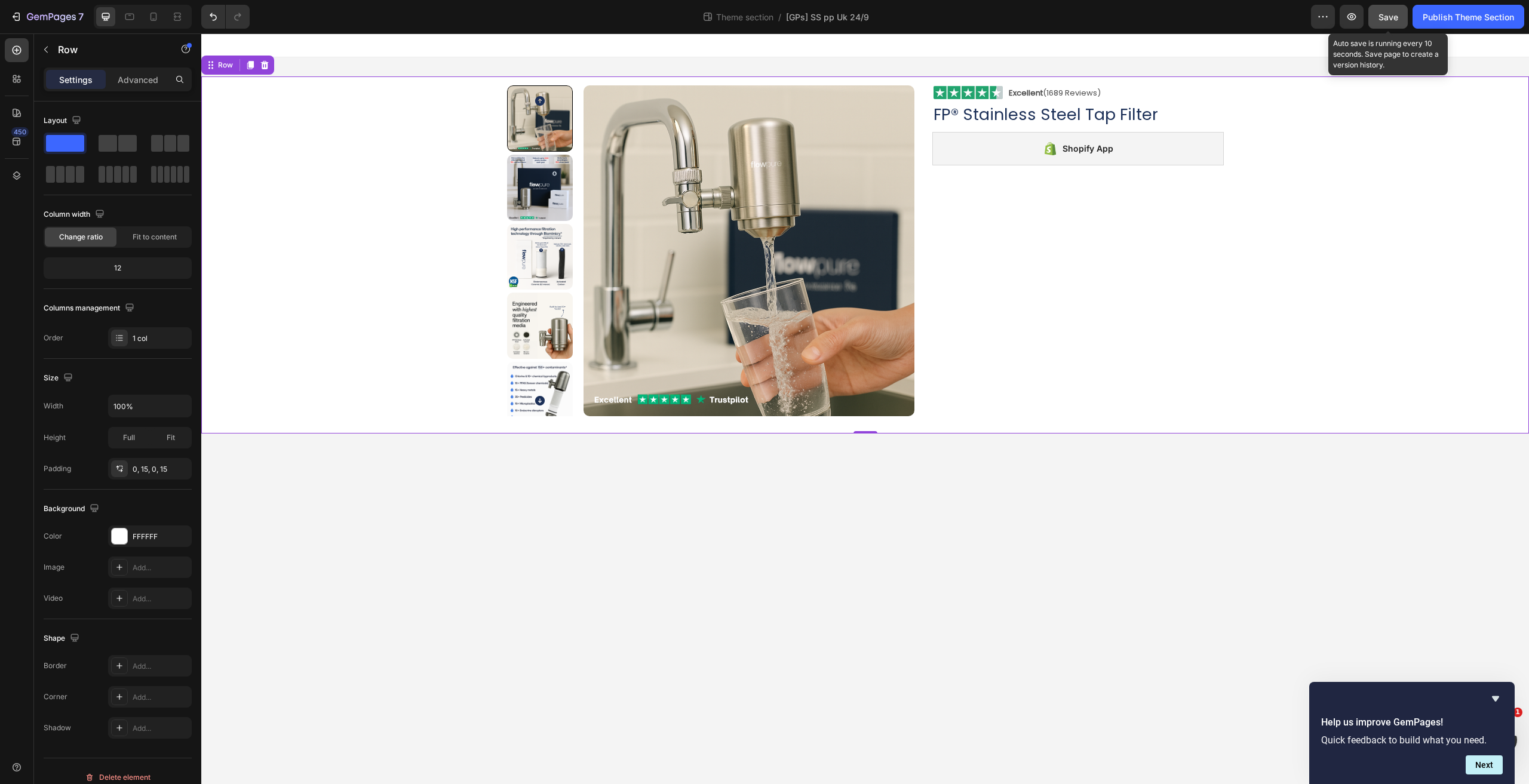
click at [1379, 19] on span "Save" at bounding box center [1388, 17] width 19 height 10
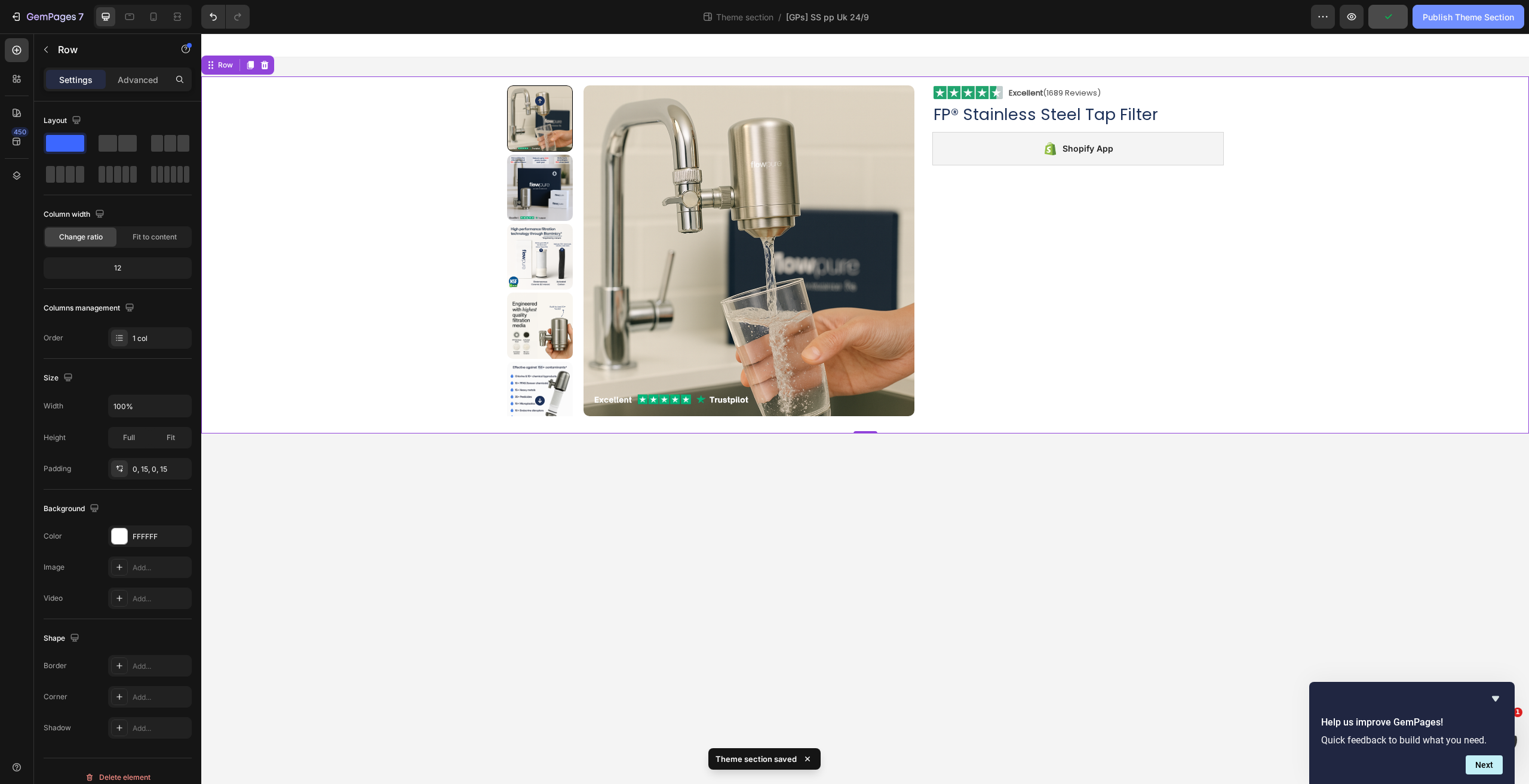
click at [1460, 19] on div "Publish Theme Section" at bounding box center [1468, 17] width 91 height 13
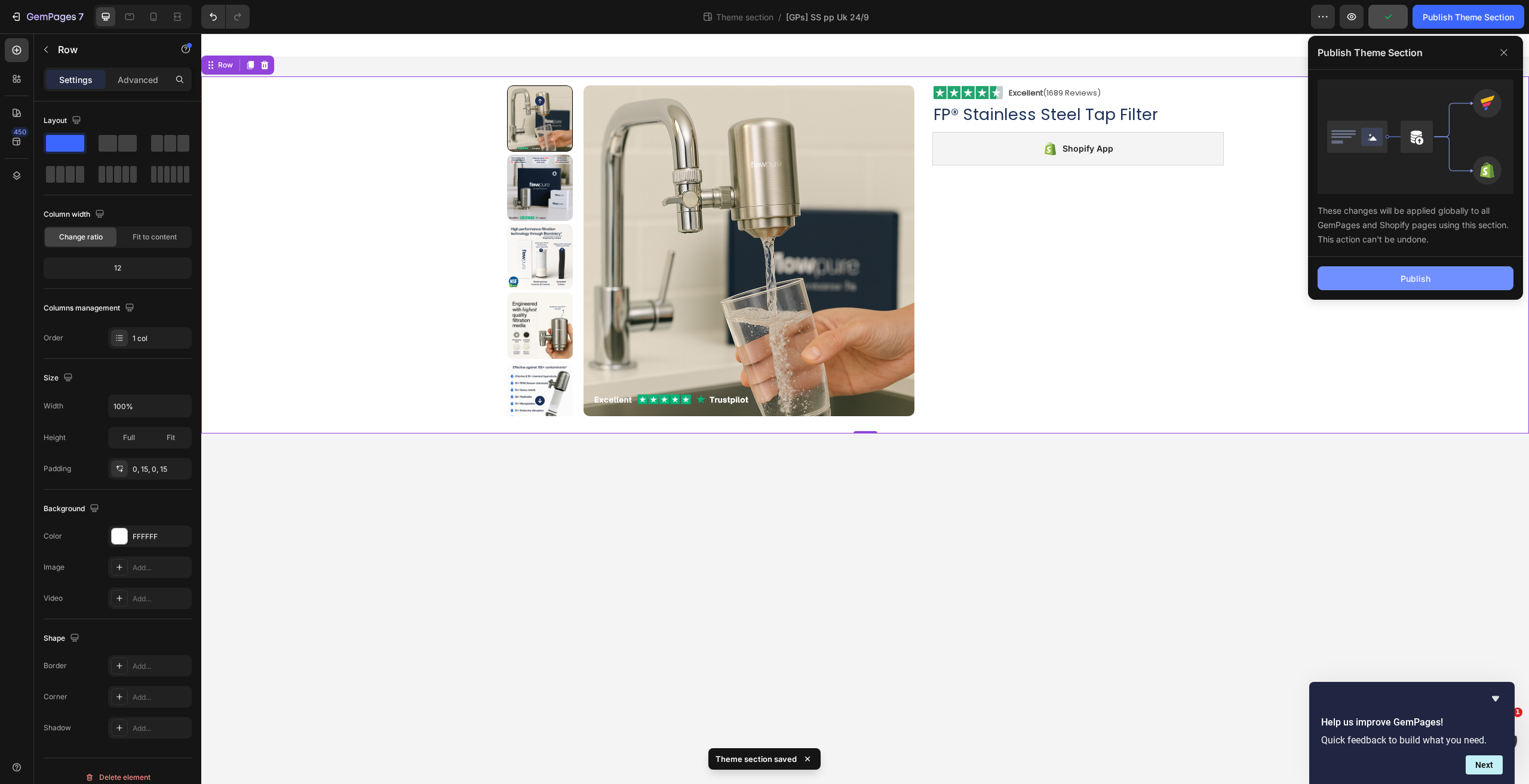
click at [1408, 278] on div "Publish" at bounding box center [1415, 278] width 30 height 13
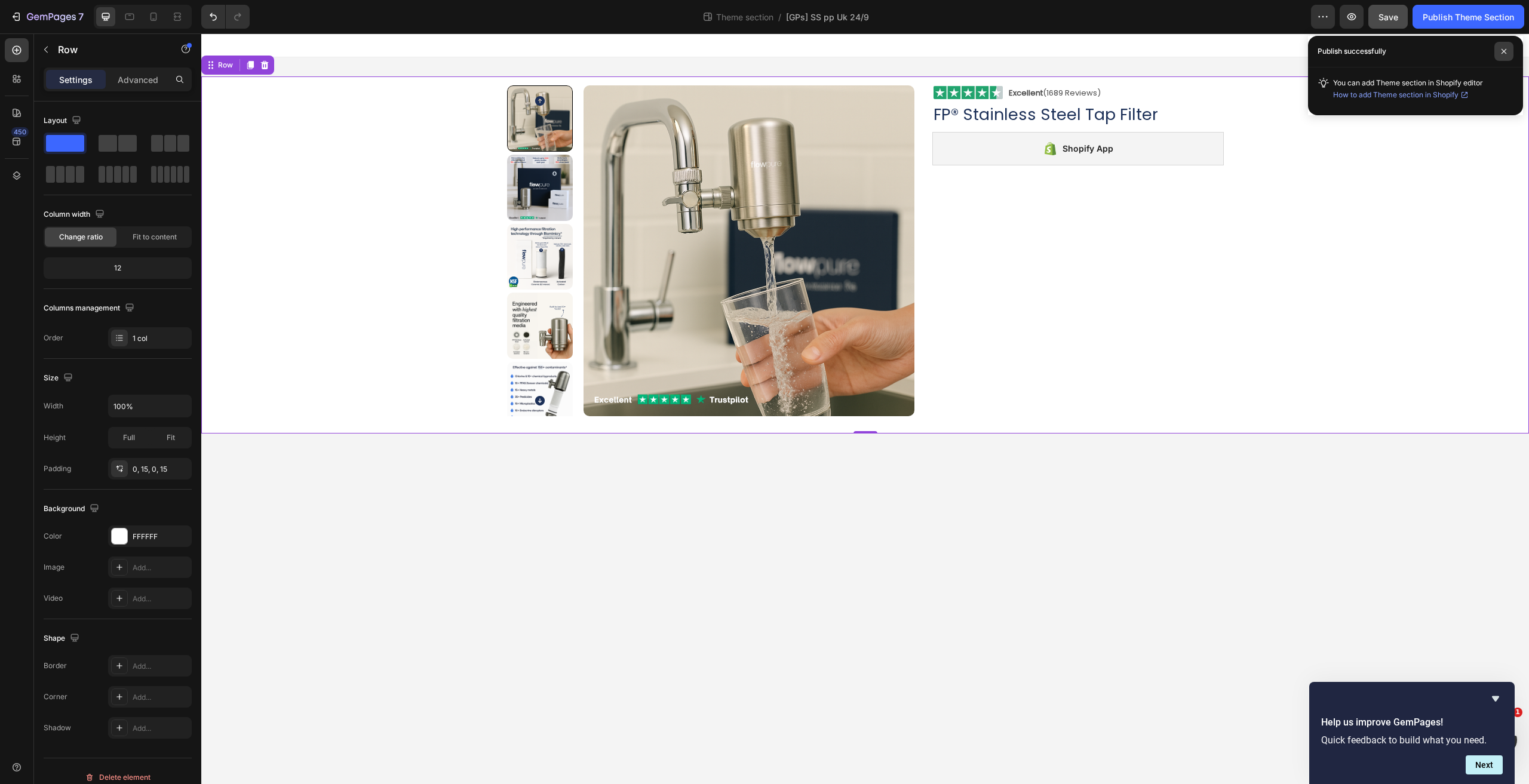
click at [1506, 47] on span at bounding box center [1504, 51] width 19 height 19
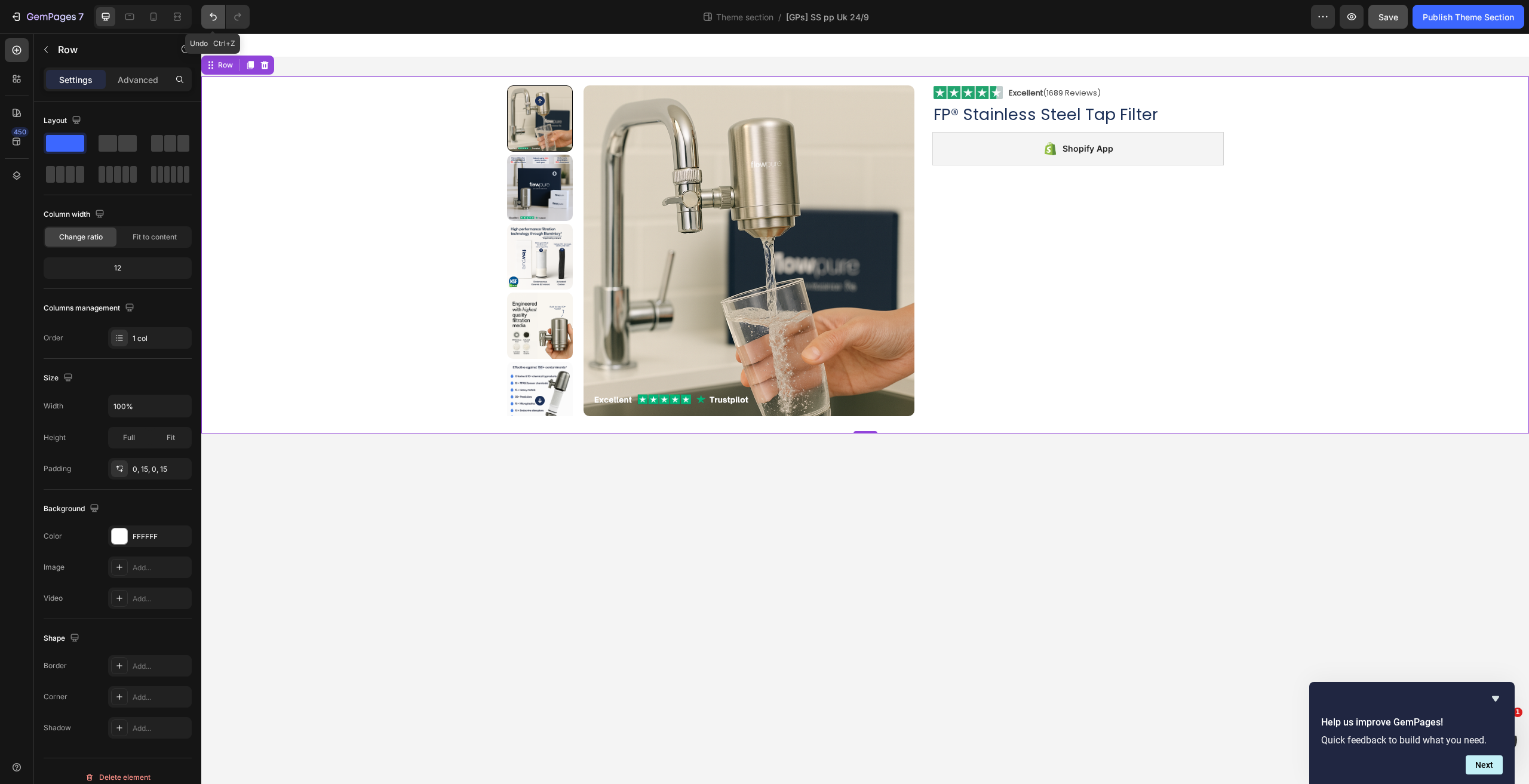
click at [215, 15] on icon "Undo/Redo" at bounding box center [213, 17] width 7 height 8
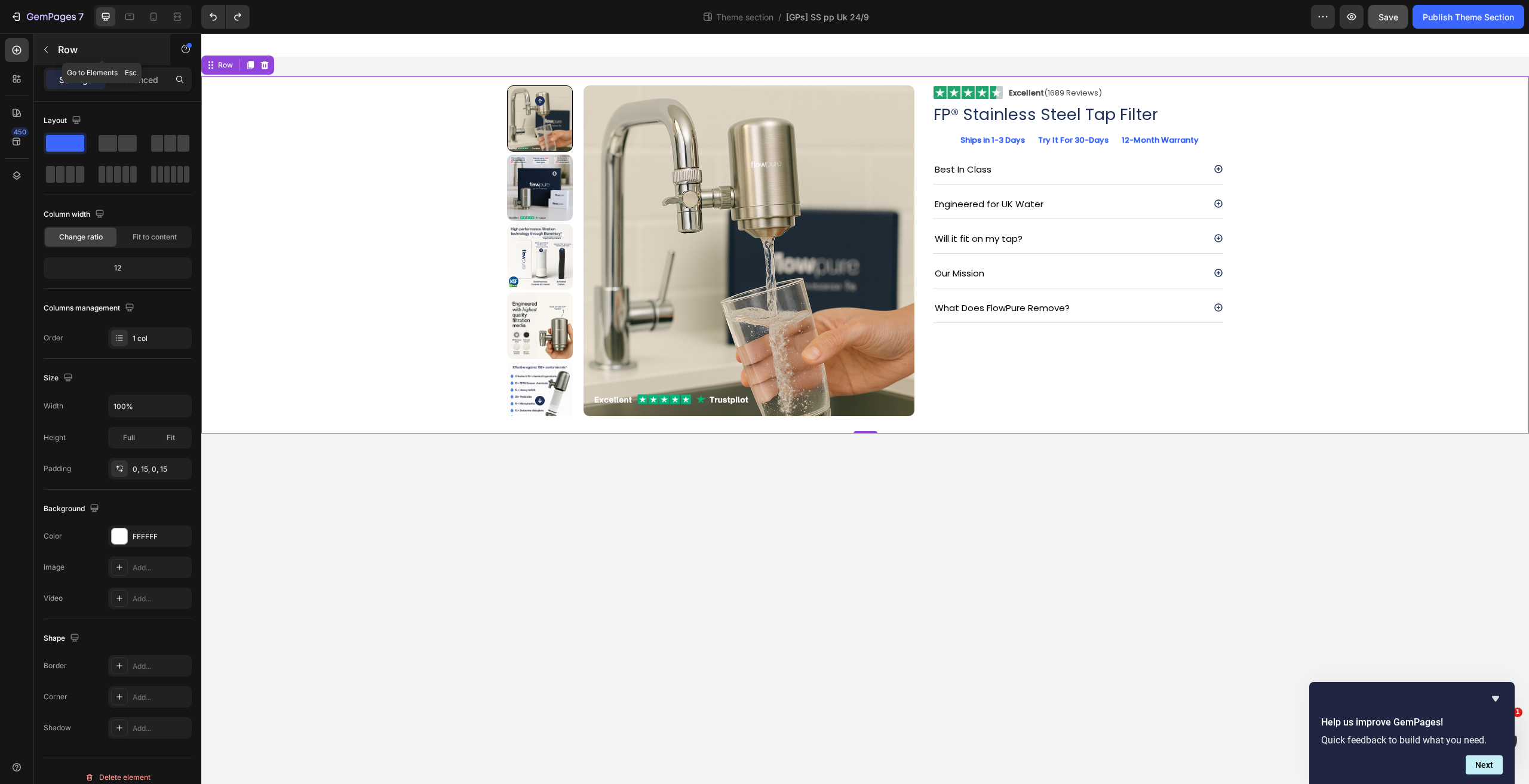
click at [93, 47] on p "Row" at bounding box center [108, 49] width 102 height 14
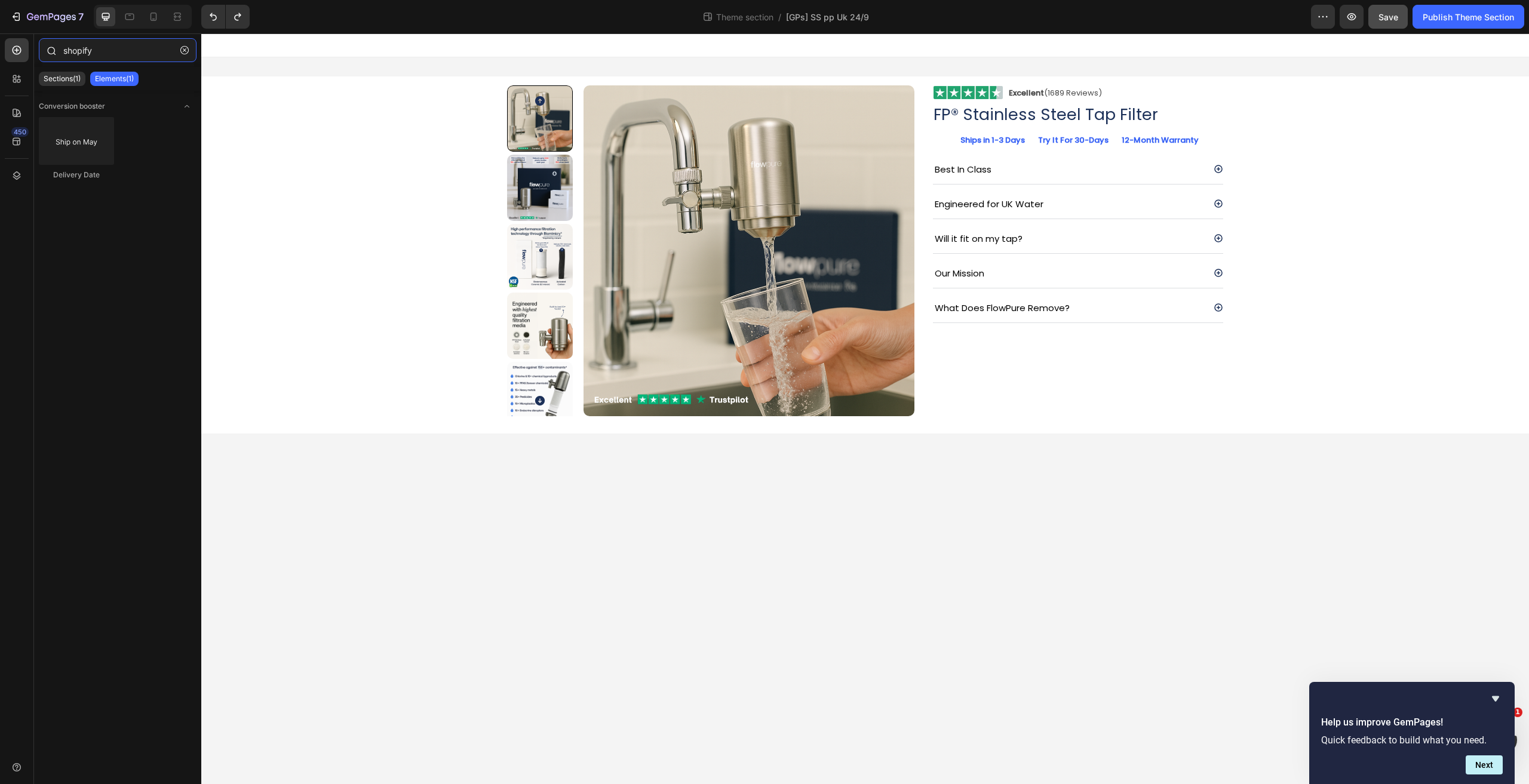
click at [109, 54] on input "shopify" at bounding box center [118, 50] width 158 height 24
click at [17, 82] on icon at bounding box center [19, 81] width 3 height 3
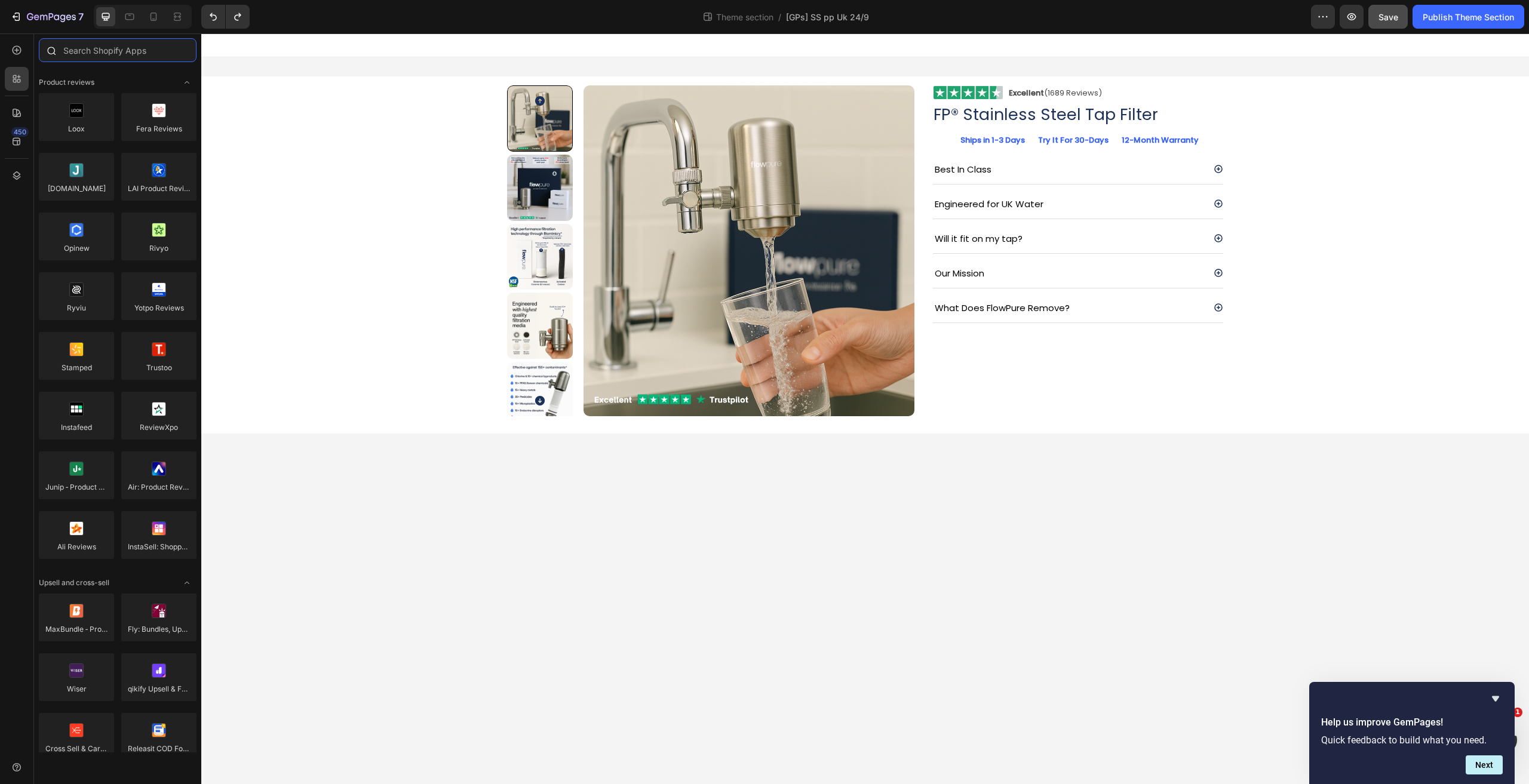
click at [108, 56] on input "text" at bounding box center [118, 50] width 158 height 24
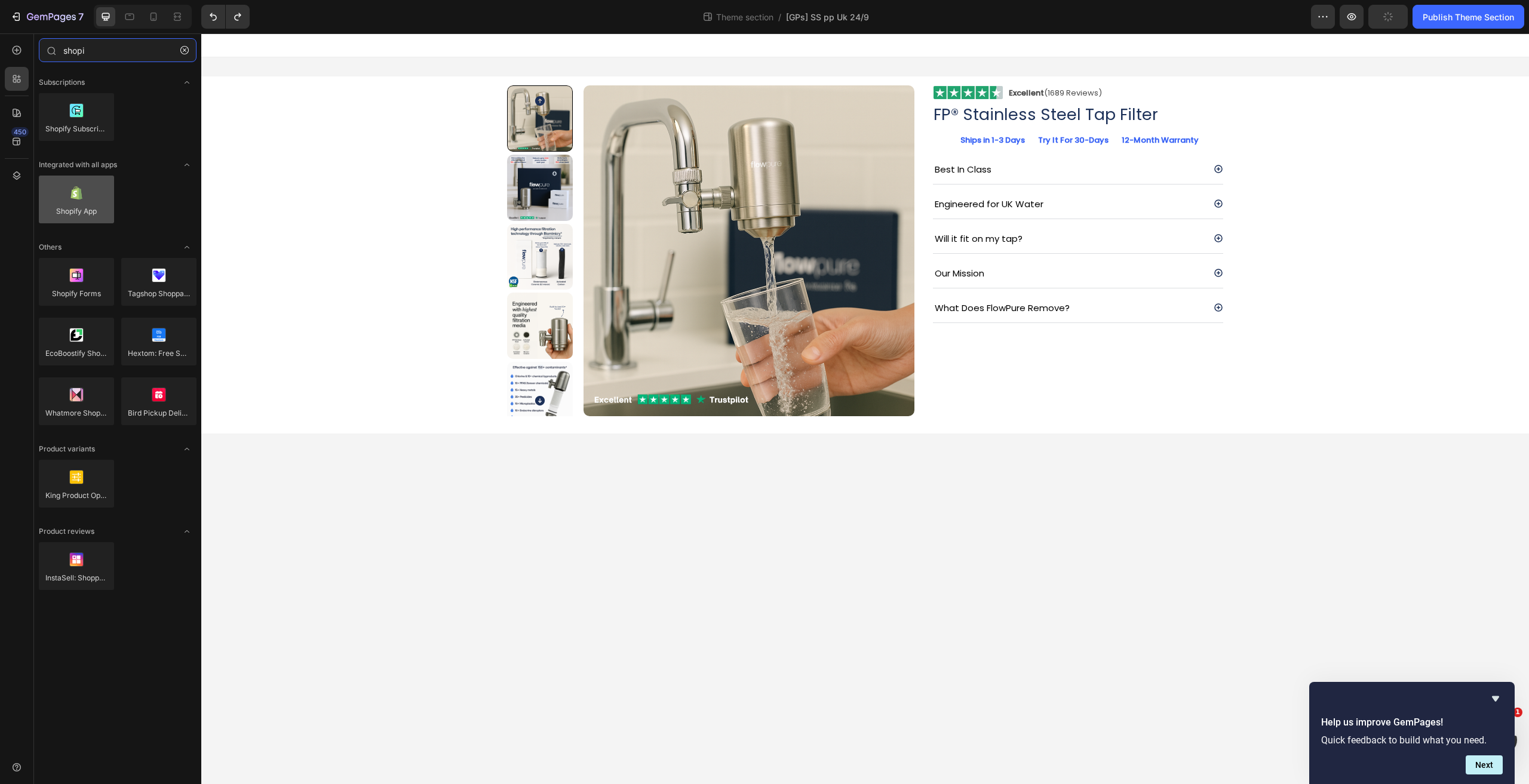
type input "shopi"
drag, startPoint x: 295, startPoint y: 246, endPoint x: 1087, endPoint y: 161, distance: 796.5
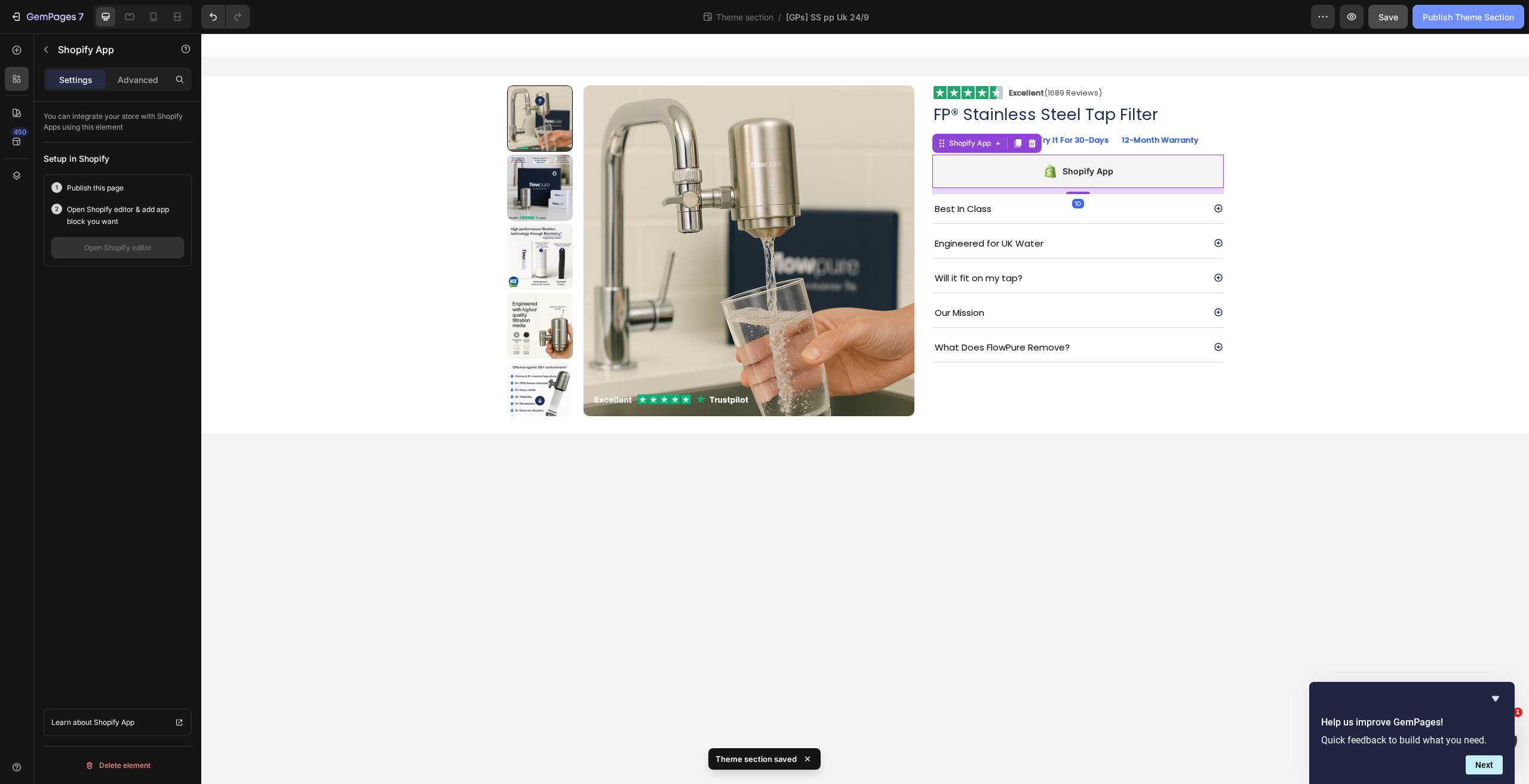
click at [1453, 25] on button "Publish Theme Section" at bounding box center [1468, 17] width 112 height 24
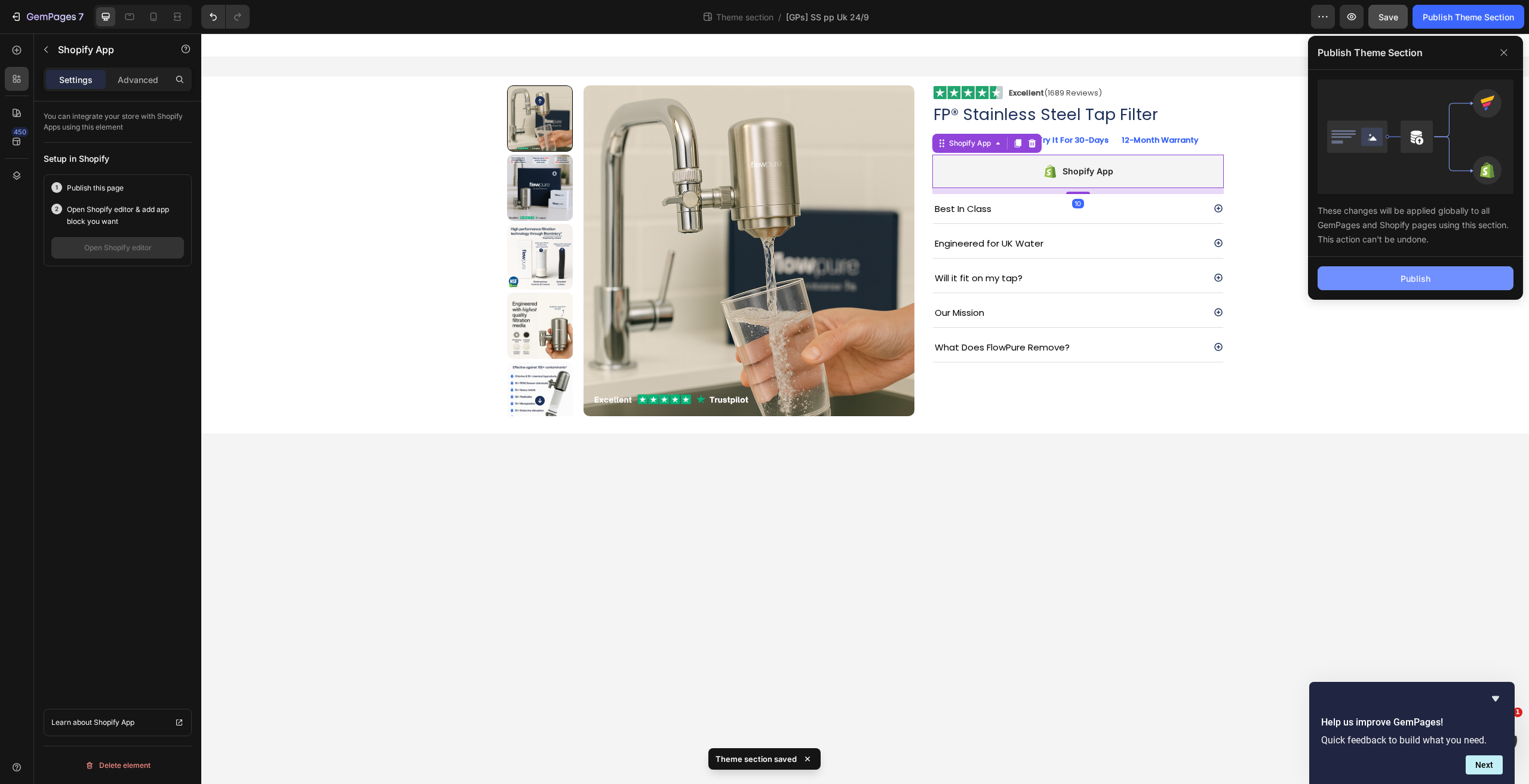
click at [1402, 268] on button "Publish" at bounding box center [1415, 278] width 196 height 24
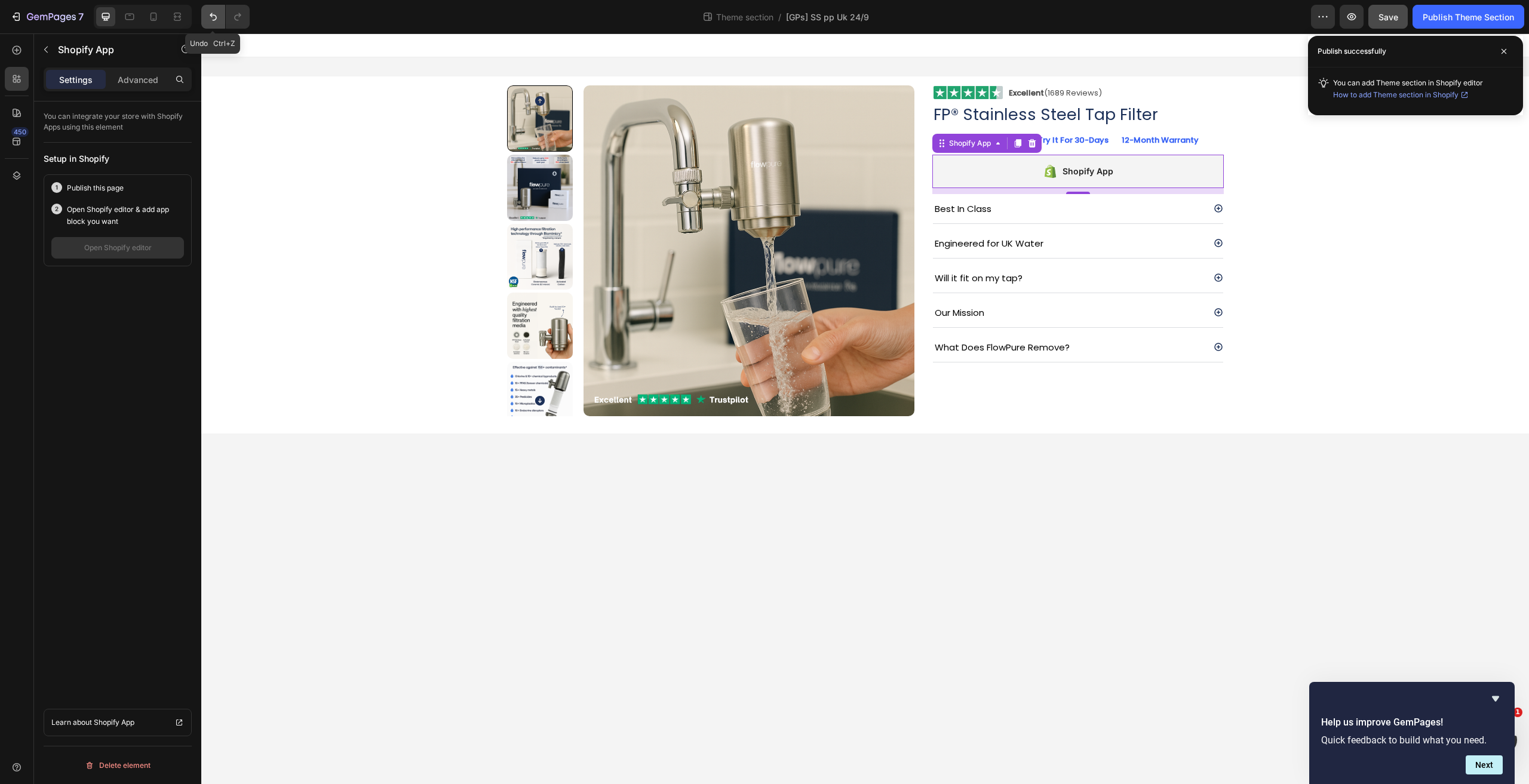
click at [215, 17] on icon "Undo/Redo" at bounding box center [213, 17] width 12 height 12
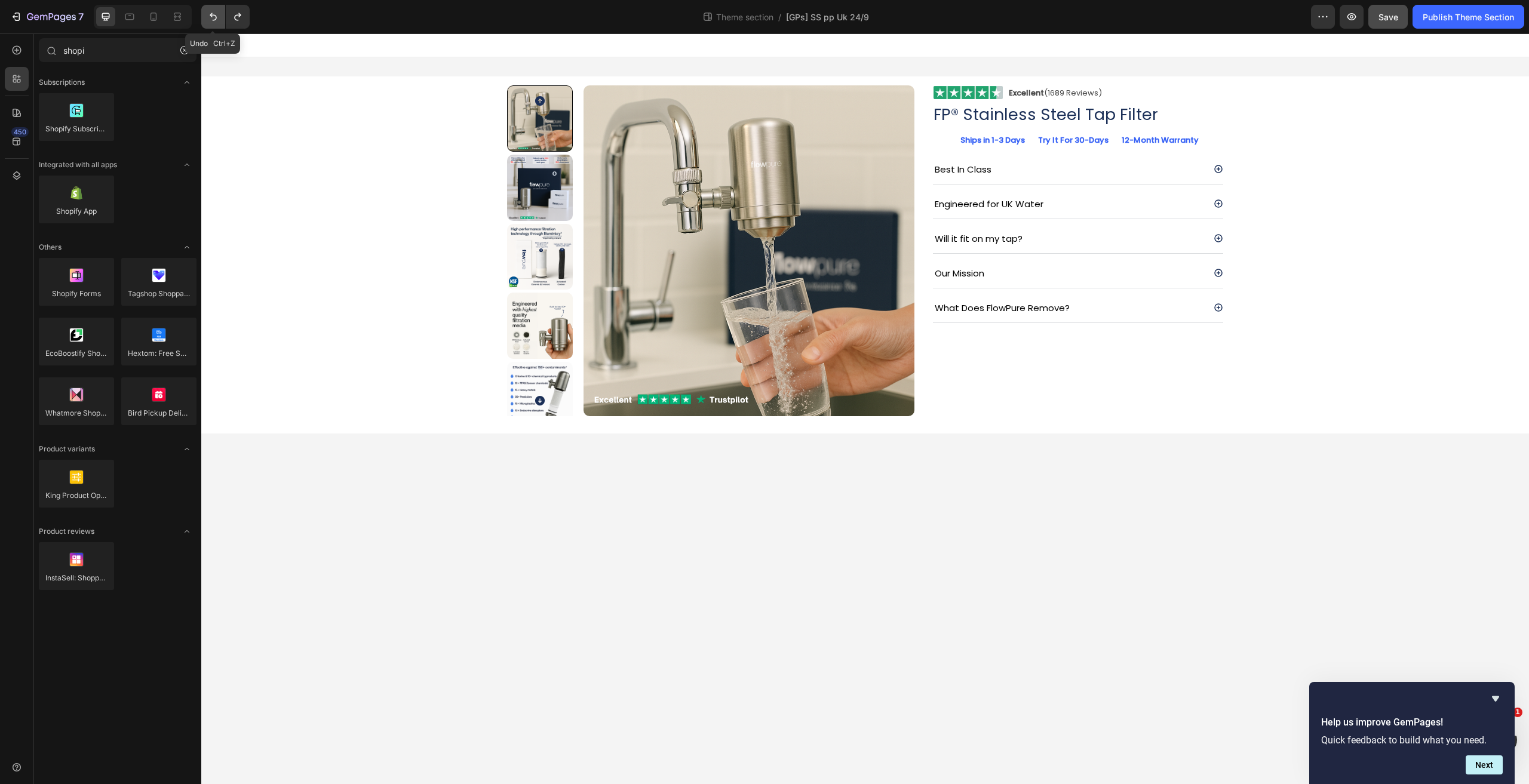
click at [215, 17] on icon "Undo/Redo" at bounding box center [213, 17] width 12 height 12
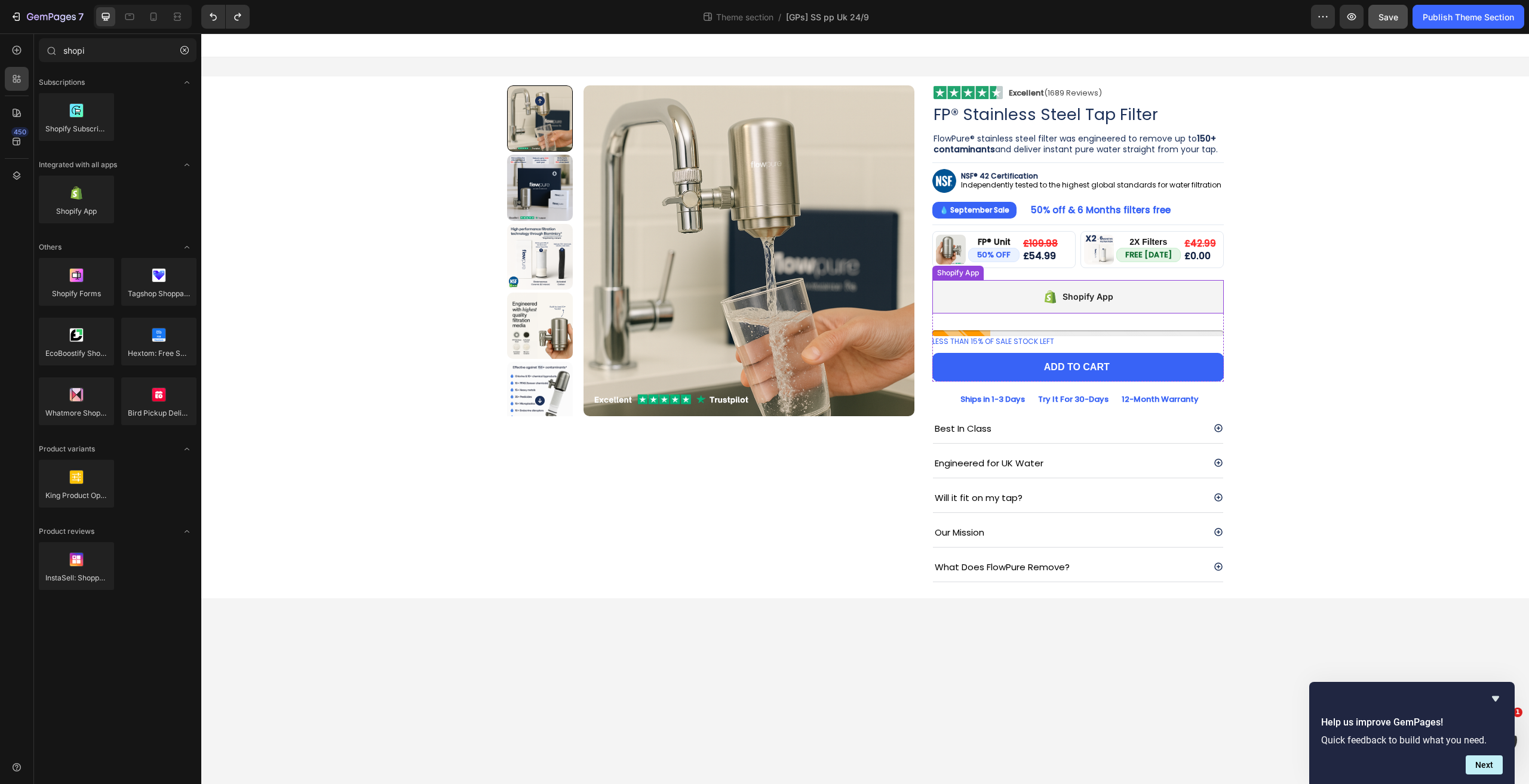
click at [1045, 290] on icon at bounding box center [1050, 296] width 15 height 14
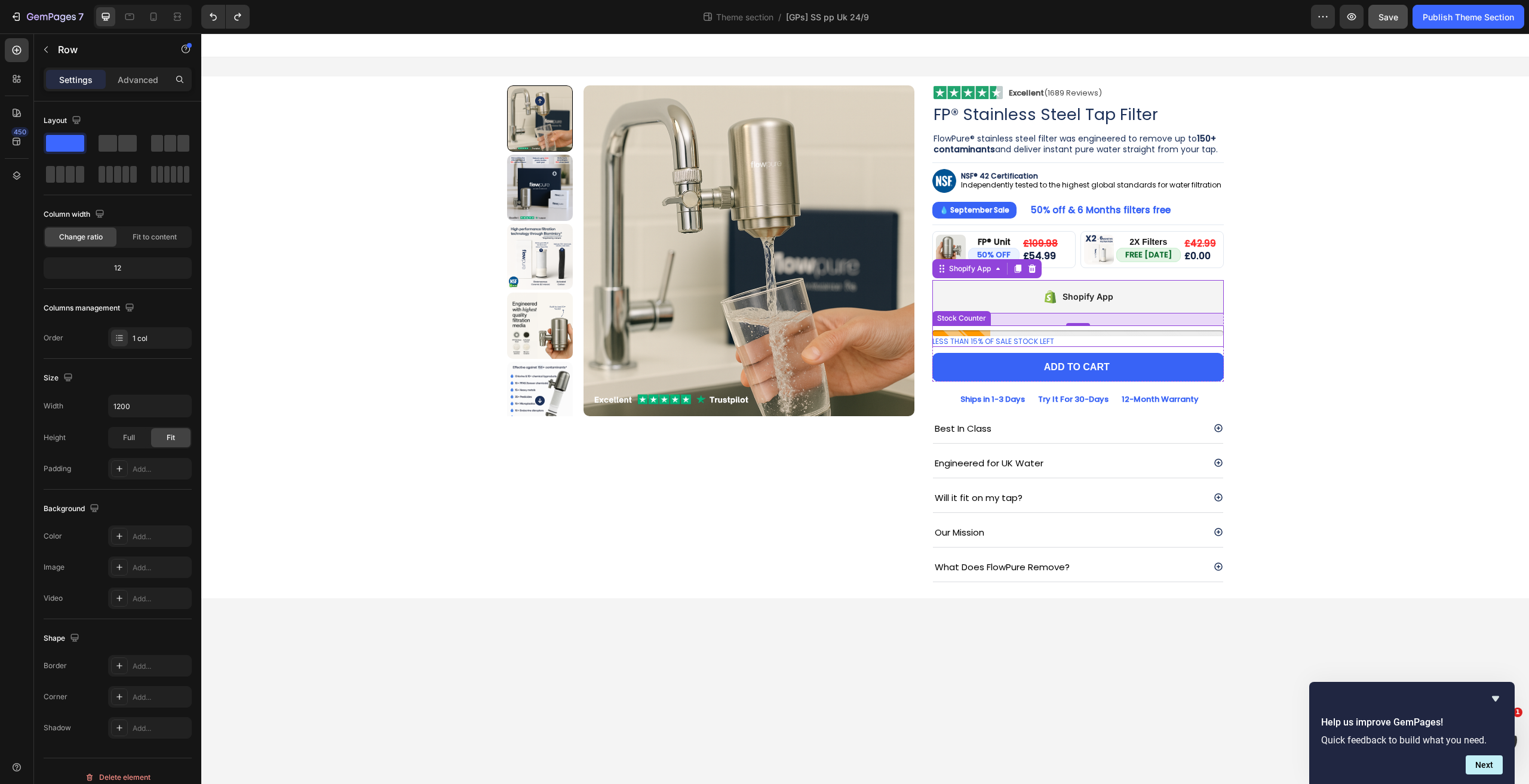
click at [1019, 349] on div "Shopify App Shopify App 20 LESS THAN 15% OF SALE STOCK LEFT Stock Counter Add t…" at bounding box center [1078, 331] width 291 height 102
click at [1024, 298] on div "Shopify App" at bounding box center [1078, 296] width 291 height 33
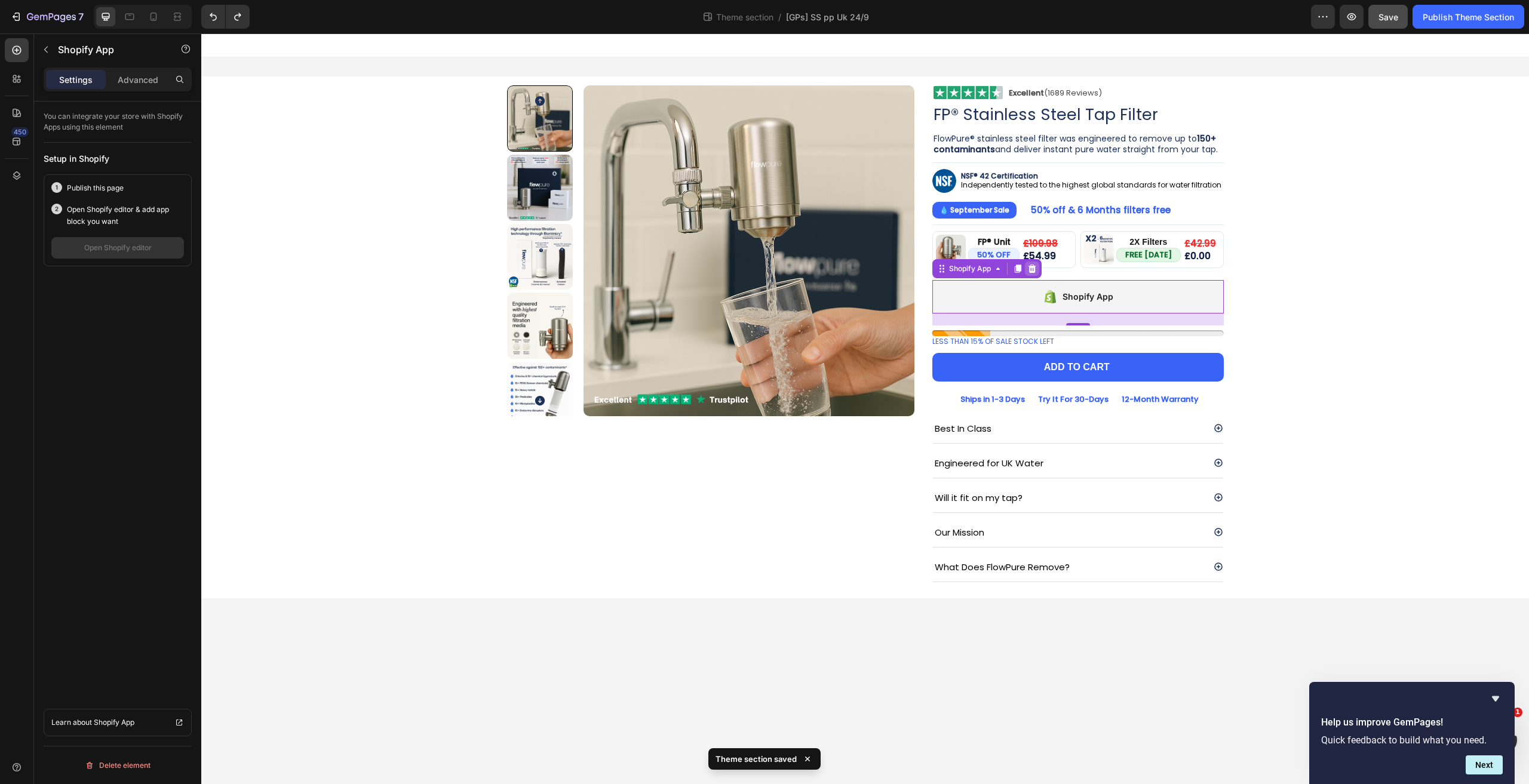
click at [1033, 269] on icon at bounding box center [1031, 268] width 9 height 9
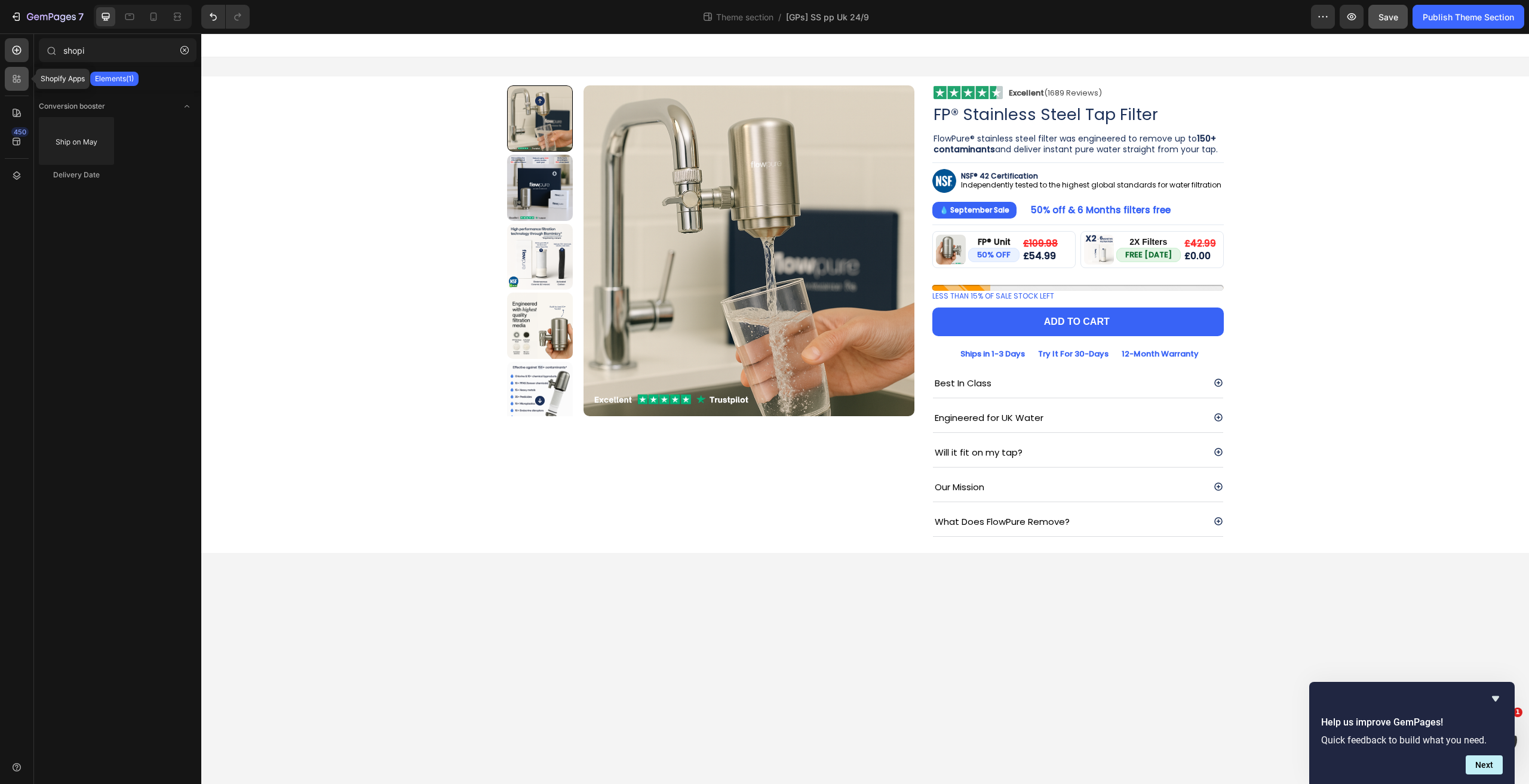
click at [5, 86] on div at bounding box center [17, 79] width 24 height 24
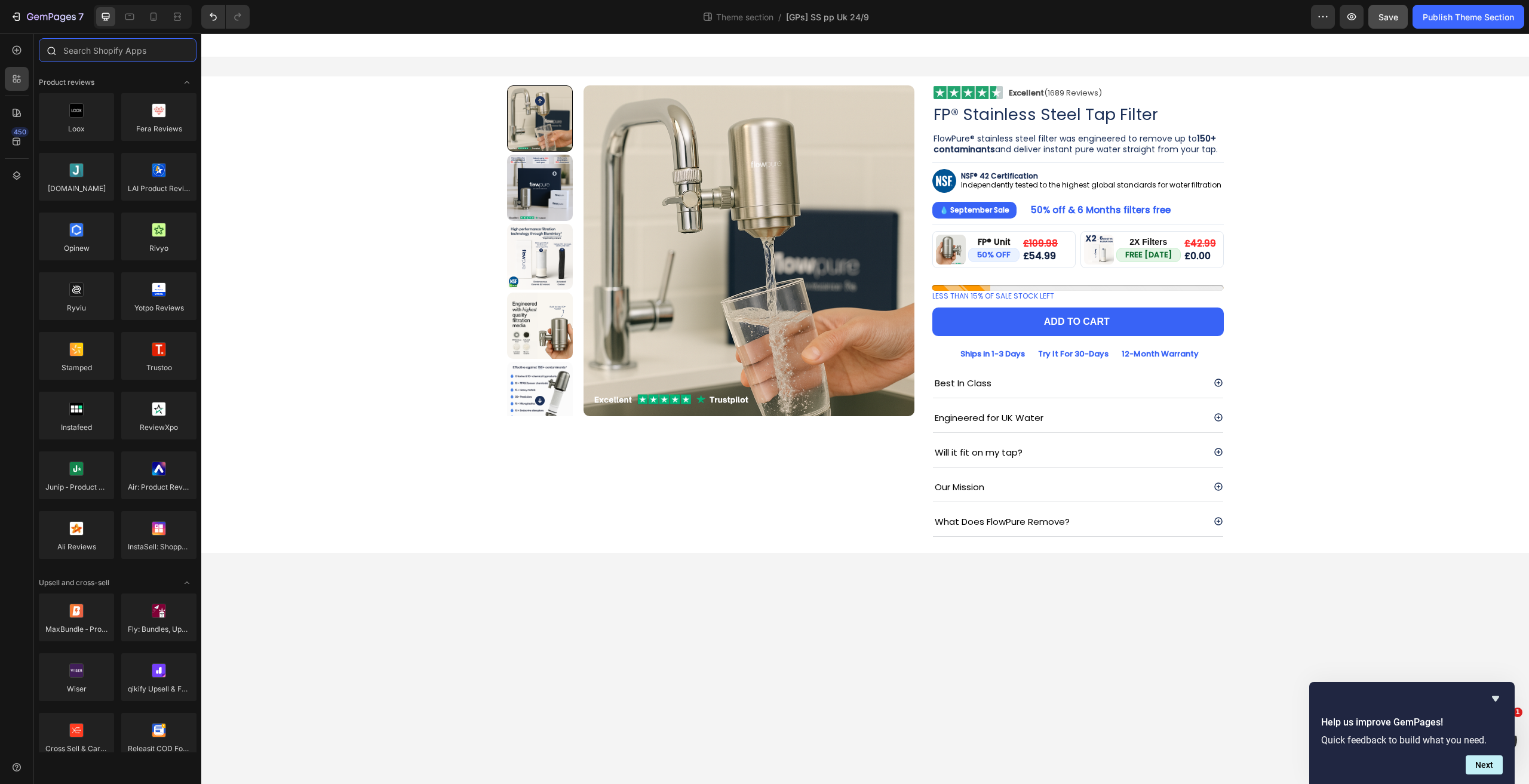
click at [104, 52] on input "text" at bounding box center [118, 50] width 158 height 24
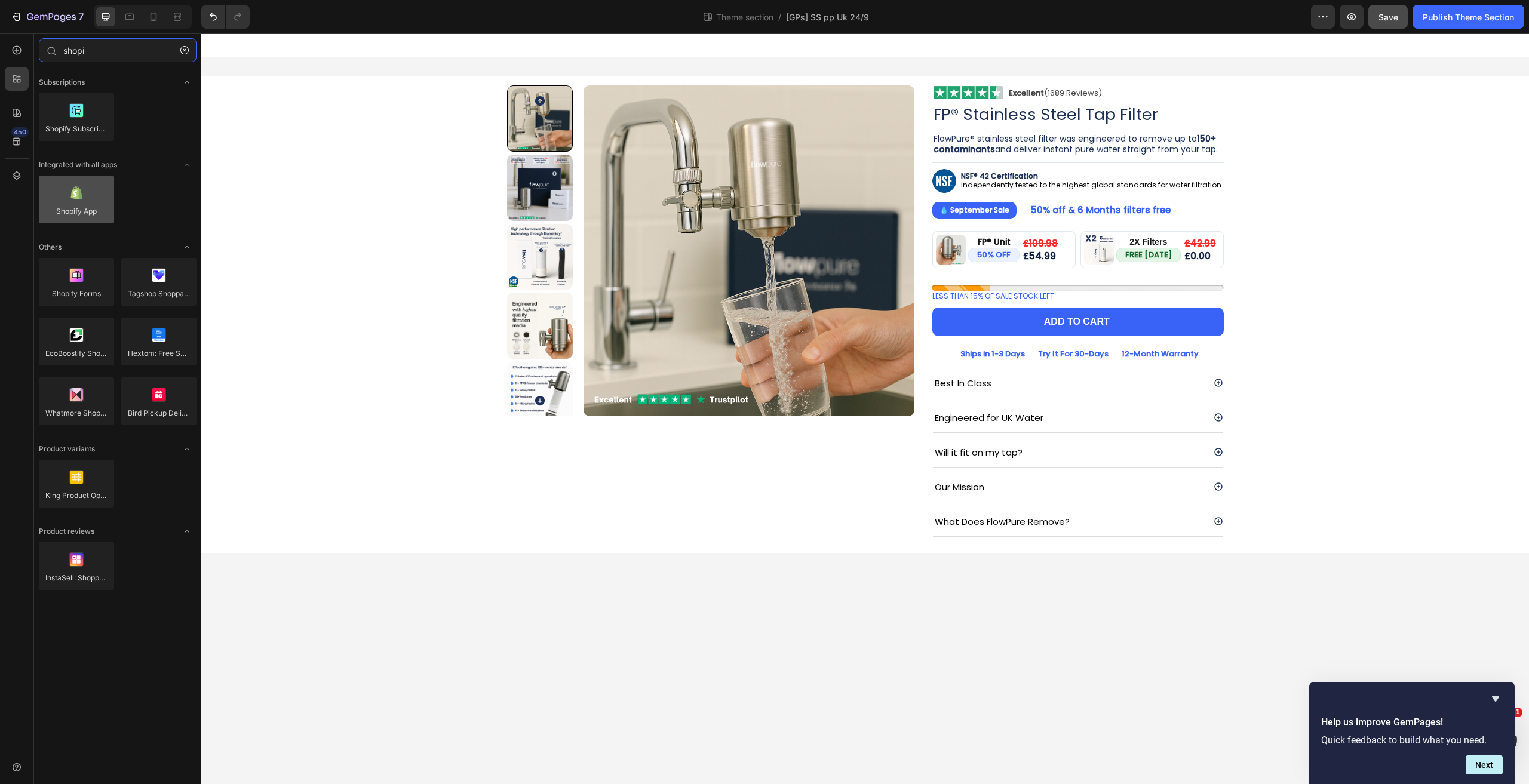
type input "shopi"
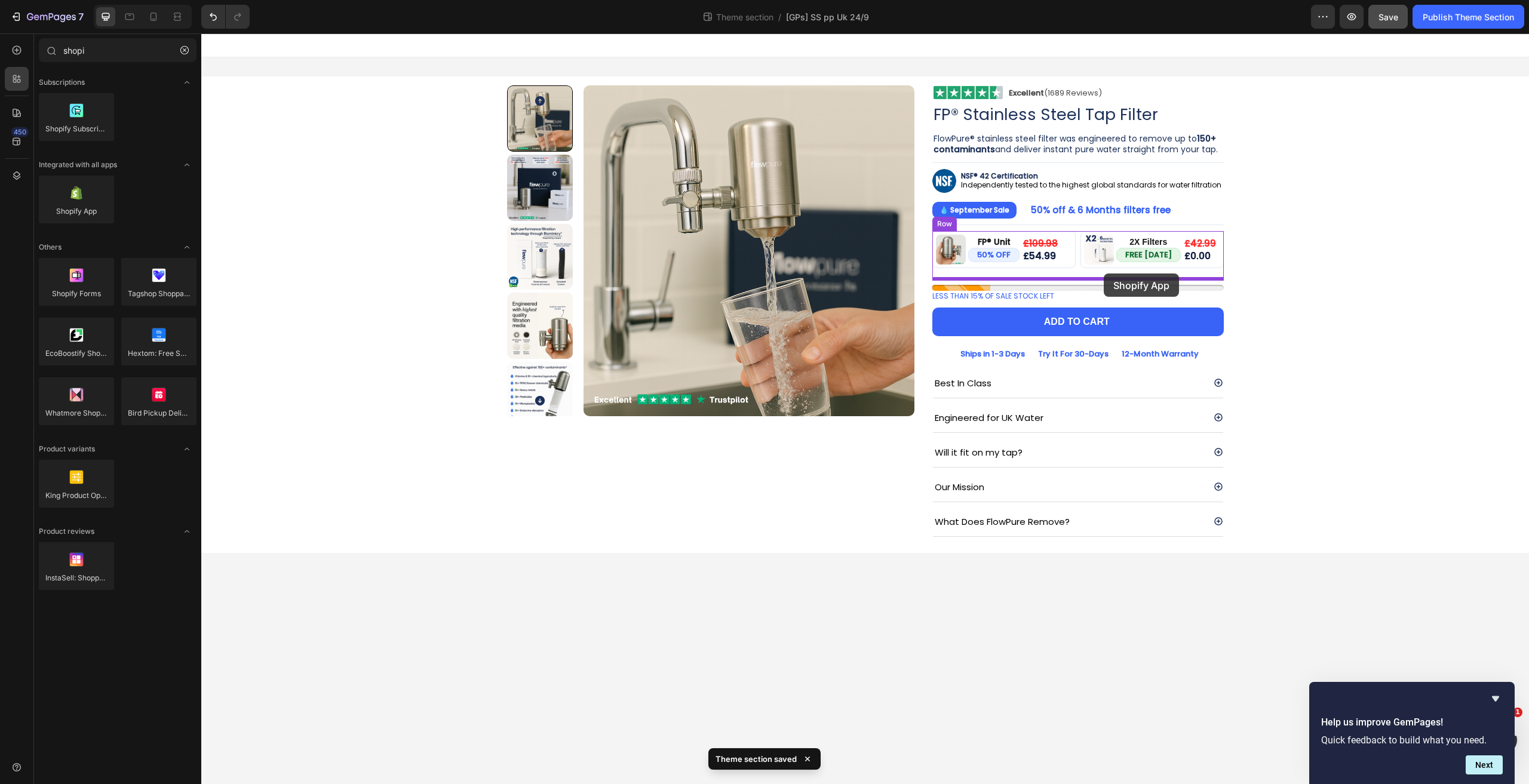
drag, startPoint x: 291, startPoint y: 236, endPoint x: 1104, endPoint y: 273, distance: 813.8
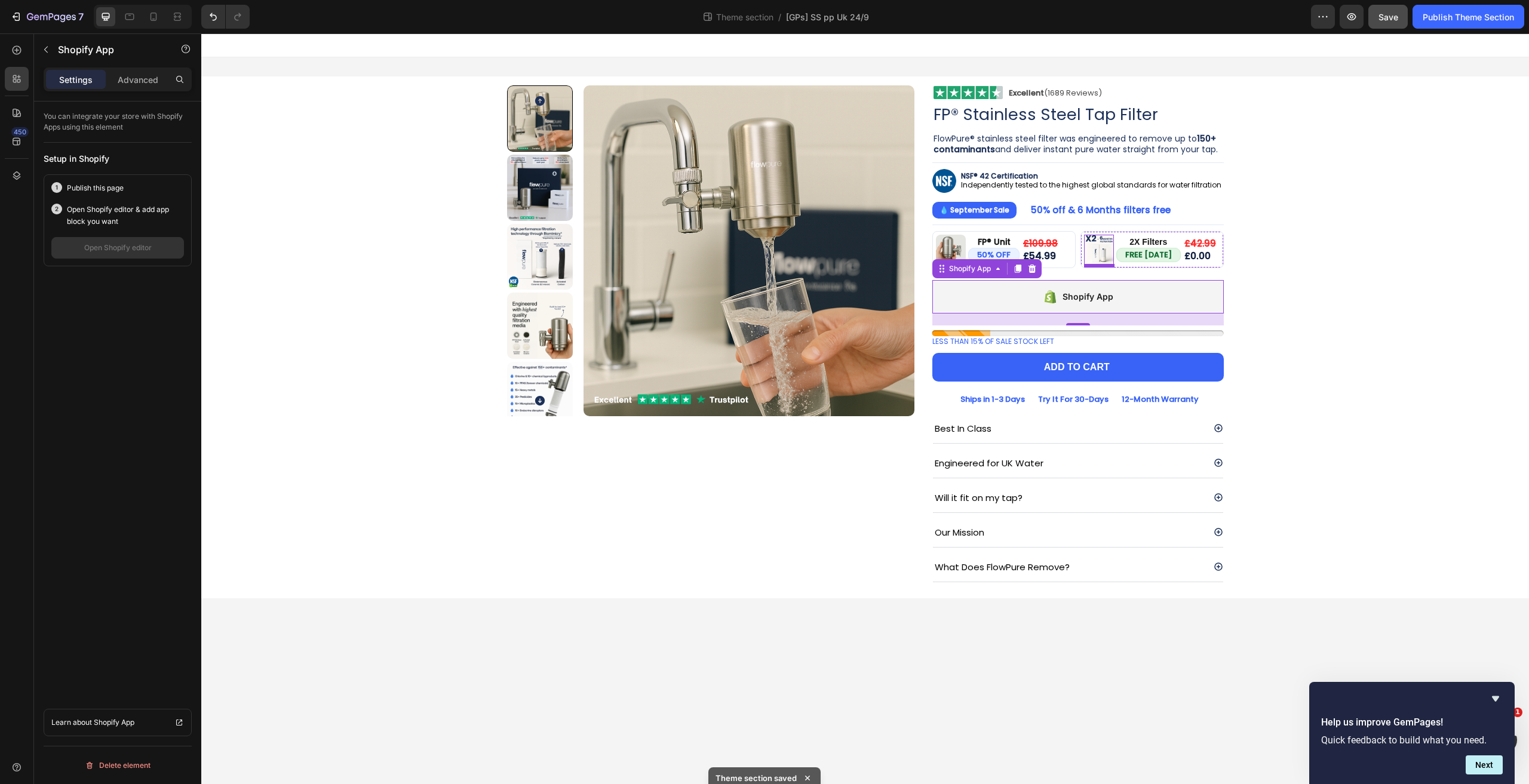
click at [1106, 243] on img at bounding box center [1098, 249] width 30 height 30
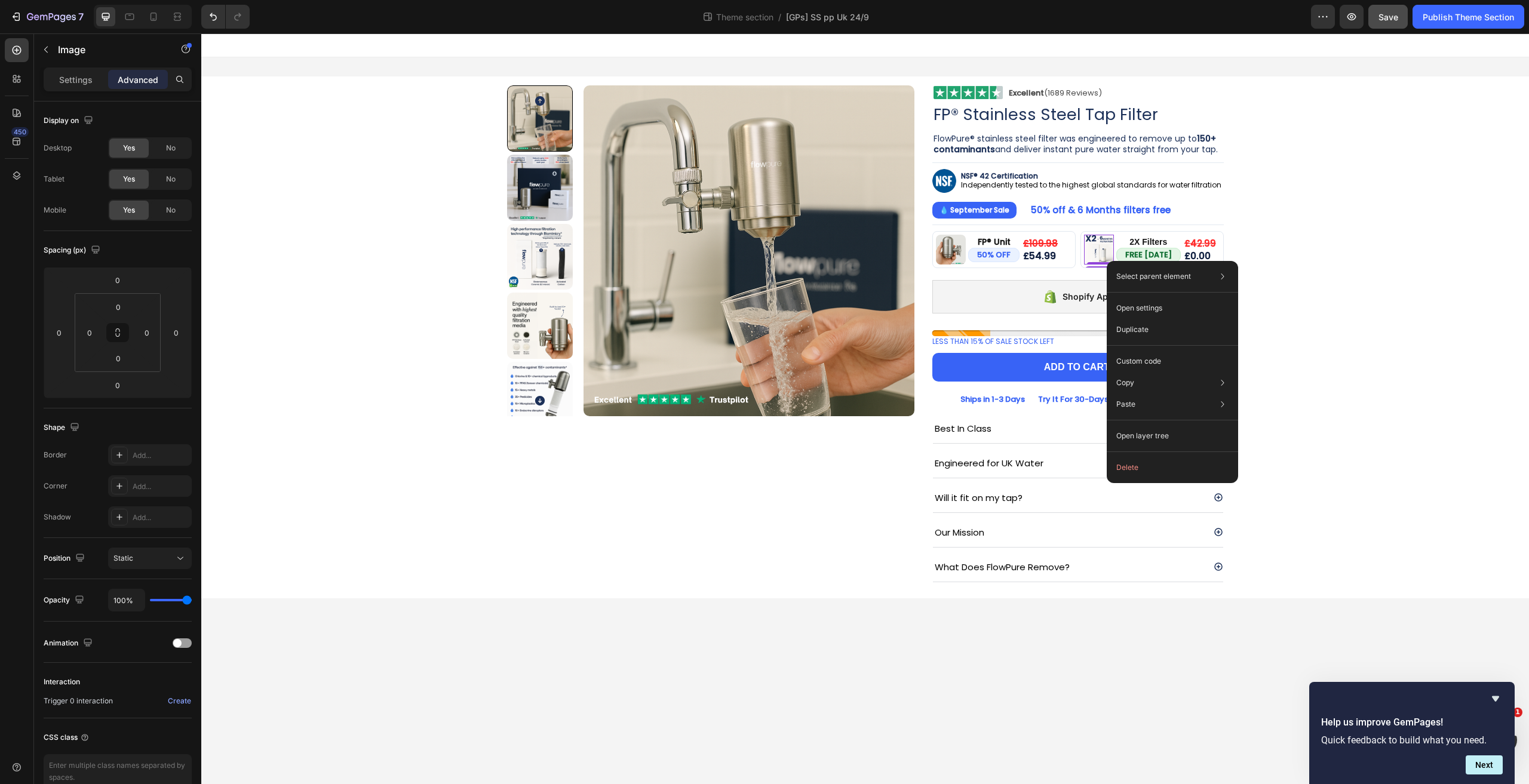
drag, startPoint x: 1102, startPoint y: 240, endPoint x: 1312, endPoint y: 278, distance: 213.4
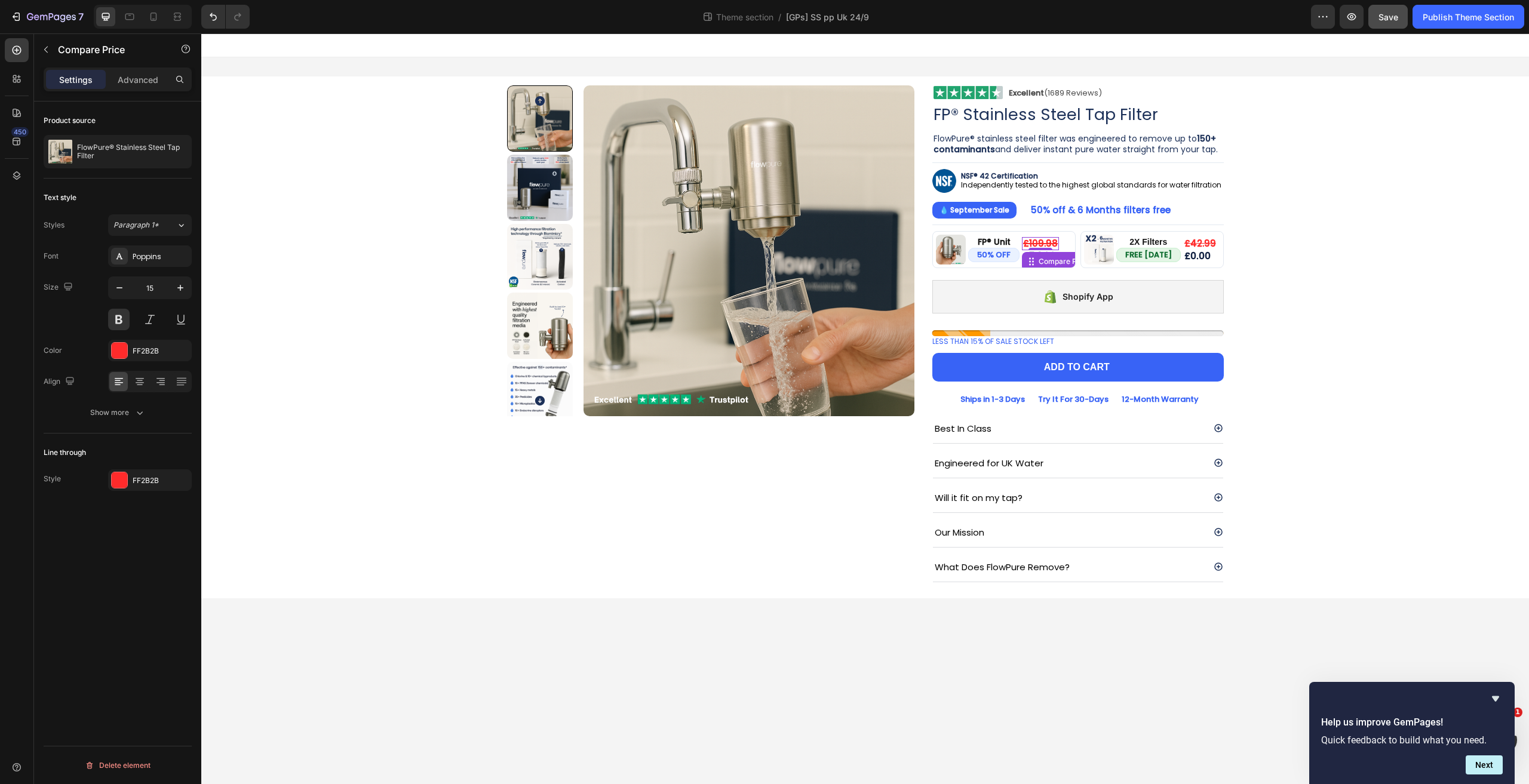
click at [1041, 241] on div "£109.98" at bounding box center [1040, 244] width 37 height 14
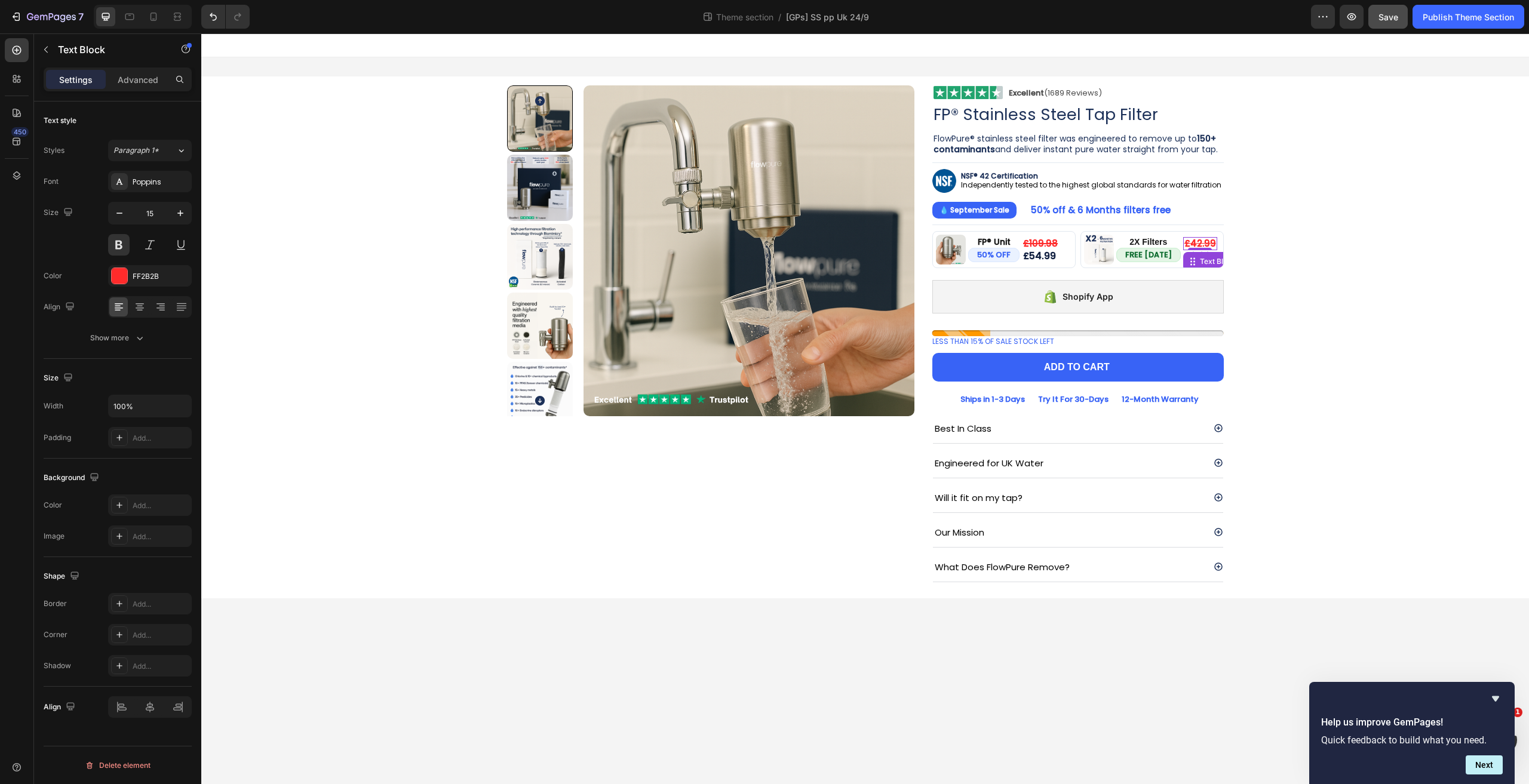
click at [1200, 238] on s "£42.99" at bounding box center [1199, 243] width 31 height 13
click at [1043, 252] on p "£54.99" at bounding box center [1040, 256] width 35 height 9
click at [1200, 256] on p "£0.00" at bounding box center [1199, 256] width 31 height 9
click at [1448, 7] on button "Publish Theme Section" at bounding box center [1468, 17] width 112 height 24
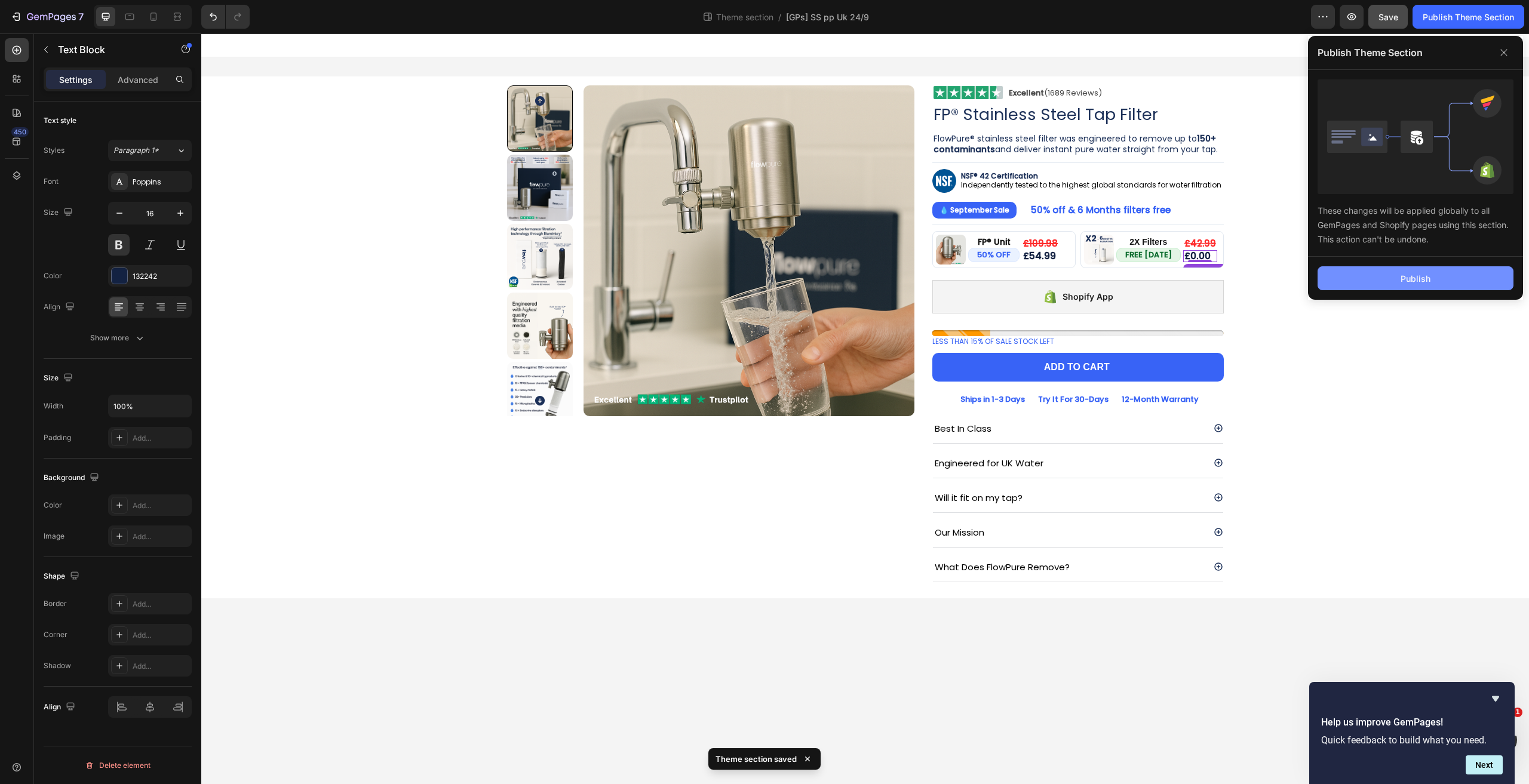
click at [1373, 288] on button "Publish" at bounding box center [1415, 278] width 196 height 24
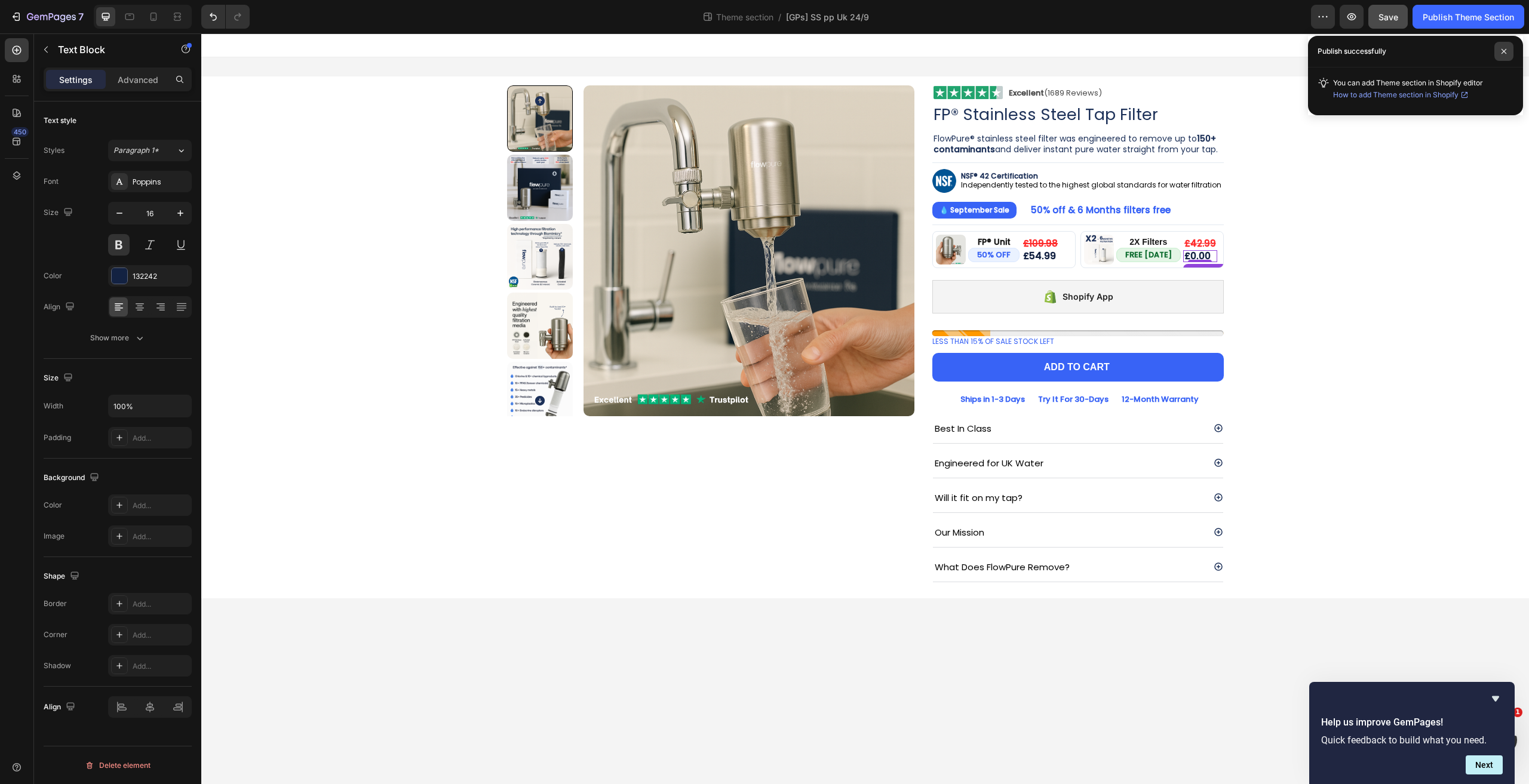
click at [1498, 53] on span at bounding box center [1504, 51] width 19 height 19
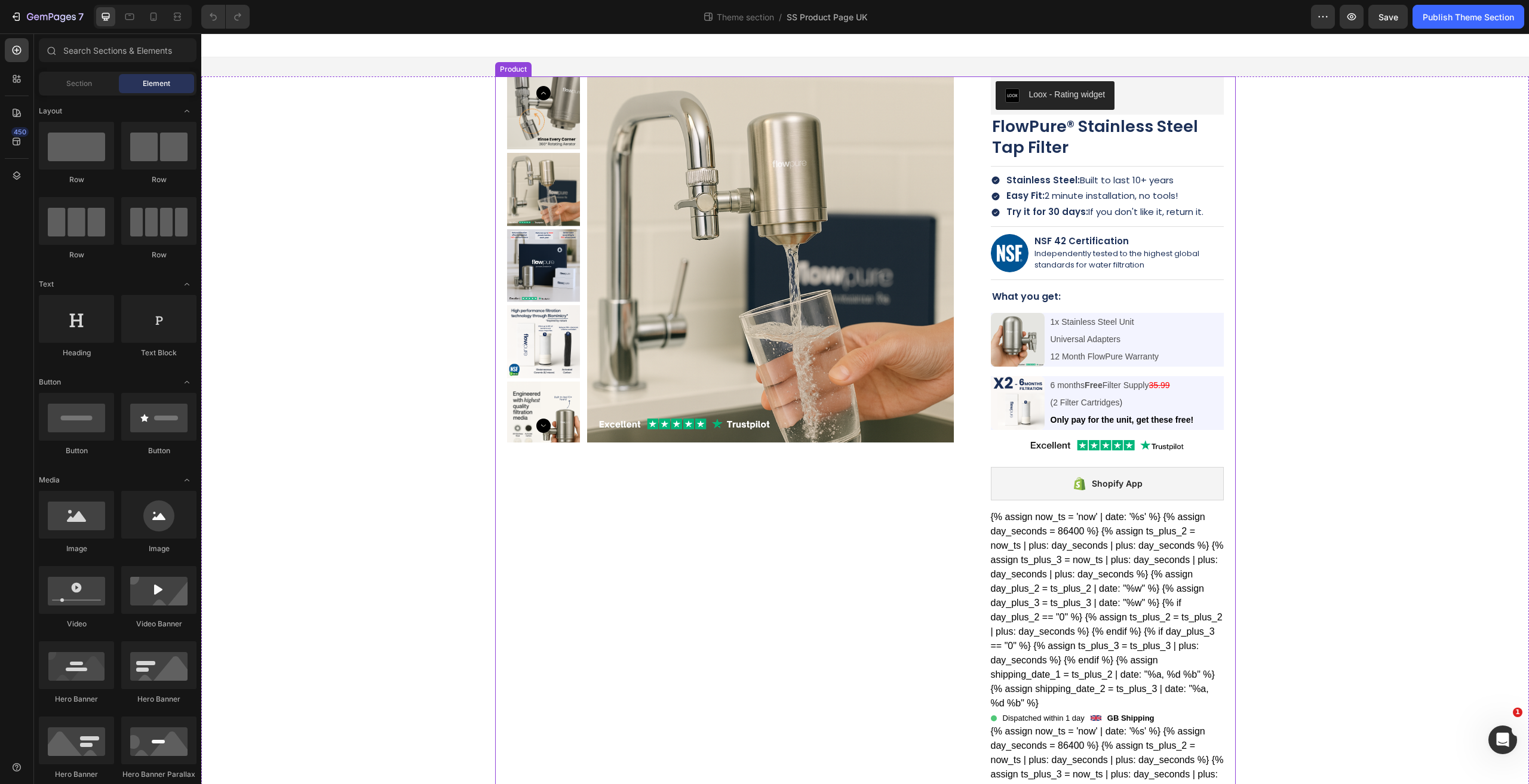
click at [972, 124] on div "Product Images Loox - Rating widget Loox FlowPure® Stainless Steel Tap Filter P…" at bounding box center [865, 589] width 740 height 1026
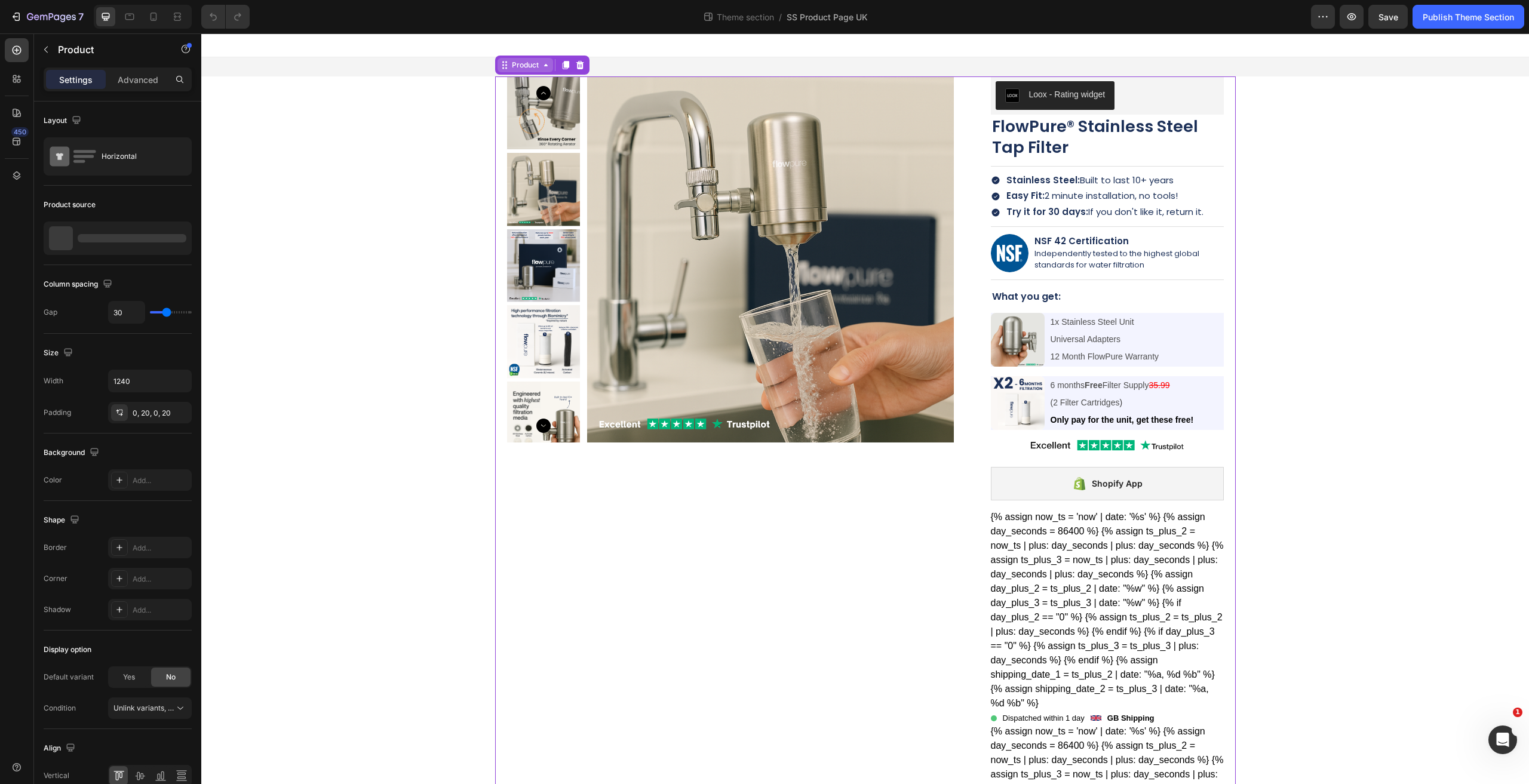
click at [526, 68] on div "Product" at bounding box center [524, 64] width 31 height 11
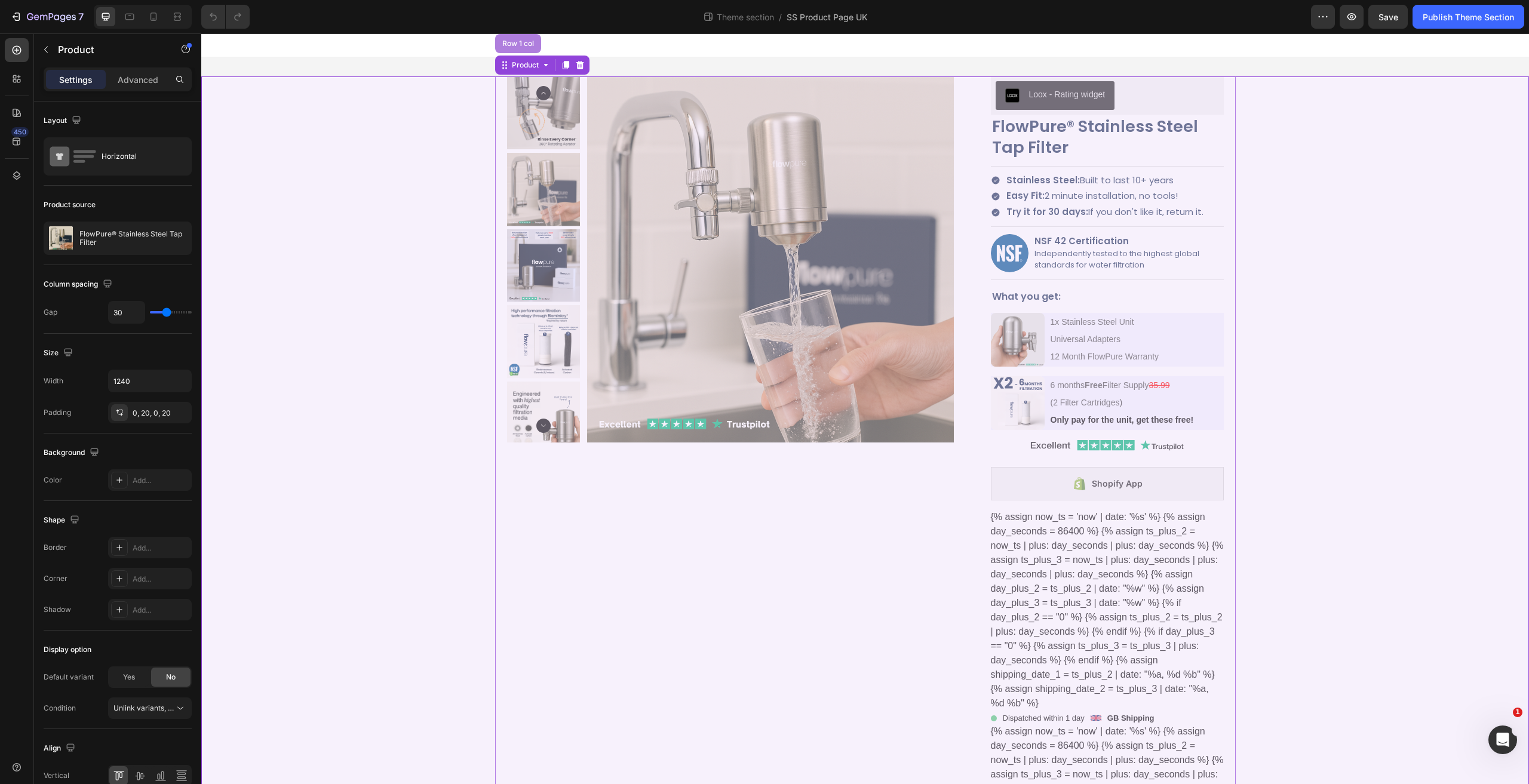
click at [516, 41] on div "Row 1 col" at bounding box center [518, 43] width 36 height 7
